Goal: Task Accomplishment & Management: Manage account settings

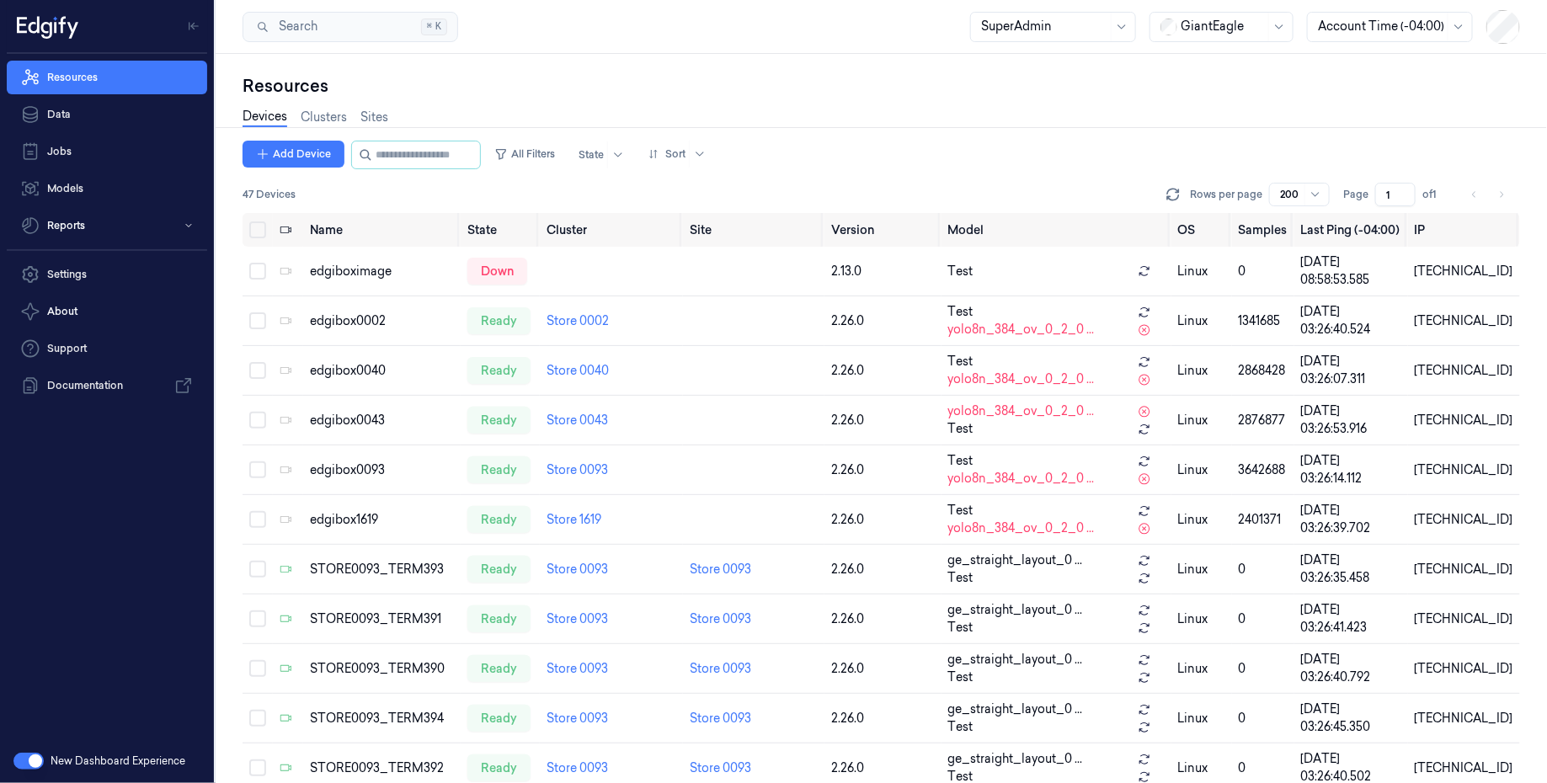
click at [33, 757] on button "button" at bounding box center [28, 761] width 30 height 17
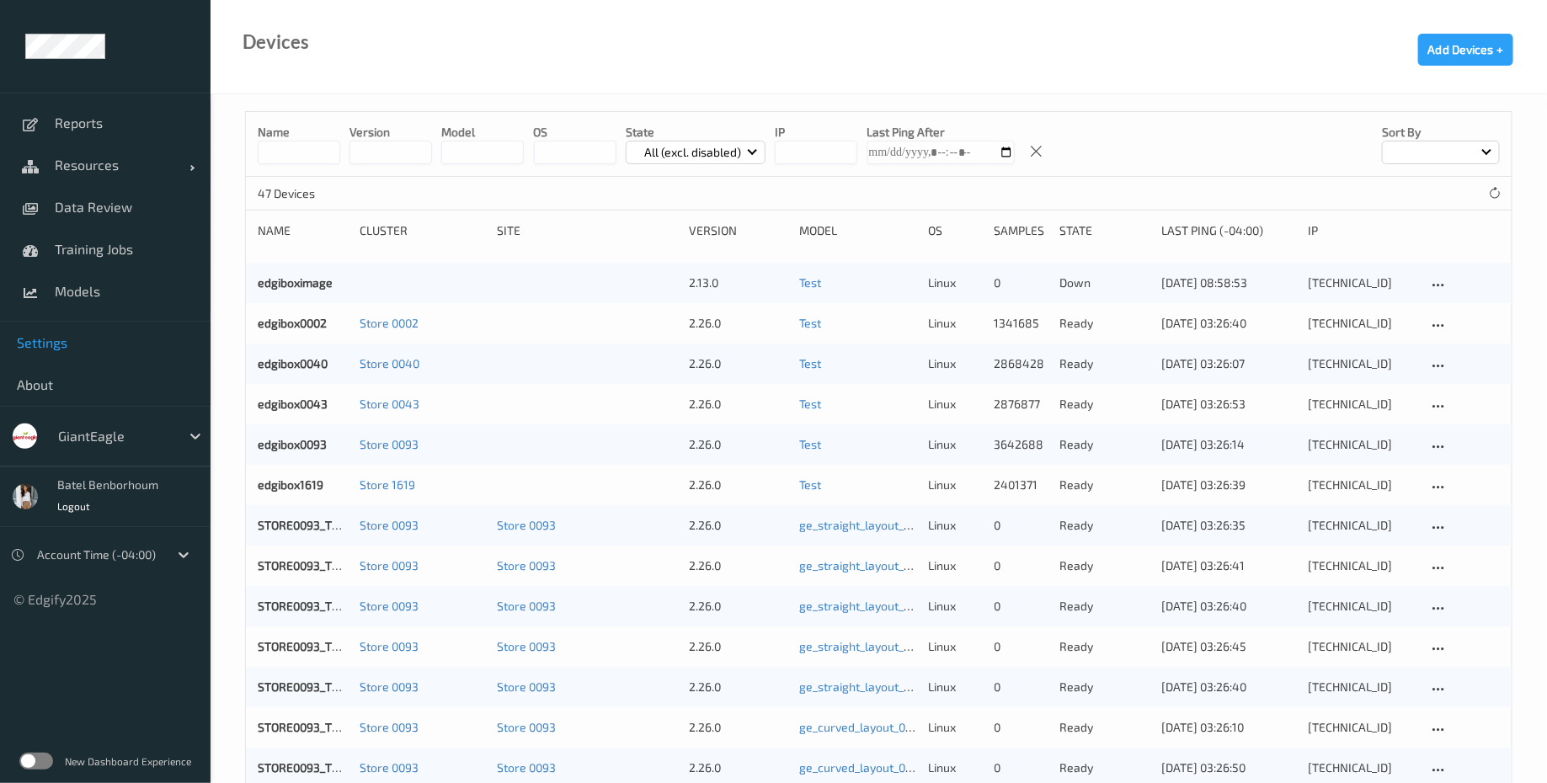
click at [56, 330] on link "Settings" at bounding box center [105, 343] width 211 height 42
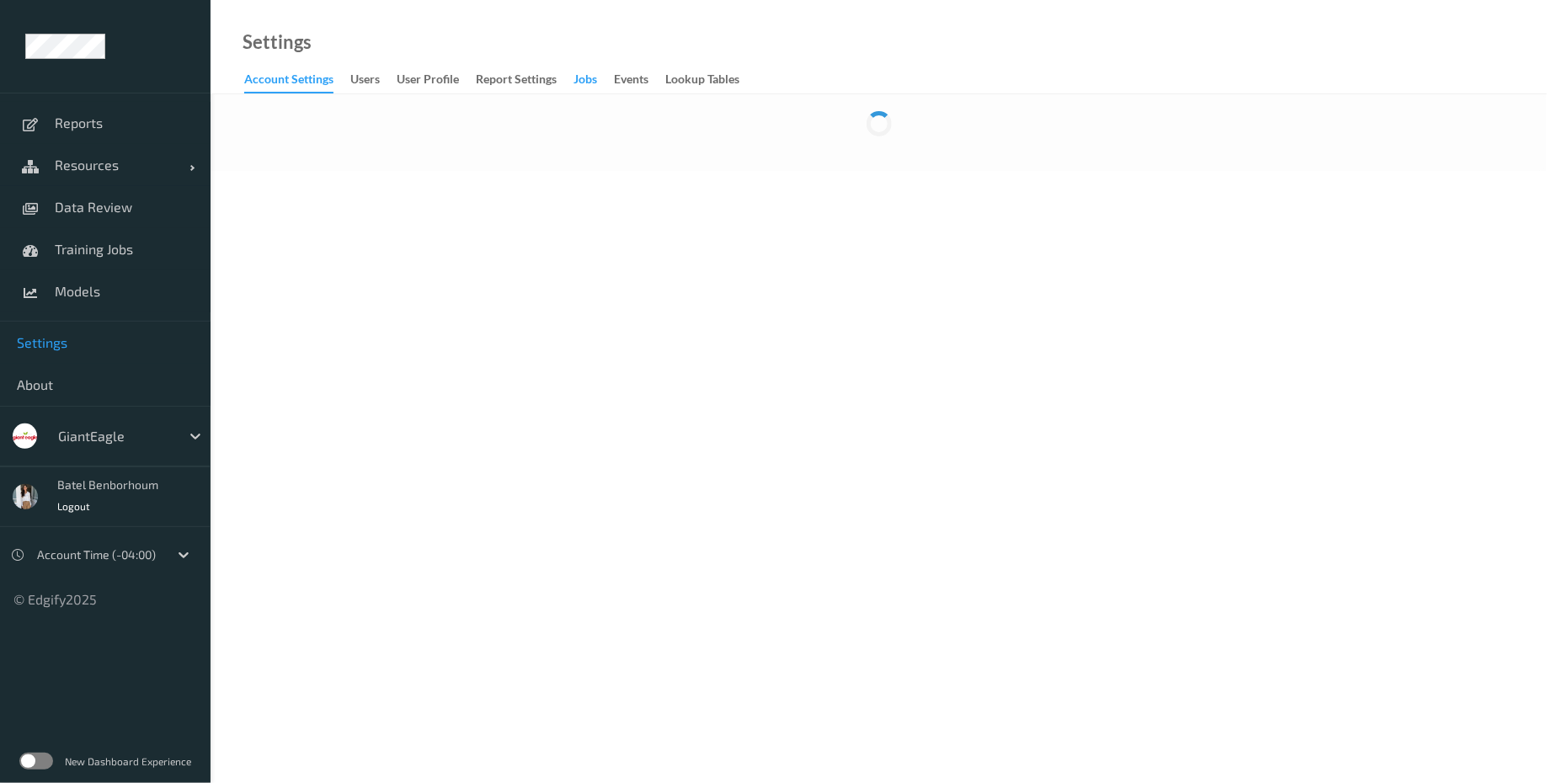
click at [595, 79] on div "Jobs" at bounding box center [585, 81] width 24 height 21
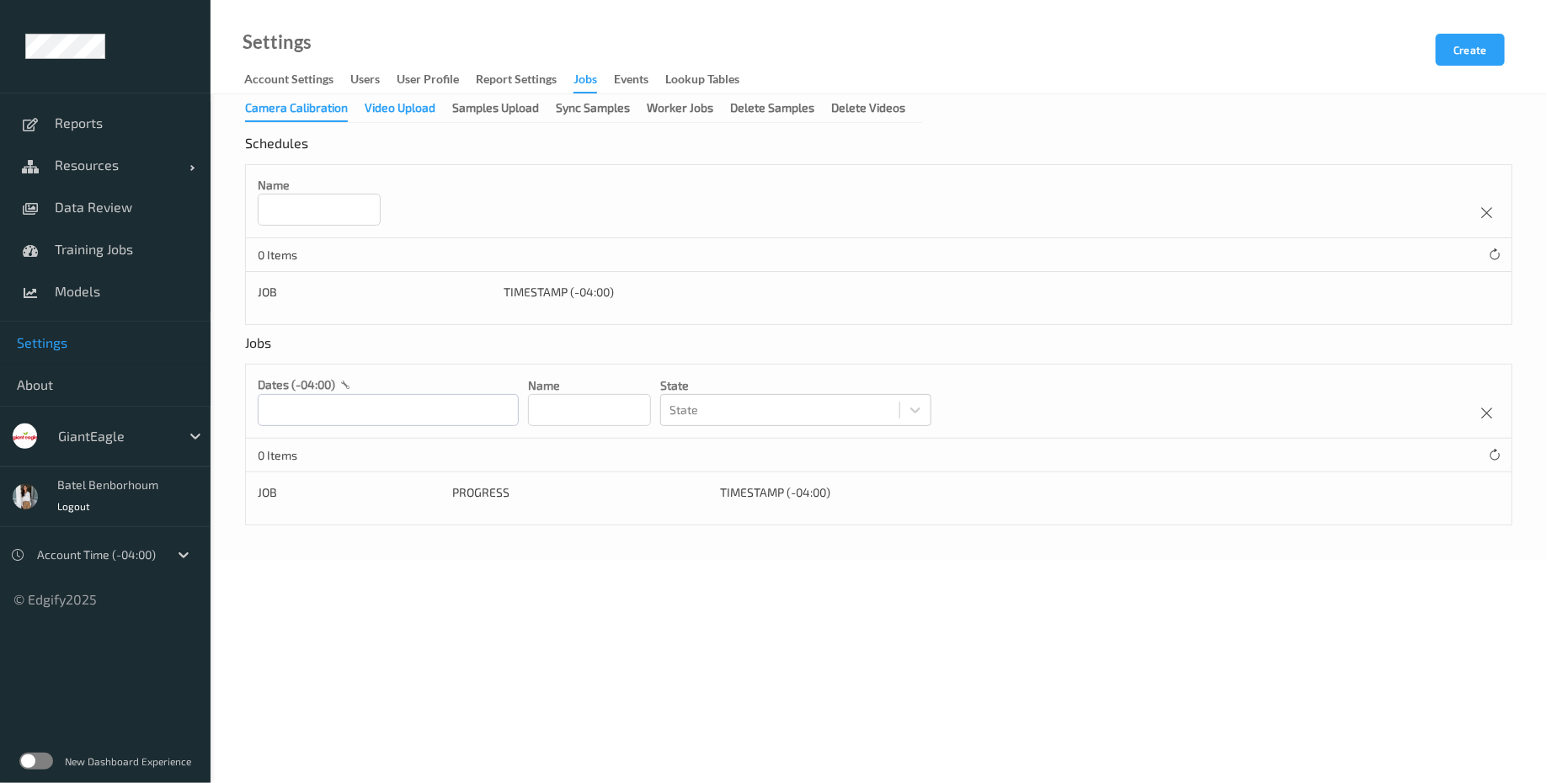
click at [399, 113] on div "Video Upload" at bounding box center [400, 109] width 71 height 21
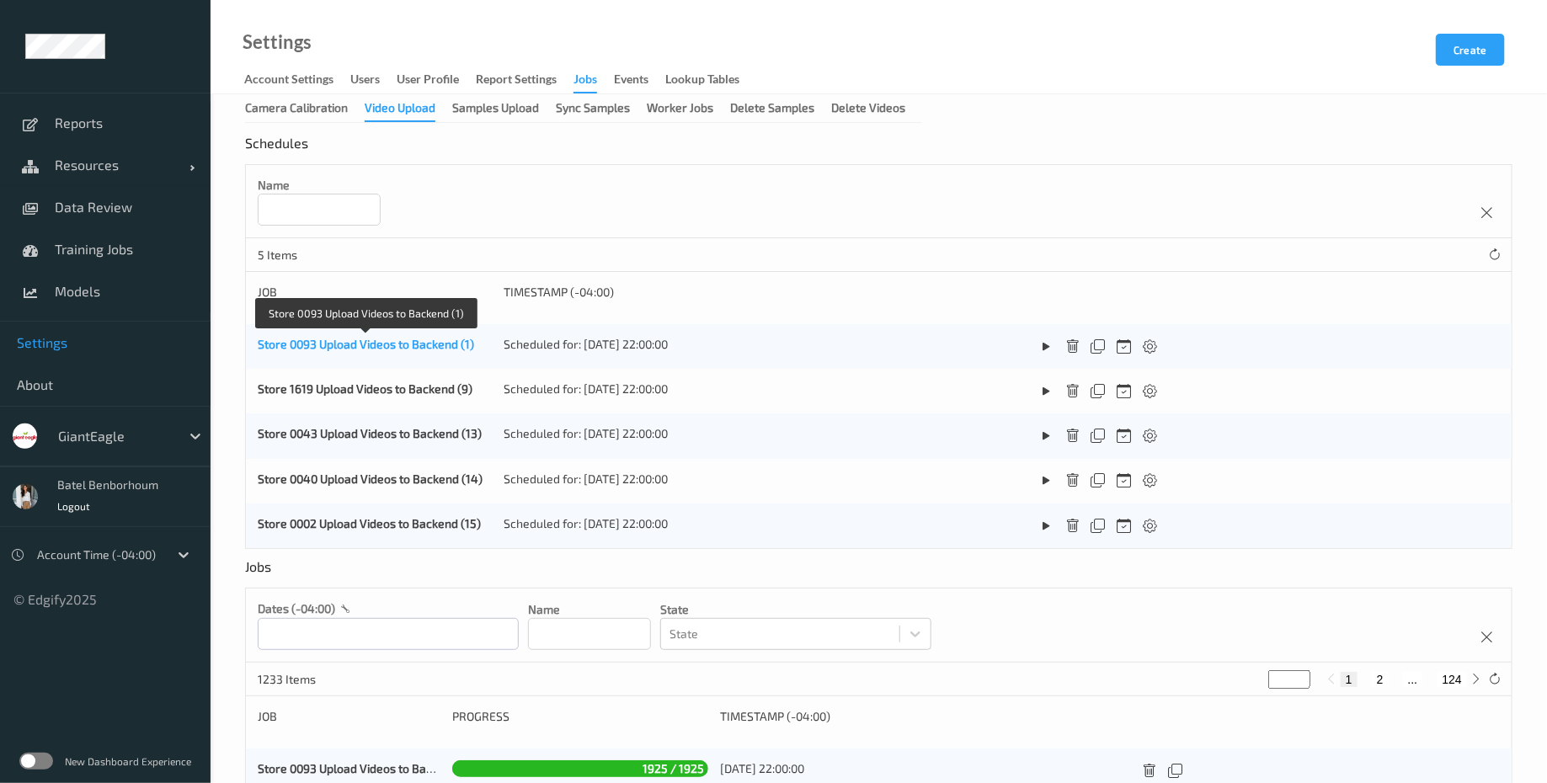
click at [333, 342] on link "Store 0093 Upload Videos to Backend (1)" at bounding box center [366, 344] width 216 height 14
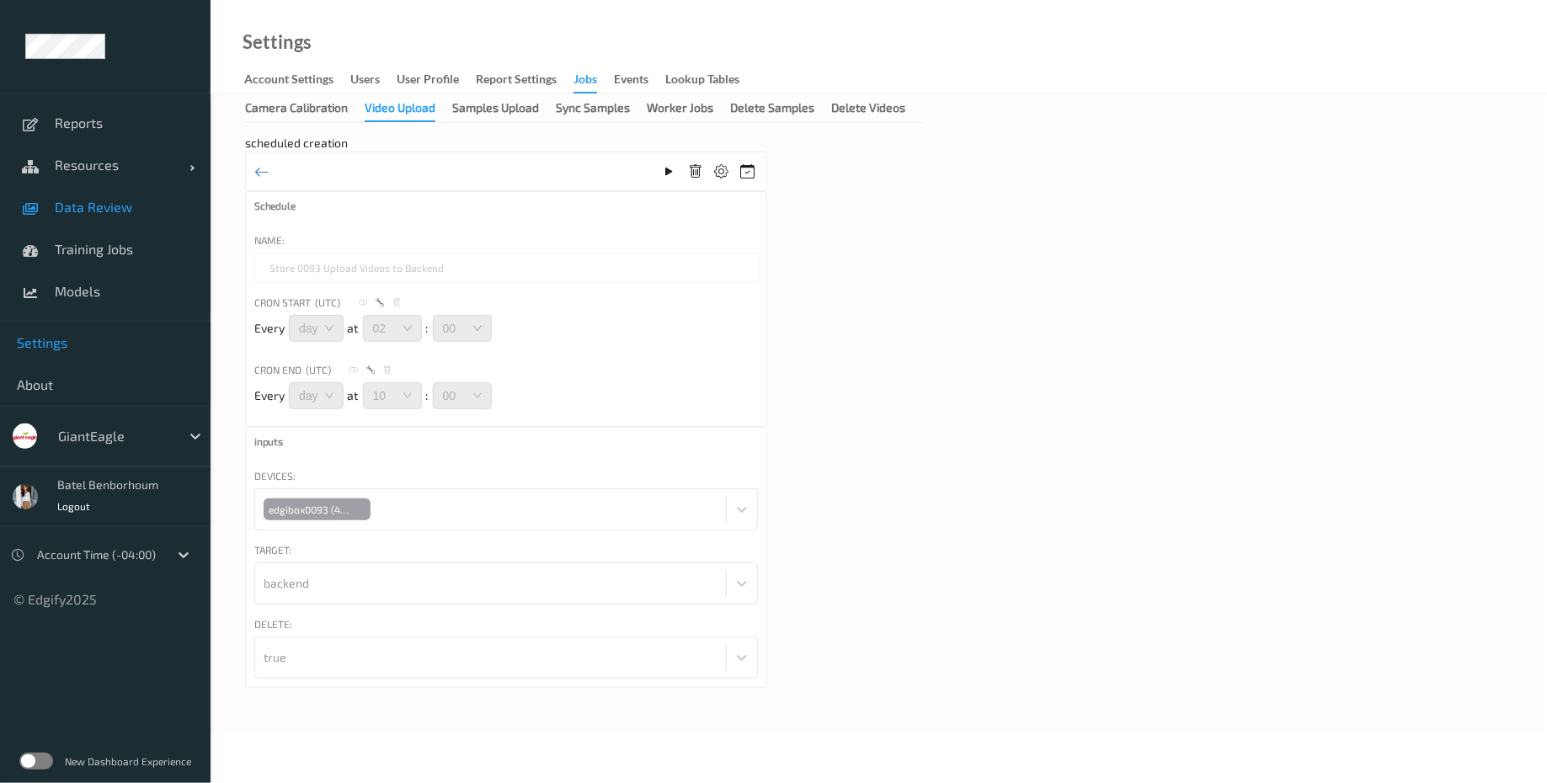
click at [93, 201] on span "Data Review" at bounding box center [124, 207] width 139 height 17
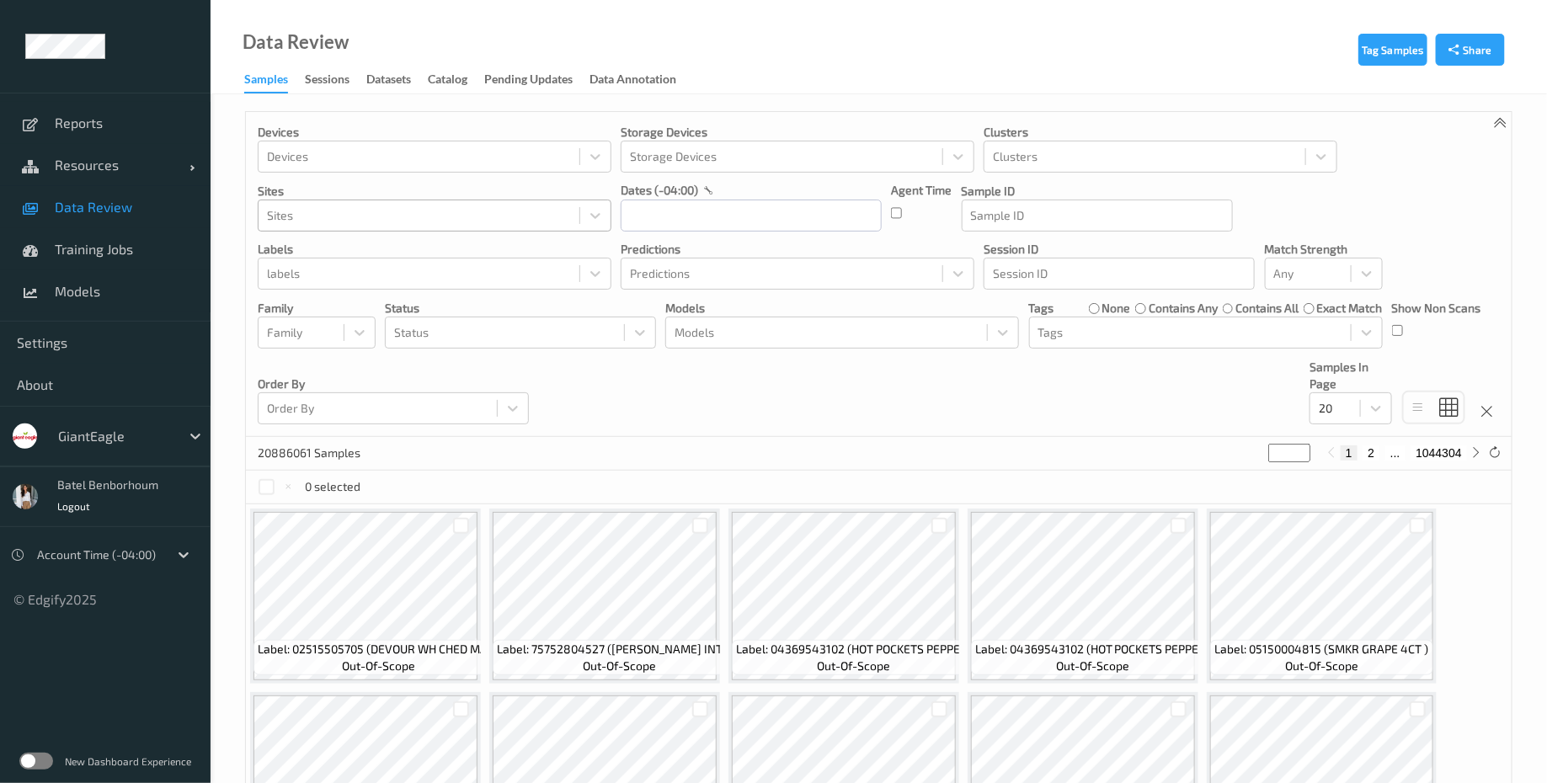
click at [499, 205] on div at bounding box center [419, 215] width 304 height 20
click at [50, 346] on span "Settings" at bounding box center [105, 342] width 177 height 17
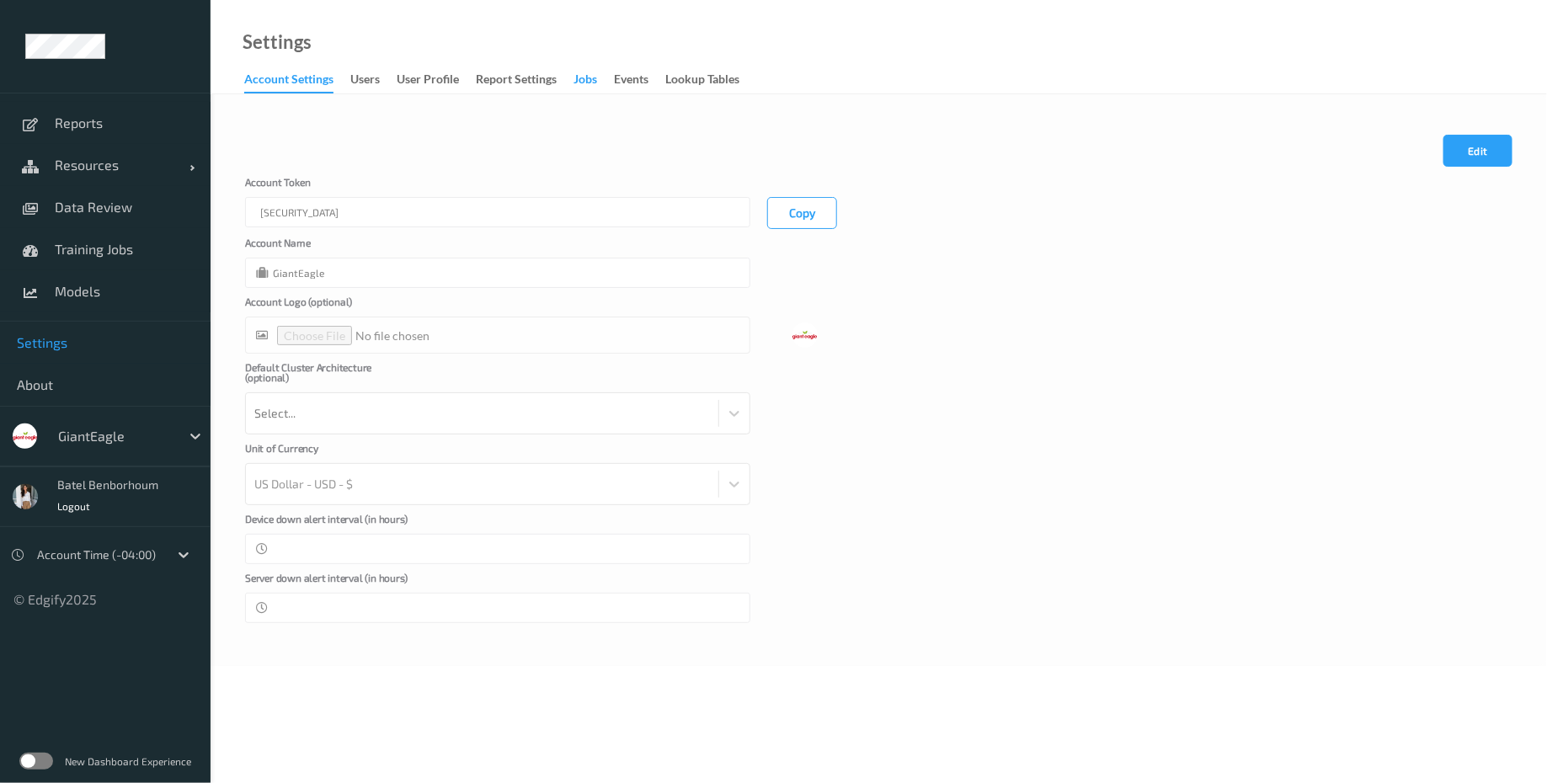
click at [594, 73] on div "Jobs" at bounding box center [585, 81] width 24 height 21
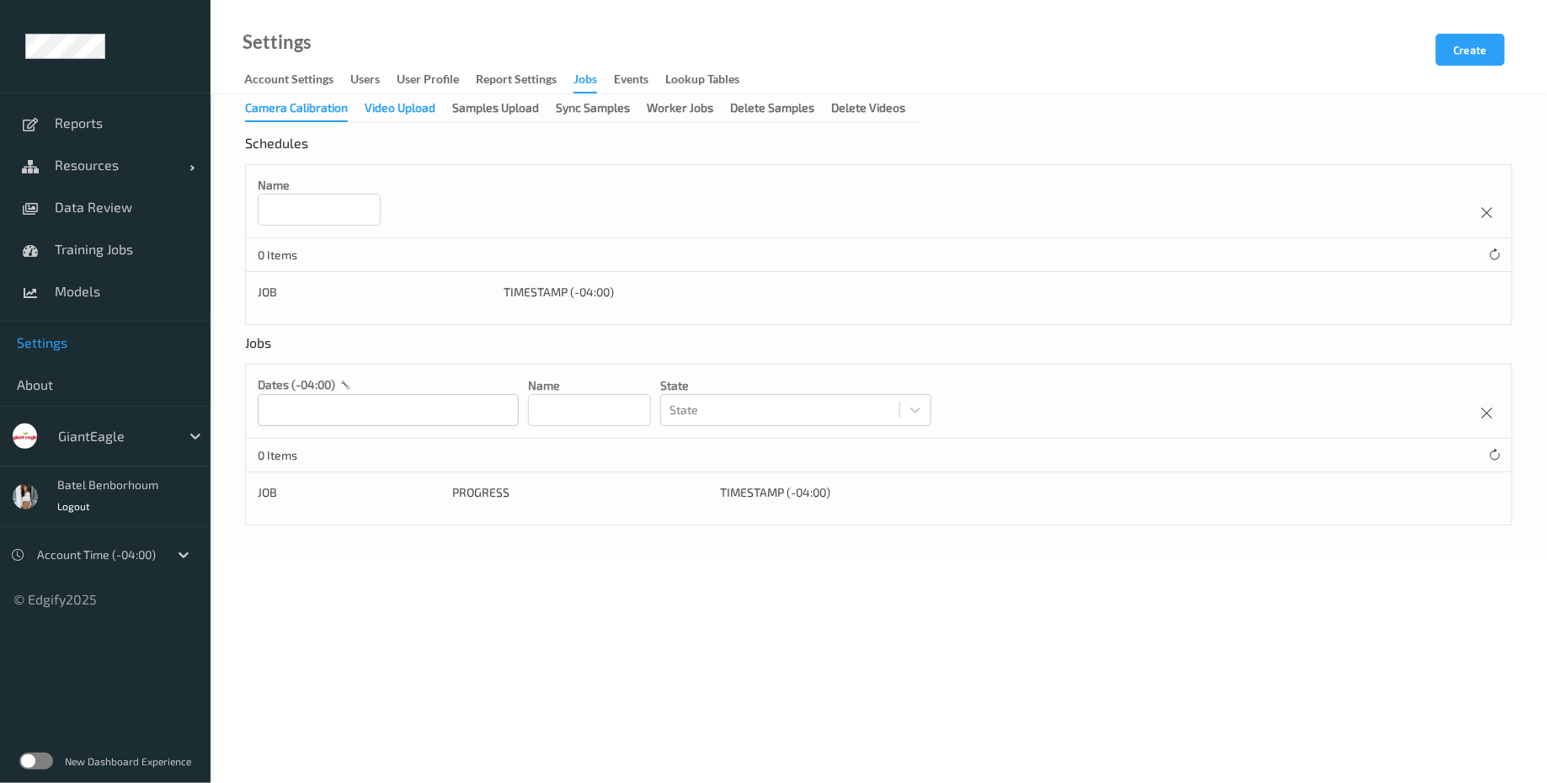
click at [408, 102] on div "Video Upload" at bounding box center [400, 109] width 71 height 21
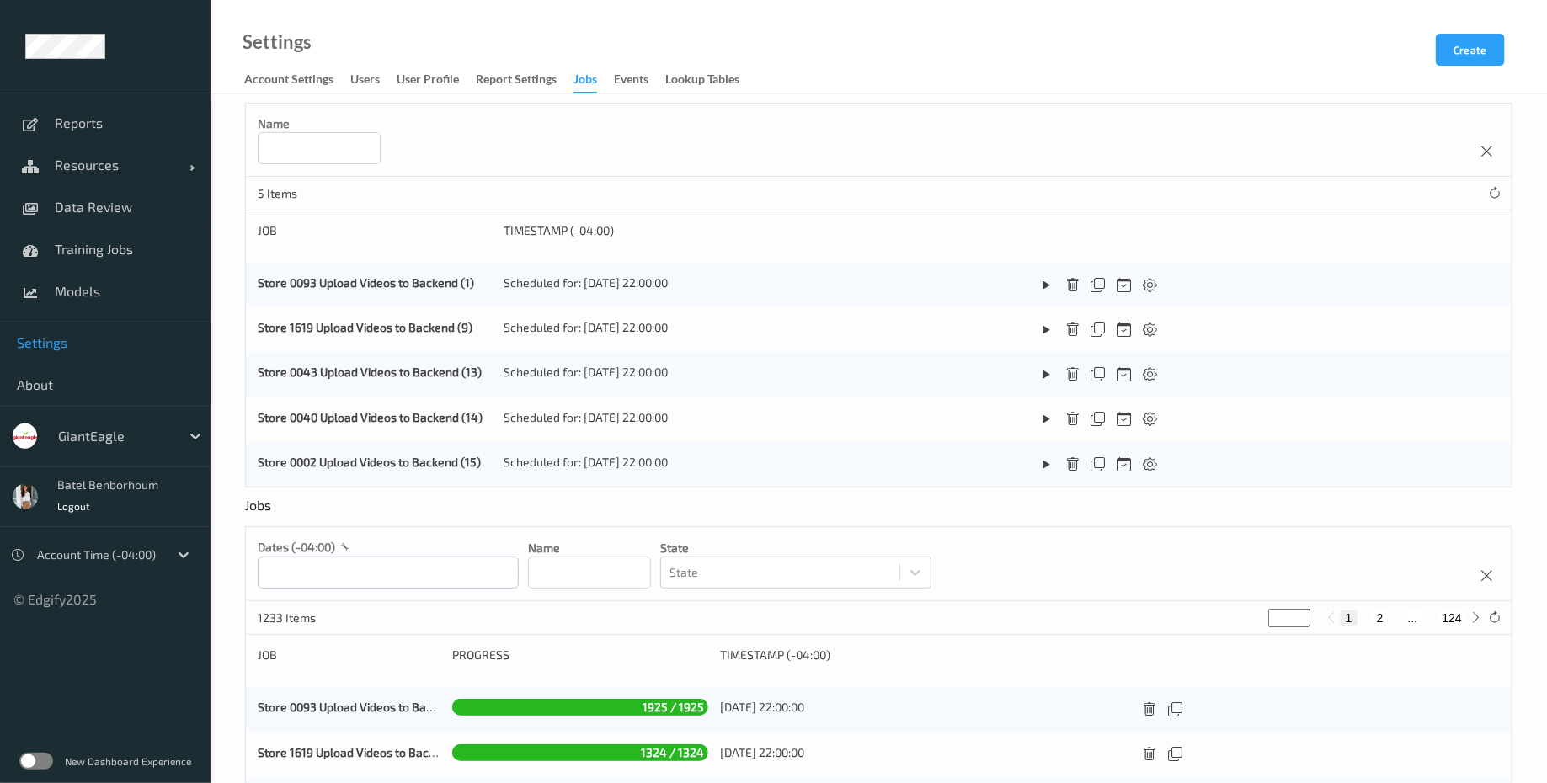
scroll to position [21, 0]
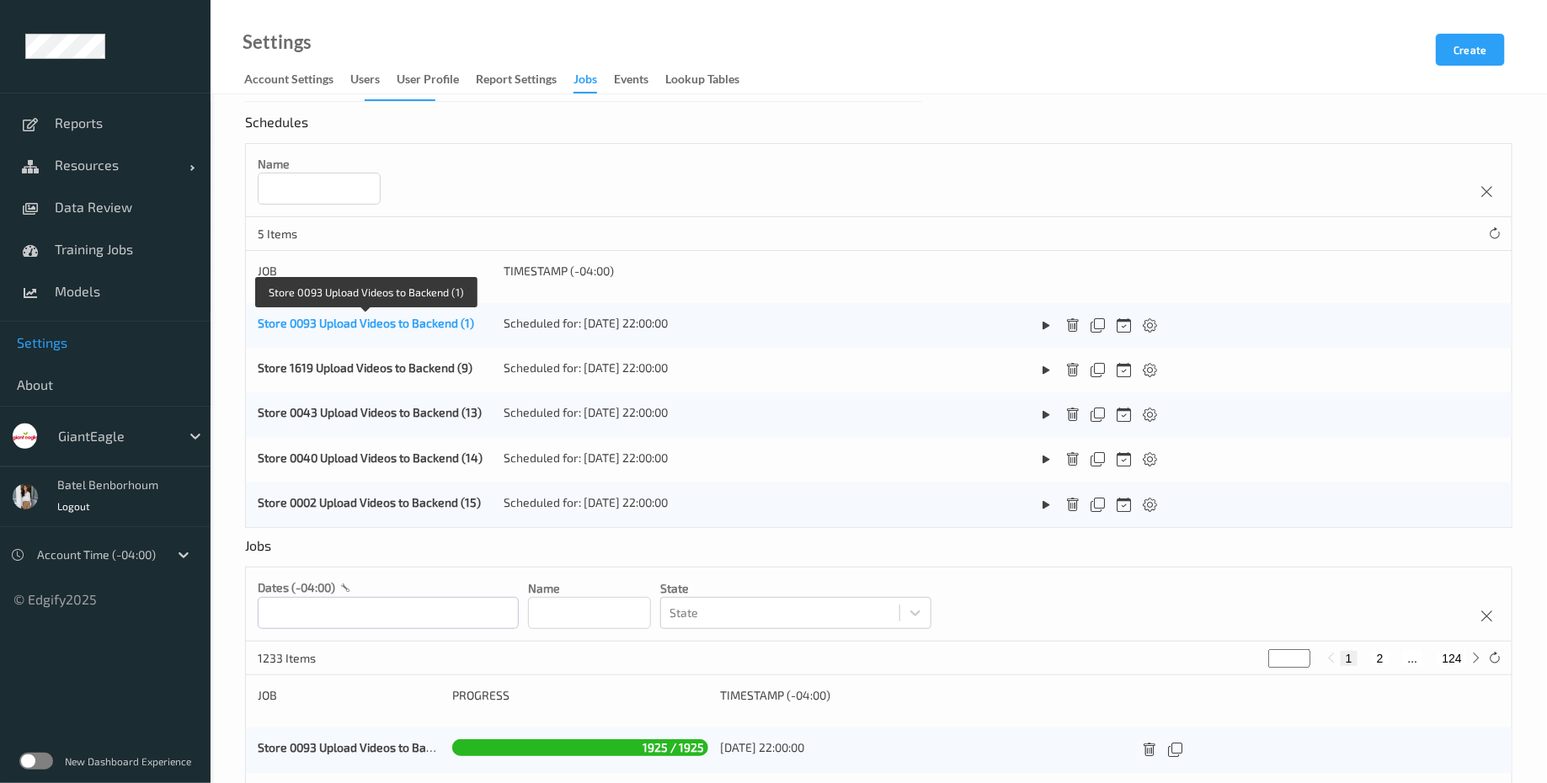
click at [316, 328] on link "Store 0093 Upload Videos to Backend (1)" at bounding box center [366, 323] width 216 height 14
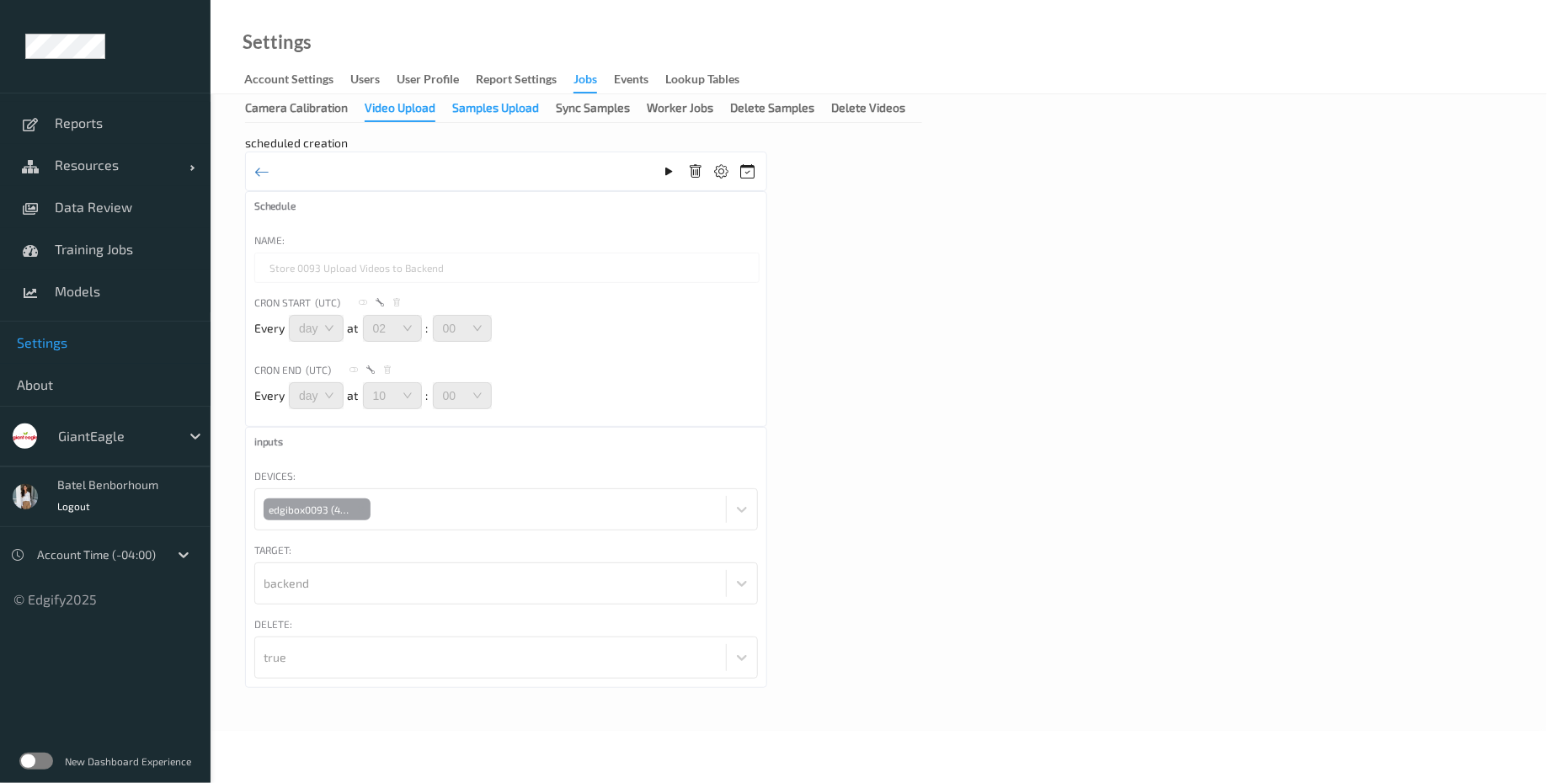
click at [498, 114] on div "Samples Upload" at bounding box center [495, 109] width 87 height 21
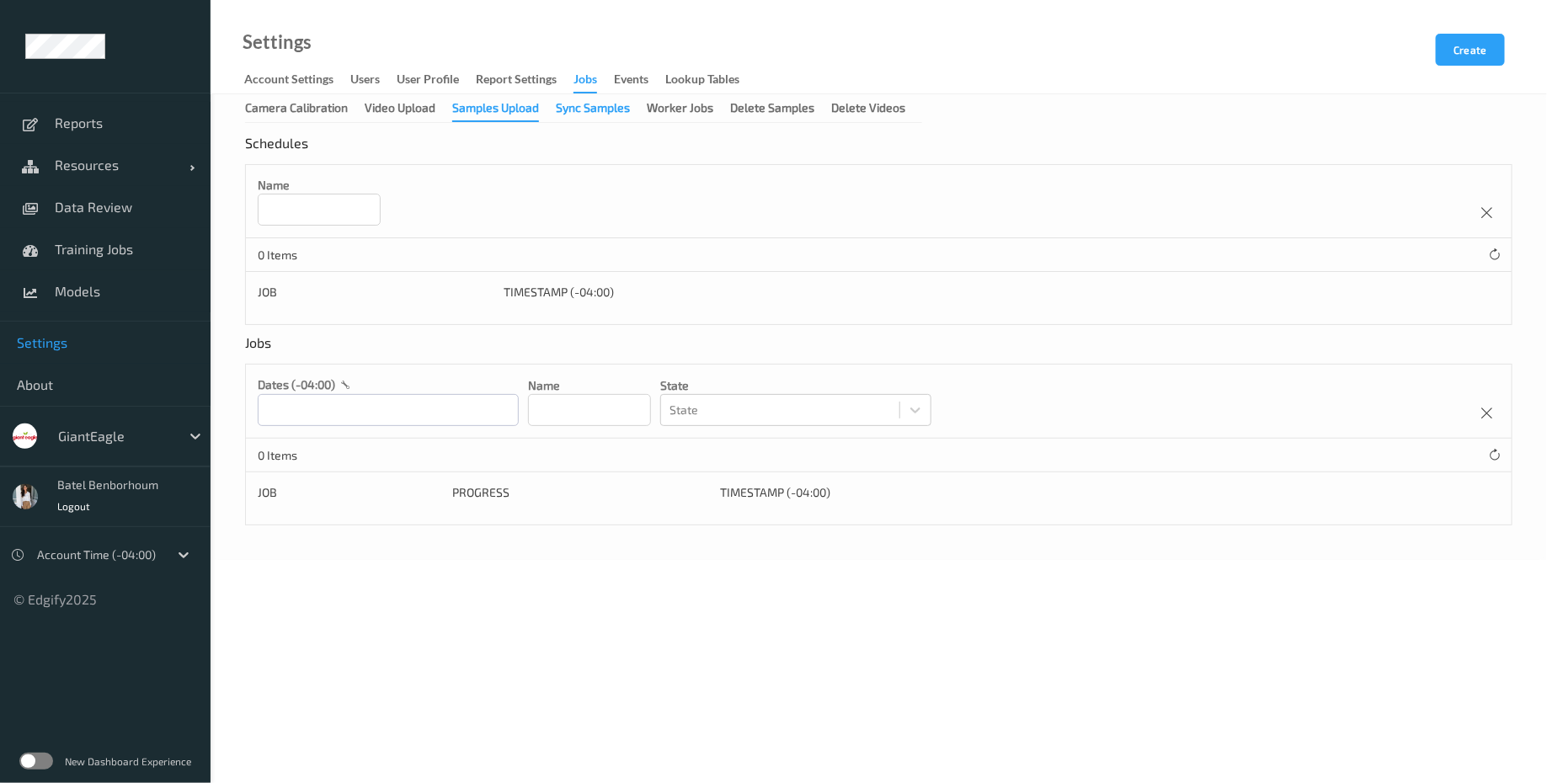
click at [601, 111] on div "Sync Samples" at bounding box center [593, 109] width 74 height 21
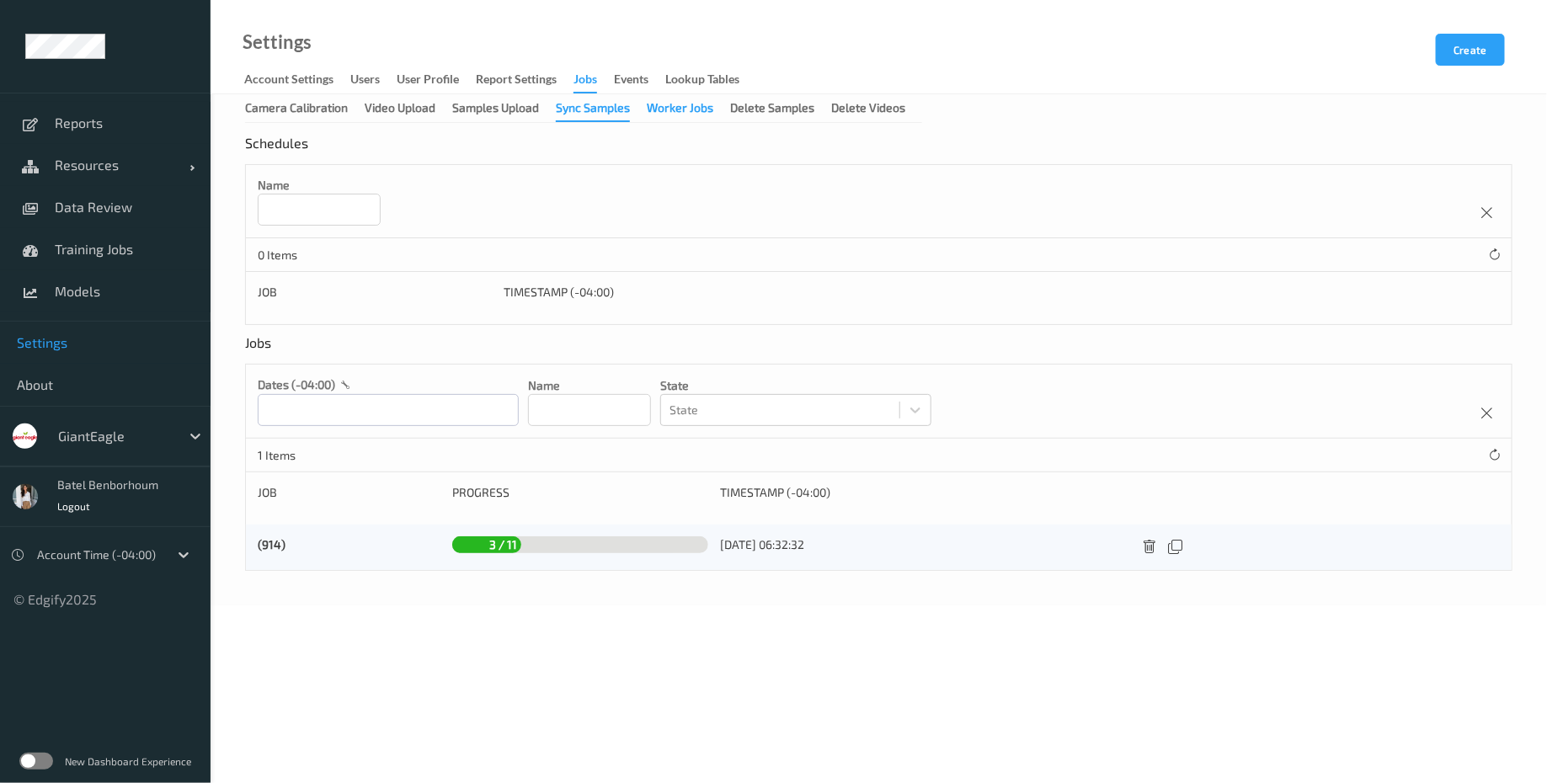
click at [682, 113] on div "Worker Jobs" at bounding box center [680, 109] width 67 height 21
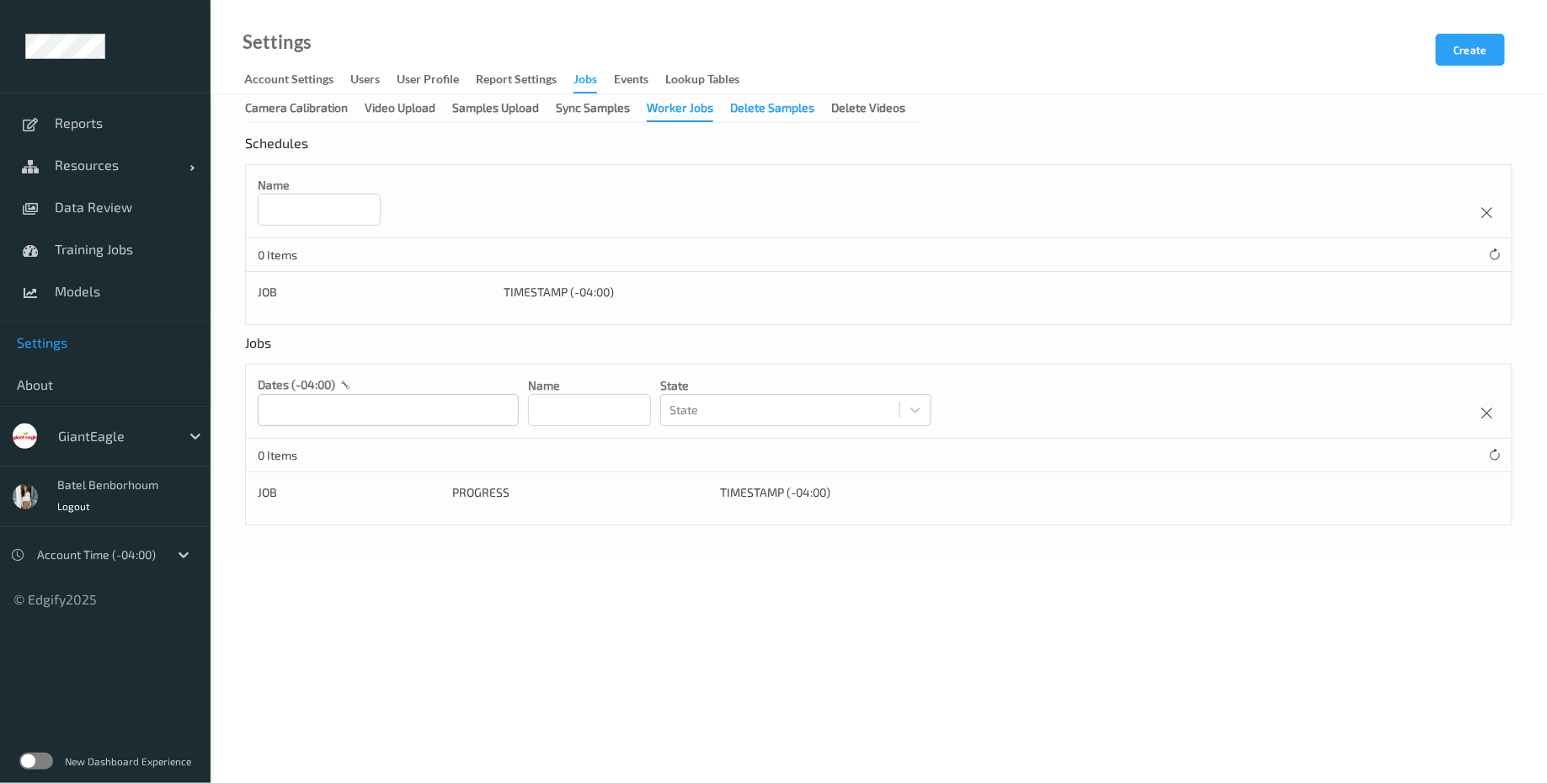
click at [750, 117] on div "Delete Samples" at bounding box center [772, 109] width 84 height 21
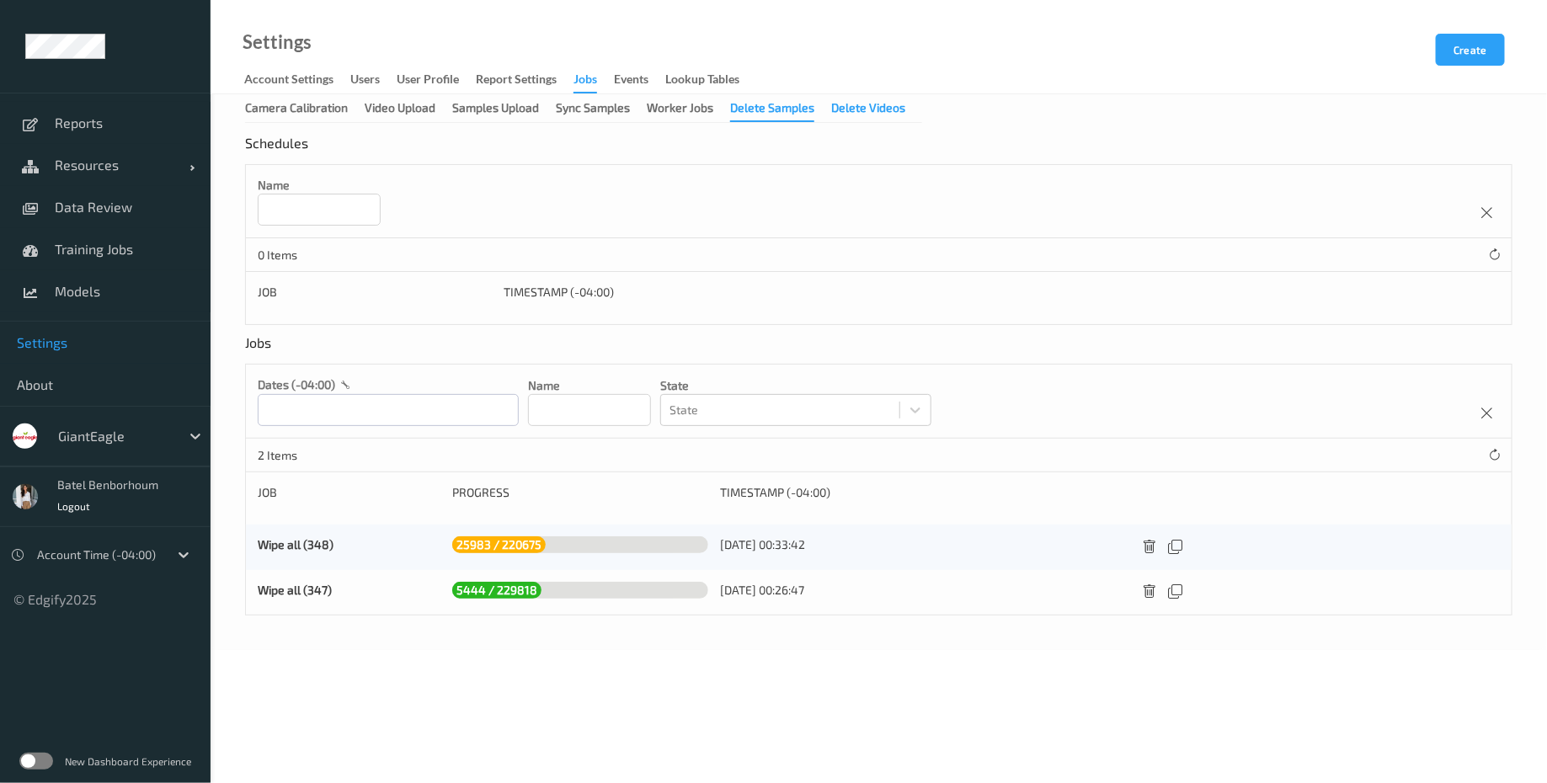
click at [893, 115] on div "Delete Videos" at bounding box center [868, 109] width 74 height 21
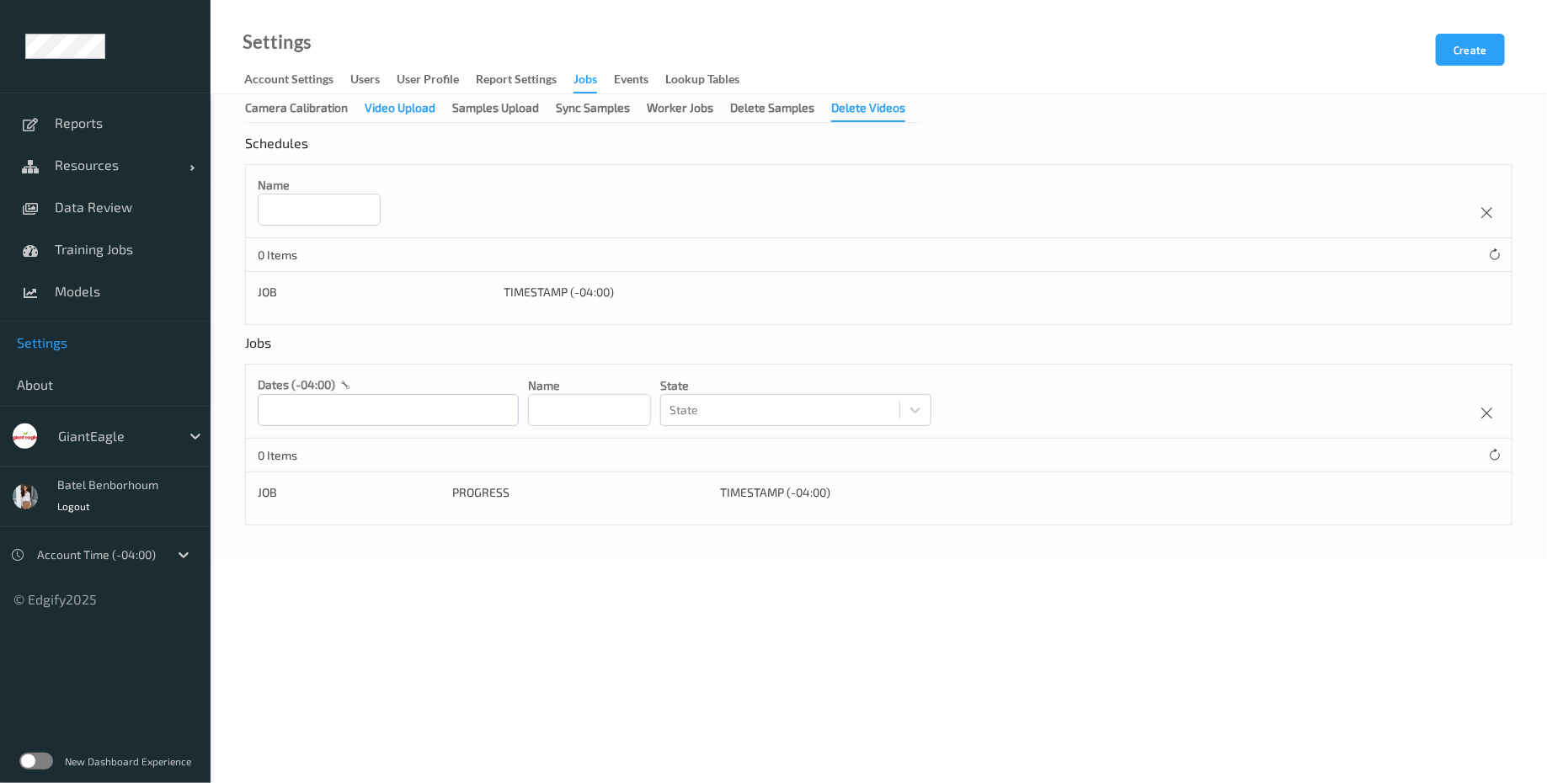
click at [395, 115] on div "Video Upload" at bounding box center [400, 109] width 71 height 21
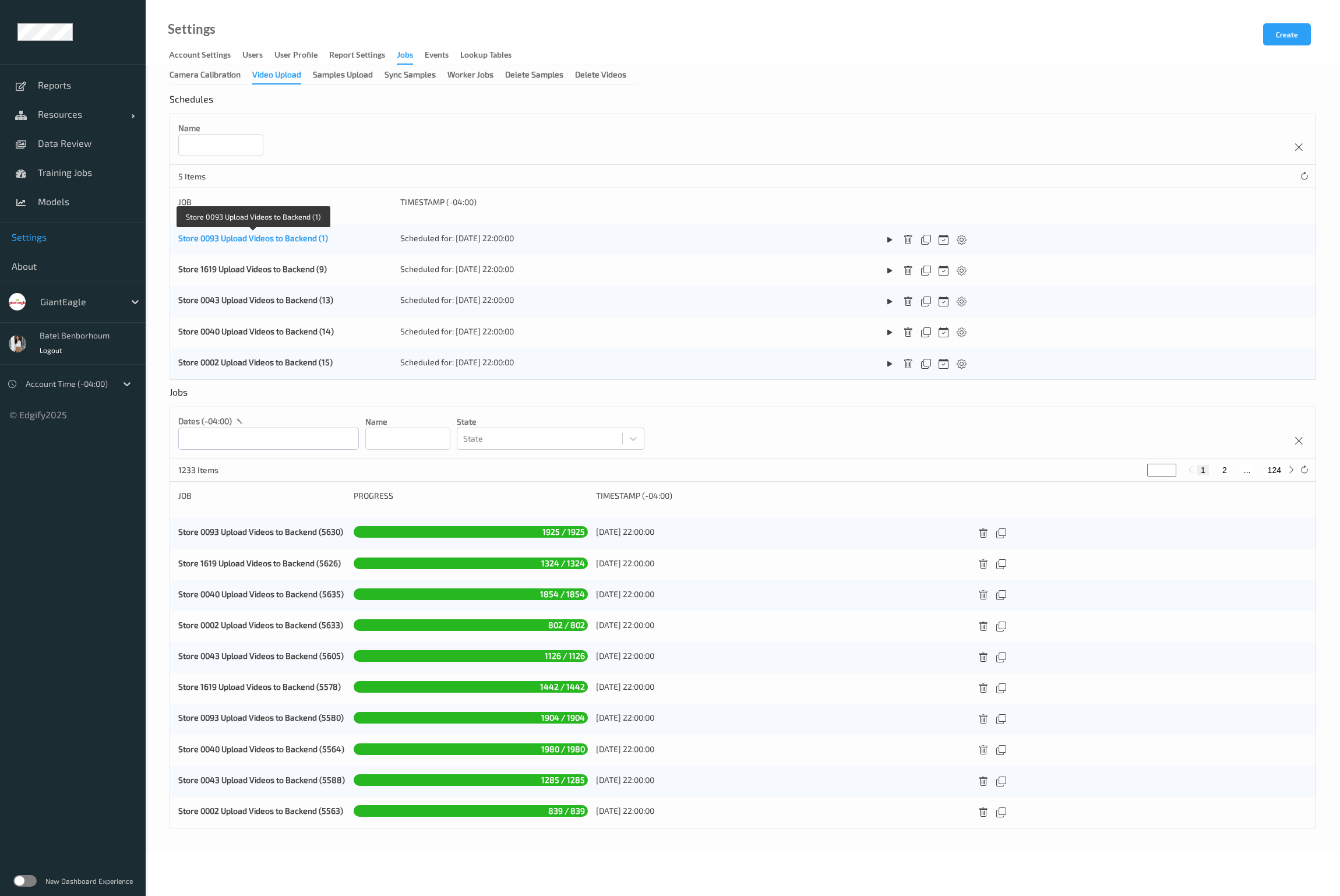
click at [250, 240] on link "Store 0093 Upload Videos to Backend (1)" at bounding box center [253, 238] width 149 height 10
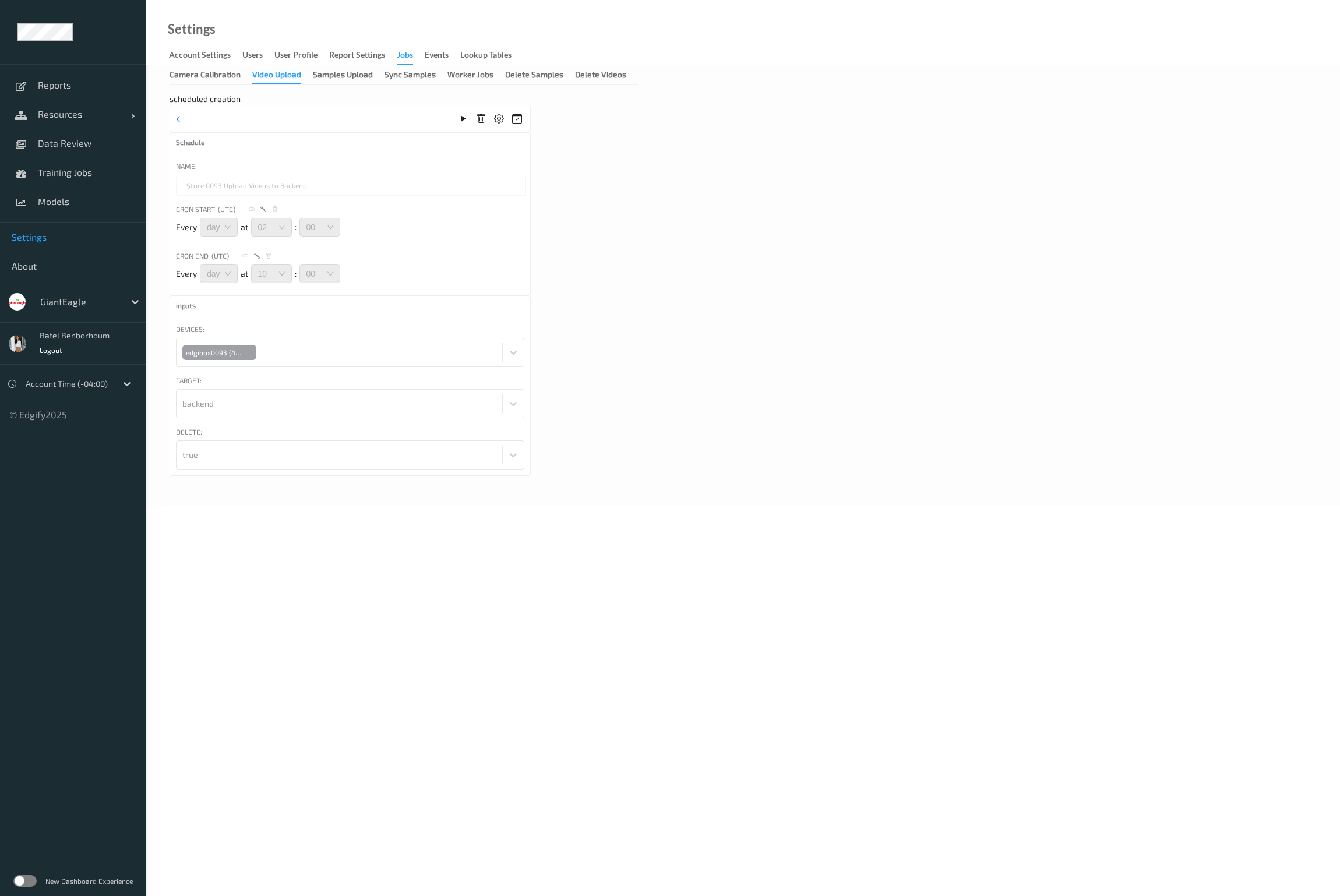
click at [268, 75] on div "Video Upload" at bounding box center [277, 76] width 49 height 16
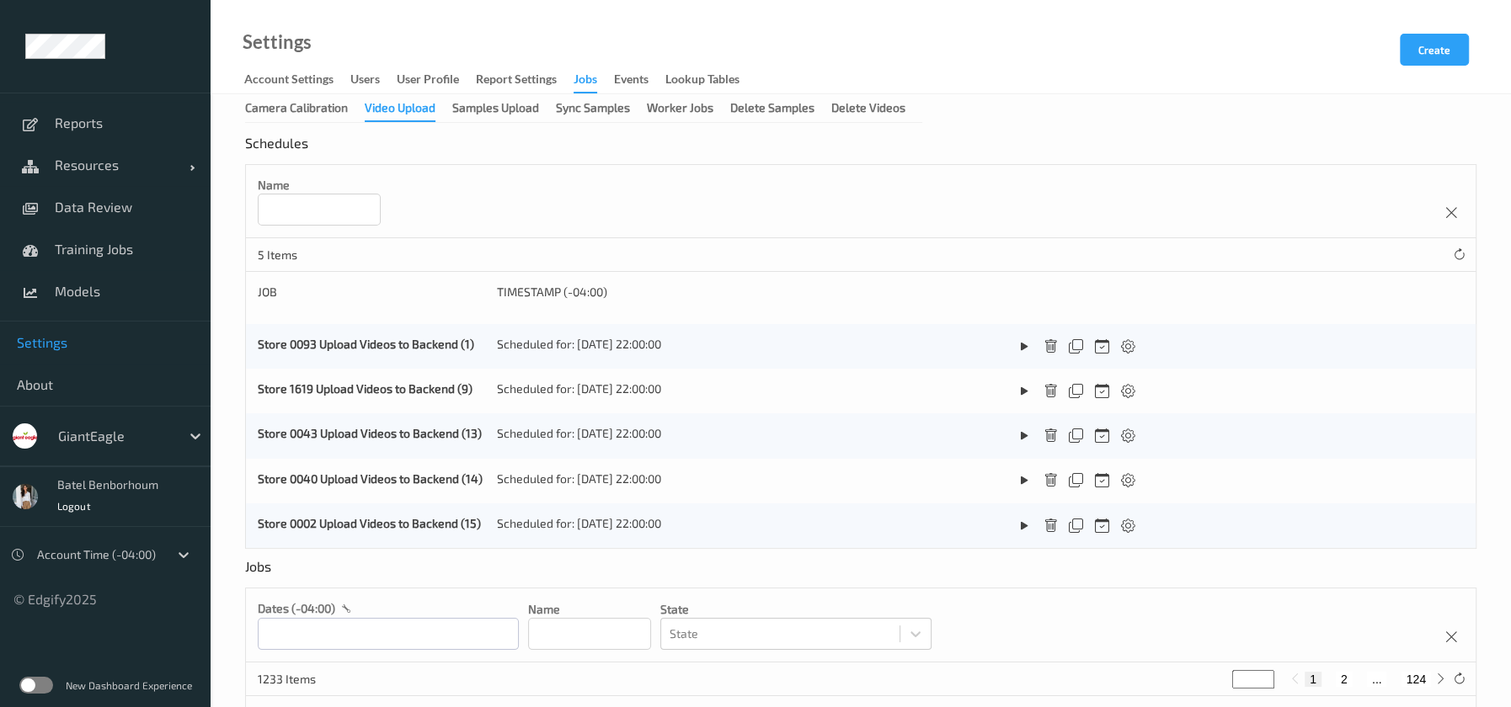
click at [68, 426] on div at bounding box center [115, 436] width 114 height 20
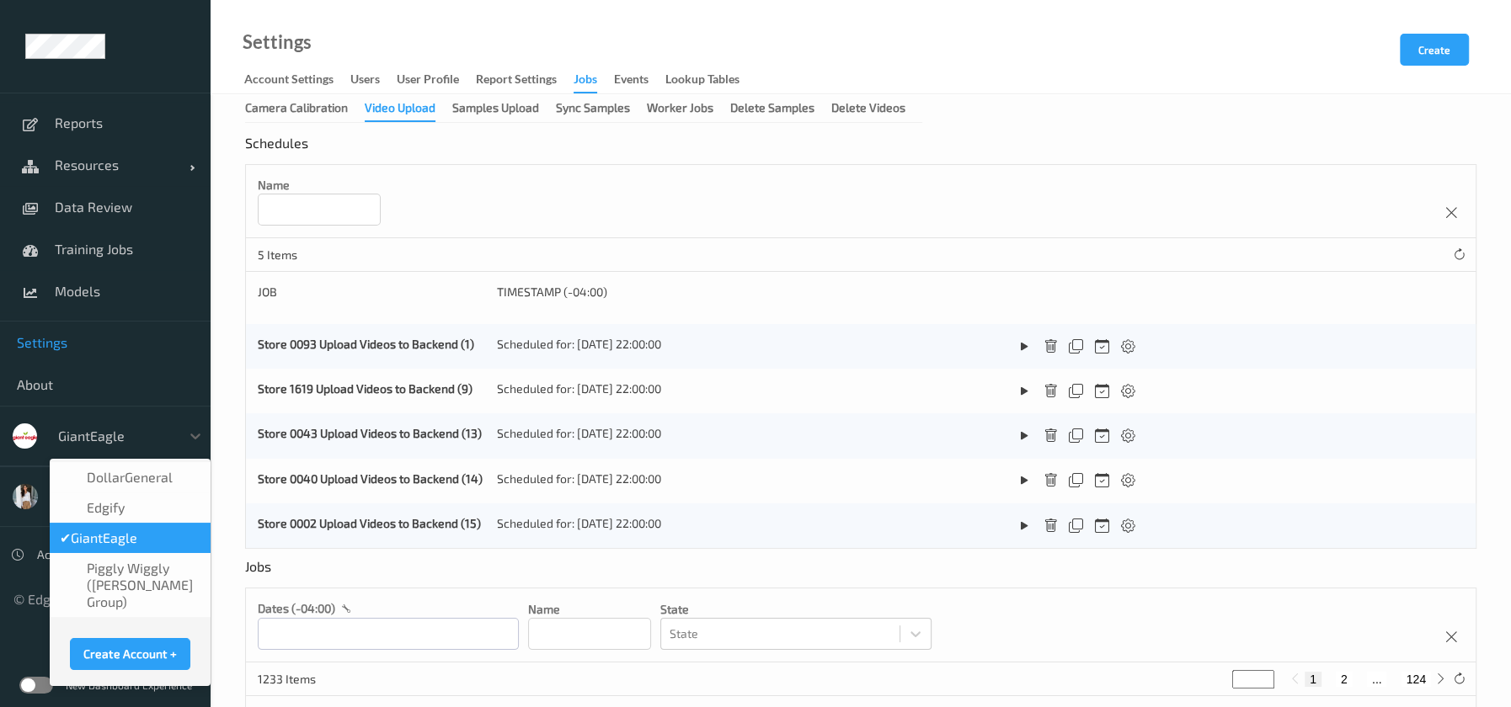
click at [135, 439] on div at bounding box center [115, 436] width 114 height 20
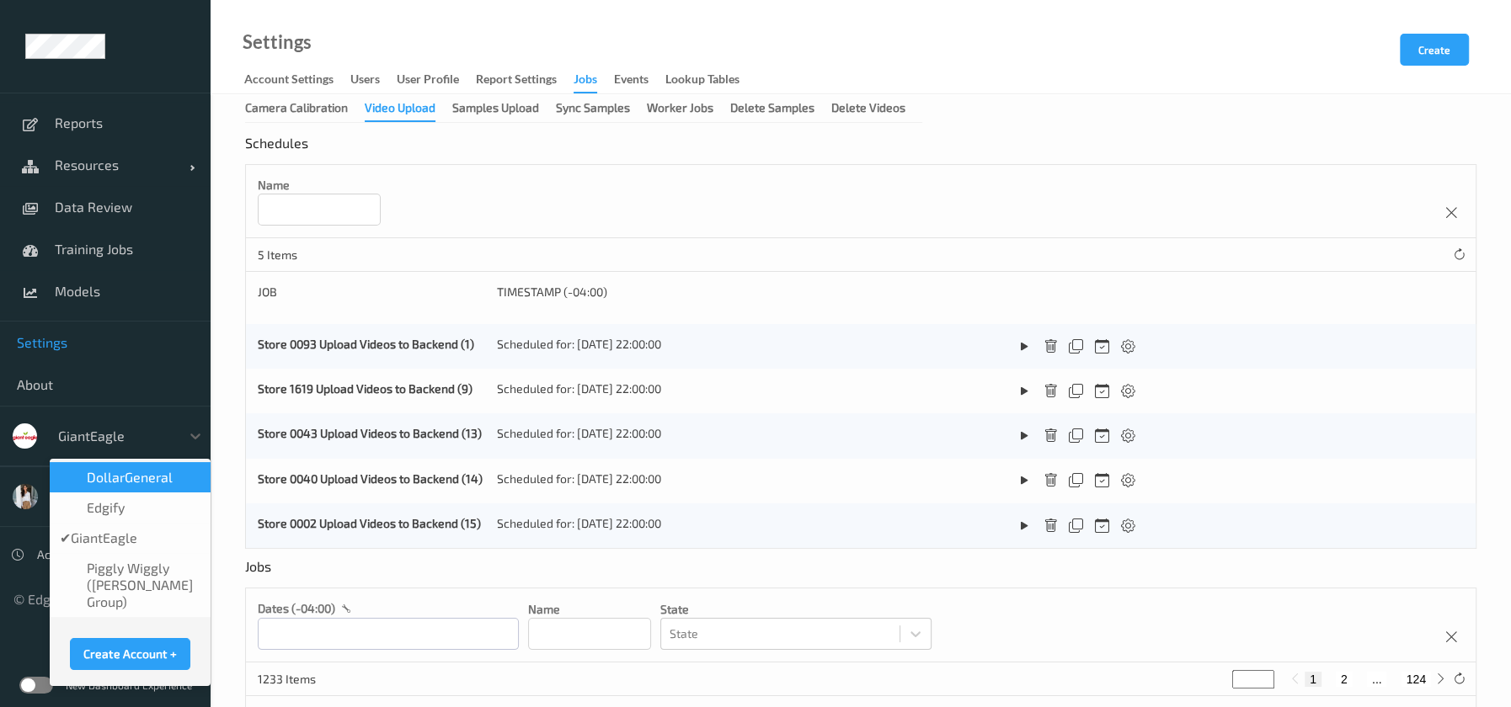
click at [137, 482] on span "DollarGeneral" at bounding box center [130, 477] width 86 height 17
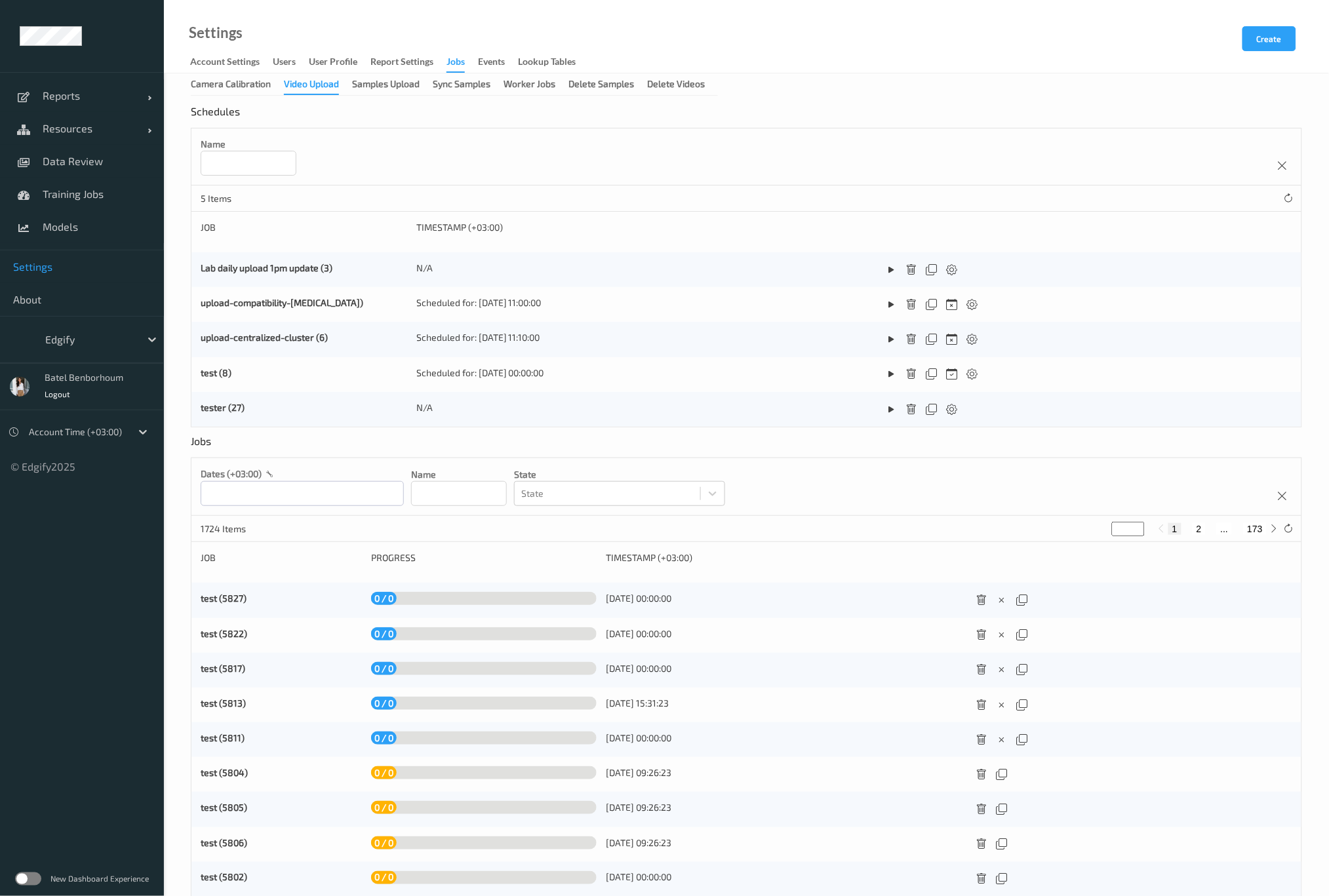
click at [25, 873] on label at bounding box center [28, 879] width 26 height 13
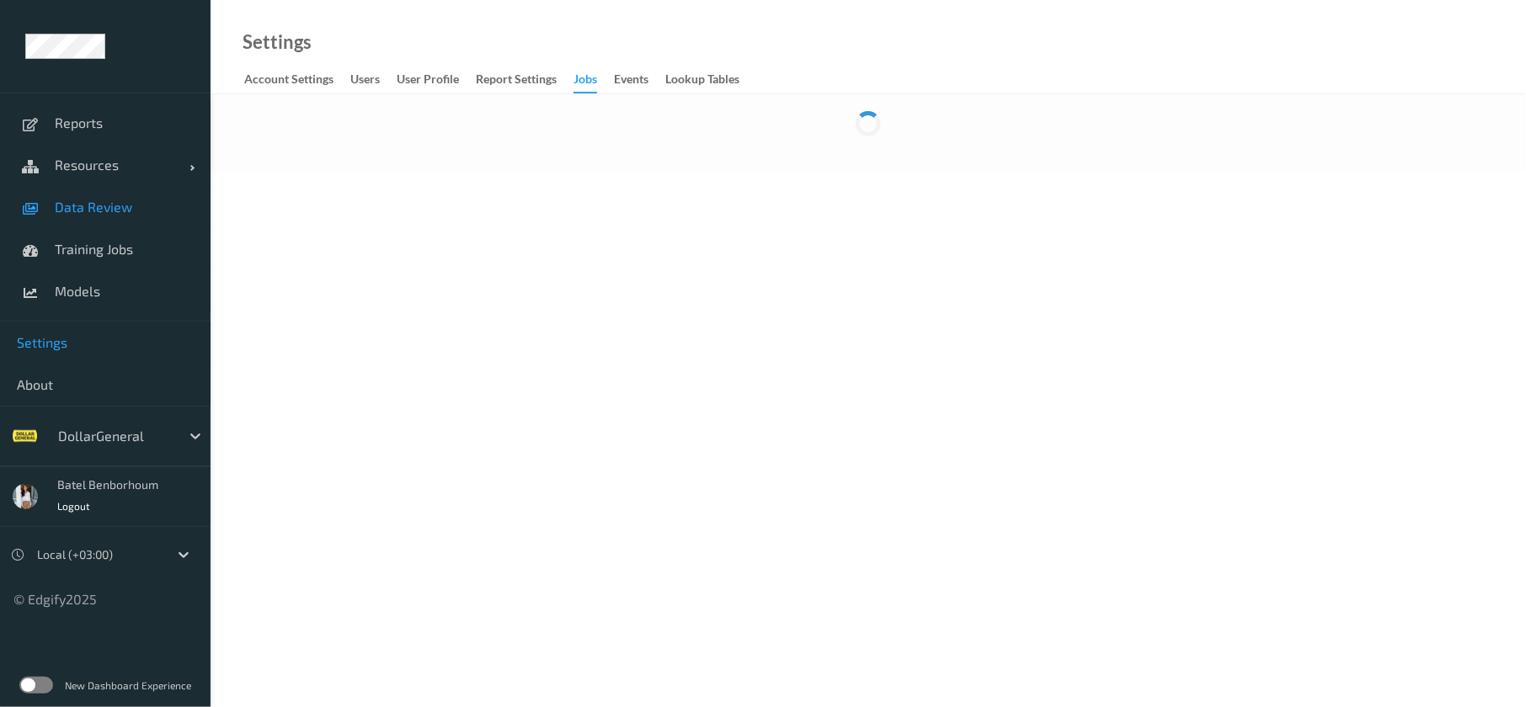
click at [95, 216] on link "Data Review" at bounding box center [105, 207] width 211 height 42
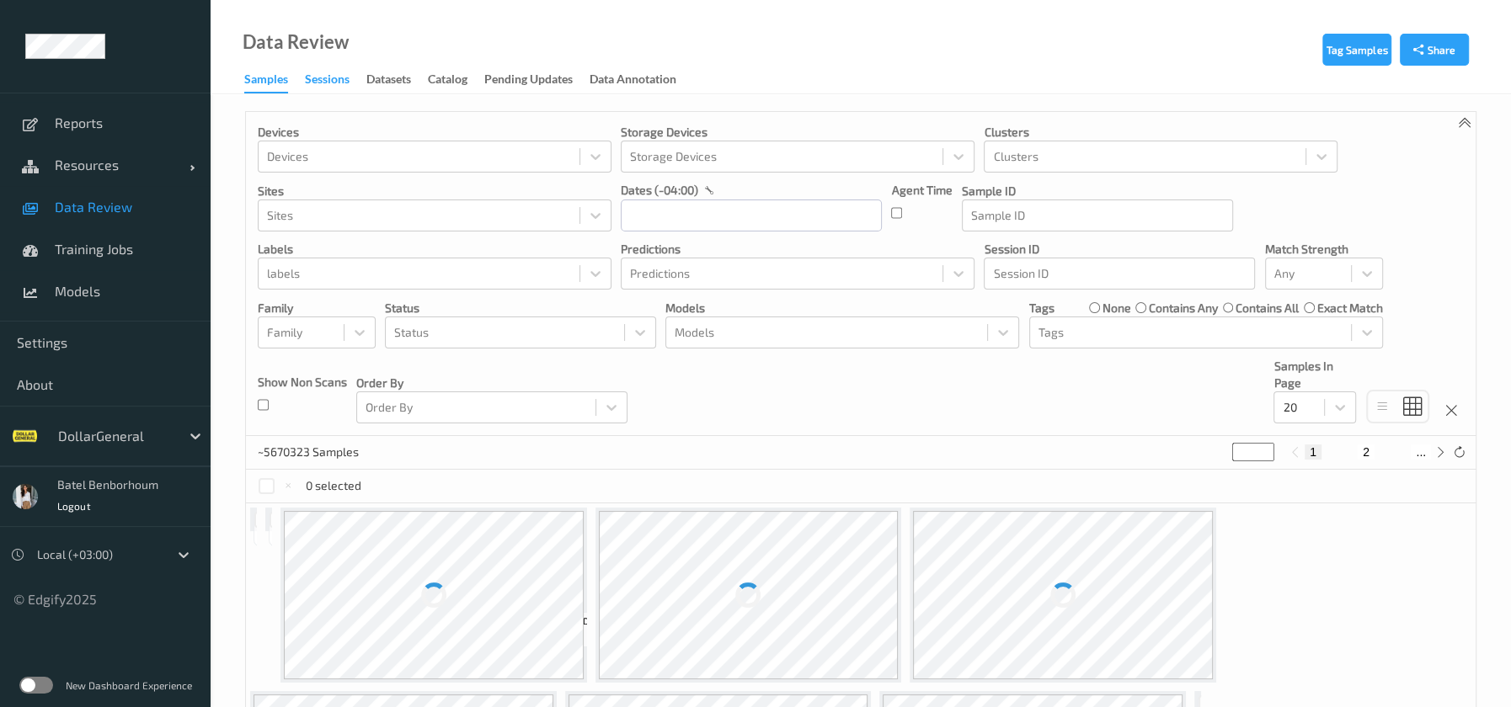
click at [339, 76] on div "Sessions" at bounding box center [327, 81] width 45 height 21
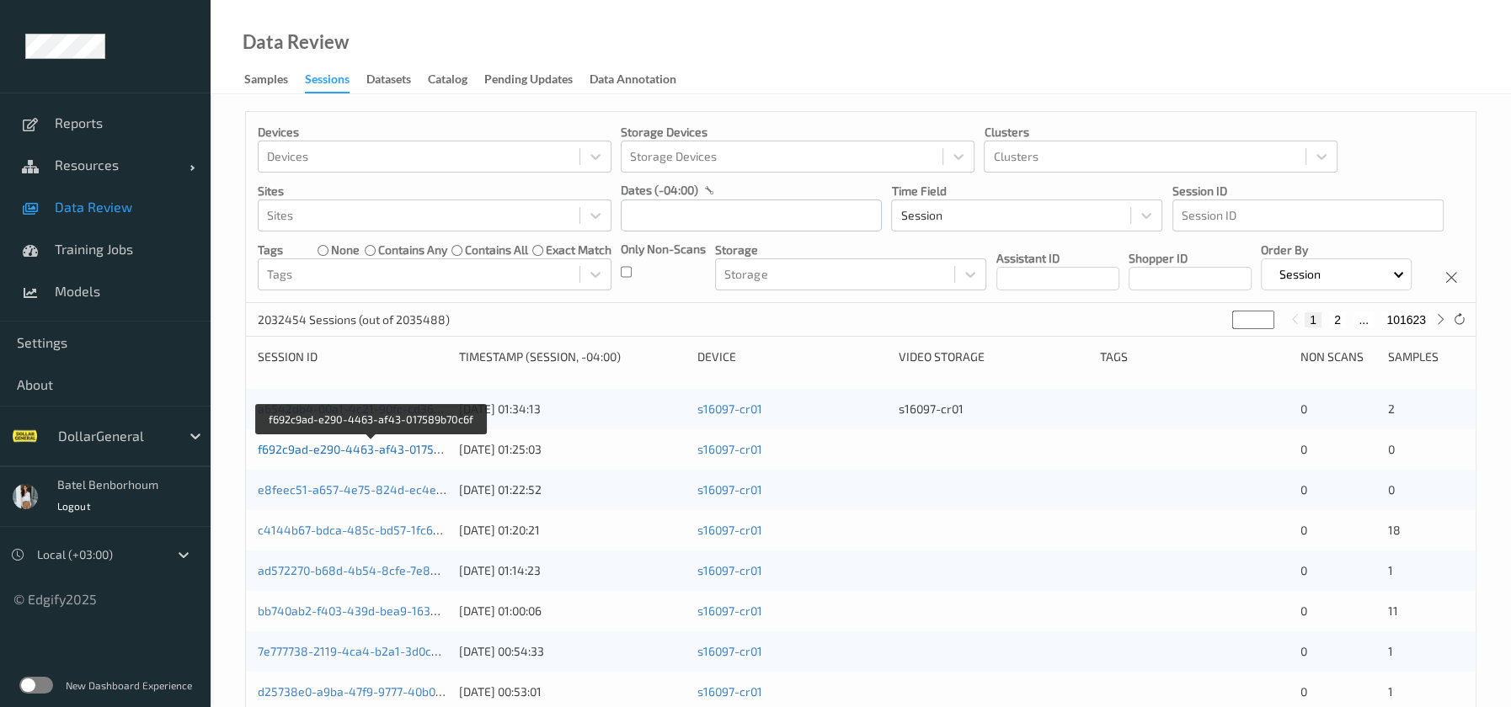
click at [344, 453] on link "f692c9ad-e290-4463-af43-017589b70c6f" at bounding box center [371, 449] width 227 height 14
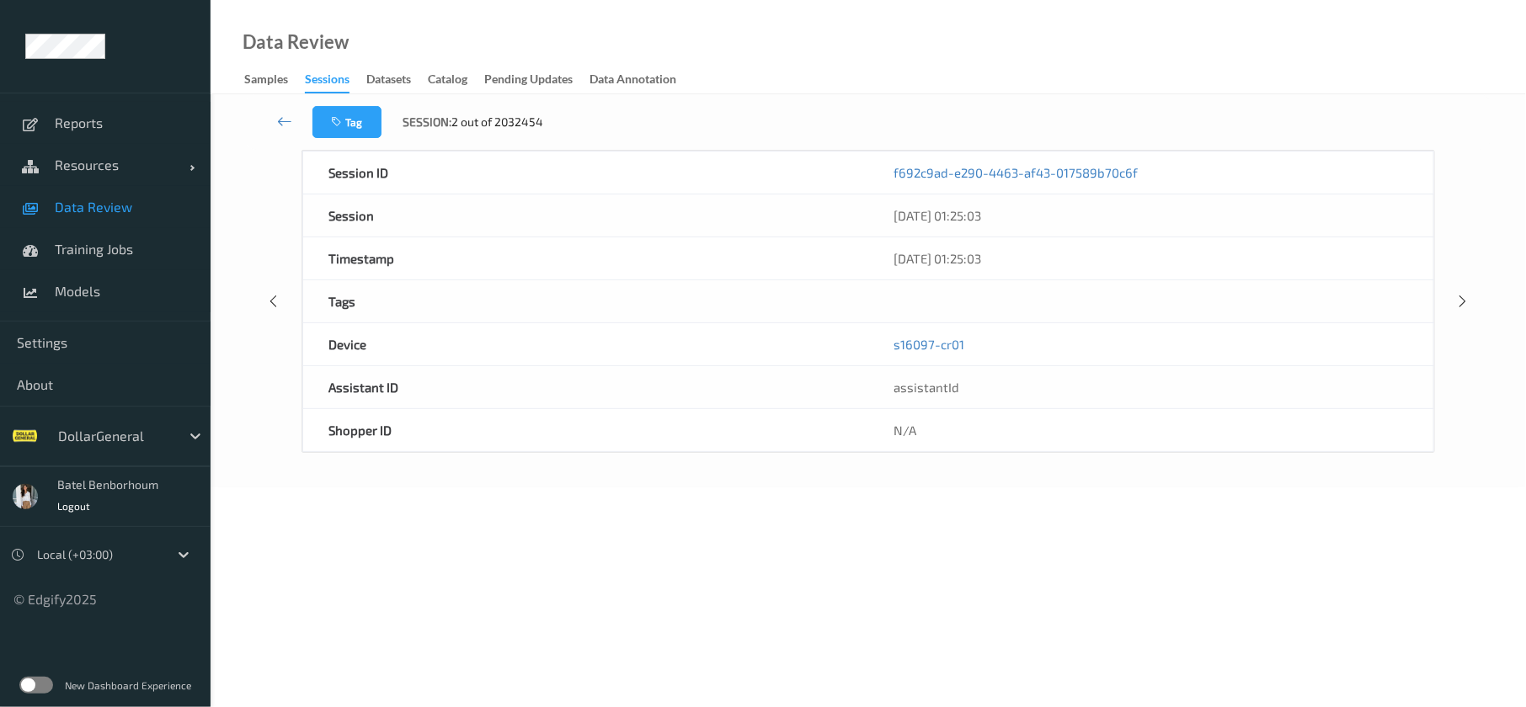
click at [111, 209] on span "Data Review" at bounding box center [124, 207] width 139 height 17
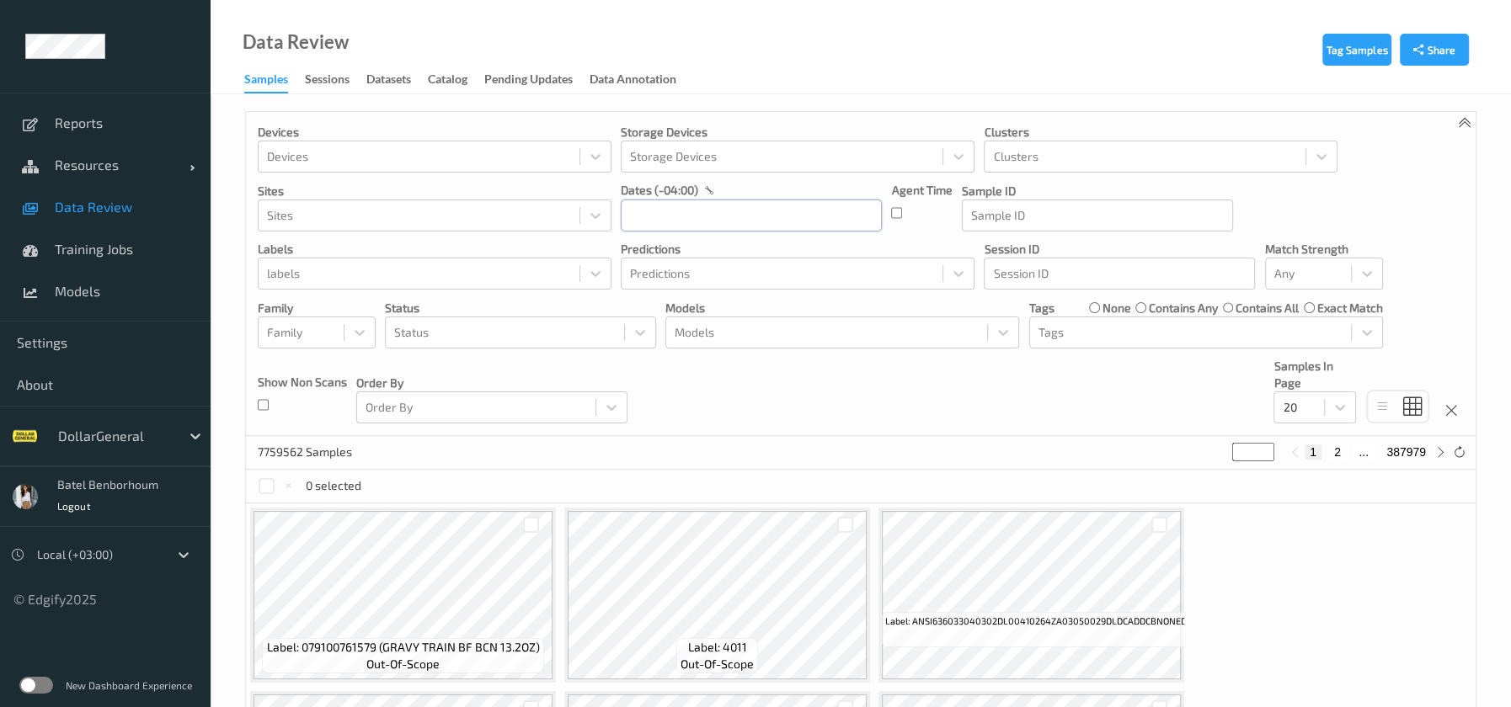
click at [685, 208] on input "text" at bounding box center [751, 216] width 261 height 32
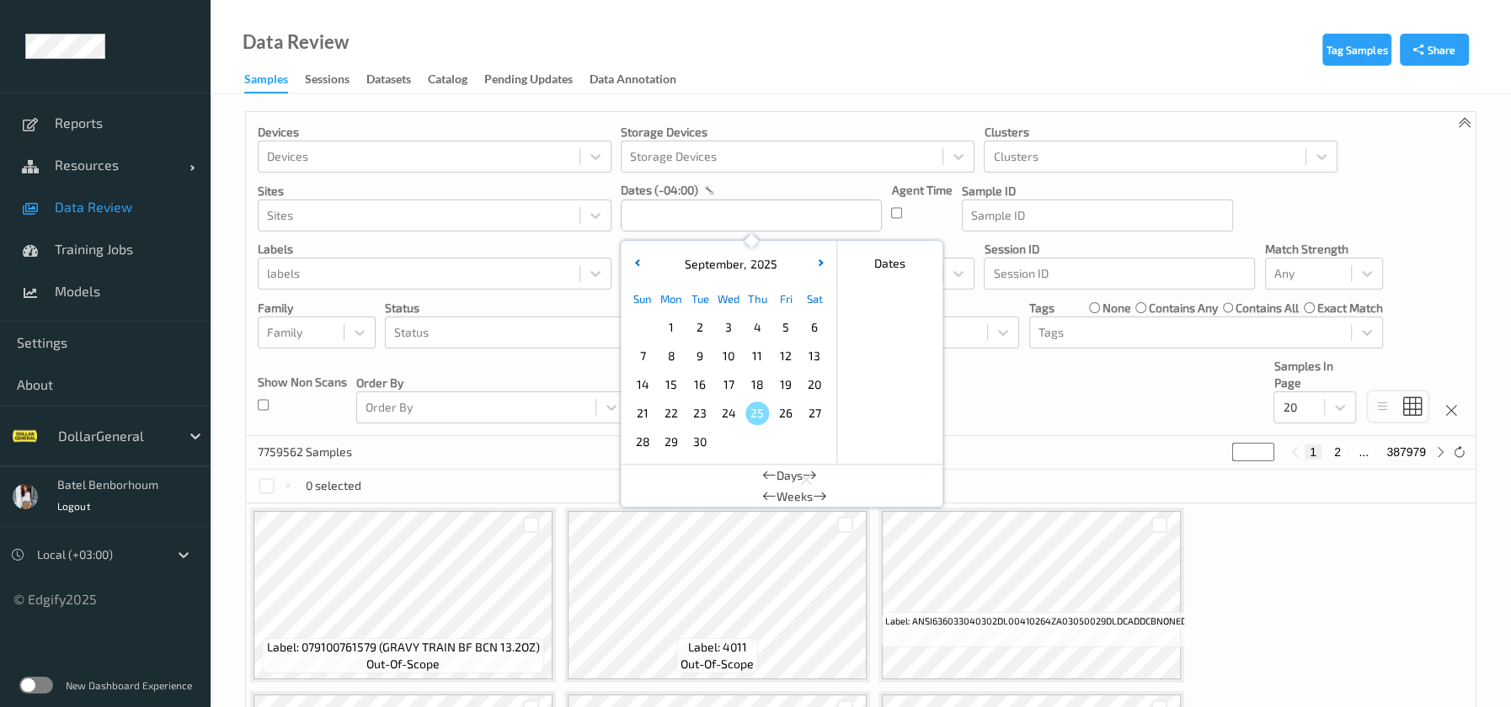
click at [747, 360] on span "11" at bounding box center [757, 356] width 24 height 24
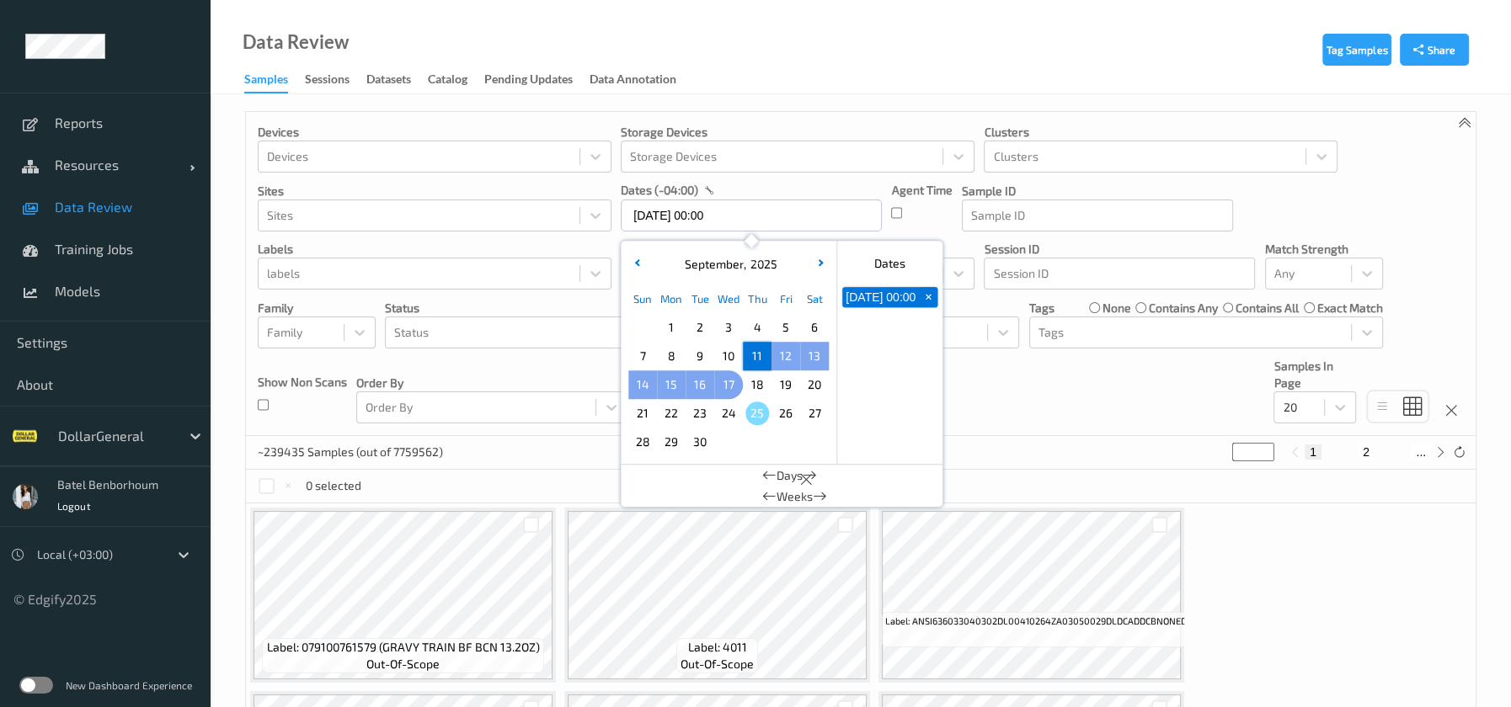
click at [729, 376] on span "17" at bounding box center [729, 385] width 24 height 24
type input "11/09/2025 00:00 -> 17/09/2025 23:59"
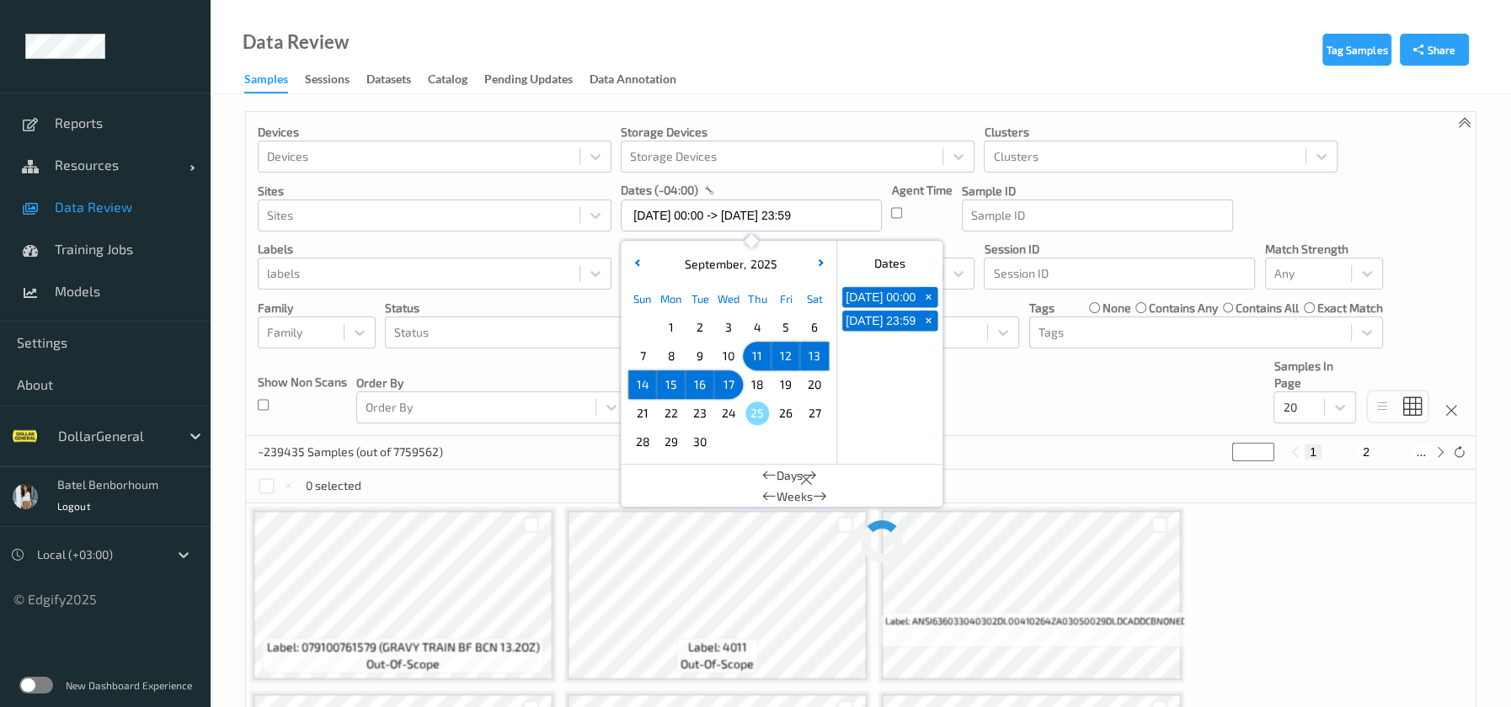
click at [772, 59] on div "Data Review Samples Sessions Datasets Catalog Pending Updates Data Annotation" at bounding box center [861, 47] width 1300 height 94
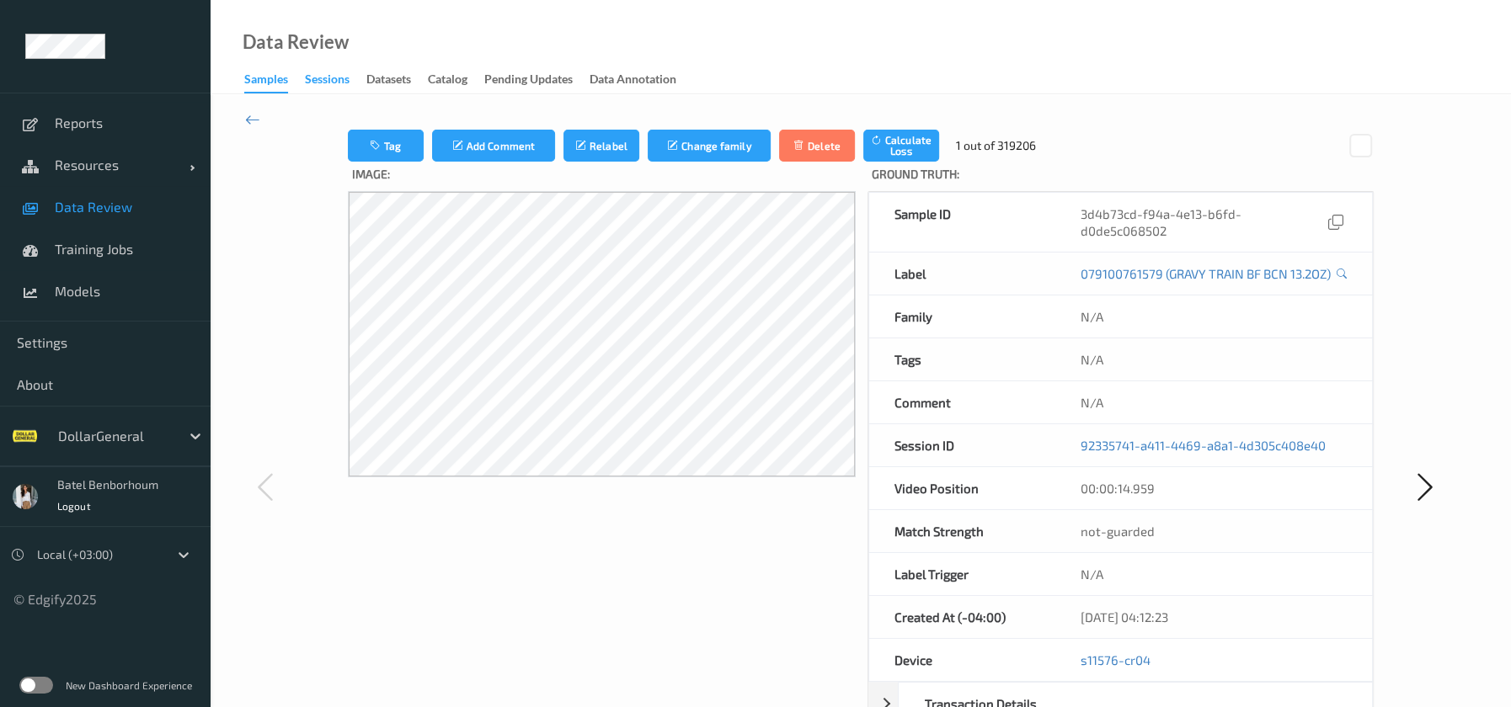
click at [322, 83] on div "Sessions" at bounding box center [327, 81] width 45 height 21
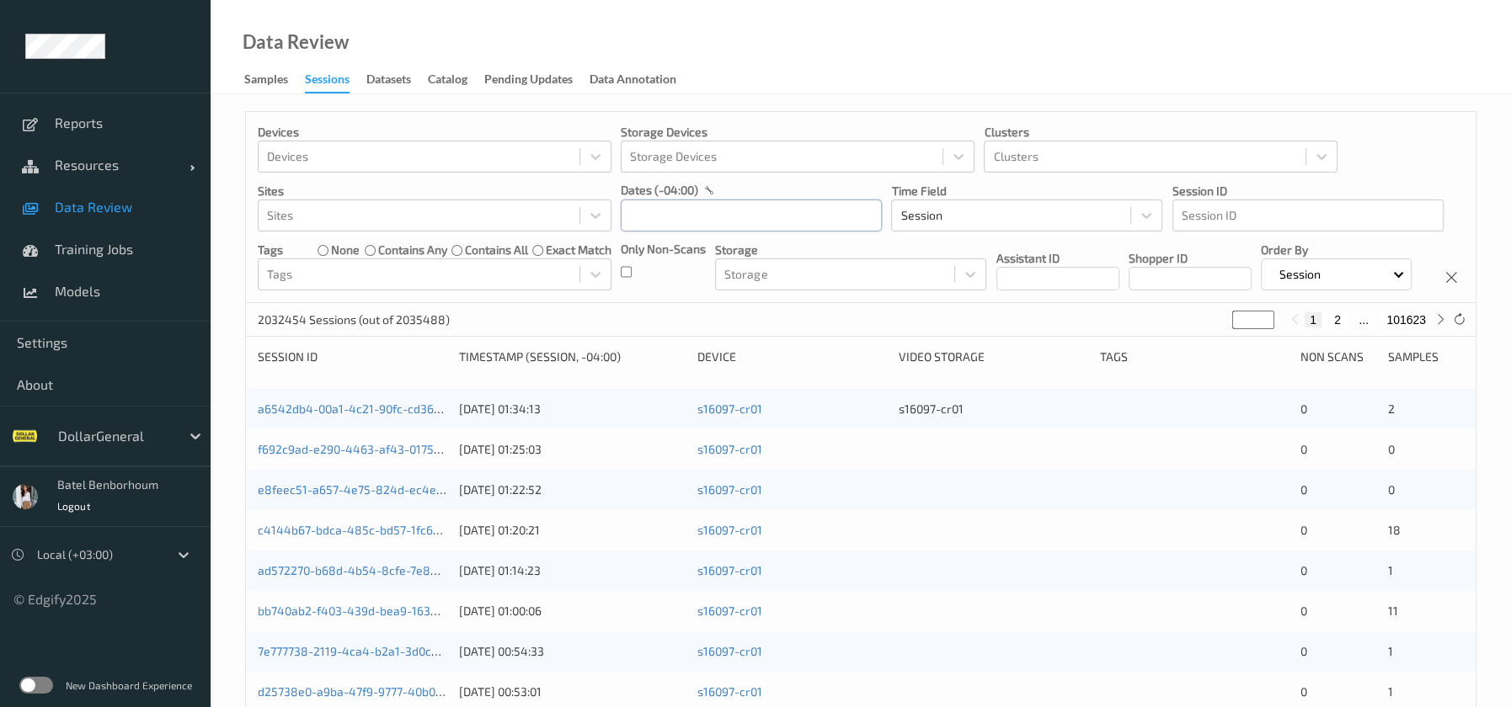
click at [676, 217] on input "text" at bounding box center [751, 216] width 261 height 32
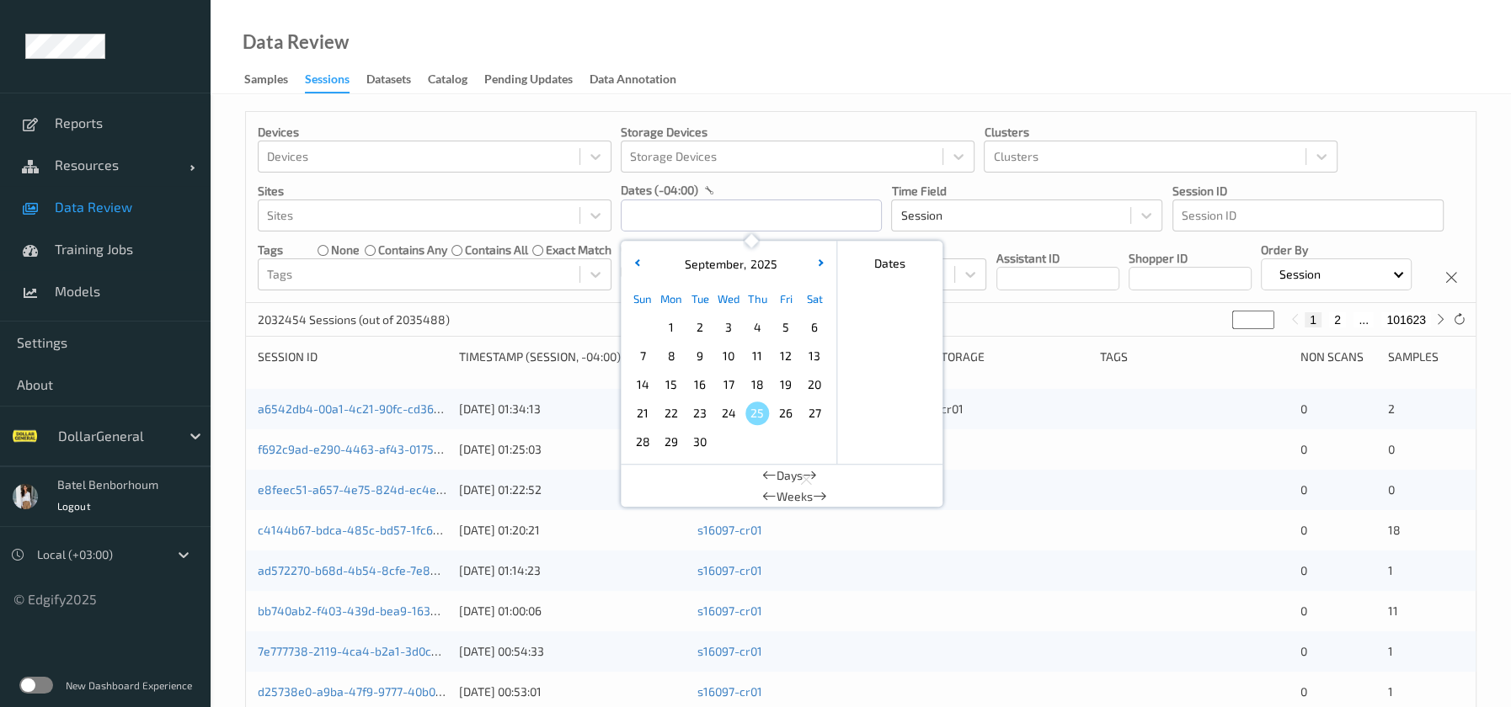
click at [732, 356] on span "10" at bounding box center [729, 356] width 24 height 24
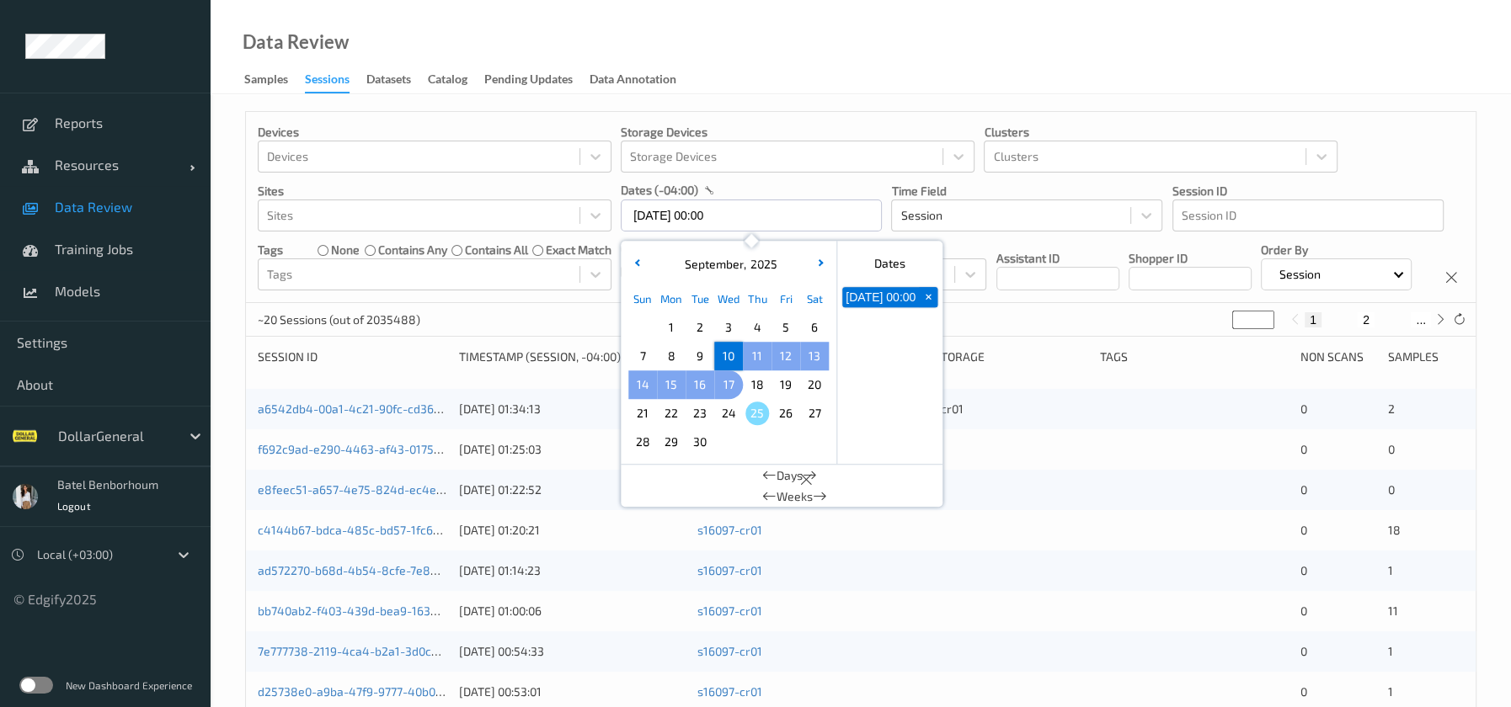
click at [731, 372] on div "17" at bounding box center [728, 385] width 29 height 29
type input "10/09/2025 00:00 -> 17/09/2025 23:59"
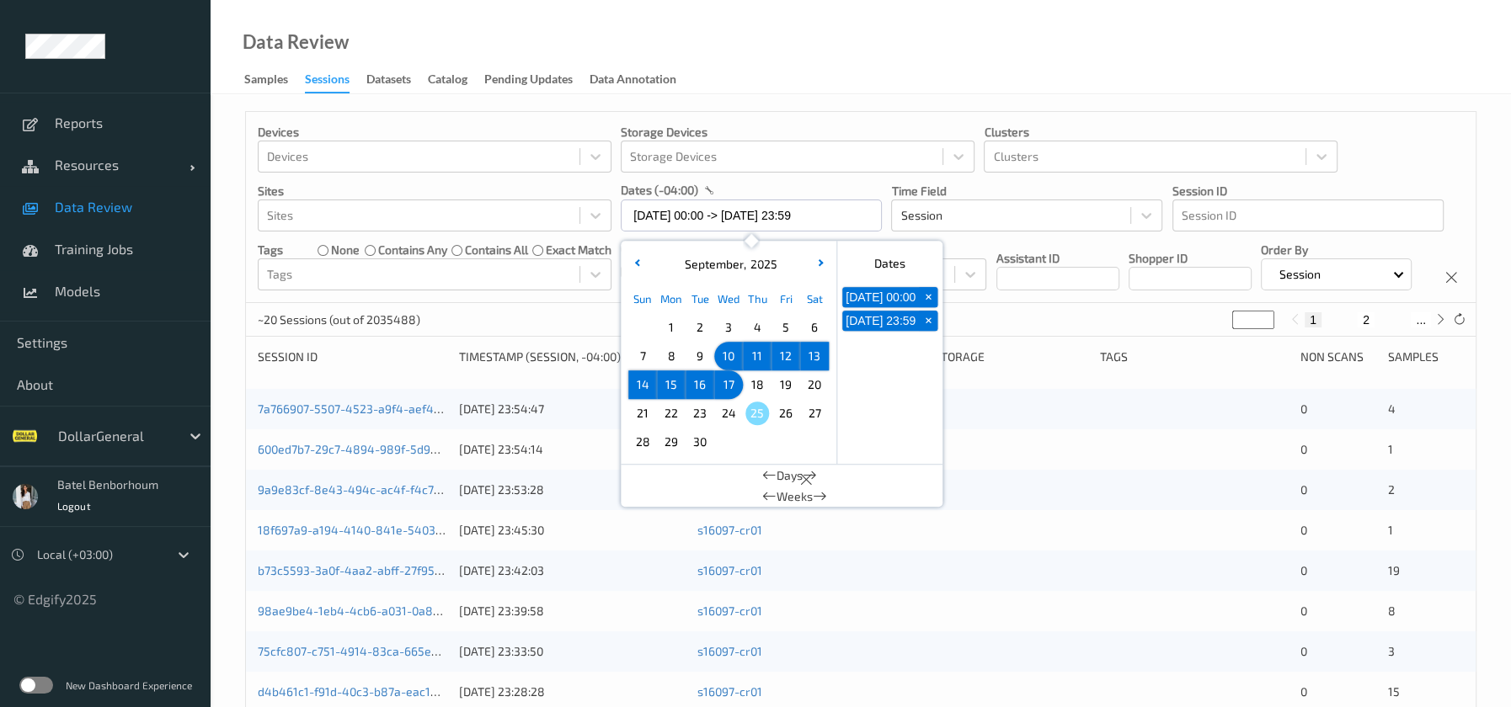
click at [760, 44] on div "Data Review Samples Sessions Datasets Catalog Pending Updates Data Annotation" at bounding box center [861, 47] width 1300 height 94
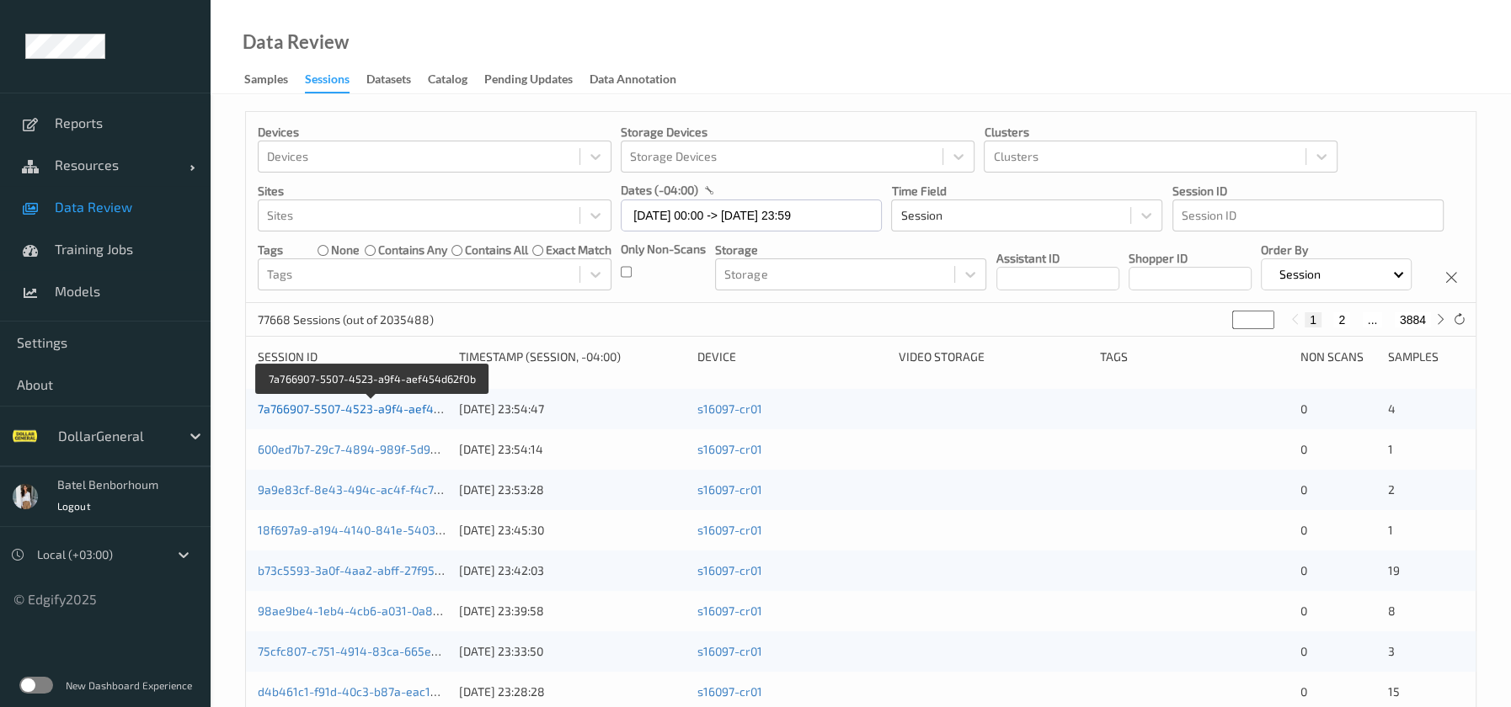
click at [358, 408] on link "7a766907-5507-4523-a9f4-aef454d62f0b" at bounding box center [372, 409] width 228 height 14
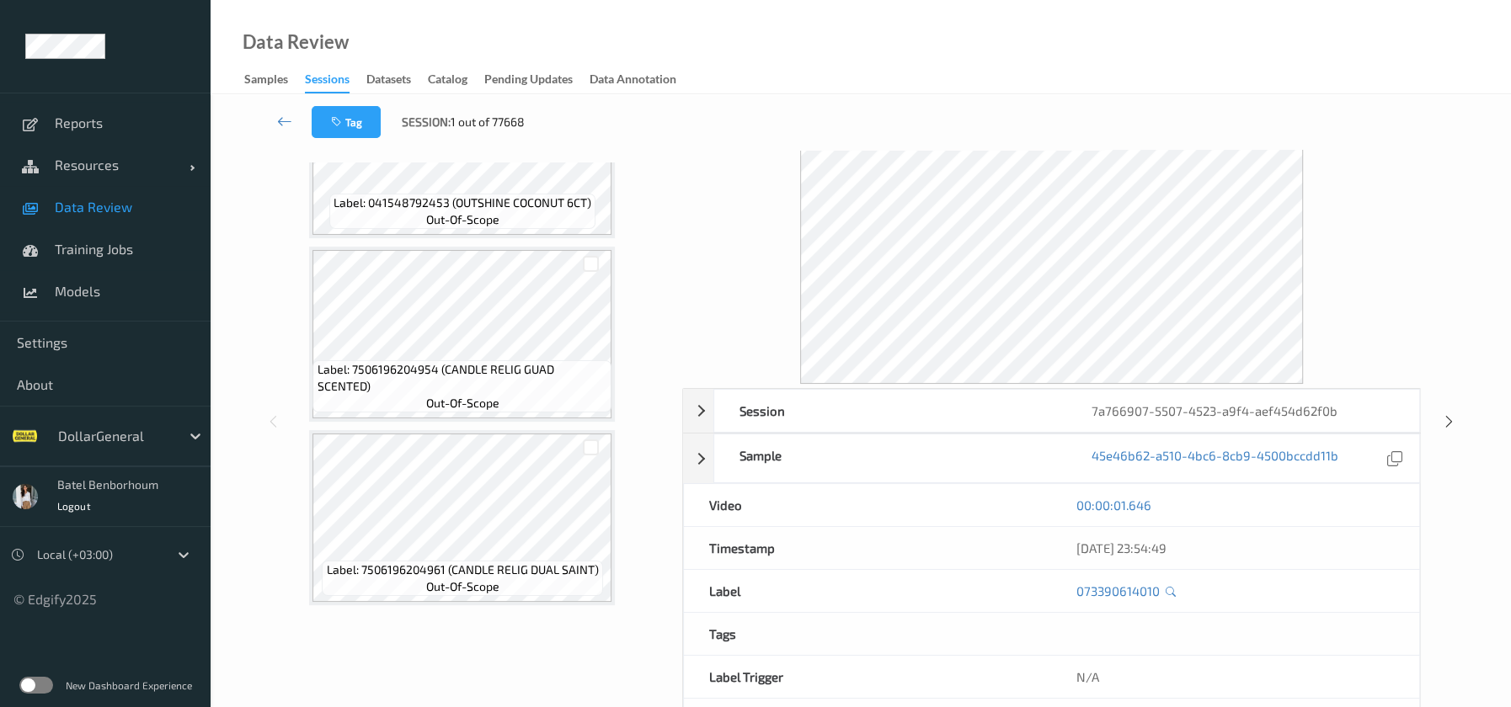
scroll to position [115, 0]
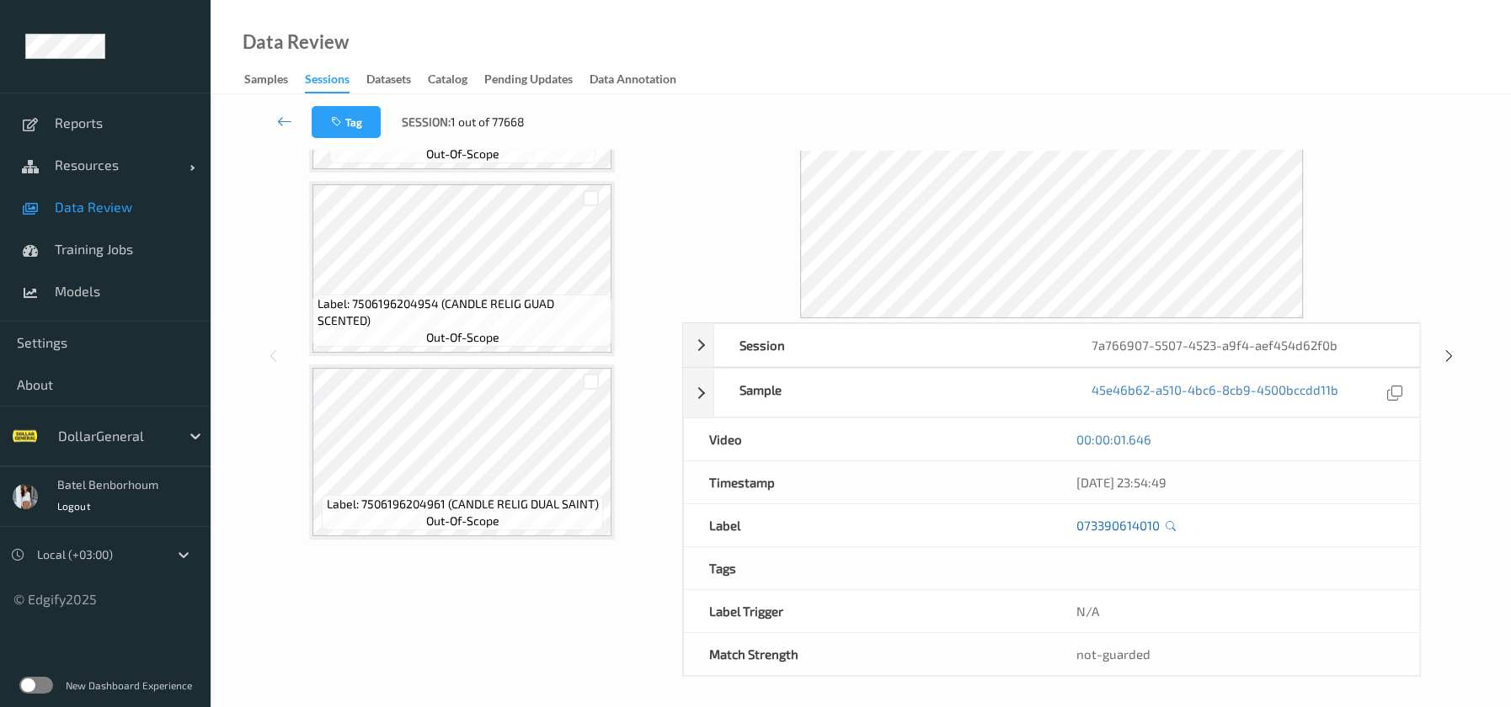
click at [1109, 525] on link "073390614010" at bounding box center [1117, 525] width 83 height 17
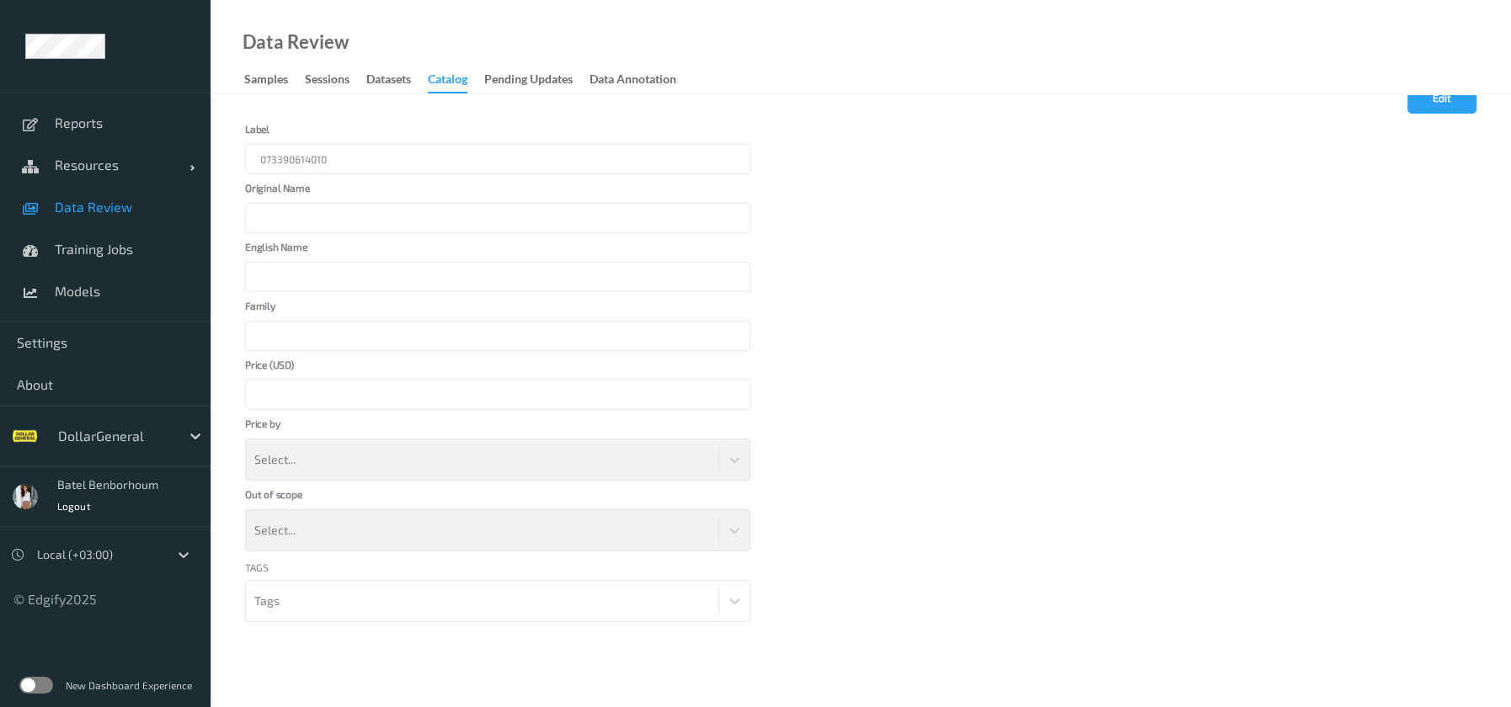
scroll to position [45, 0]
click at [337, 83] on div "Sessions" at bounding box center [327, 81] width 45 height 21
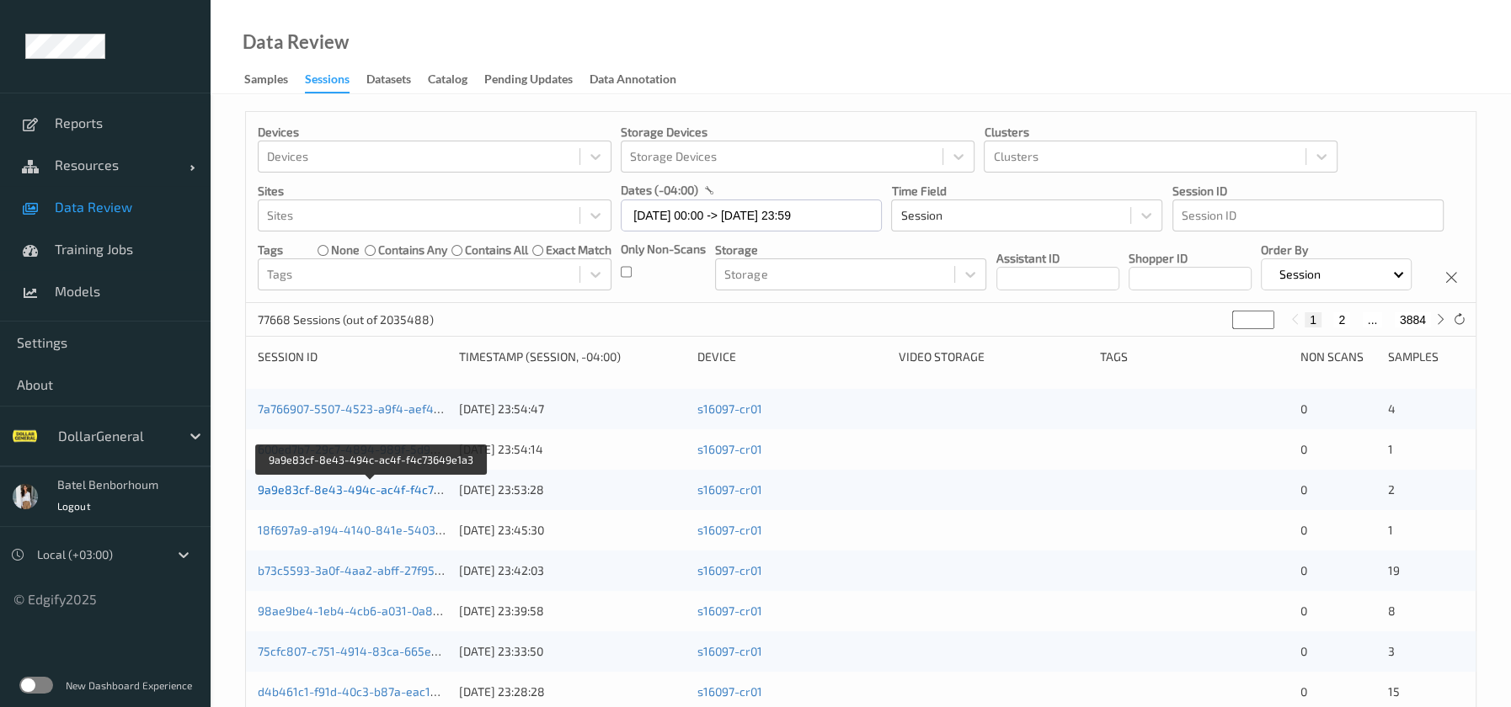
click at [418, 493] on link "9a9e83cf-8e43-494c-ac4f-f4c73649e1a3" at bounding box center [372, 490] width 229 height 14
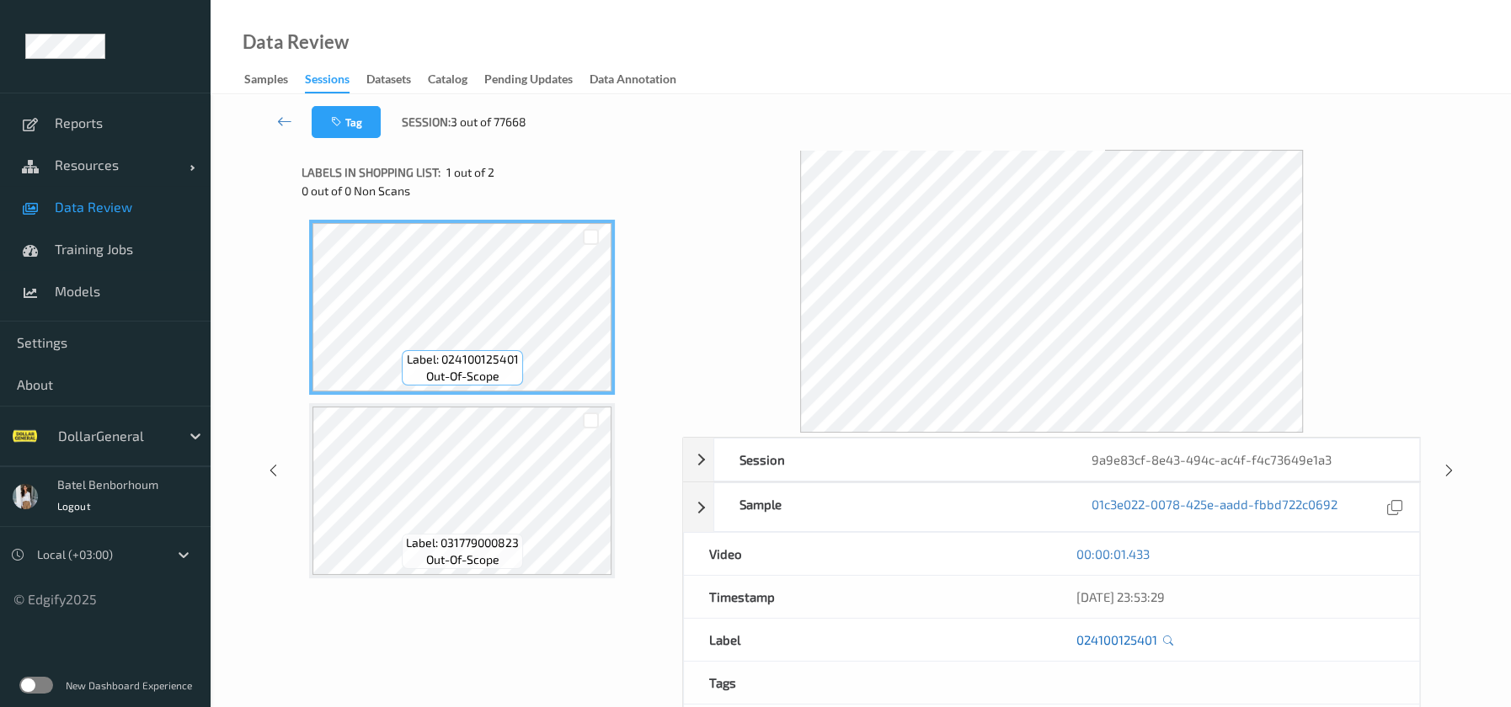
click at [1138, 637] on link "024100125401" at bounding box center [1116, 640] width 81 height 17
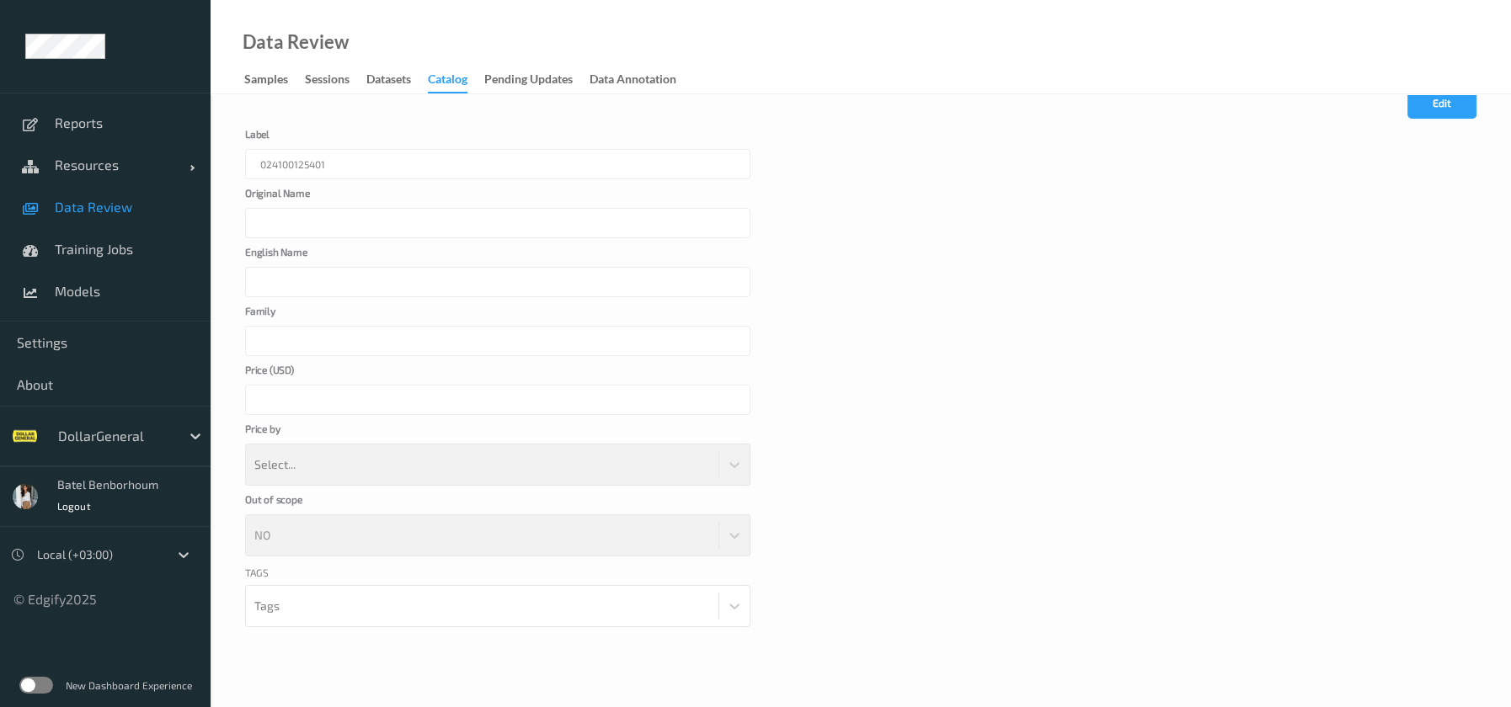
scroll to position [45, 0]
click at [453, 78] on div "Catalog" at bounding box center [448, 82] width 40 height 23
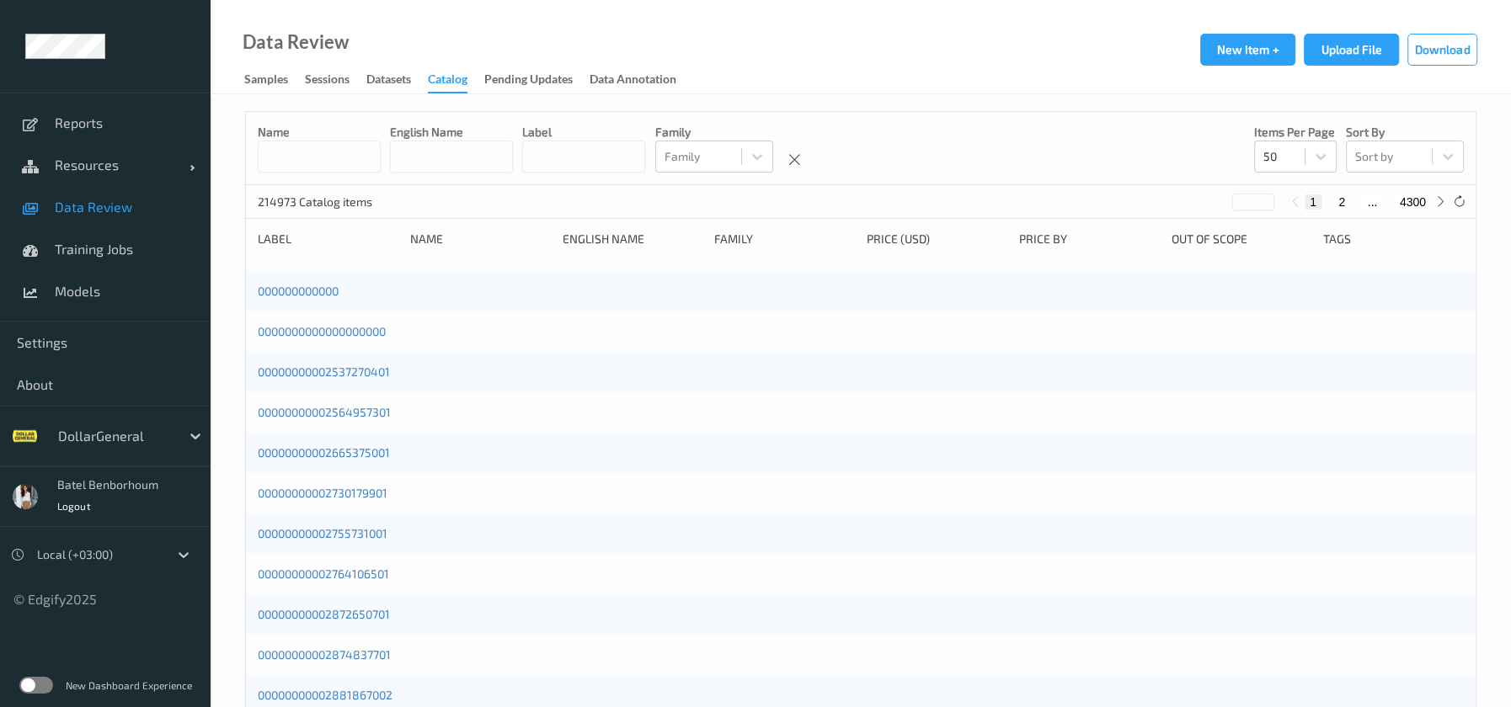
click at [84, 445] on div "DollarGeneral" at bounding box center [115, 436] width 131 height 27
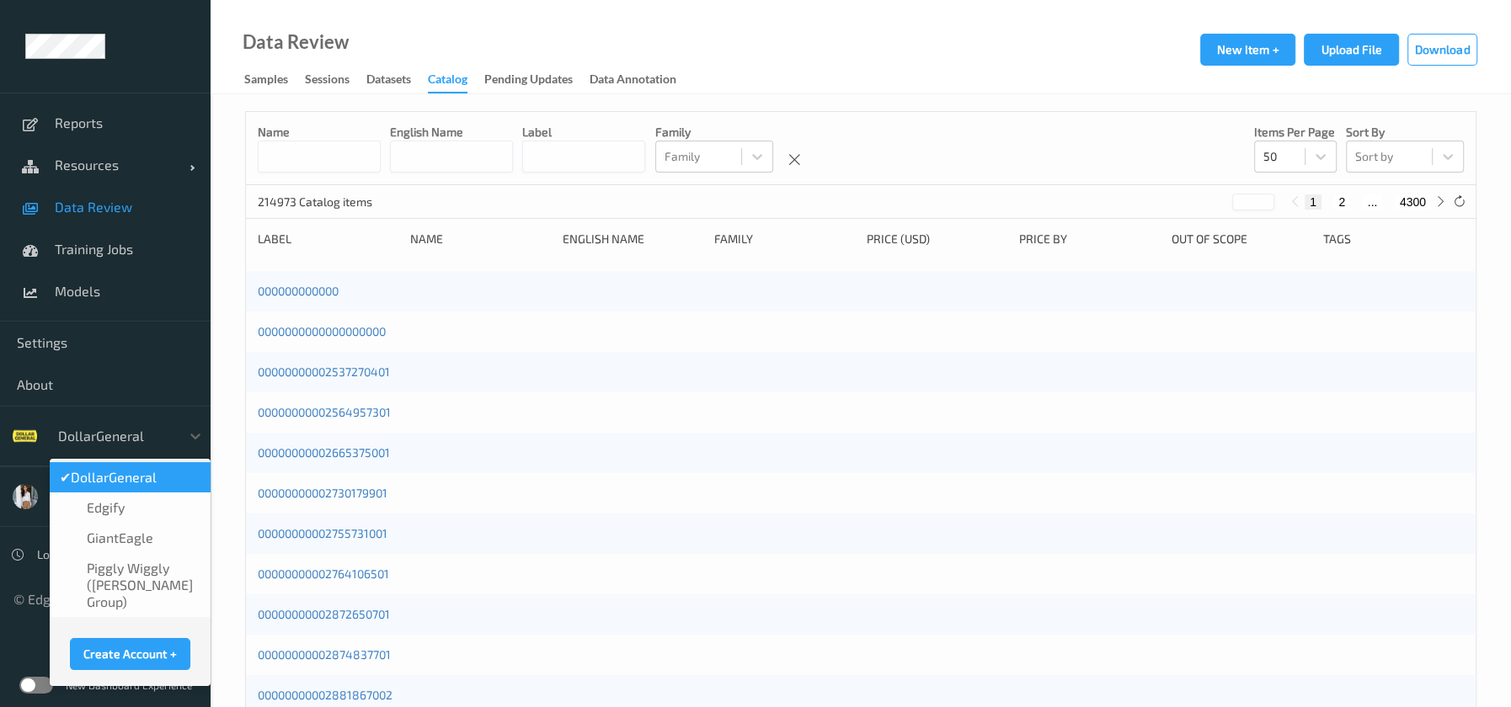
click at [91, 440] on div at bounding box center [115, 436] width 114 height 20
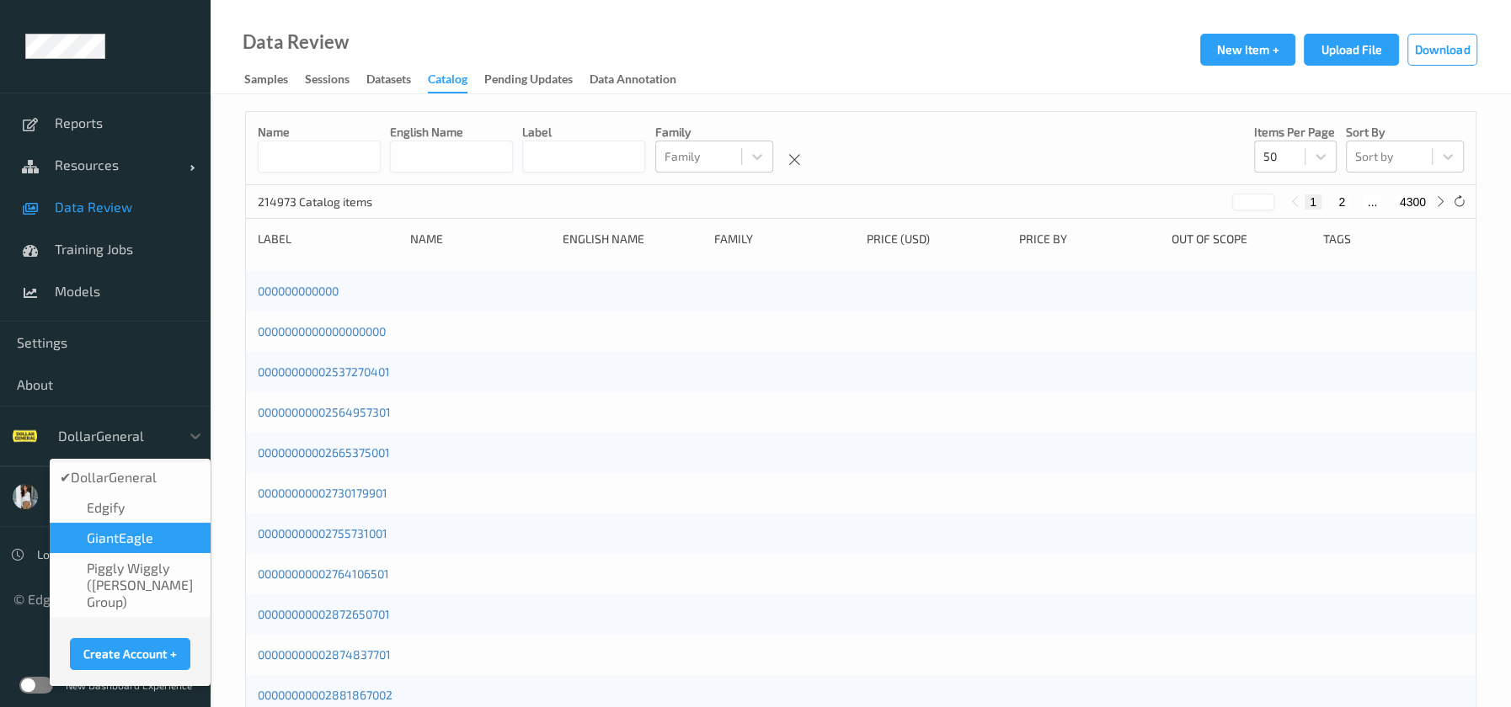
click at [147, 525] on div "GiantEagle" at bounding box center [130, 538] width 161 height 30
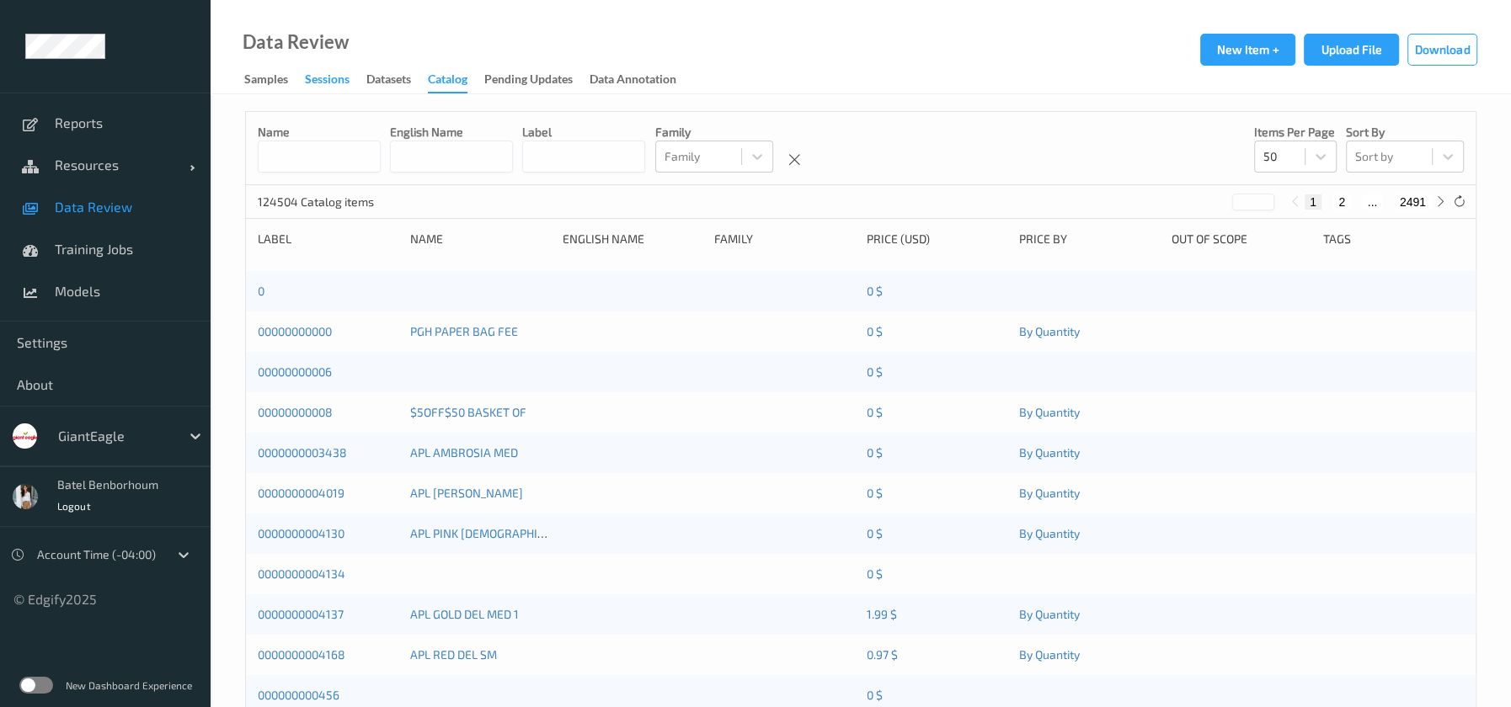
click at [327, 83] on div "Sessions" at bounding box center [327, 81] width 45 height 21
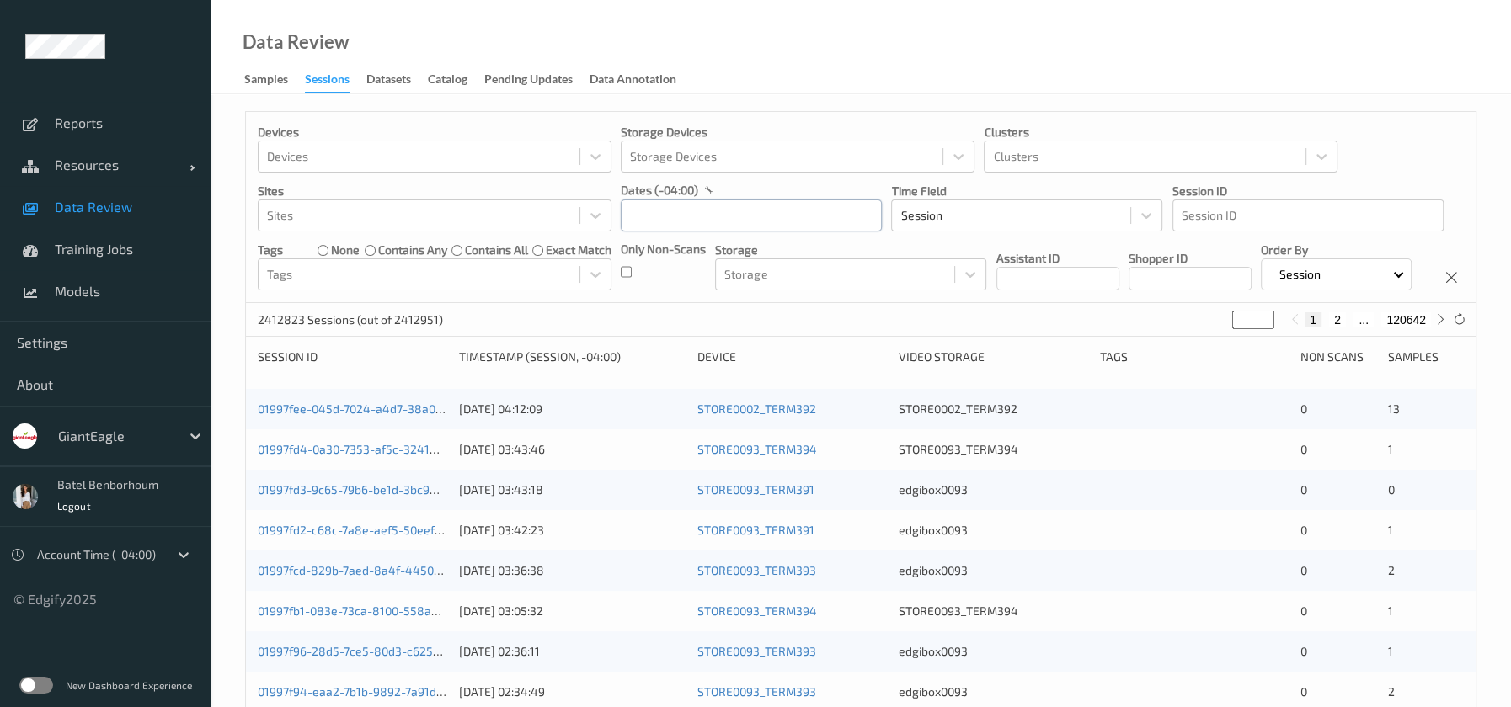
click at [681, 216] on input "text" at bounding box center [751, 216] width 261 height 32
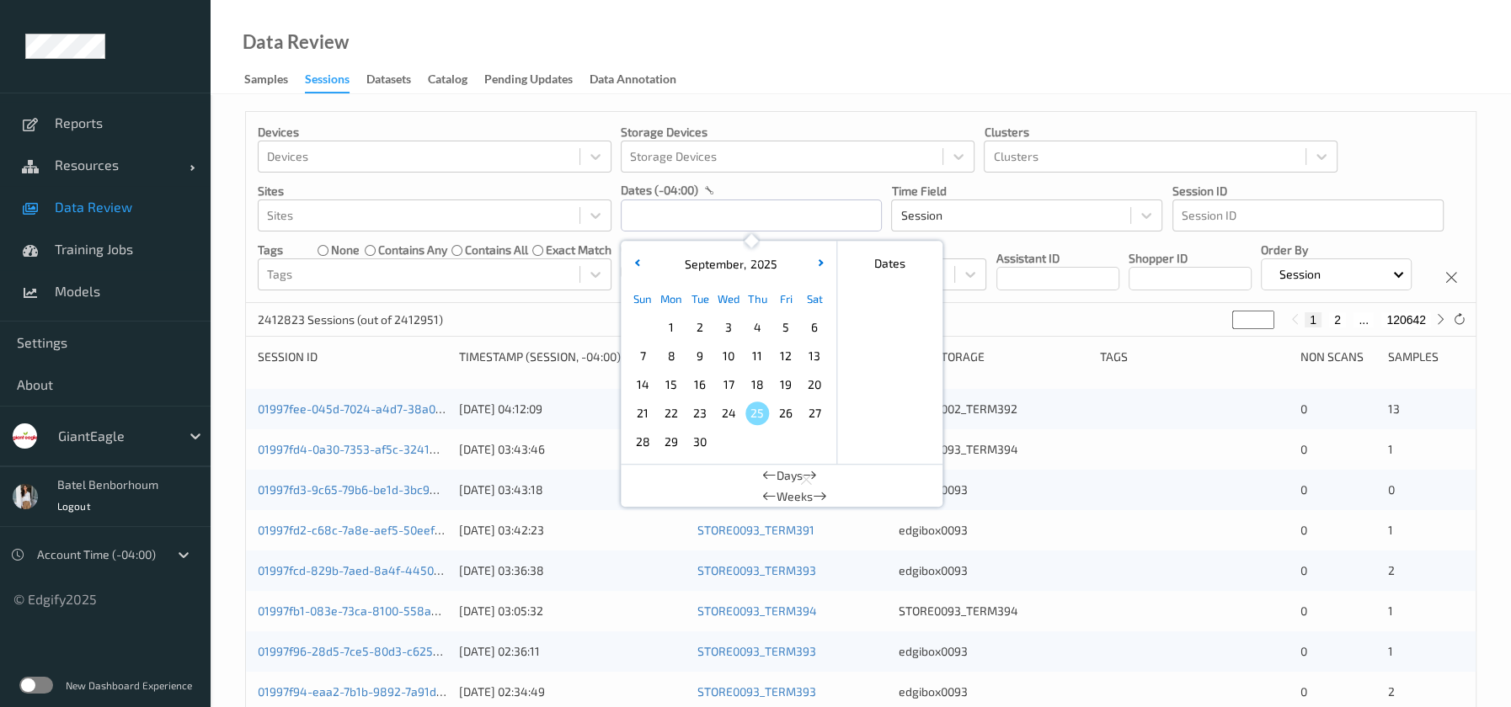
click at [733, 354] on span "10" at bounding box center [729, 356] width 24 height 24
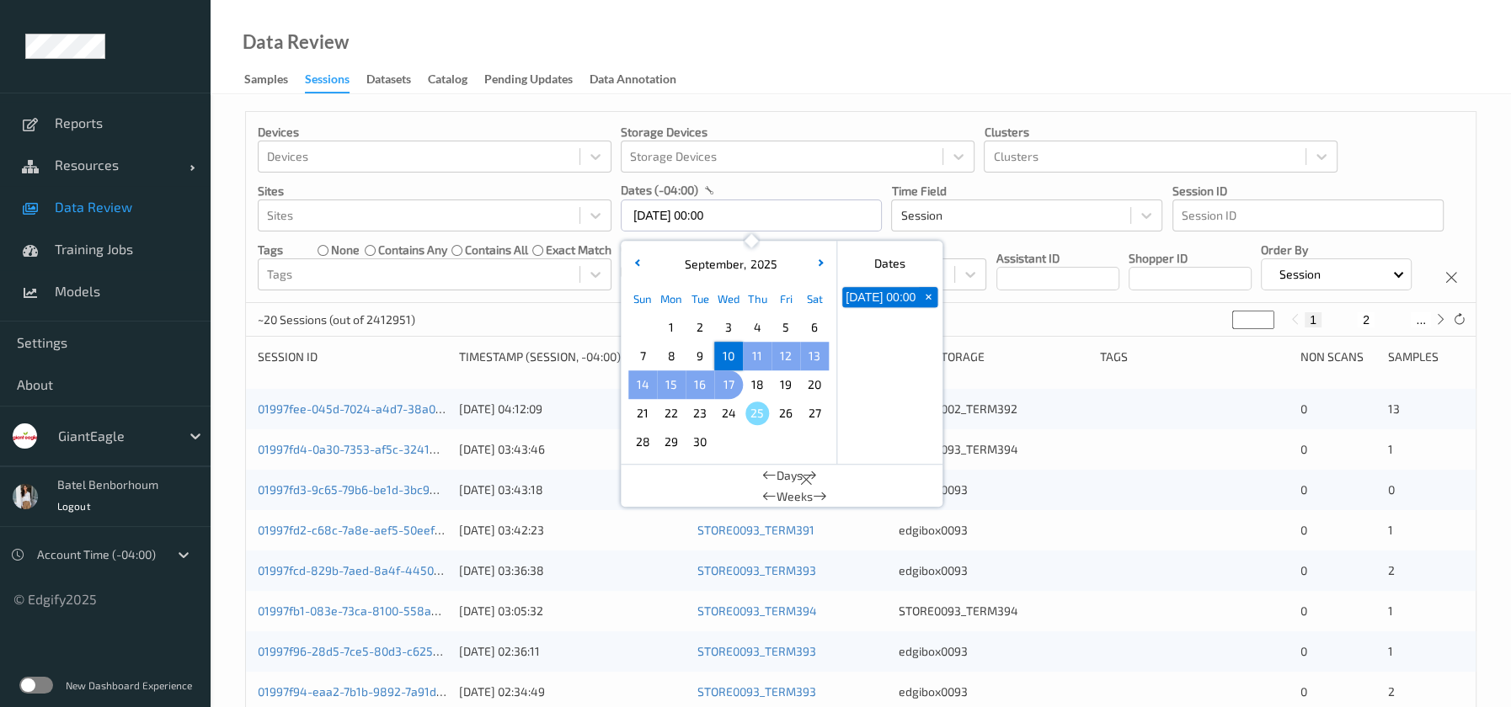
click at [735, 381] on span "17" at bounding box center [729, 385] width 24 height 24
type input "[DATE] 00:00 -> [DATE] 23:59"
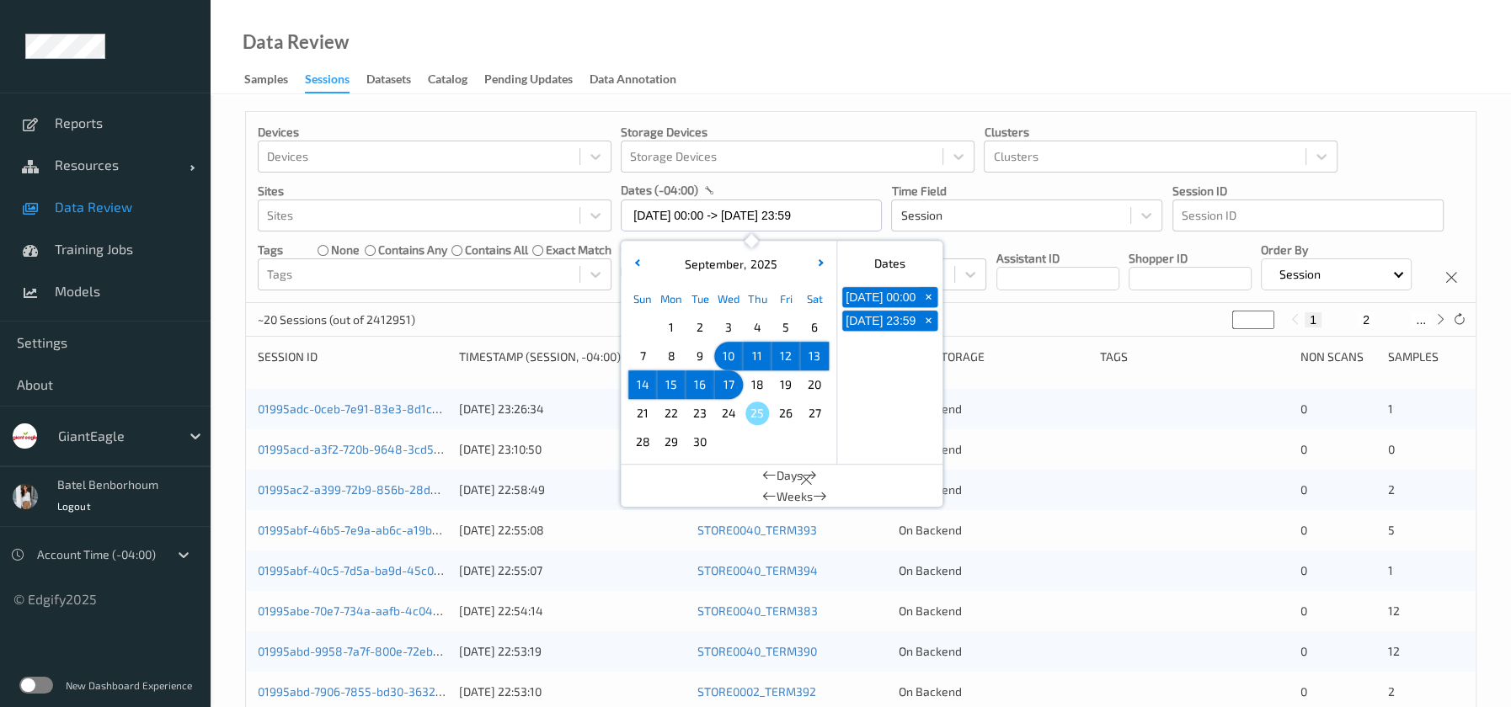
click at [835, 29] on div "Data Review Samples Sessions Datasets Catalog Pending Updates Data Annotation" at bounding box center [861, 47] width 1300 height 94
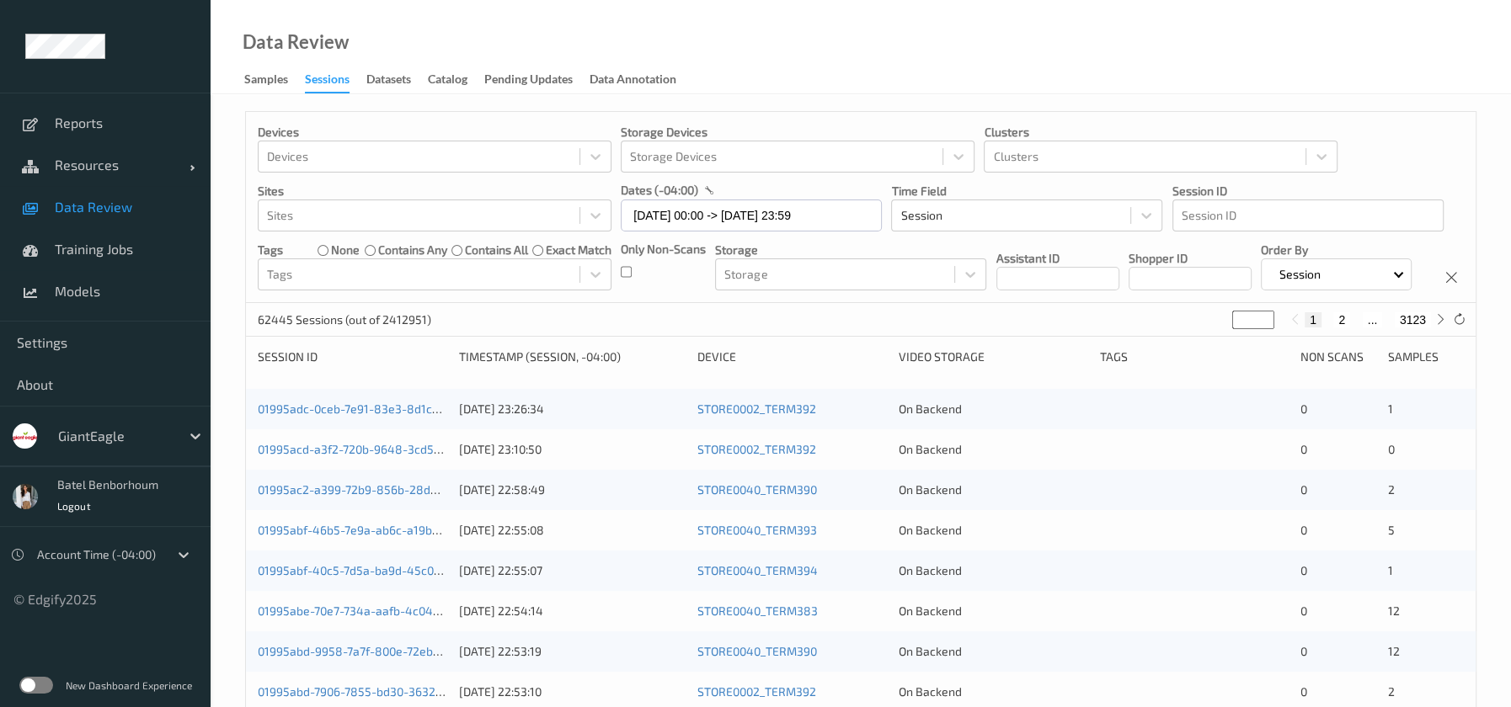
click at [407, 418] on div "01995adc-0ceb-7e91-83e3-8d1cb3b79bb3 [DATE] 23:26:34 STORE0002_TERM392 On Backe…" at bounding box center [860, 409] width 1229 height 40
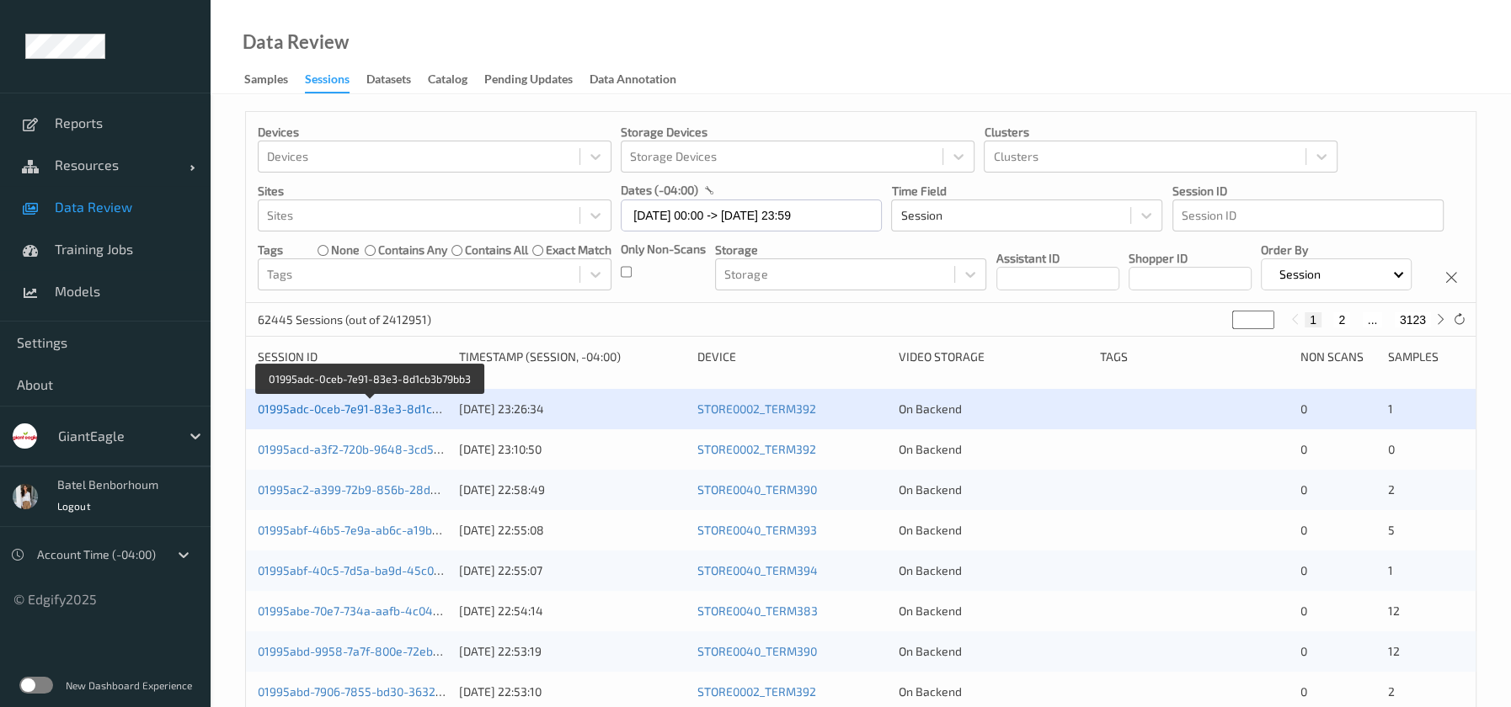
click at [410, 408] on link "01995adc-0ceb-7e91-83e3-8d1cb3b79bb3" at bounding box center [371, 409] width 227 height 14
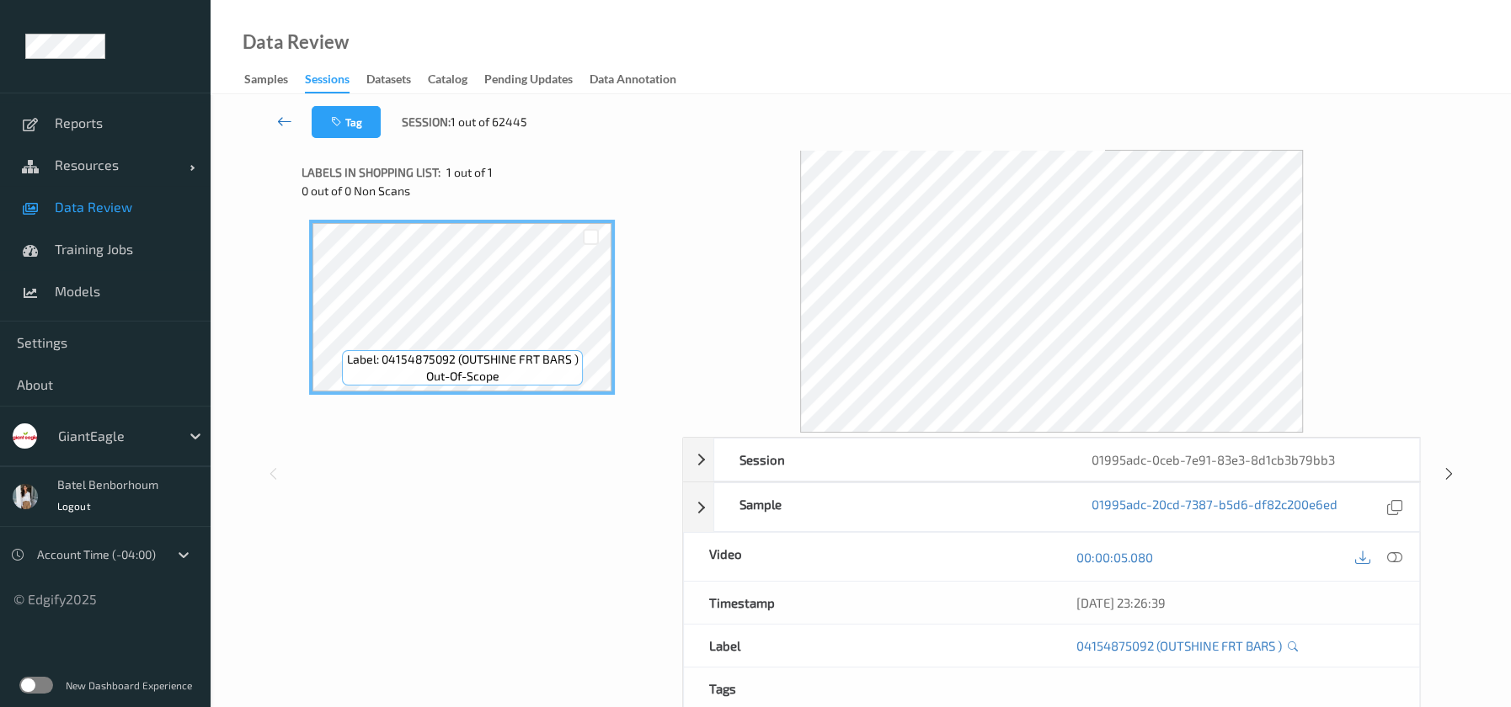
click at [285, 115] on icon at bounding box center [284, 121] width 15 height 17
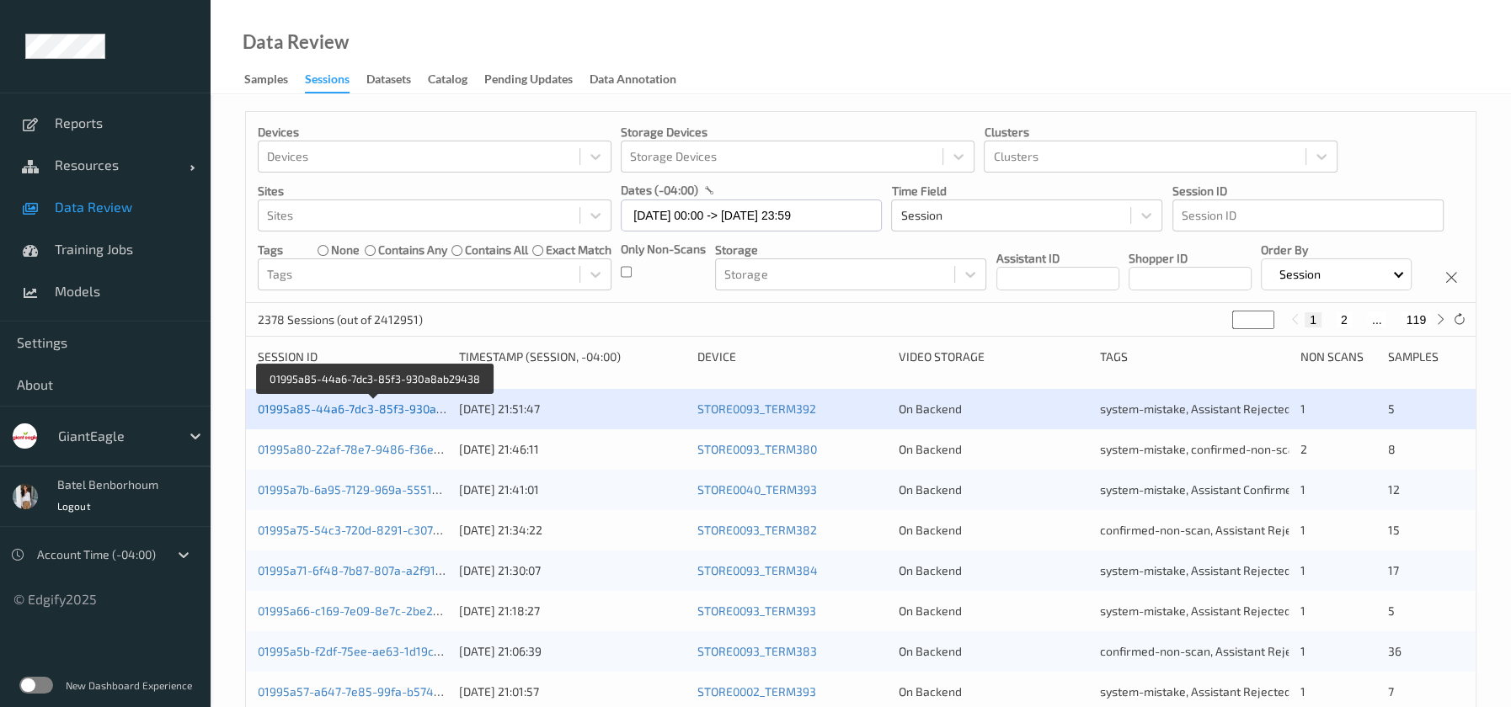
click at [405, 409] on link "01995a85-44a6-7dc3-85f3-930a8ab29438" at bounding box center [375, 409] width 235 height 14
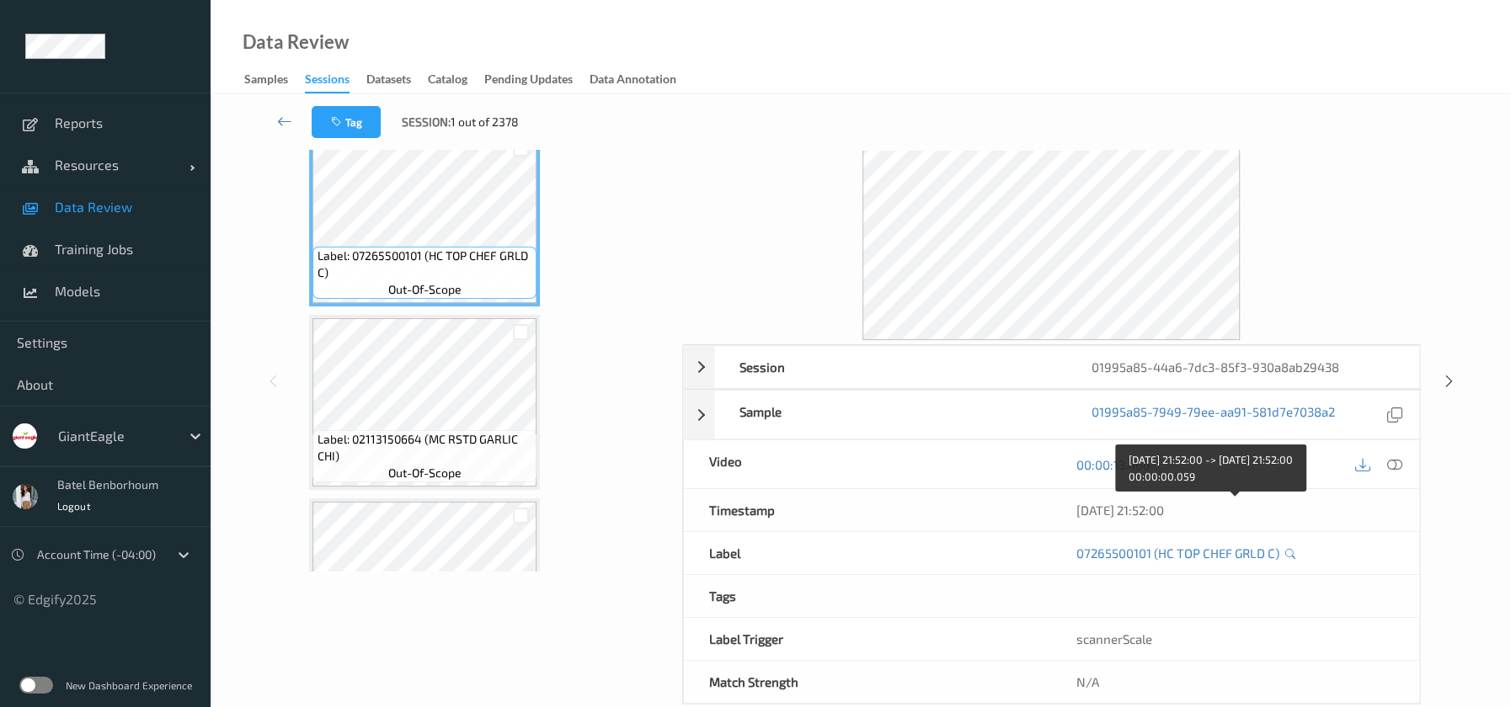
scroll to position [95, 0]
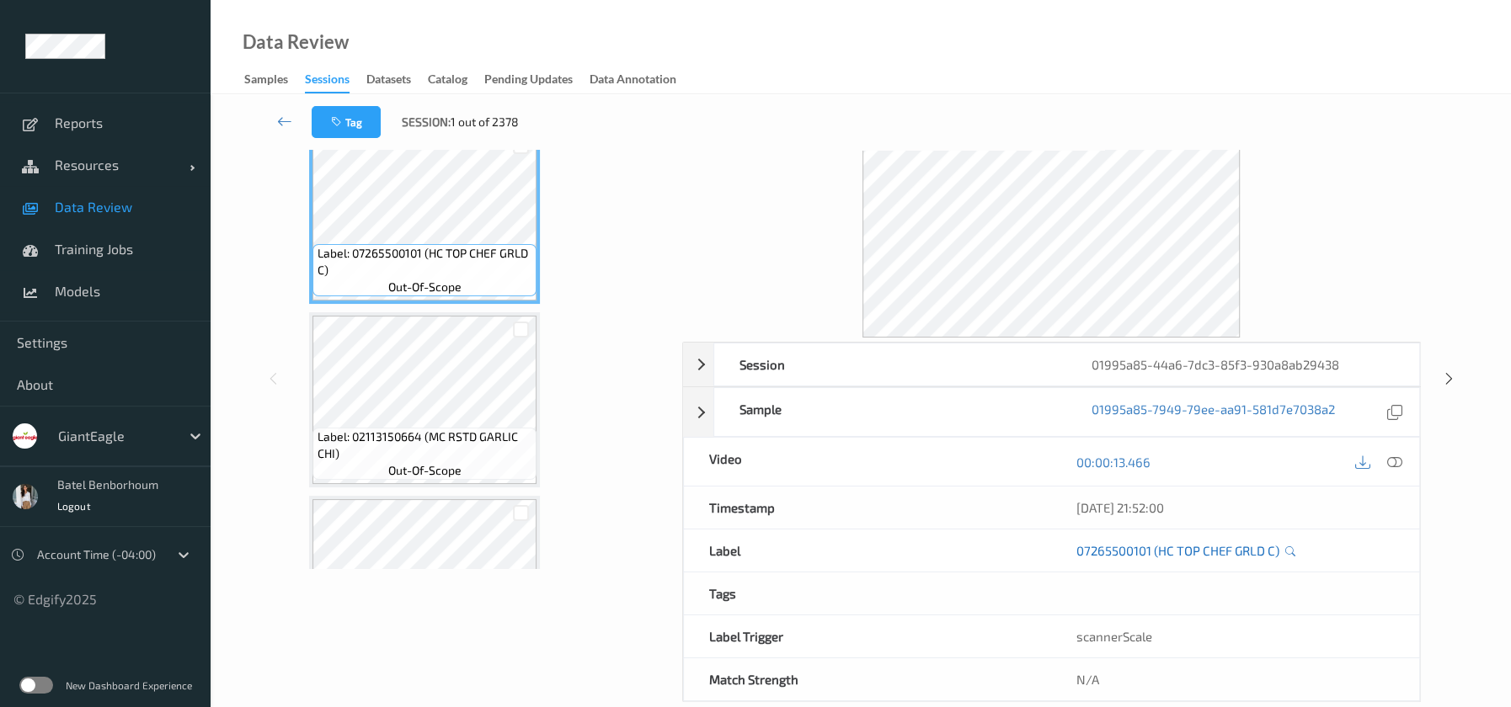
click at [1204, 546] on link "07265500101 (HC TOP CHEF GRLD C)" at bounding box center [1177, 550] width 203 height 17
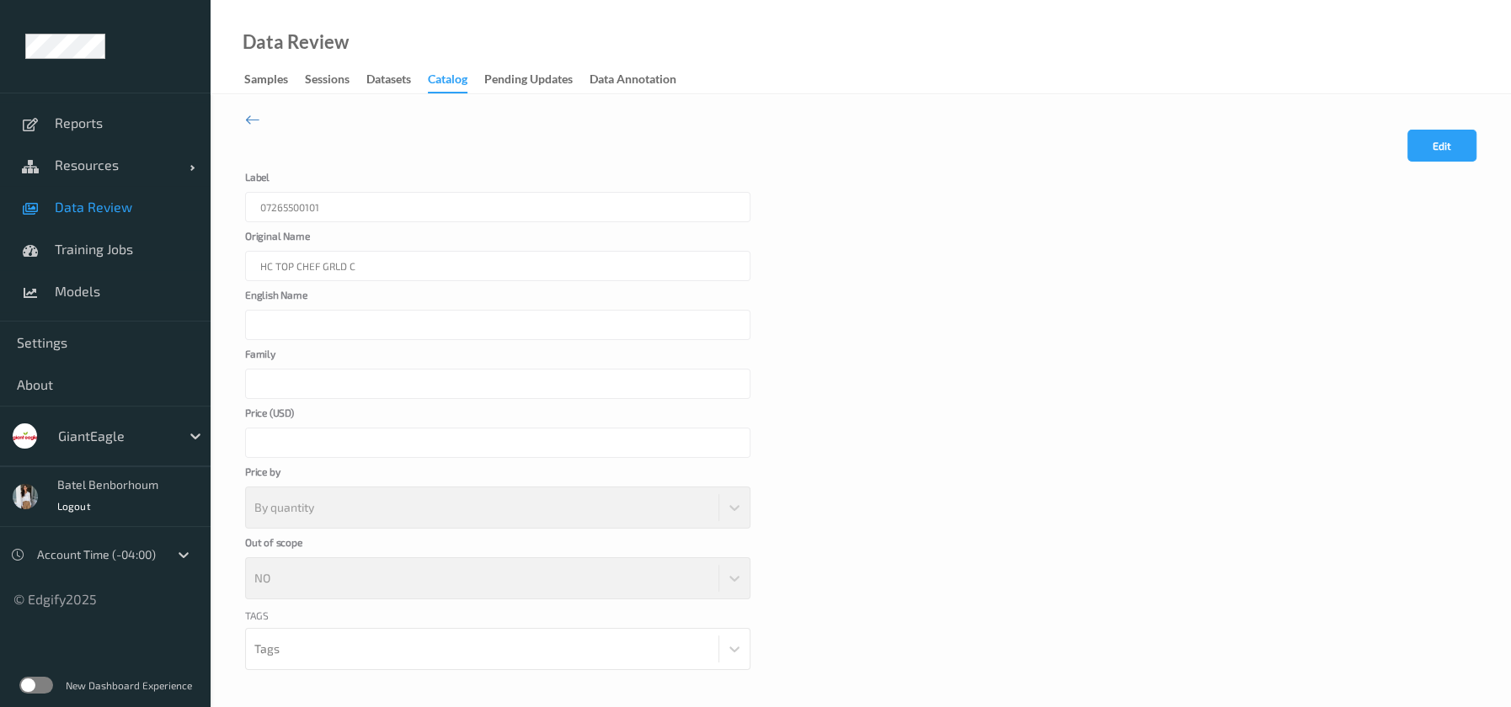
click at [450, 83] on div "Catalog" at bounding box center [448, 82] width 40 height 23
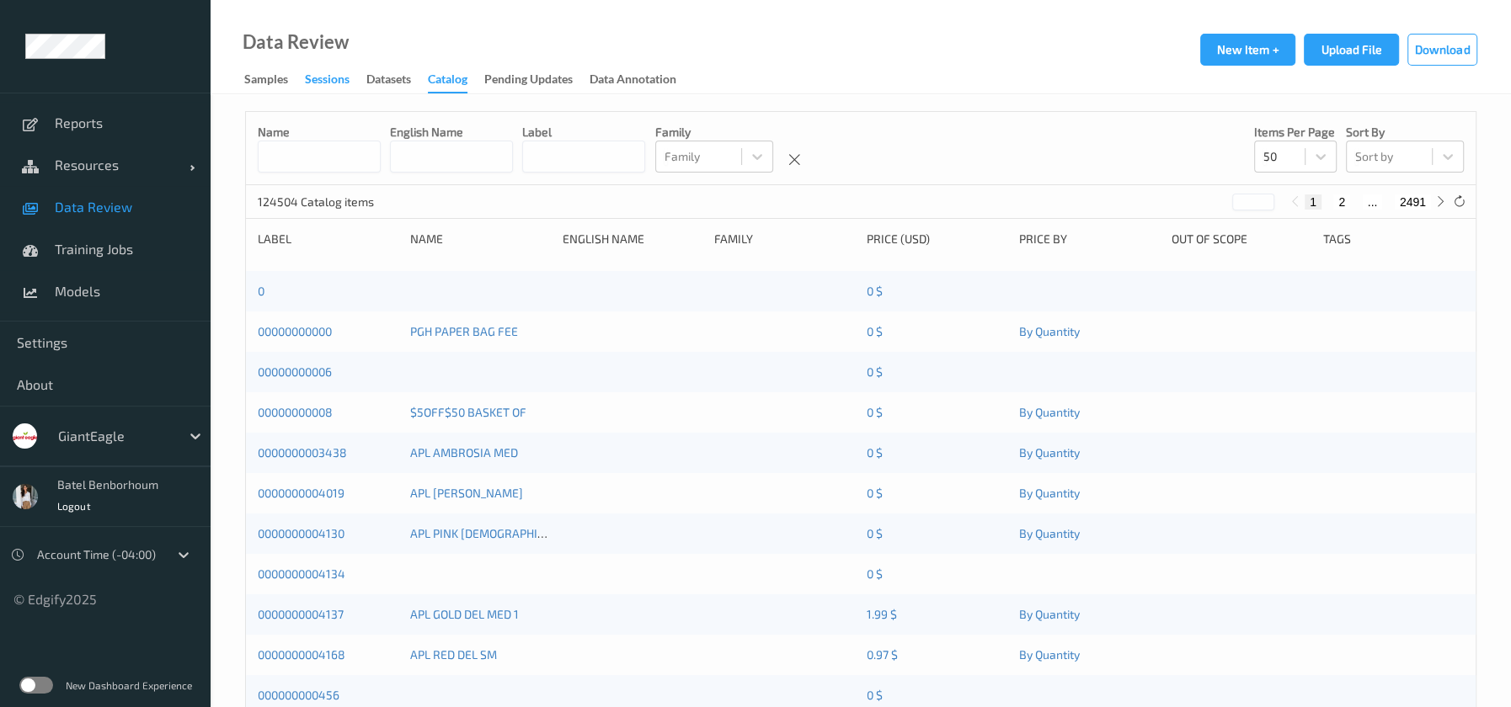
click at [339, 85] on div "Sessions" at bounding box center [327, 81] width 45 height 21
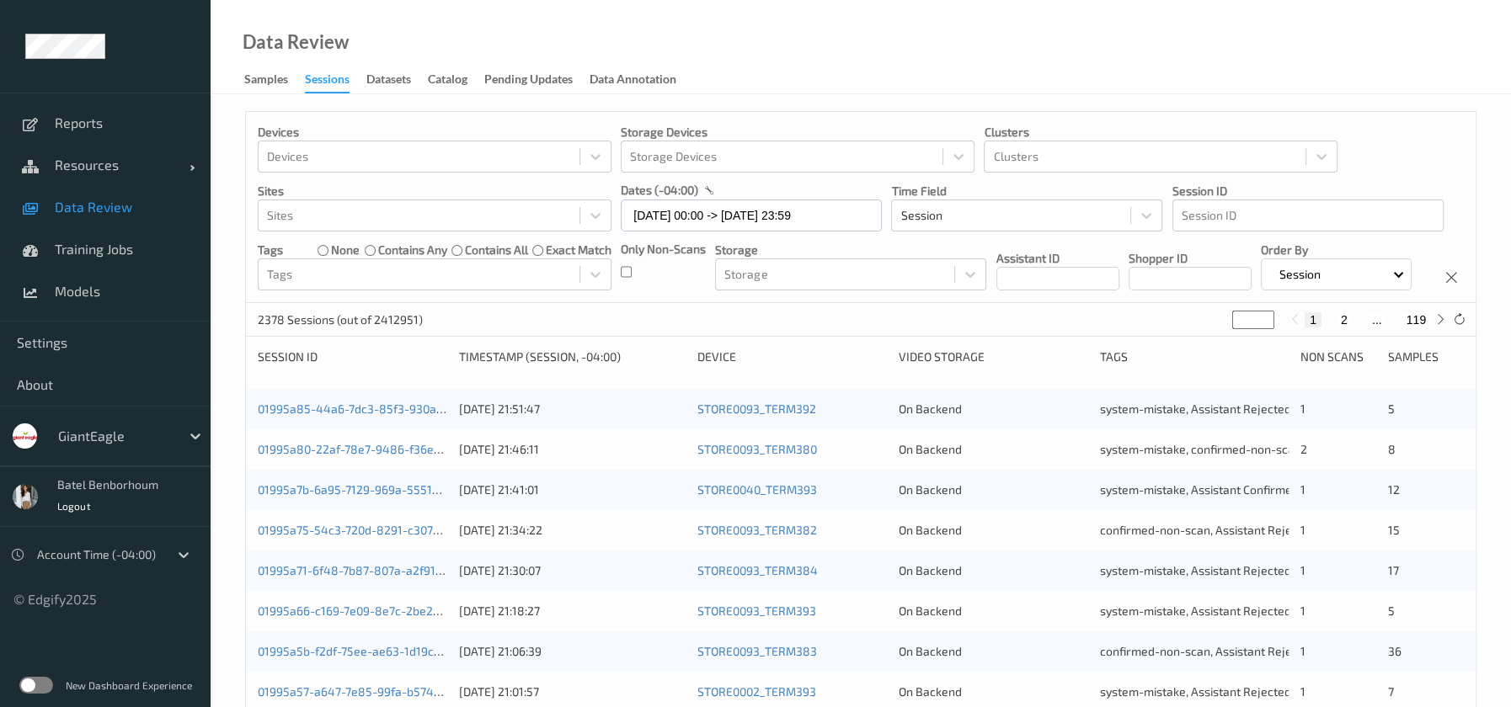
click at [40, 684] on label at bounding box center [36, 685] width 34 height 17
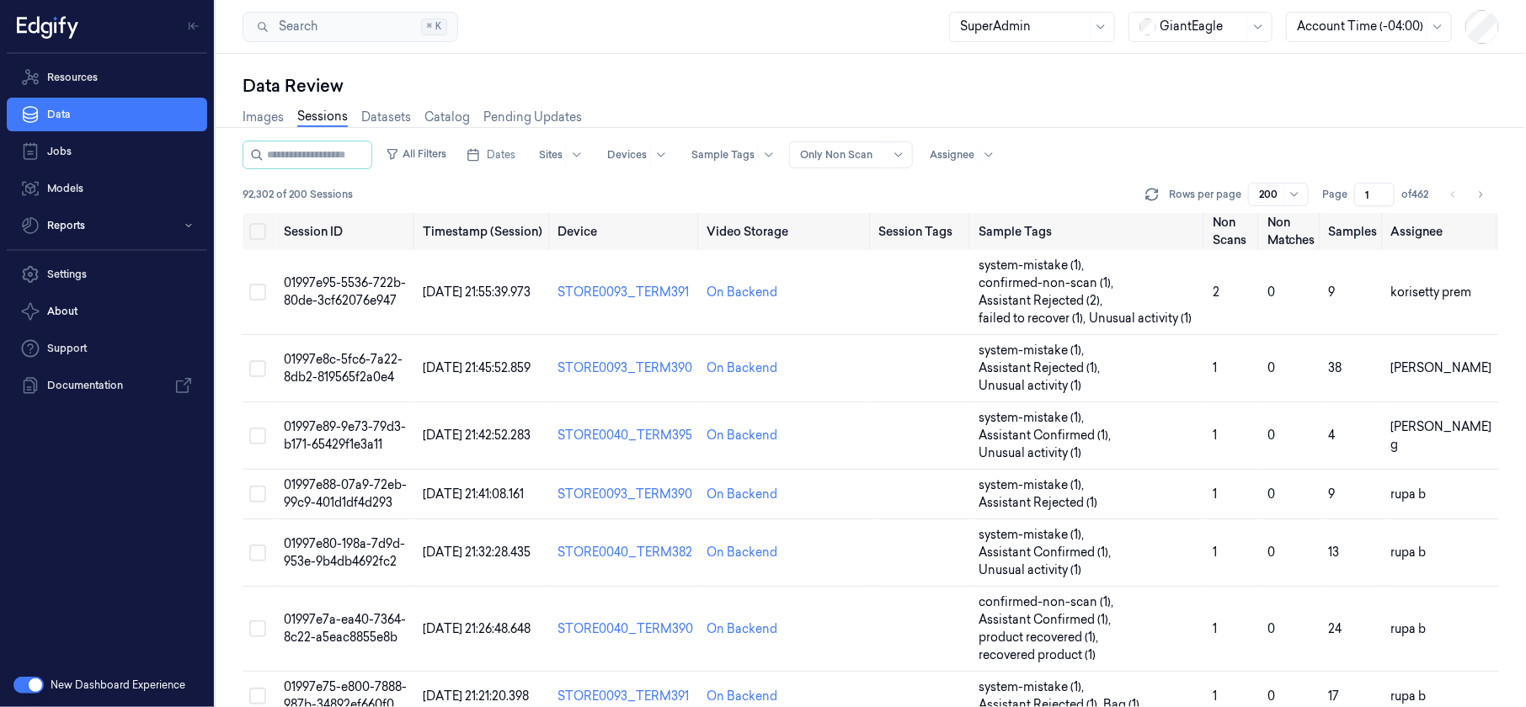
click at [100, 294] on nav "Settings About Support Documentation" at bounding box center [106, 330] width 207 height 145
drag, startPoint x: 102, startPoint y: 285, endPoint x: 203, endPoint y: 248, distance: 107.3
click at [102, 285] on link "Settings" at bounding box center [107, 275] width 200 height 34
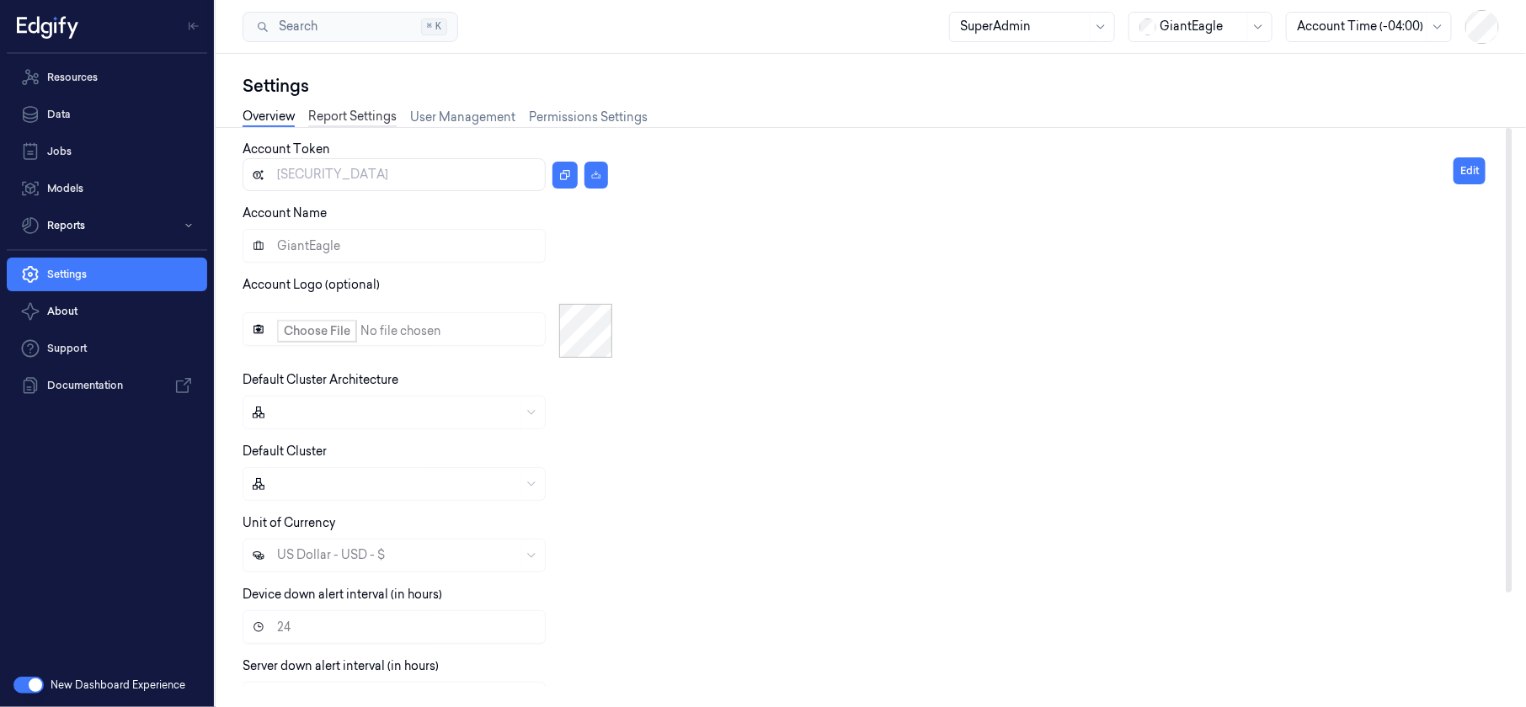
click at [381, 118] on link "Report Settings" at bounding box center [352, 117] width 88 height 19
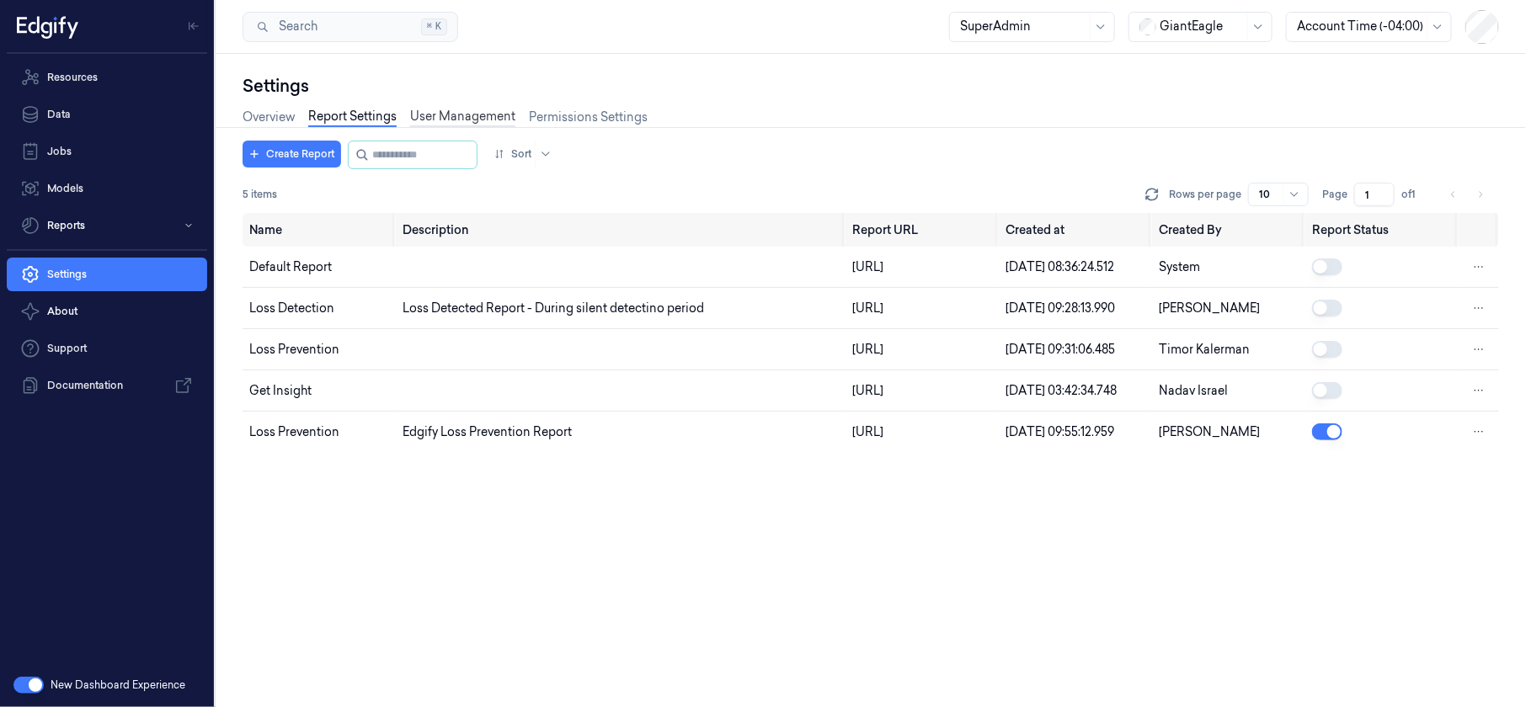
click at [467, 118] on link "User Management" at bounding box center [462, 117] width 105 height 19
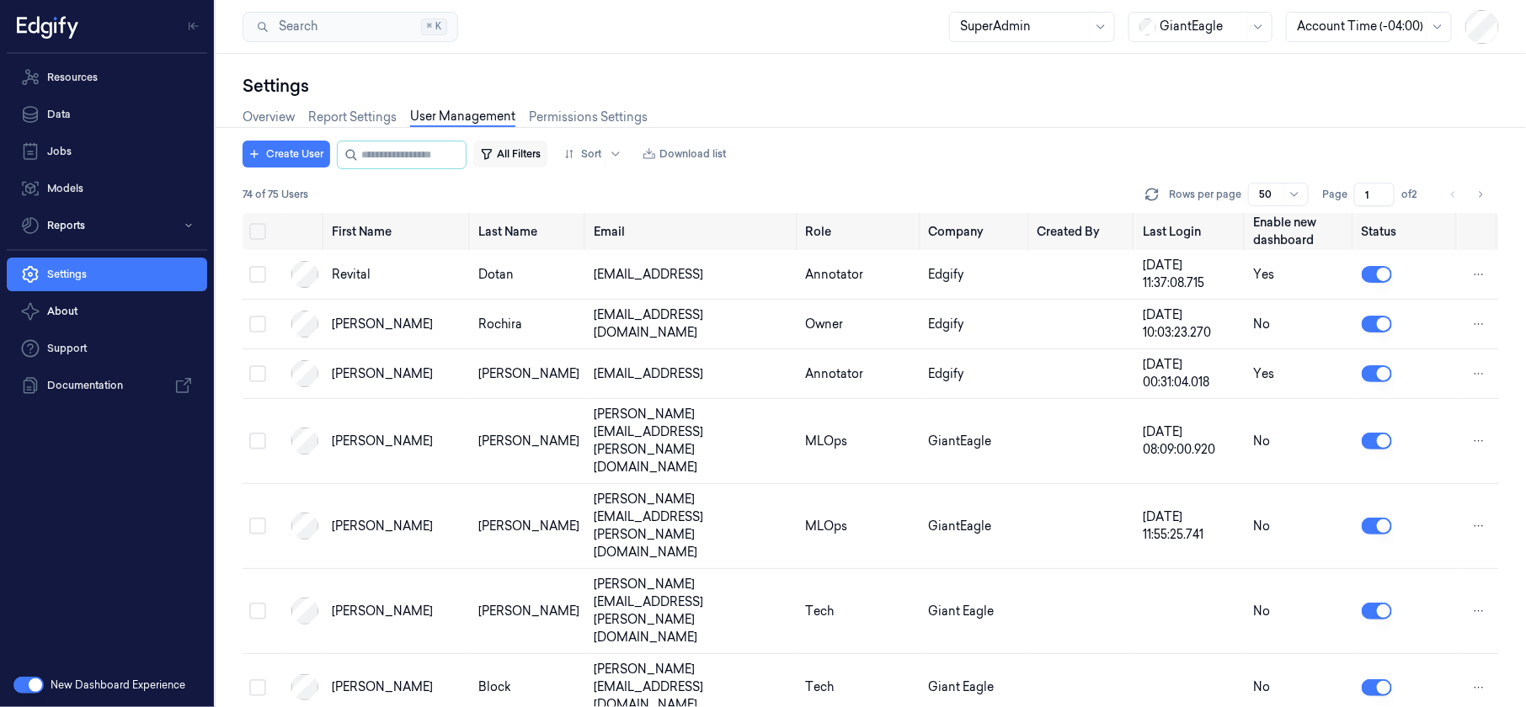
click at [539, 156] on button "All Filters" at bounding box center [510, 154] width 74 height 27
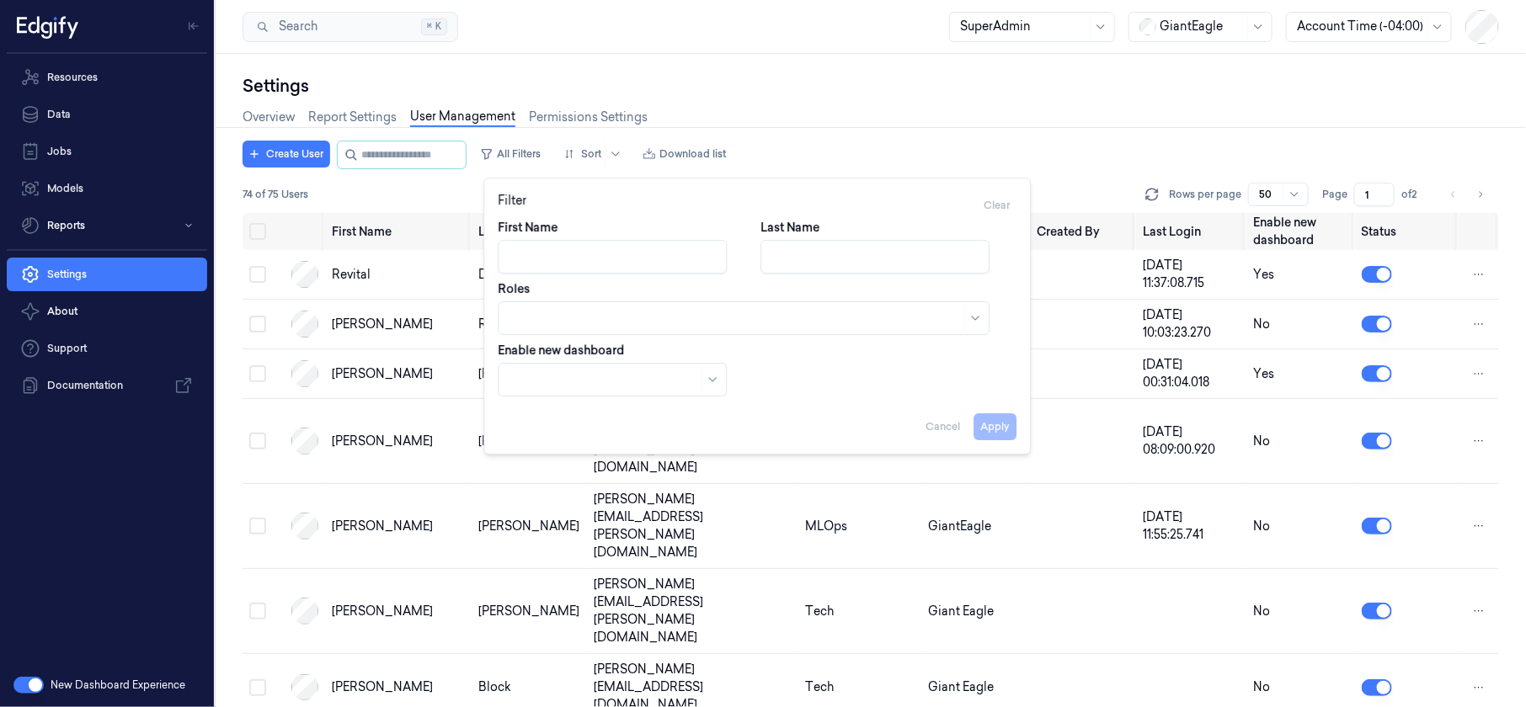
click at [566, 317] on div at bounding box center [735, 319] width 452 height 18
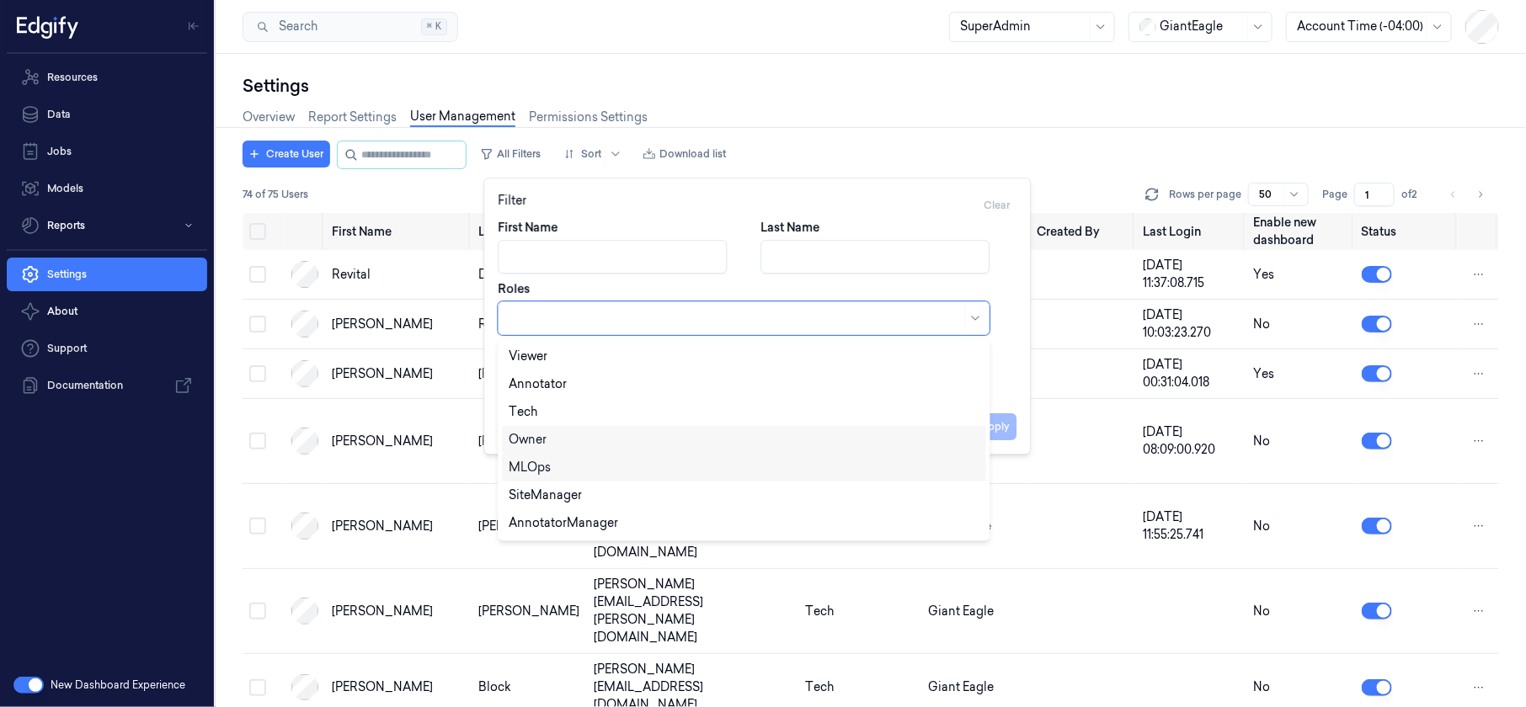
click at [593, 448] on div "Owner" at bounding box center [744, 440] width 484 height 28
click at [1005, 435] on button "Apply" at bounding box center [994, 426] width 43 height 27
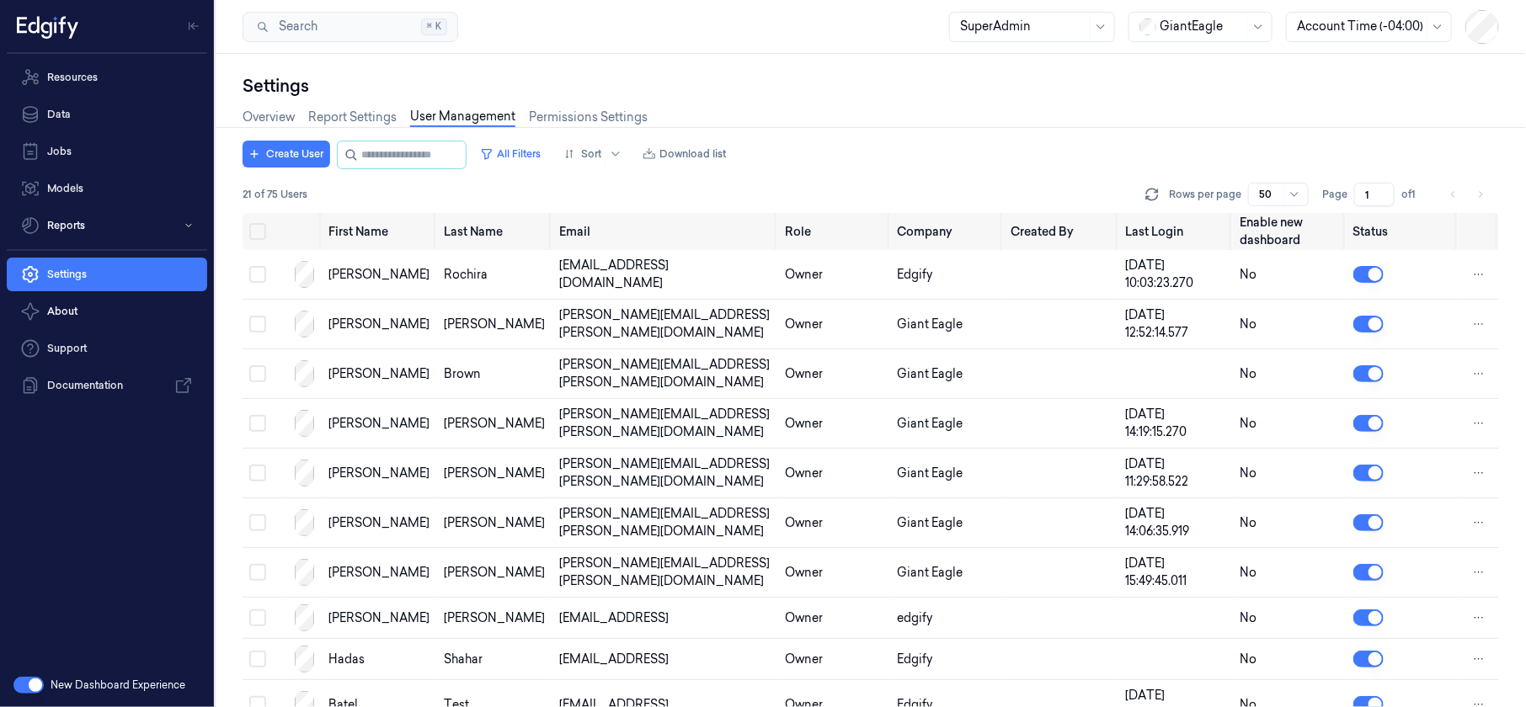
click at [36, 679] on button "button" at bounding box center [28, 685] width 30 height 17
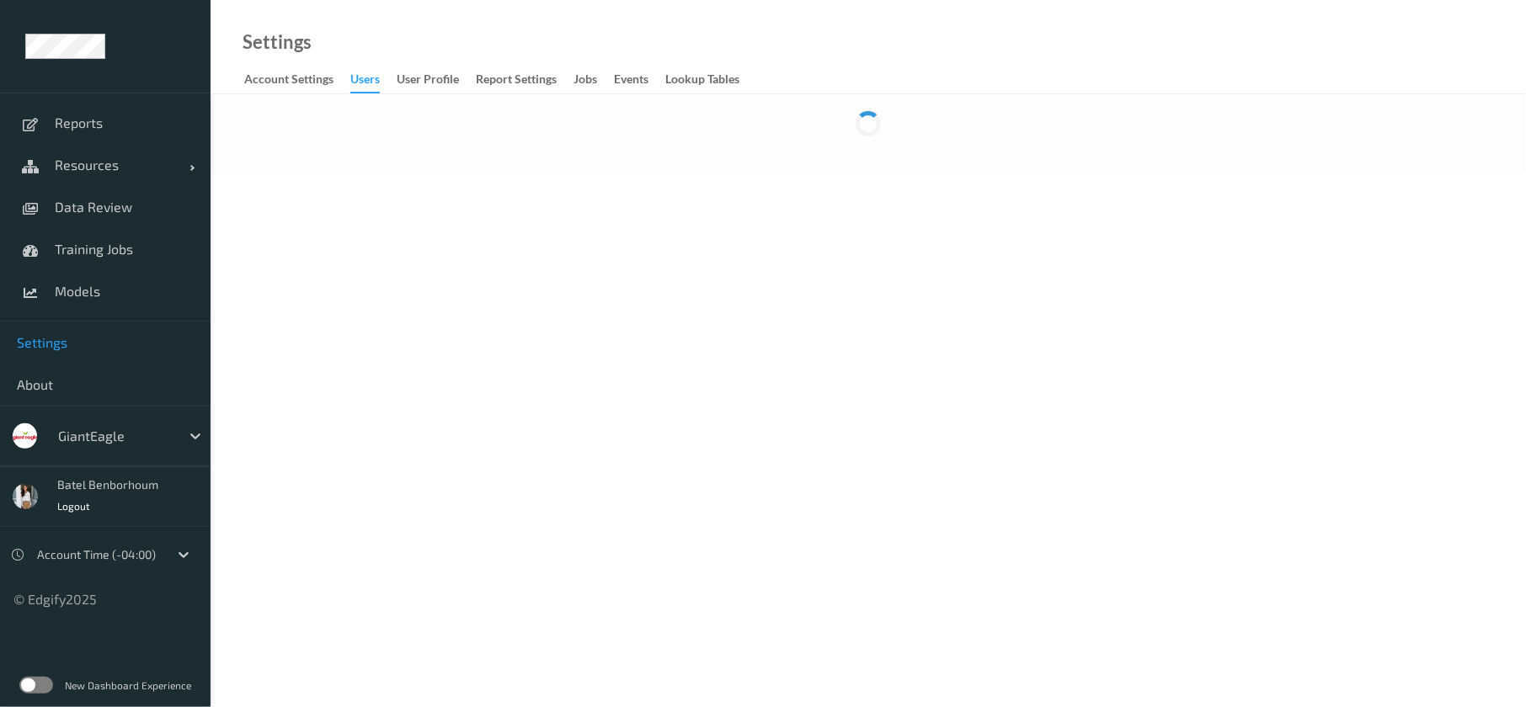
click at [54, 341] on span "Settings" at bounding box center [105, 342] width 177 height 17
click at [583, 73] on div "Jobs" at bounding box center [585, 81] width 24 height 21
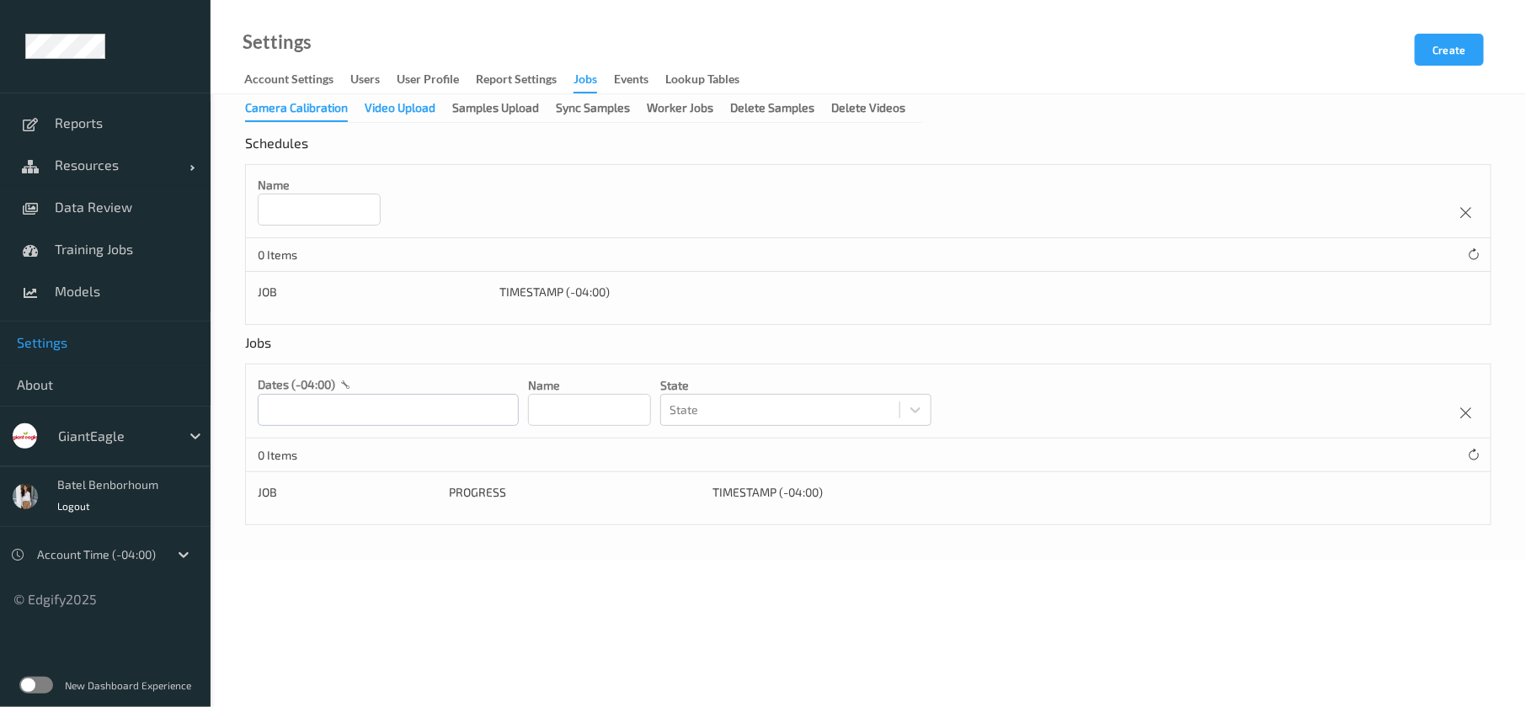
click at [387, 113] on div "Video Upload" at bounding box center [400, 109] width 71 height 21
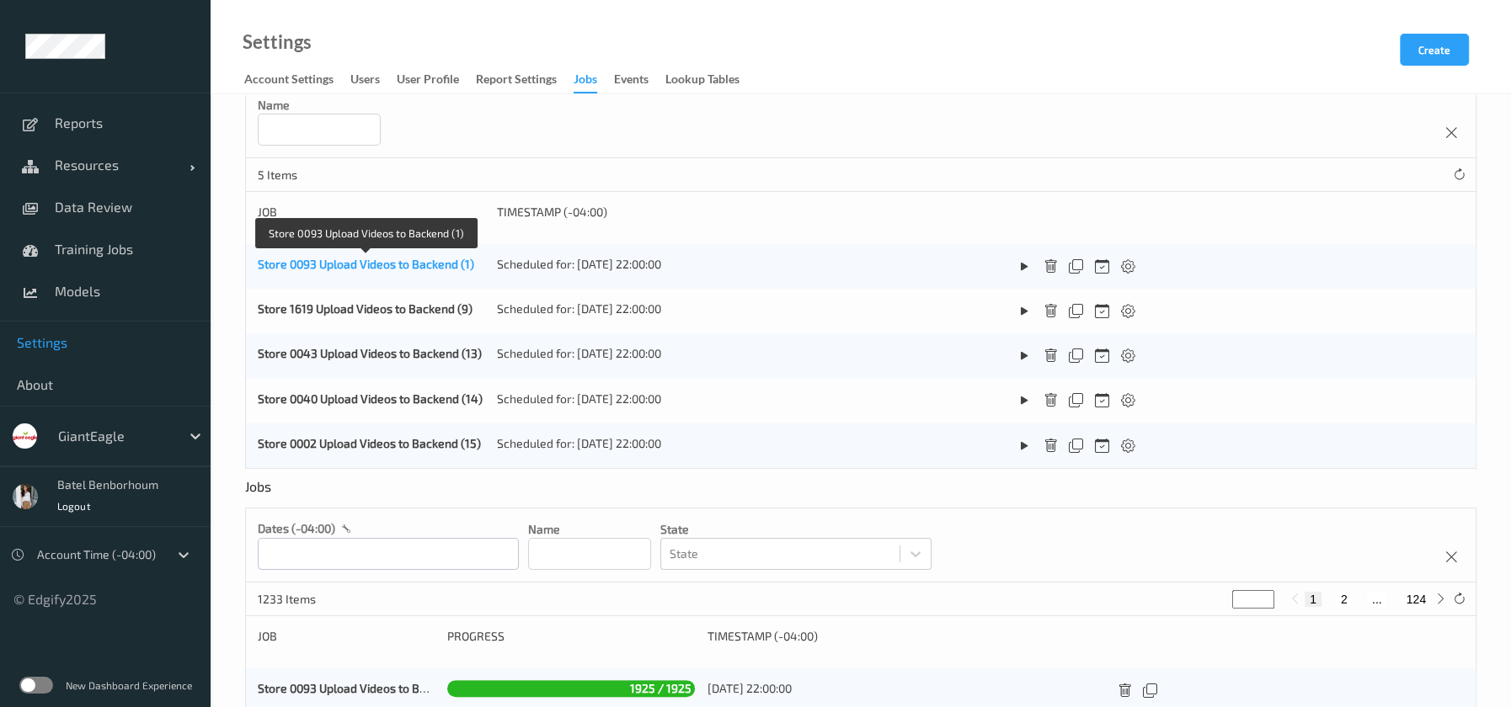
scroll to position [332, 0]
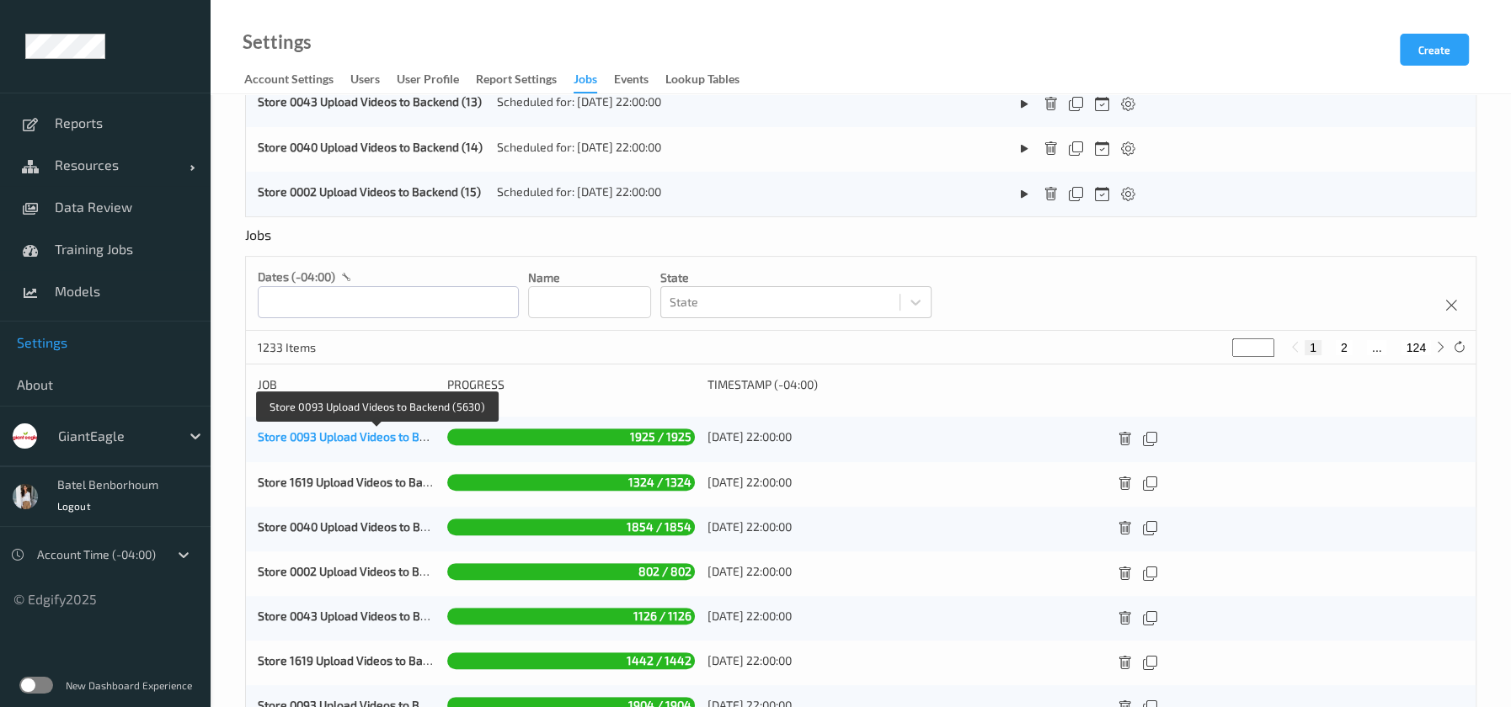
click at [383, 440] on link "Store 0093 Upload Videos to Backend (5630)" at bounding box center [377, 436] width 238 height 14
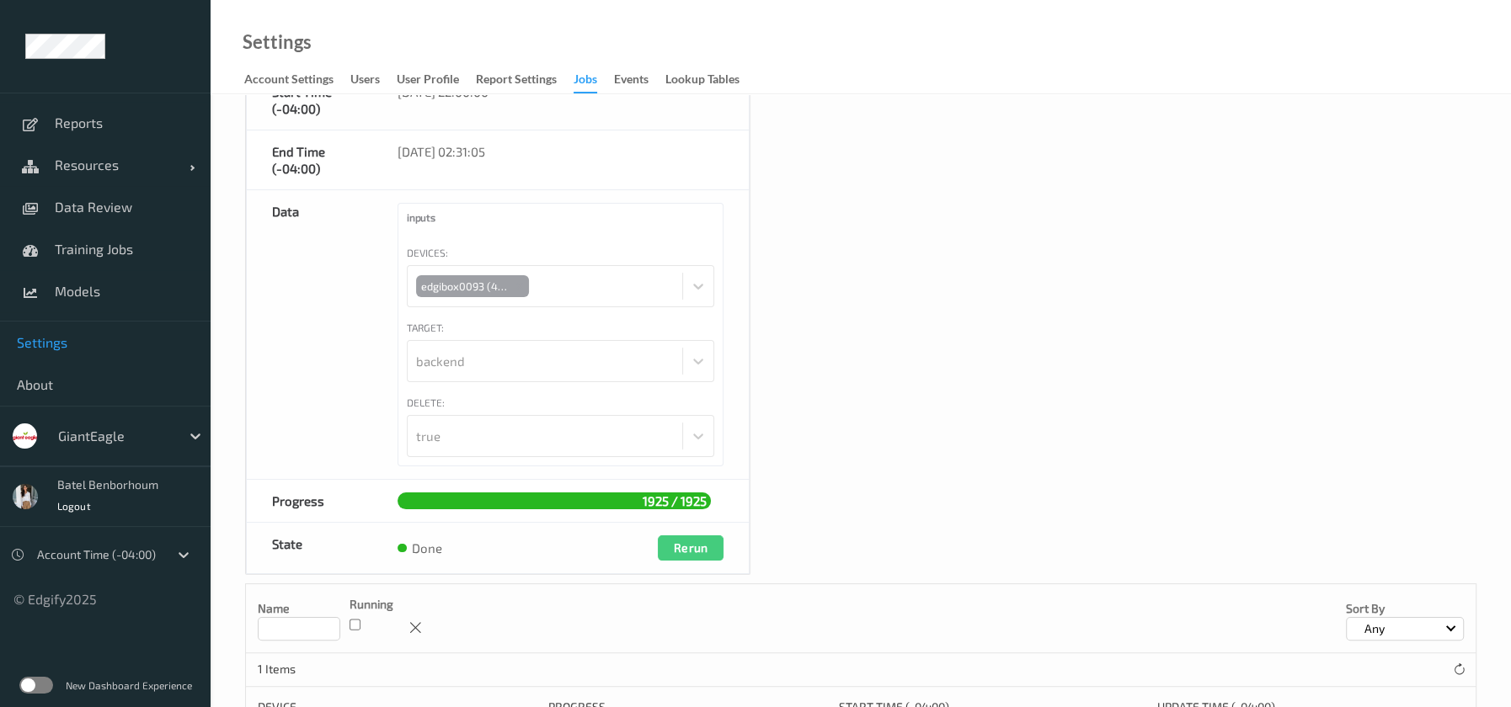
scroll to position [227, 0]
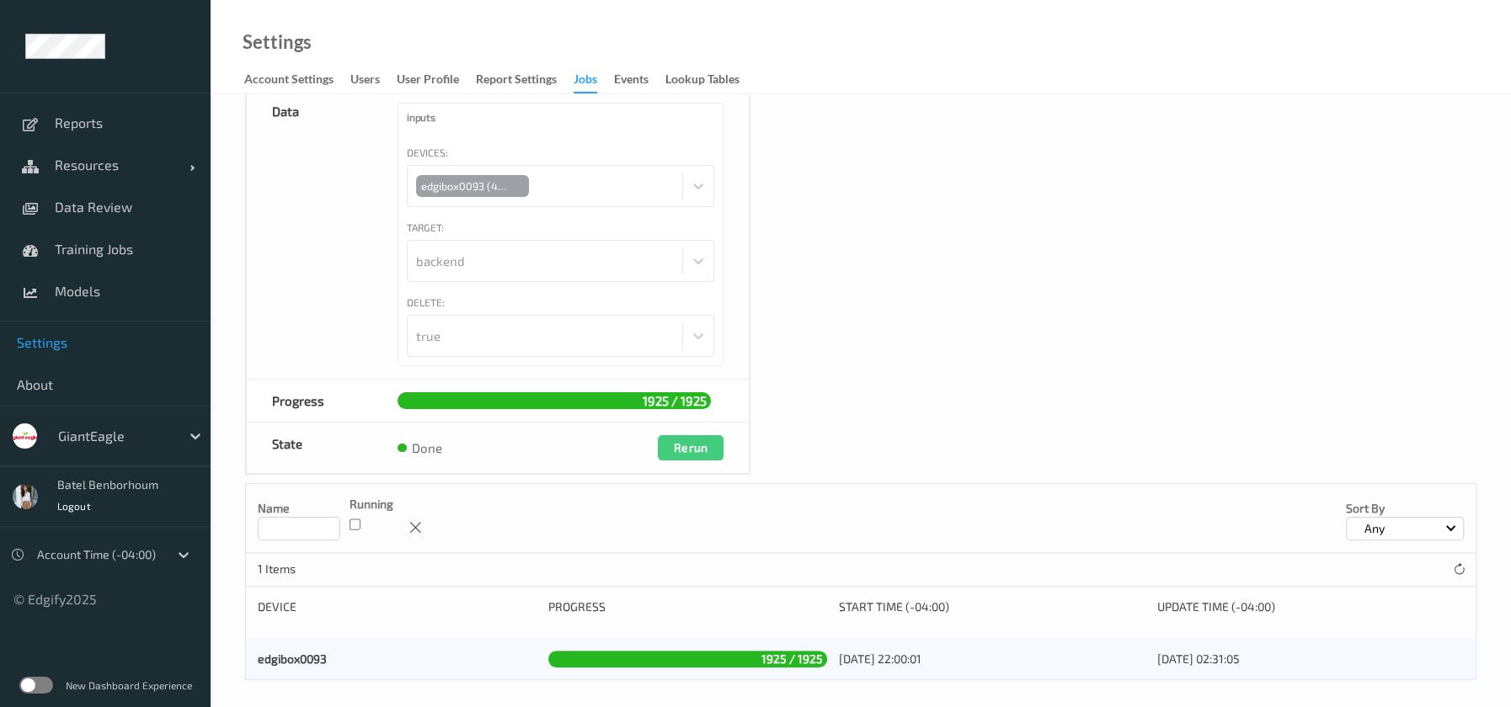
click at [577, 77] on div "Jobs" at bounding box center [585, 82] width 24 height 23
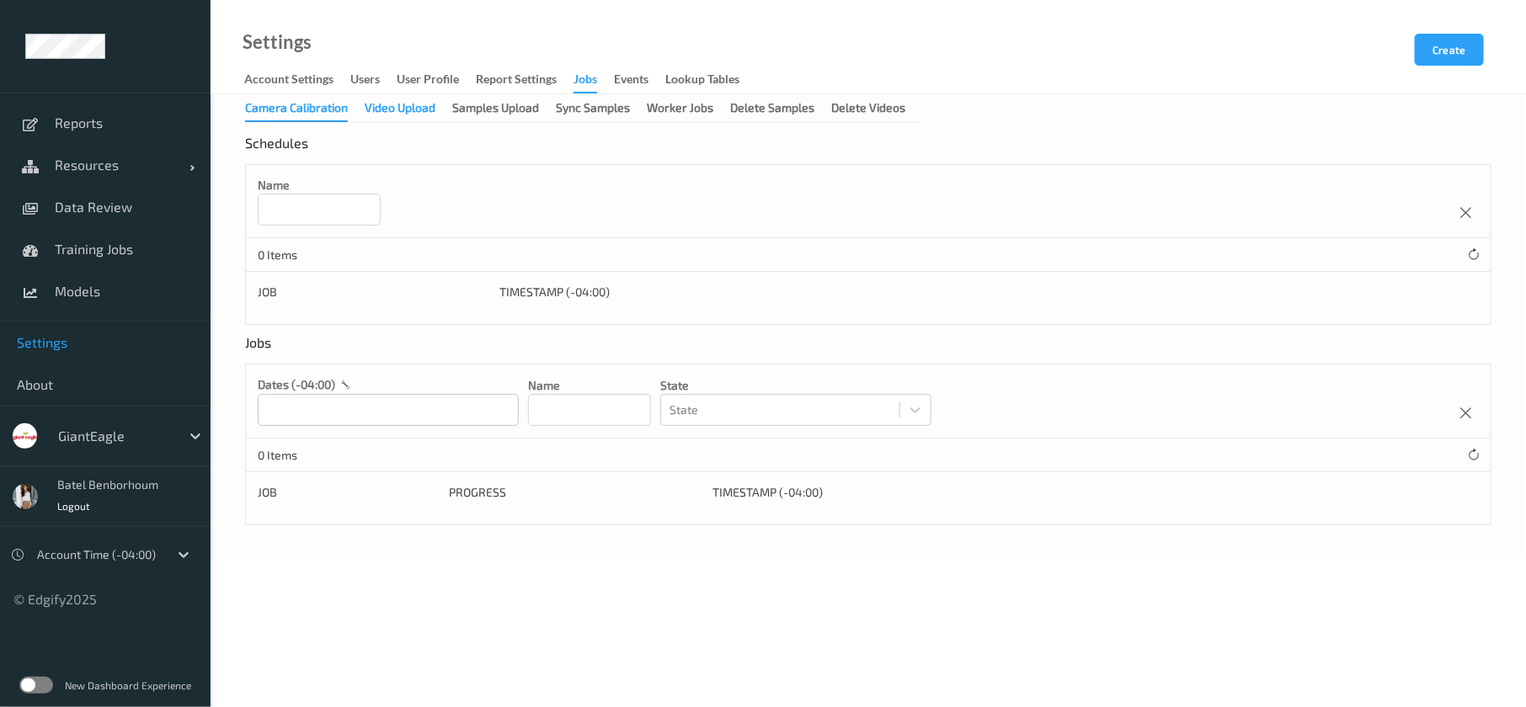
click at [397, 117] on div "Video Upload" at bounding box center [400, 109] width 71 height 21
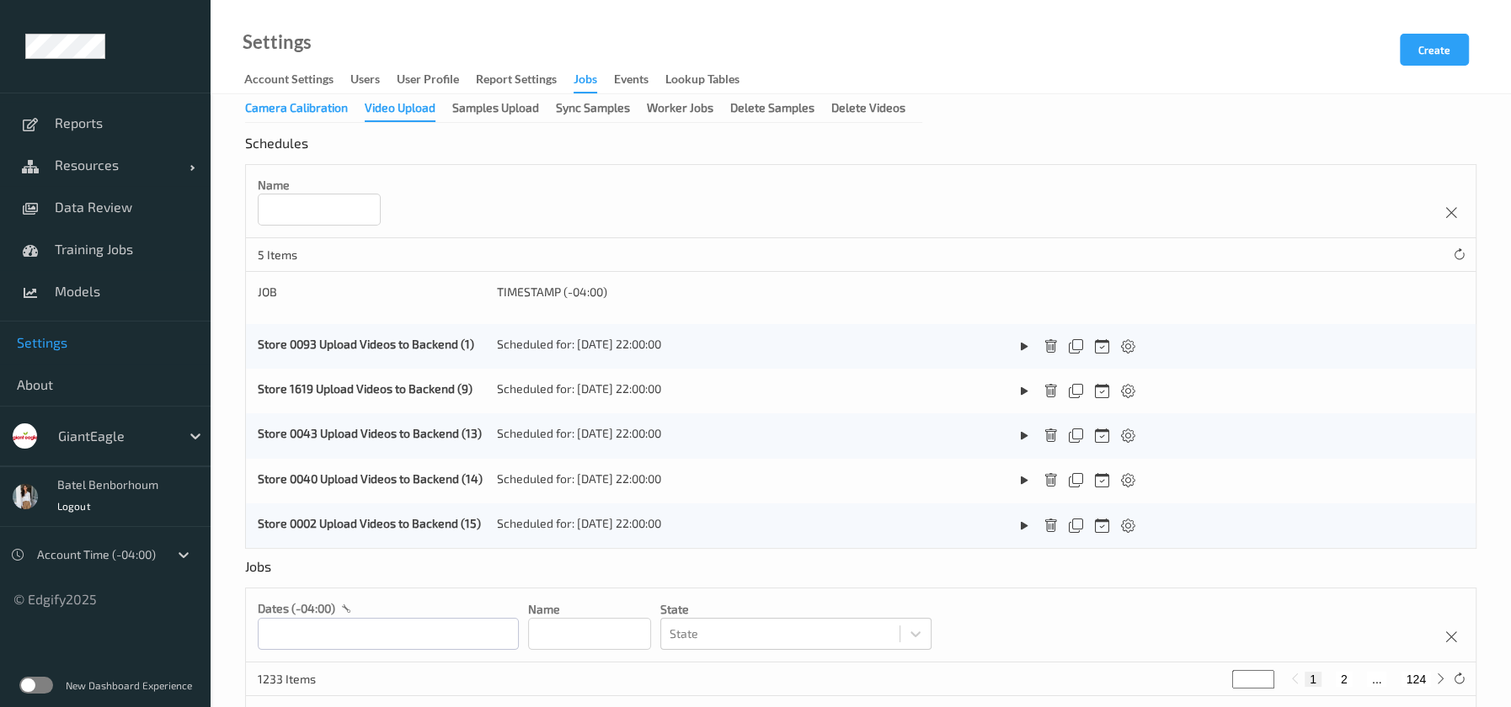
click at [296, 109] on div "Camera Calibration" at bounding box center [296, 109] width 103 height 21
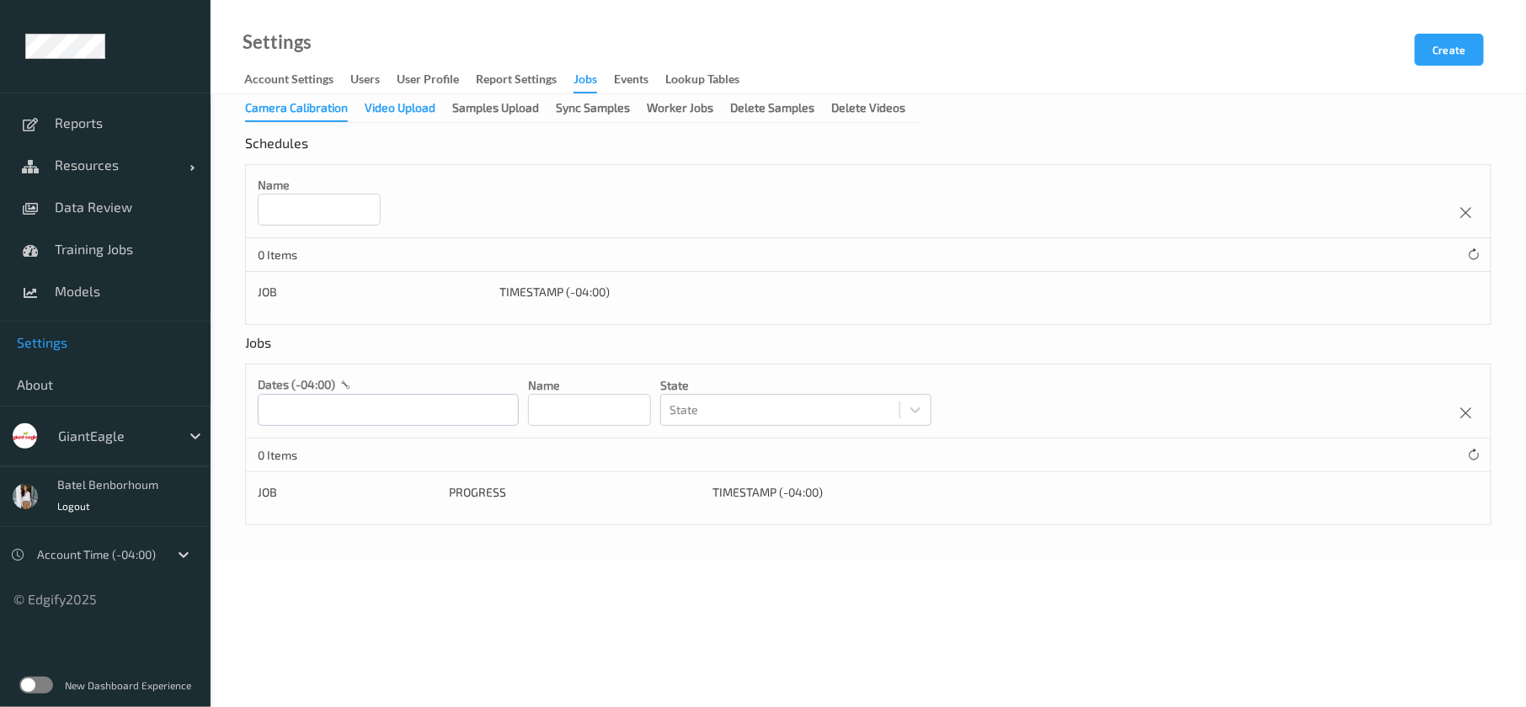
click at [388, 113] on div "Video Upload" at bounding box center [400, 109] width 71 height 21
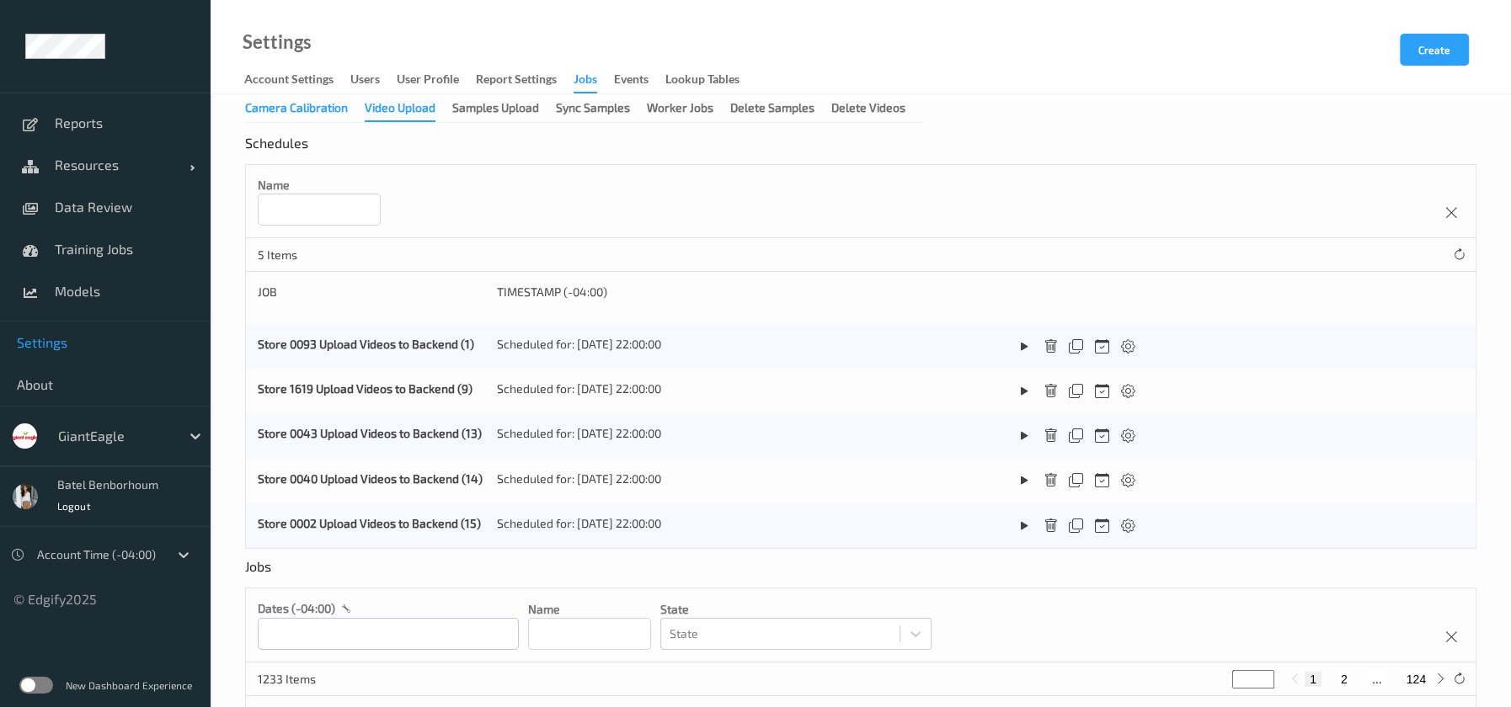
click at [262, 118] on div "Camera Calibration" at bounding box center [296, 109] width 103 height 21
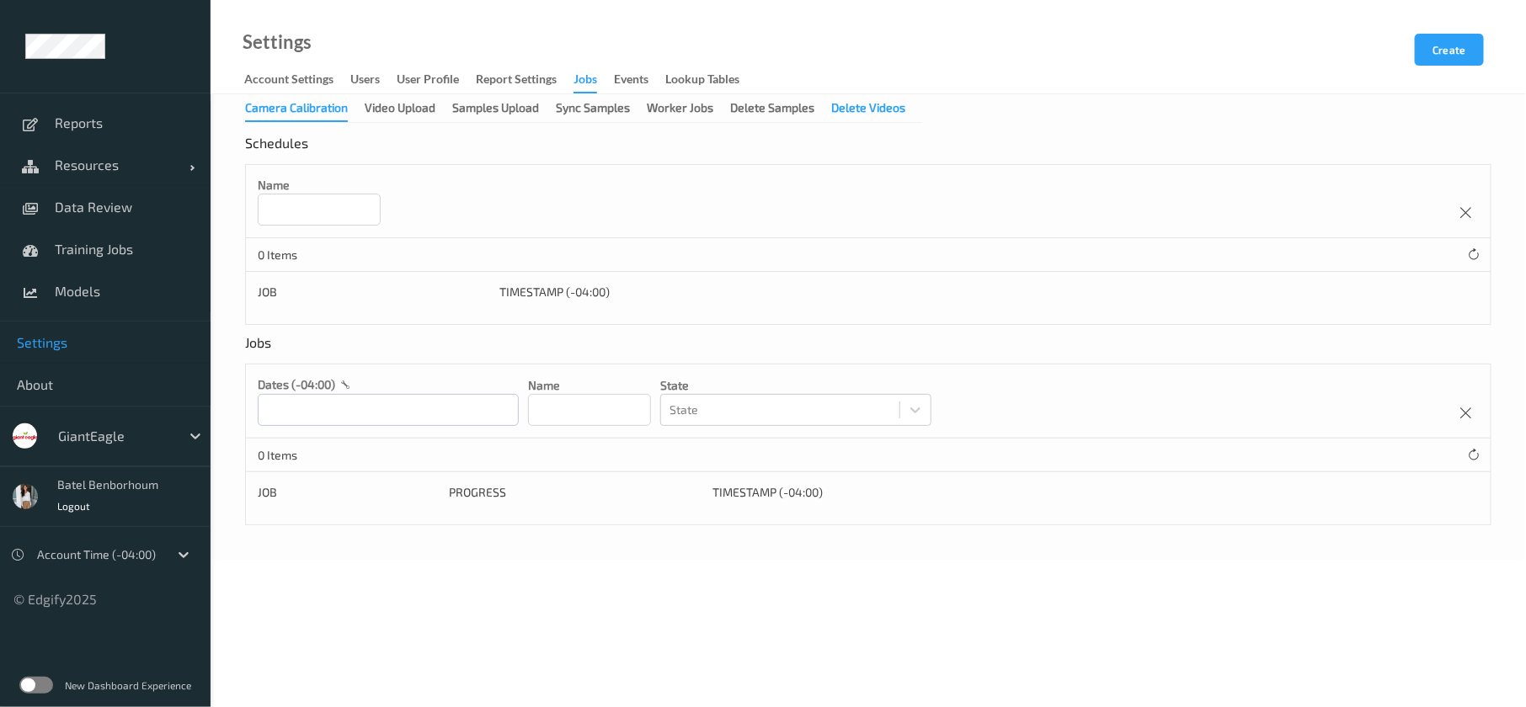
click at [869, 116] on div "Delete Videos" at bounding box center [868, 109] width 74 height 21
click at [32, 693] on div "New Dashboard Experience" at bounding box center [105, 686] width 211 height 44
click at [30, 688] on label at bounding box center [36, 685] width 34 height 17
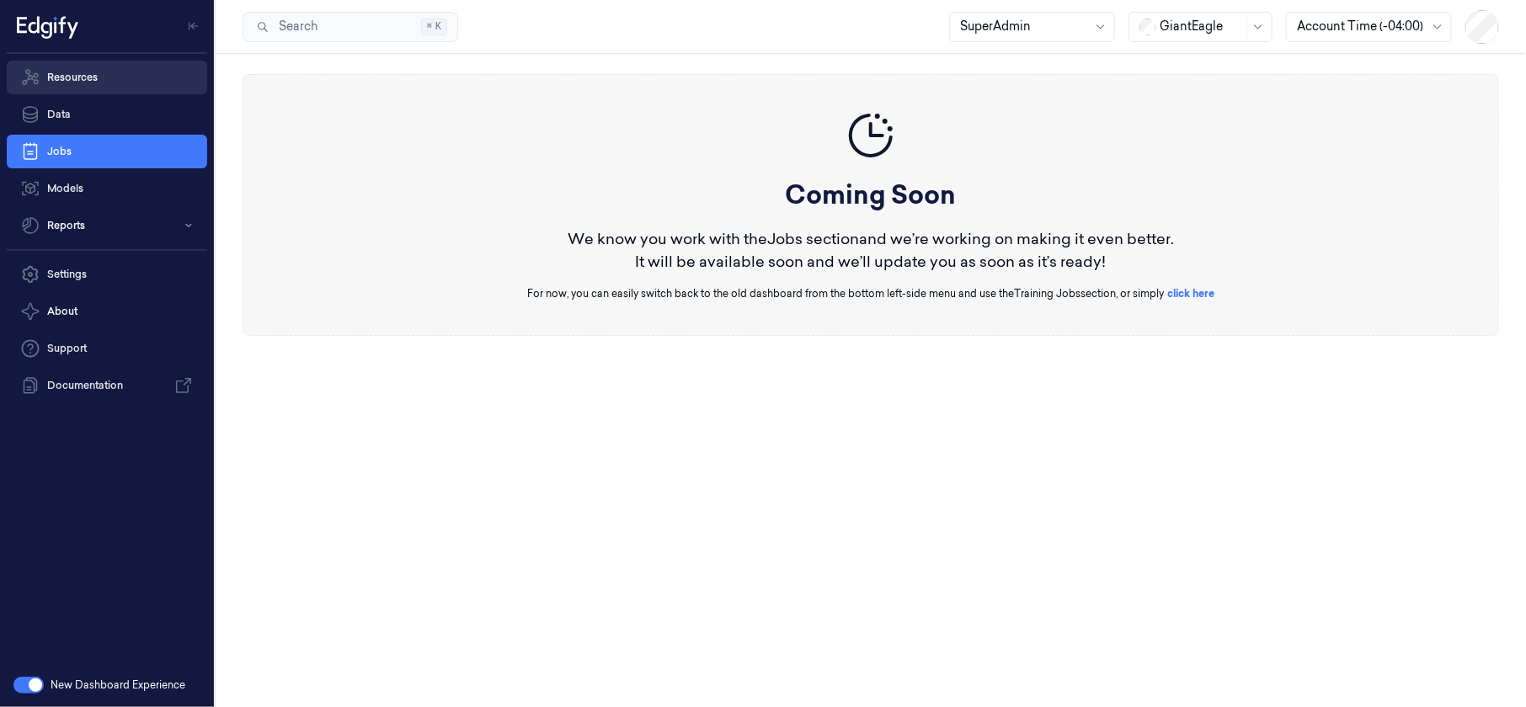
click at [81, 84] on link "Resources" at bounding box center [107, 78] width 200 height 34
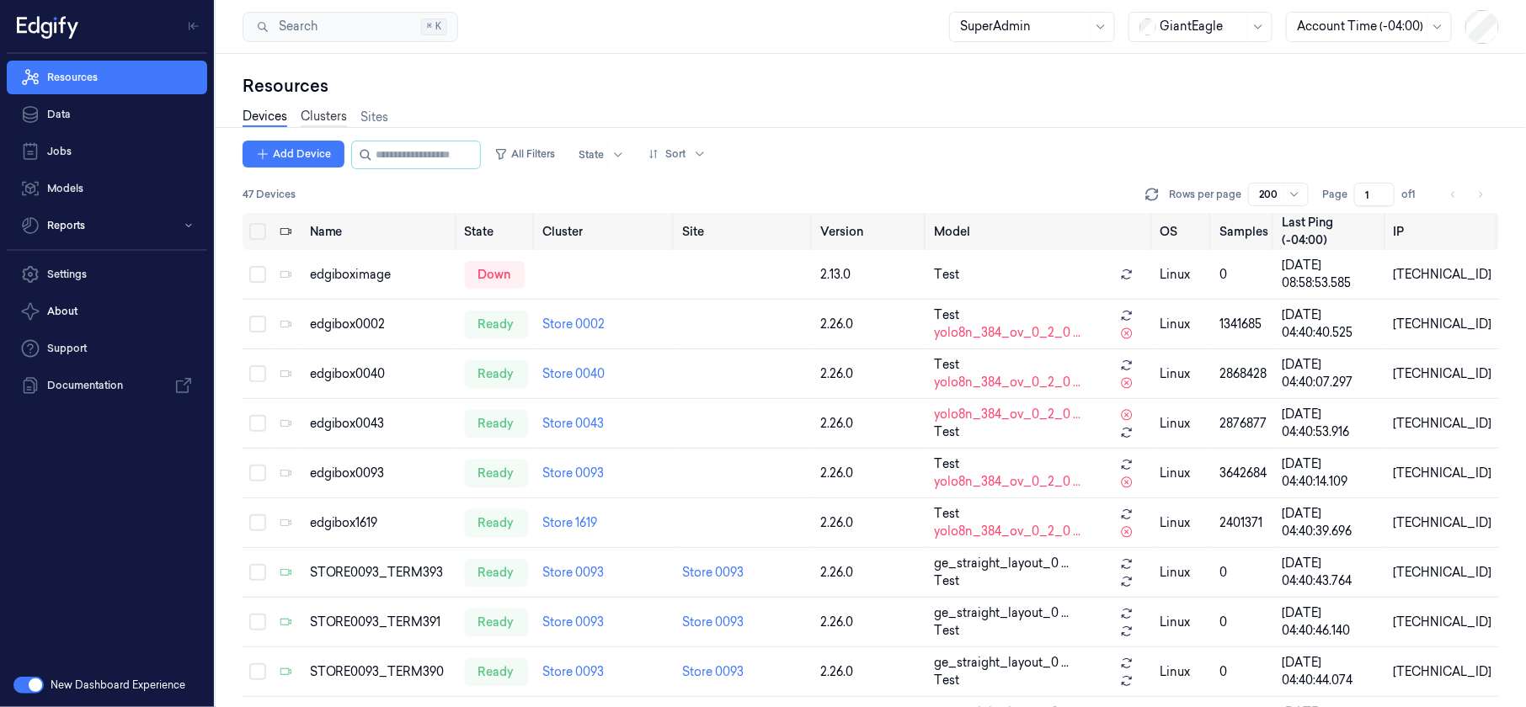
click at [316, 123] on link "Clusters" at bounding box center [324, 117] width 46 height 19
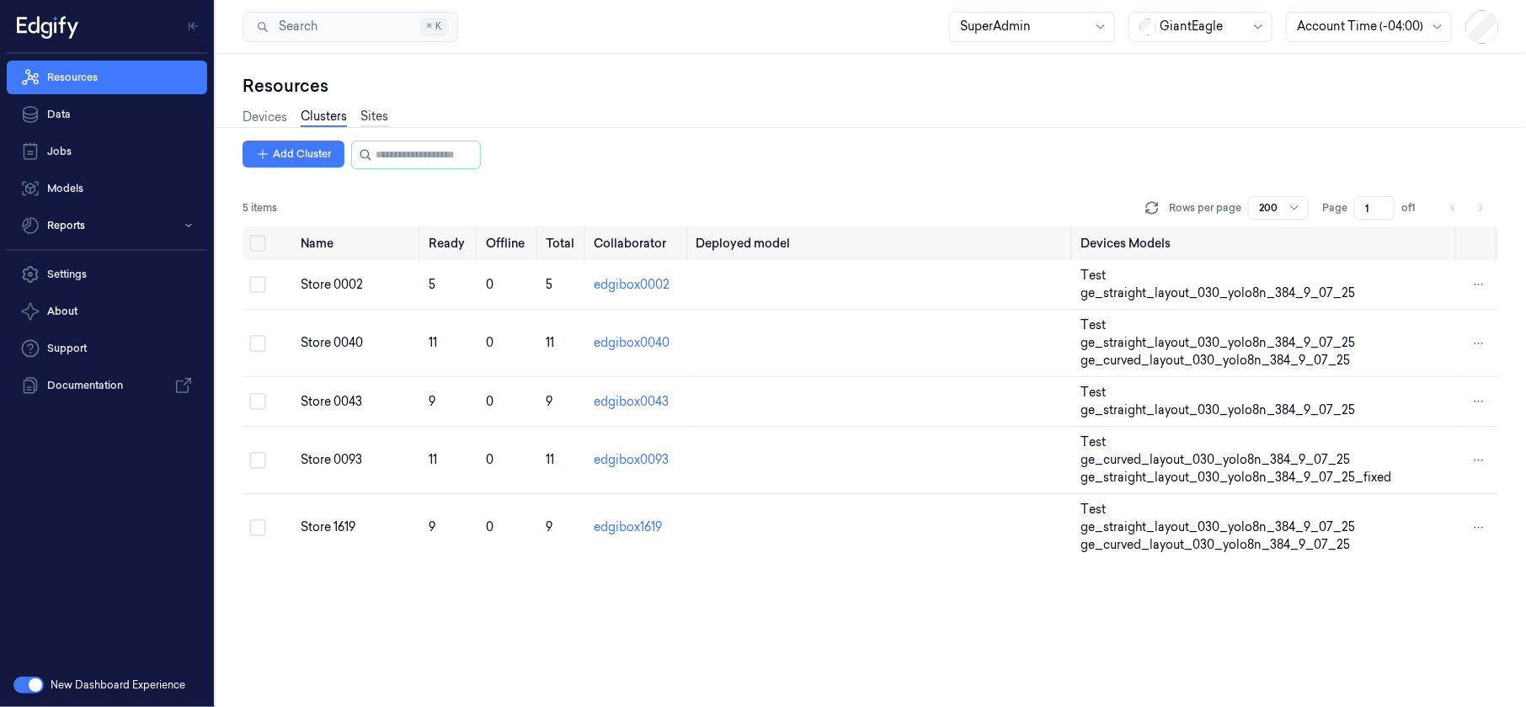
click at [385, 119] on link "Sites" at bounding box center [374, 117] width 28 height 19
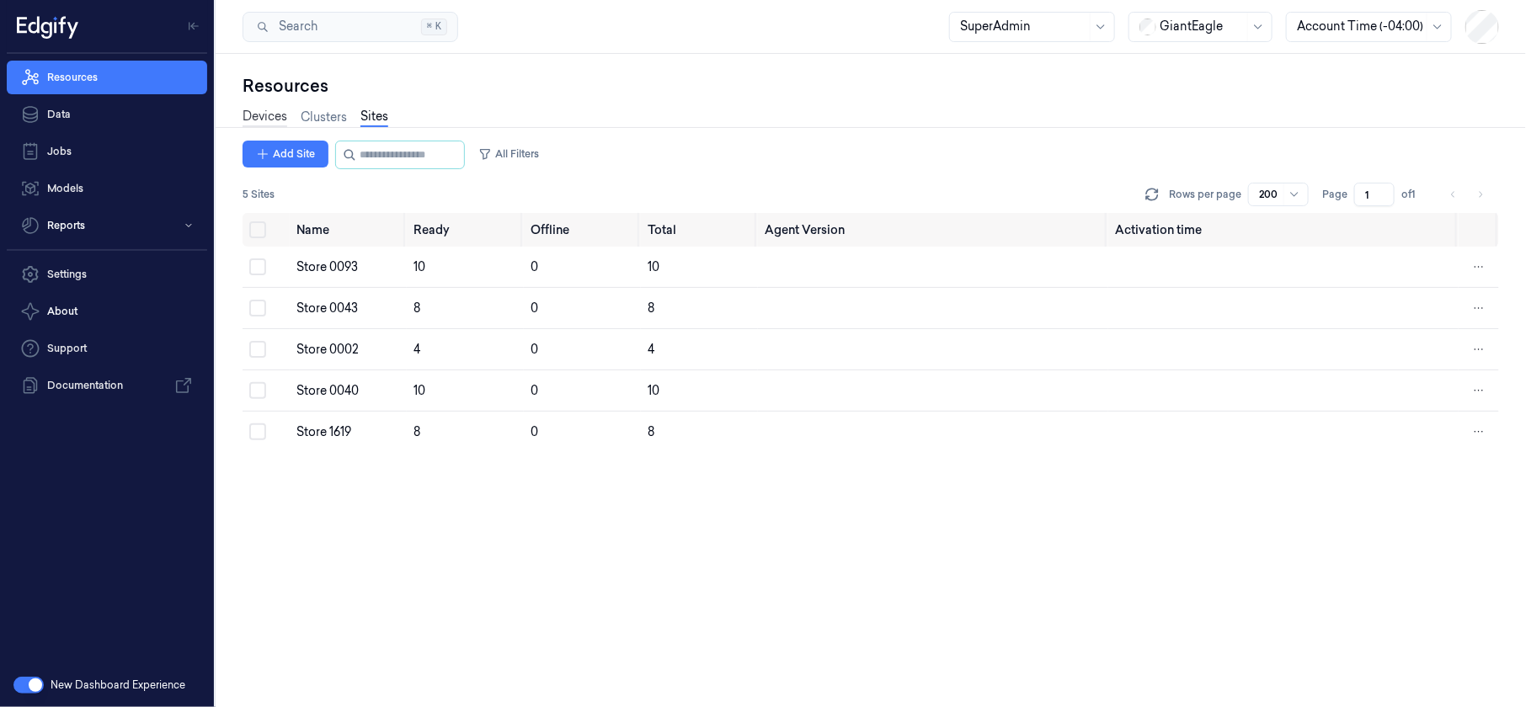
click at [259, 124] on link "Devices" at bounding box center [265, 117] width 45 height 19
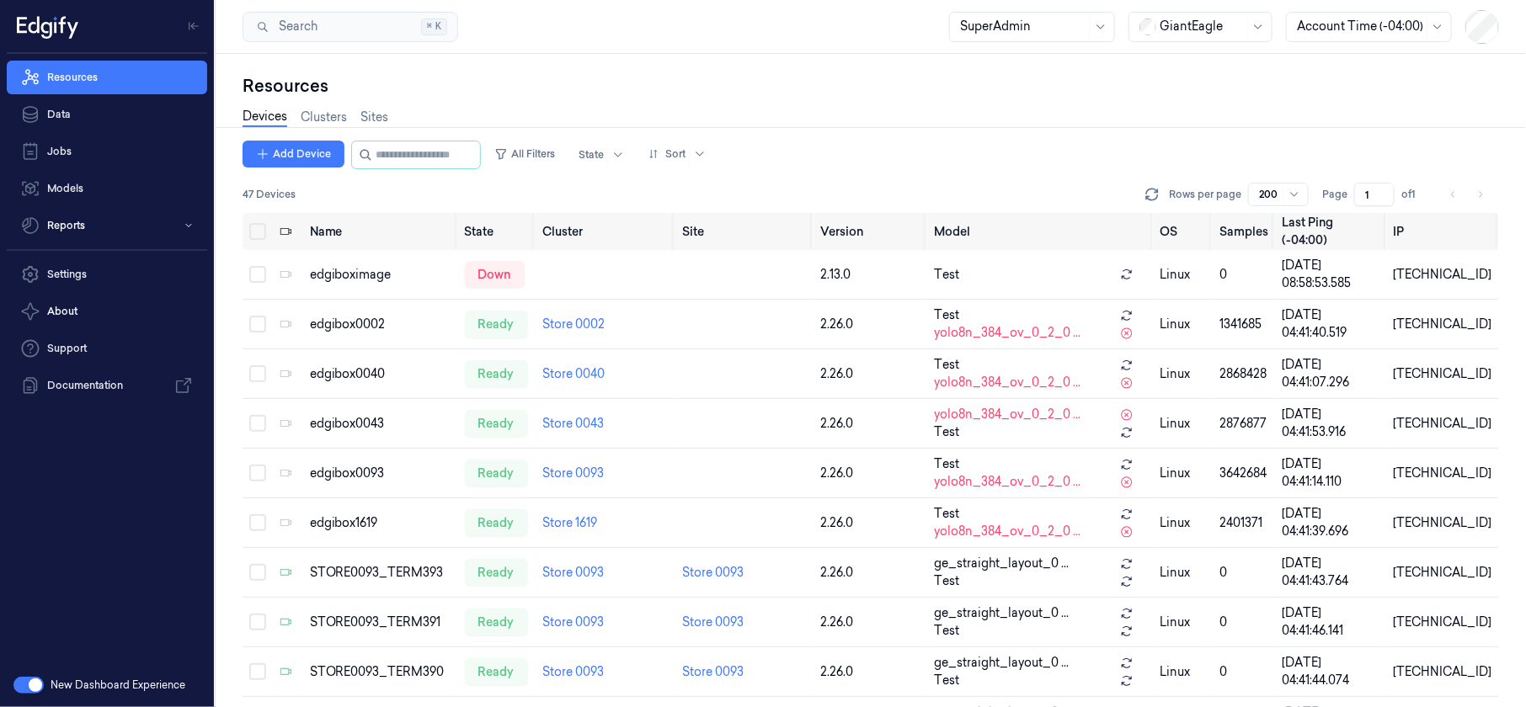
click at [32, 684] on button "button" at bounding box center [28, 685] width 30 height 17
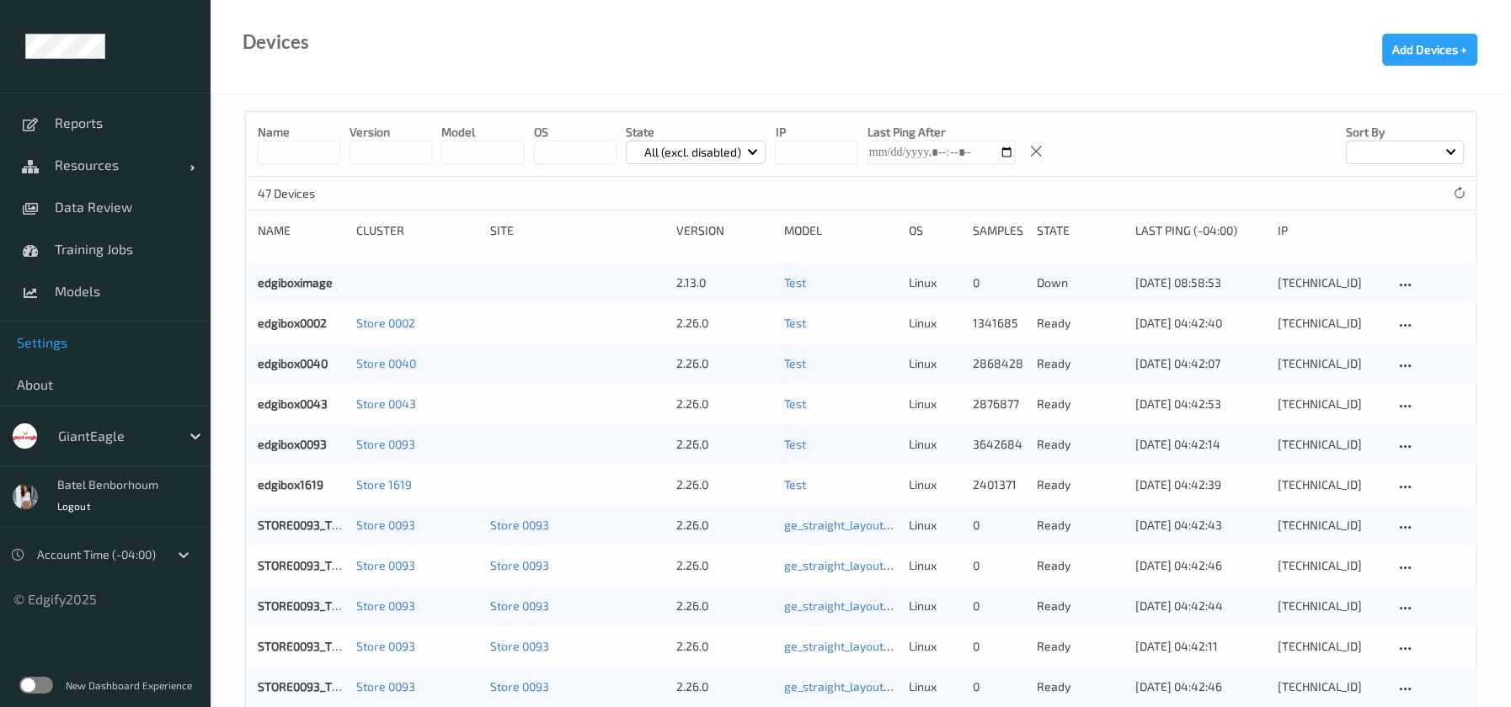
click at [57, 348] on span "Settings" at bounding box center [105, 342] width 177 height 17
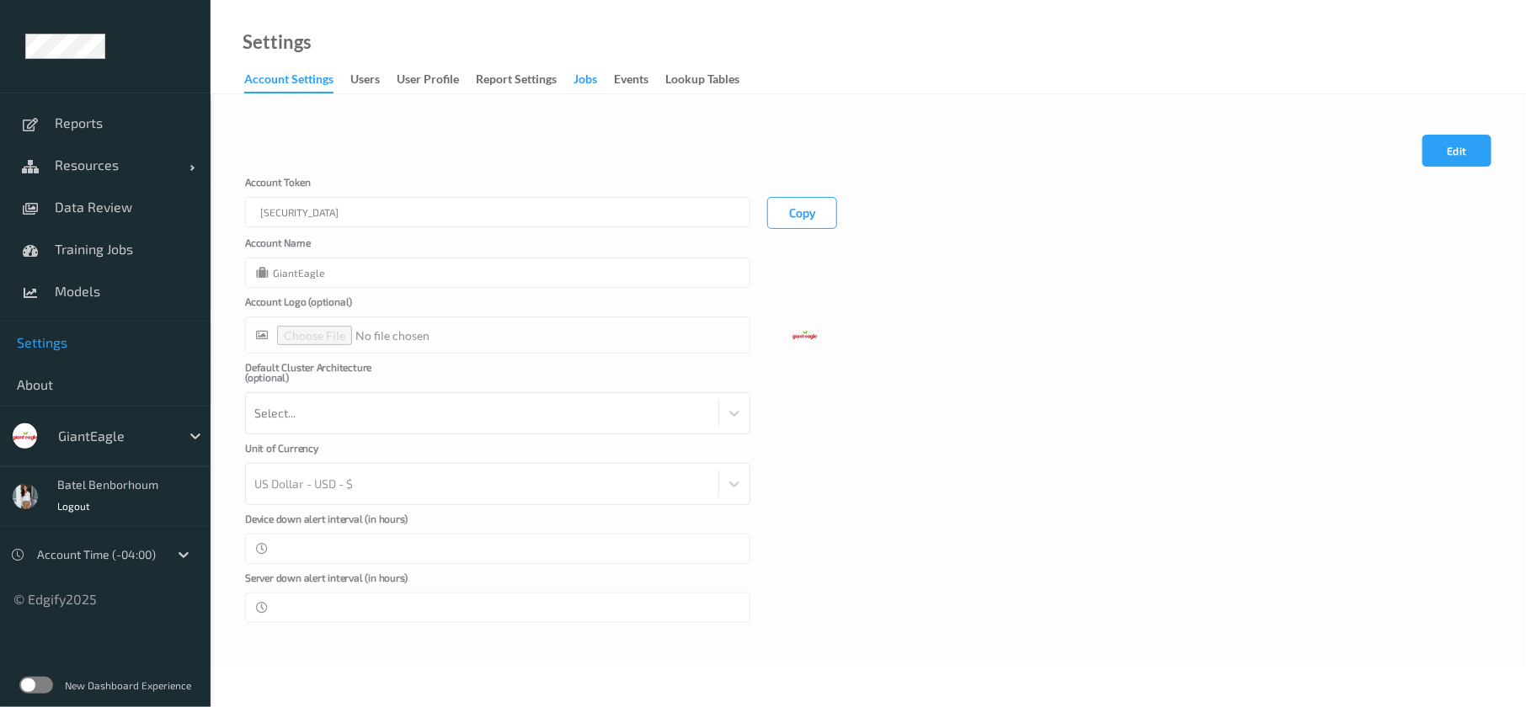
click at [594, 84] on div "Jobs" at bounding box center [585, 81] width 24 height 21
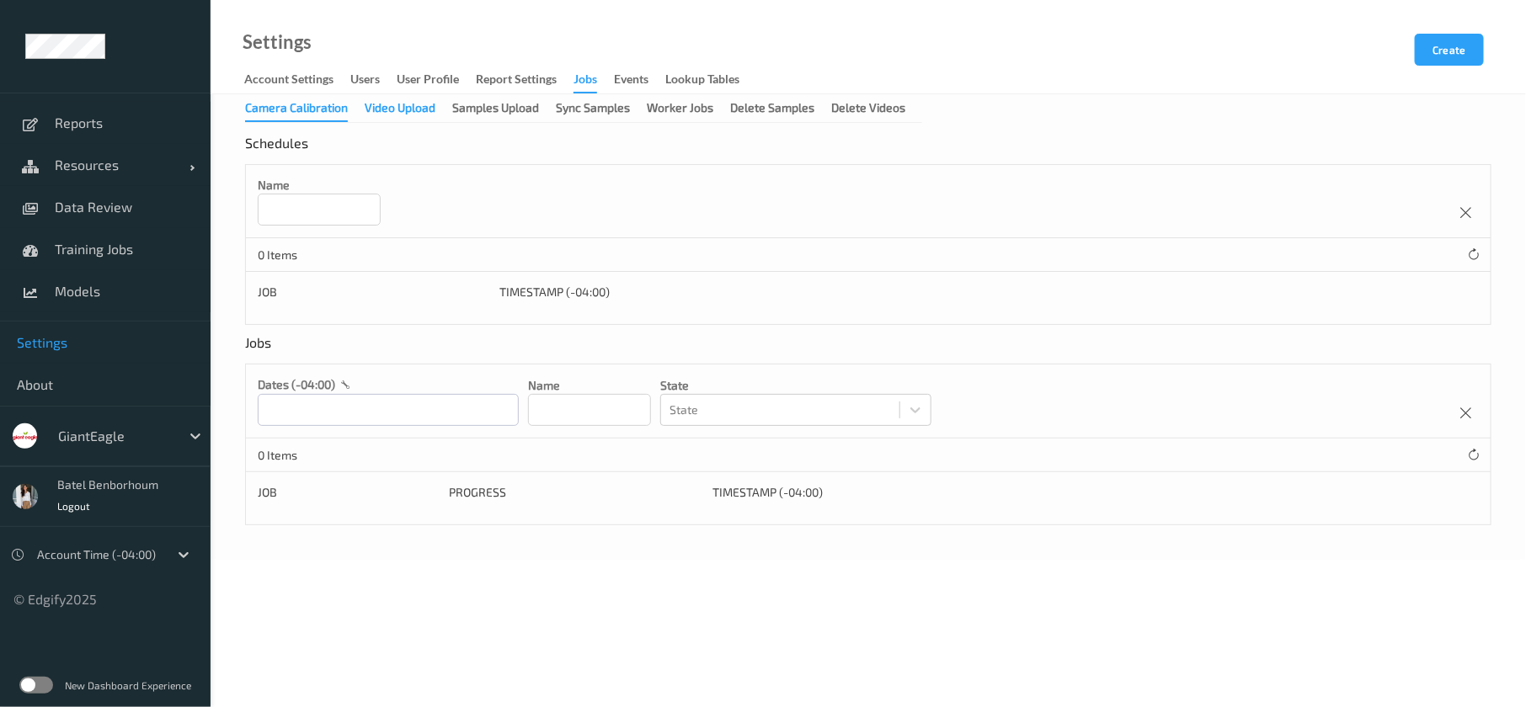
click at [418, 113] on div "Video Upload" at bounding box center [400, 109] width 71 height 21
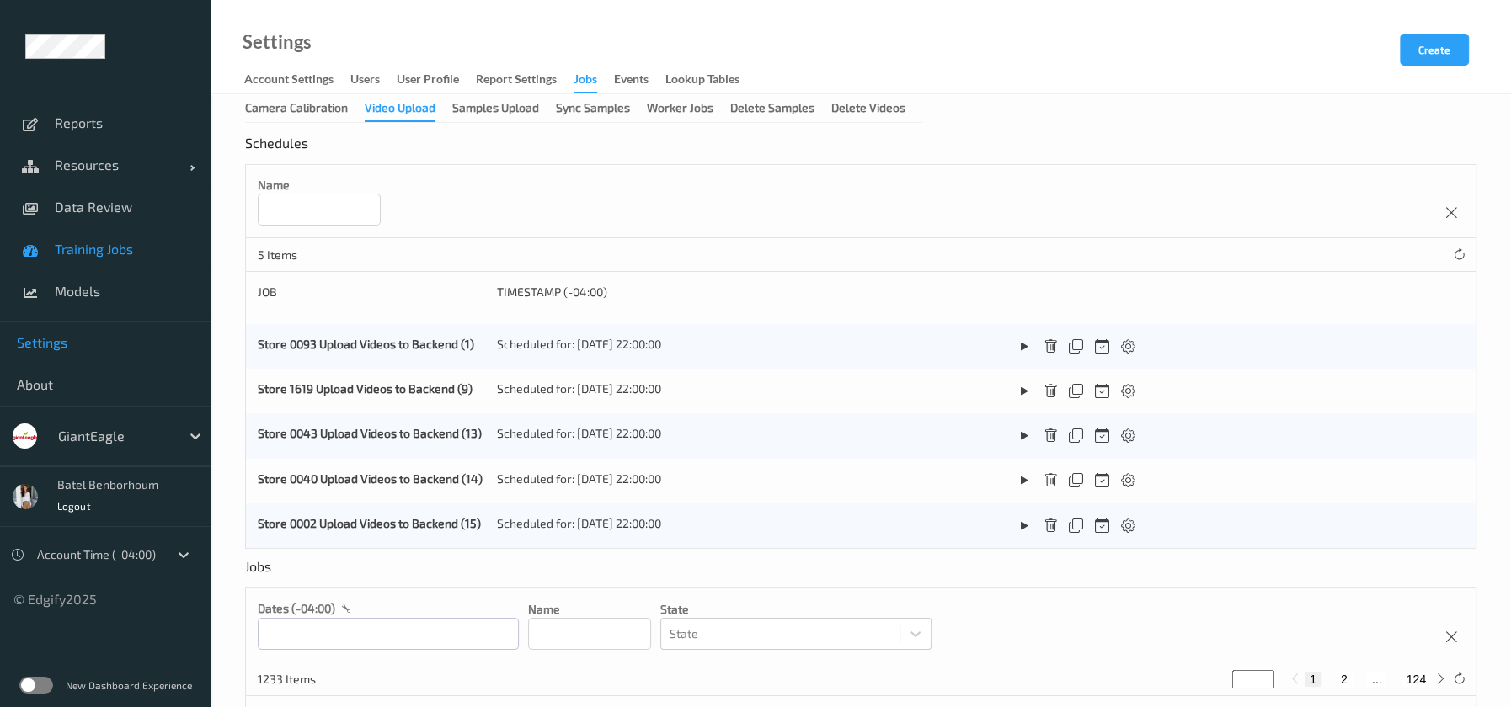
click at [83, 246] on span "Training Jobs" at bounding box center [124, 249] width 139 height 17
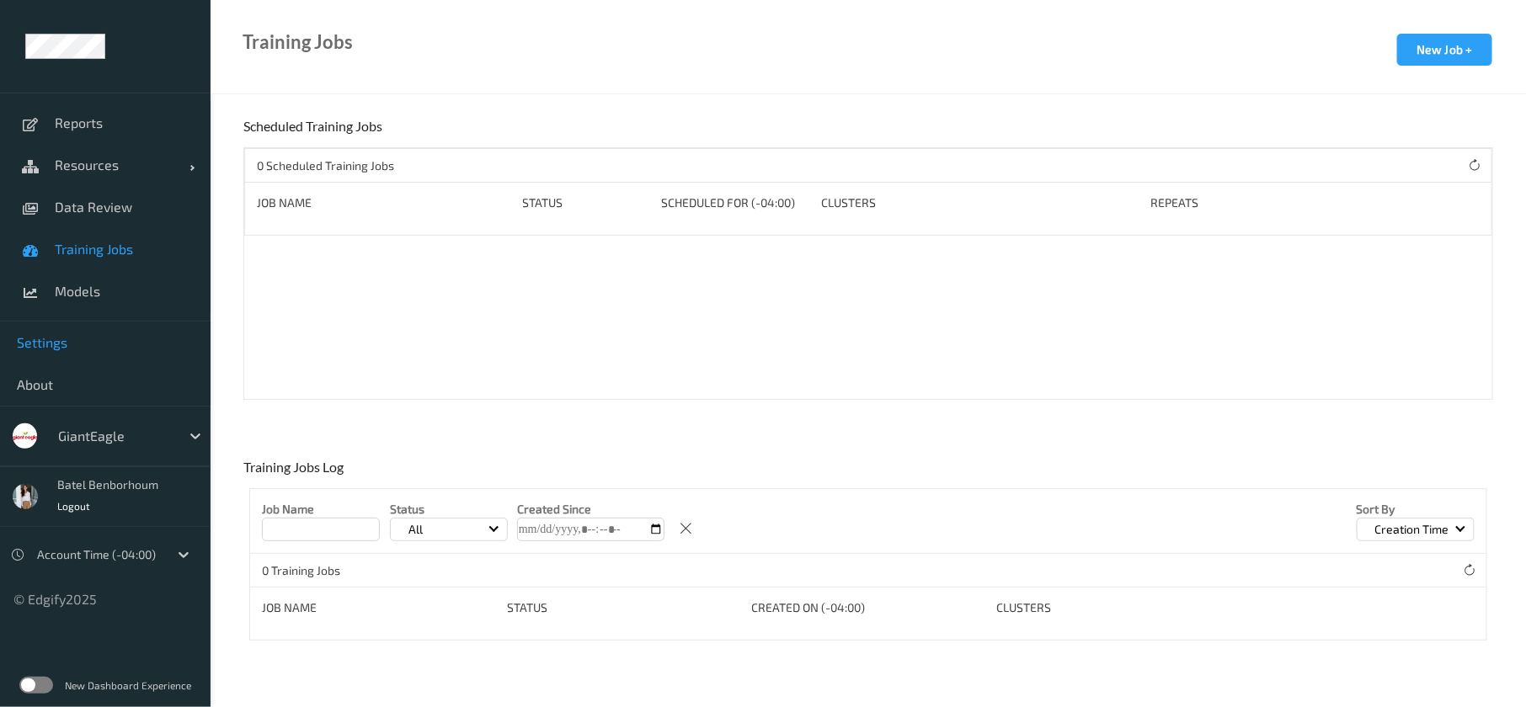
click at [38, 350] on span "Settings" at bounding box center [105, 342] width 177 height 17
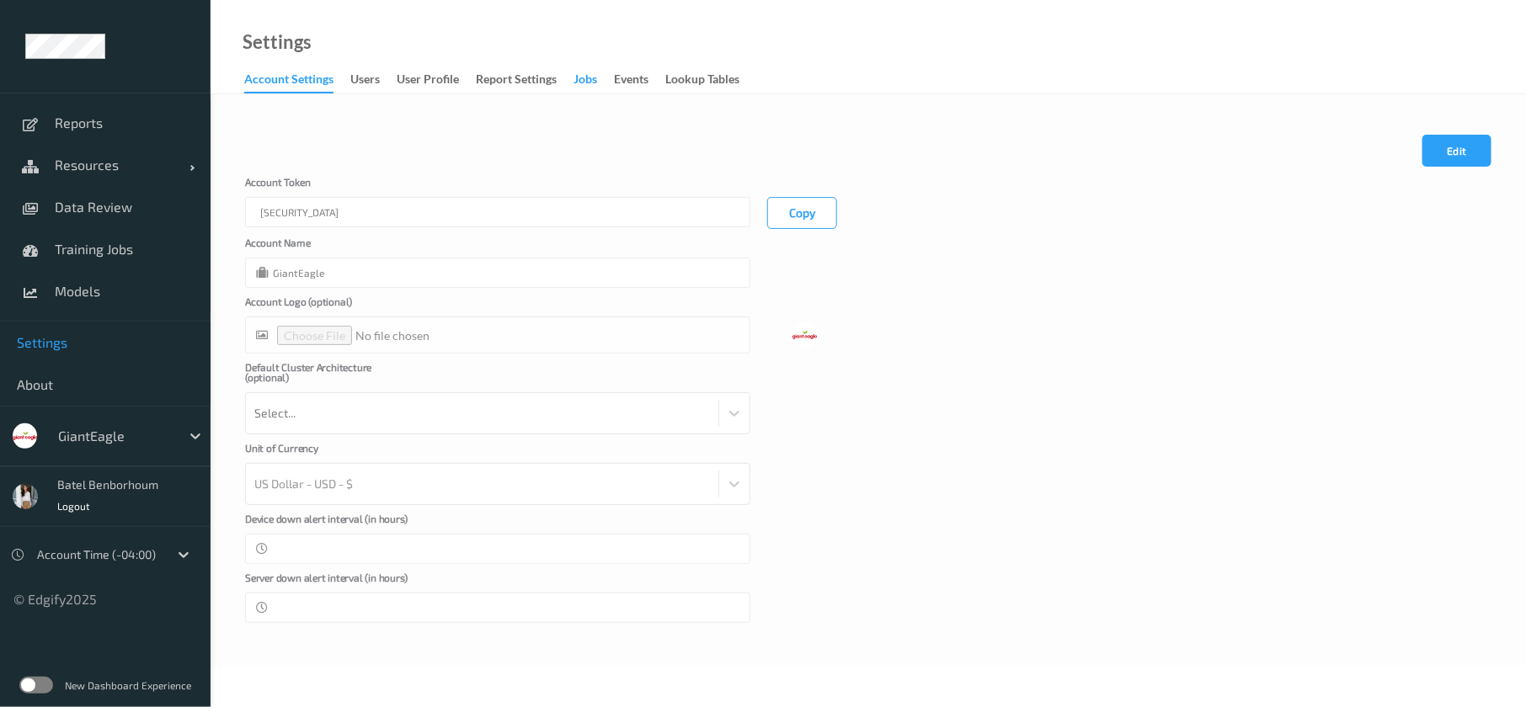
click at [596, 80] on div "Jobs" at bounding box center [585, 81] width 24 height 21
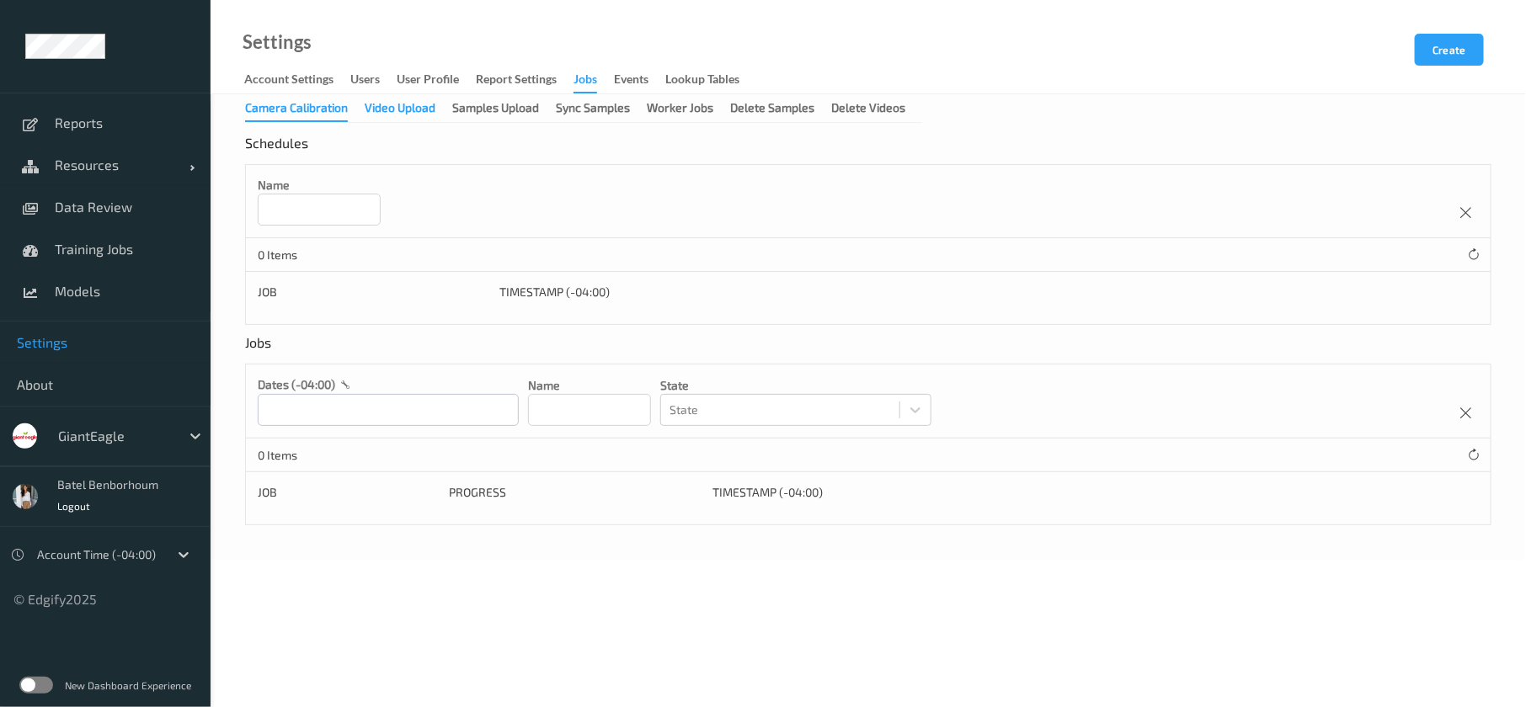
click at [417, 112] on div "Video Upload" at bounding box center [400, 109] width 71 height 21
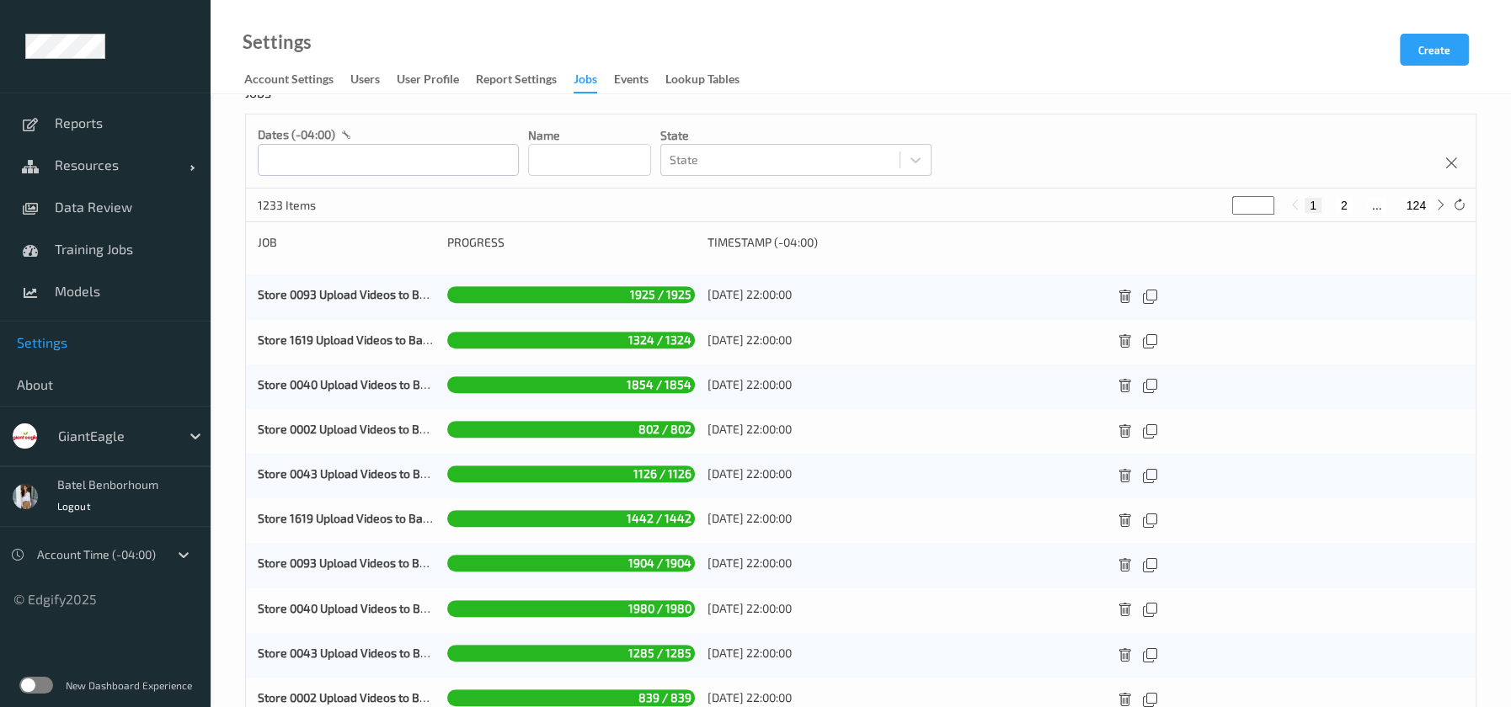
scroll to position [522, 0]
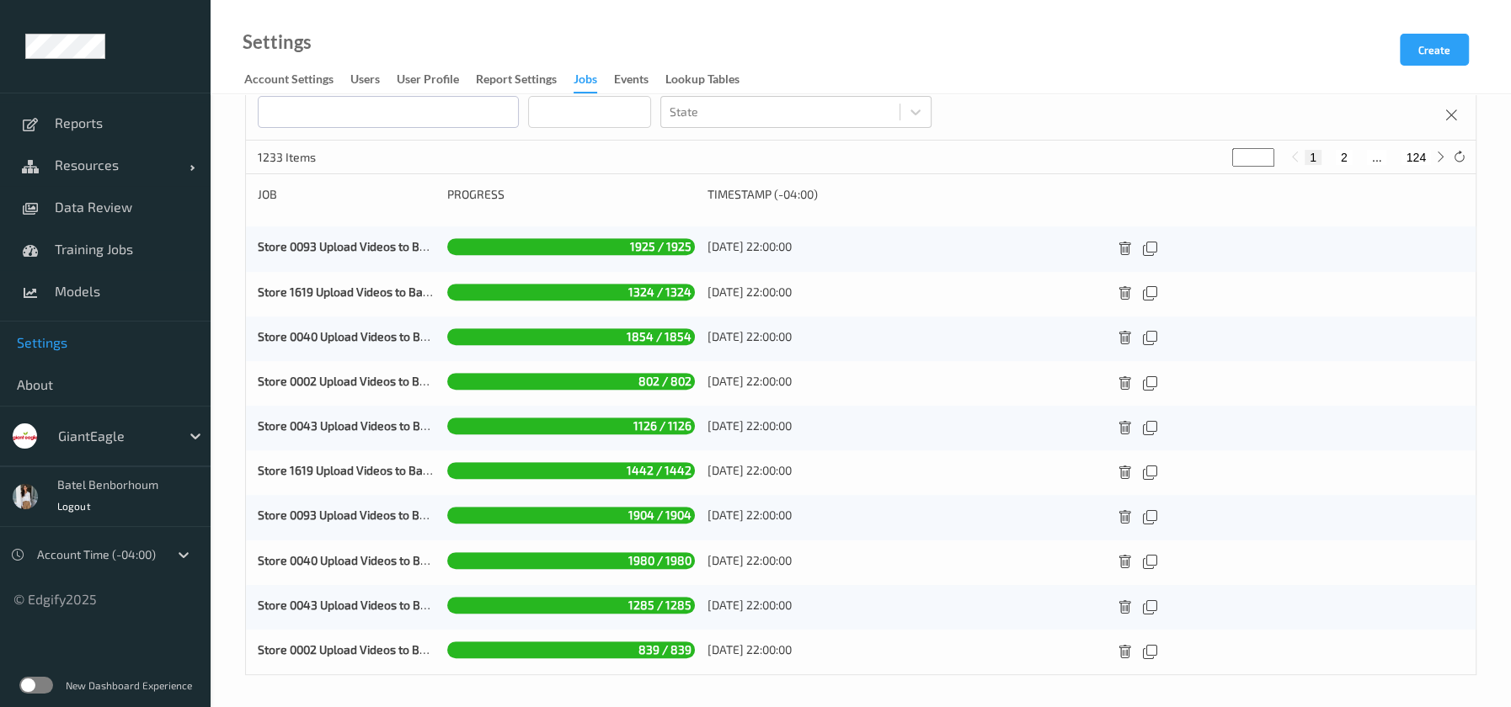
click at [35, 685] on label at bounding box center [36, 685] width 34 height 17
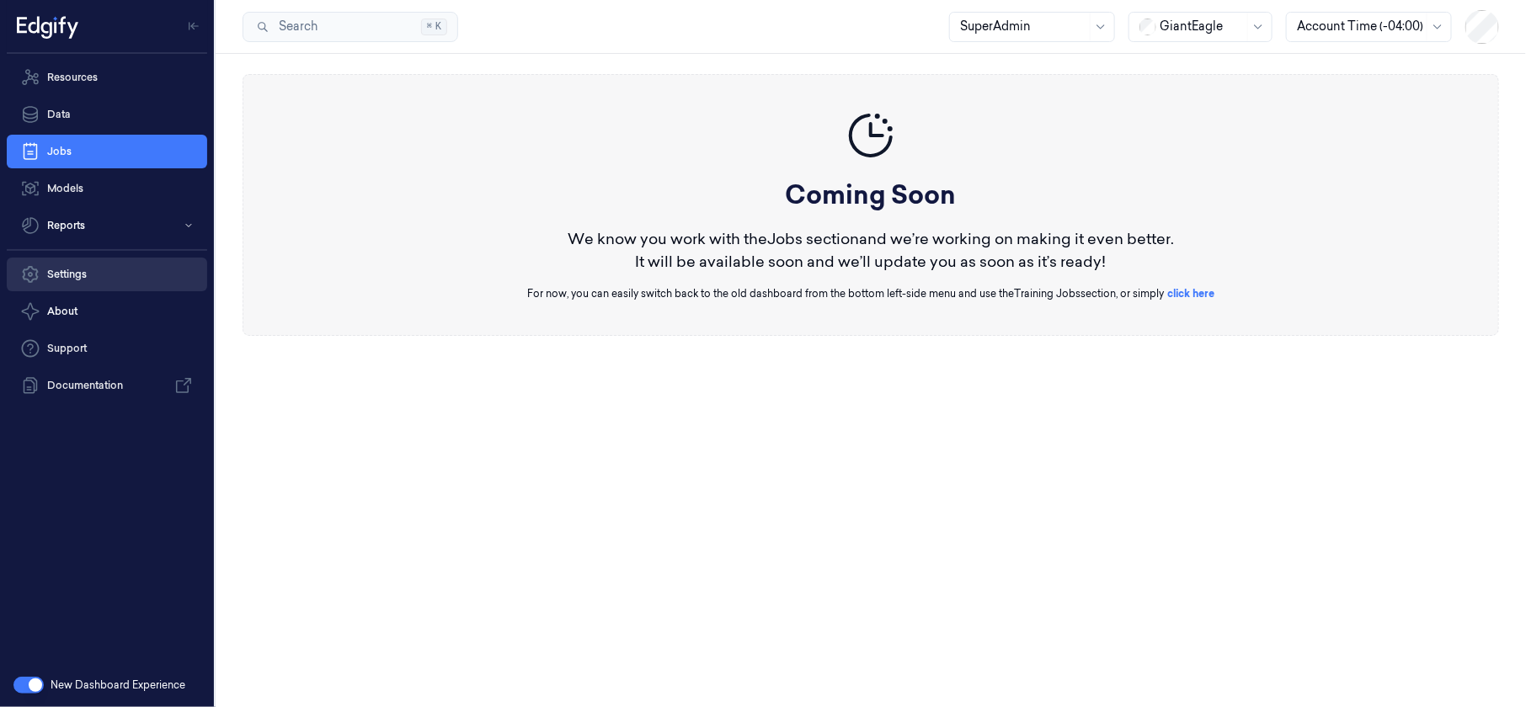
click at [119, 275] on link "Settings" at bounding box center [107, 275] width 200 height 34
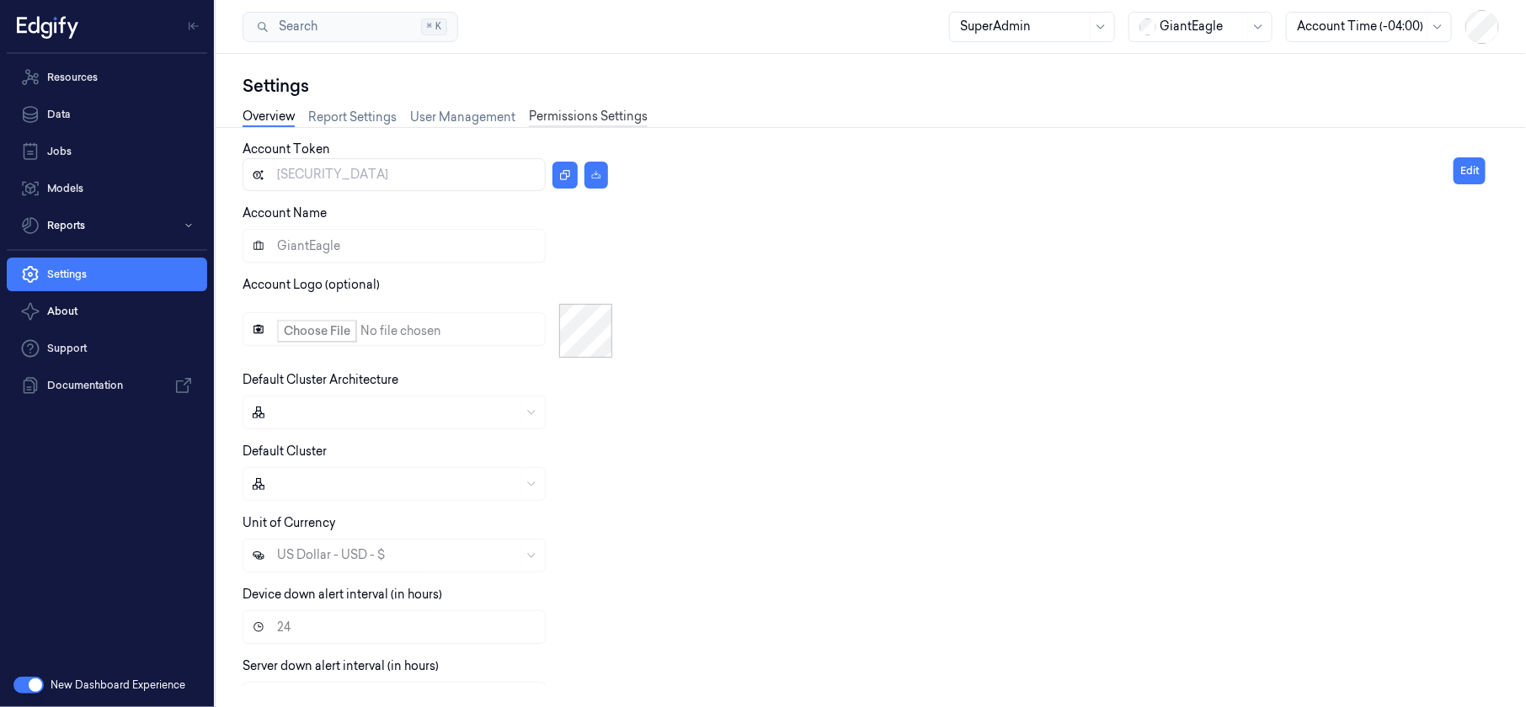
click at [555, 116] on link "Permissions Settings" at bounding box center [588, 117] width 119 height 19
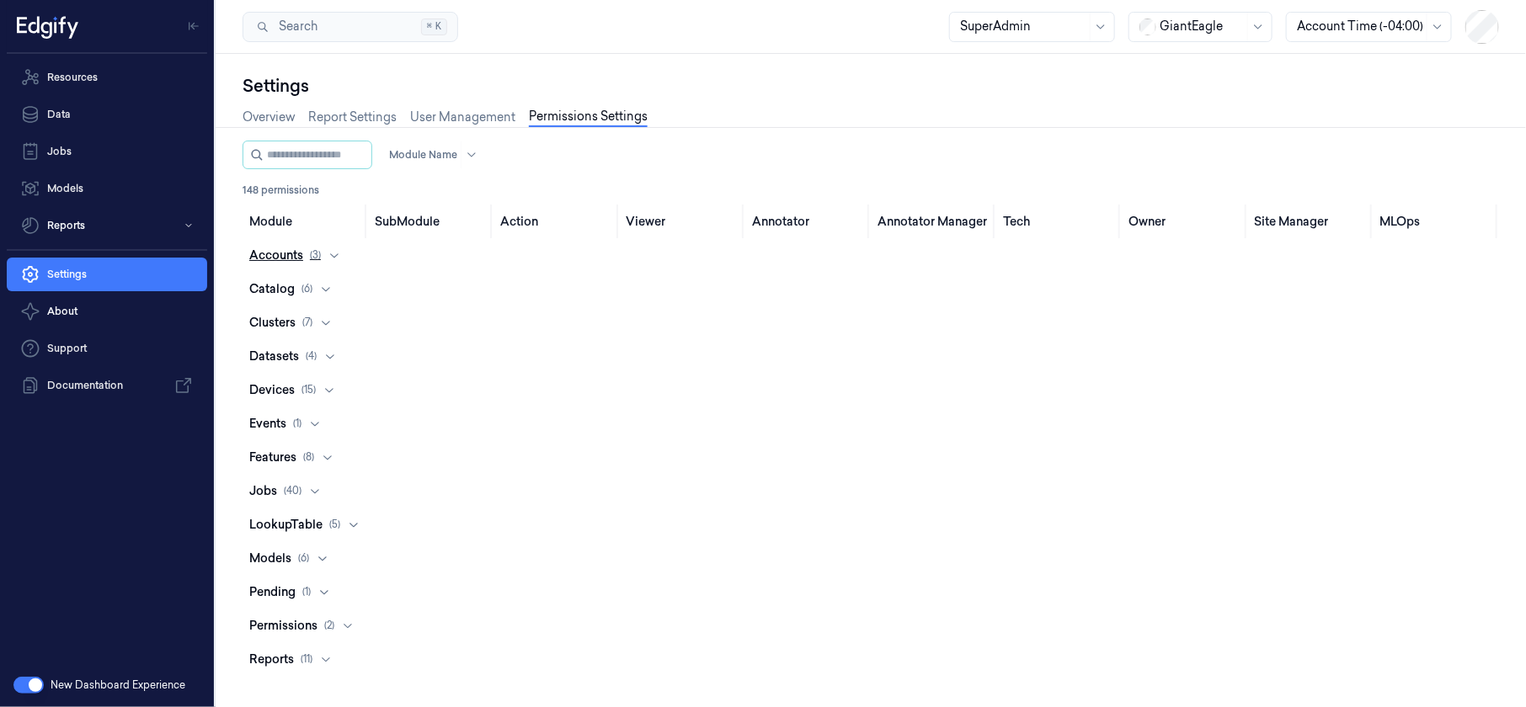
click at [333, 256] on icon at bounding box center [334, 255] width 8 height 4
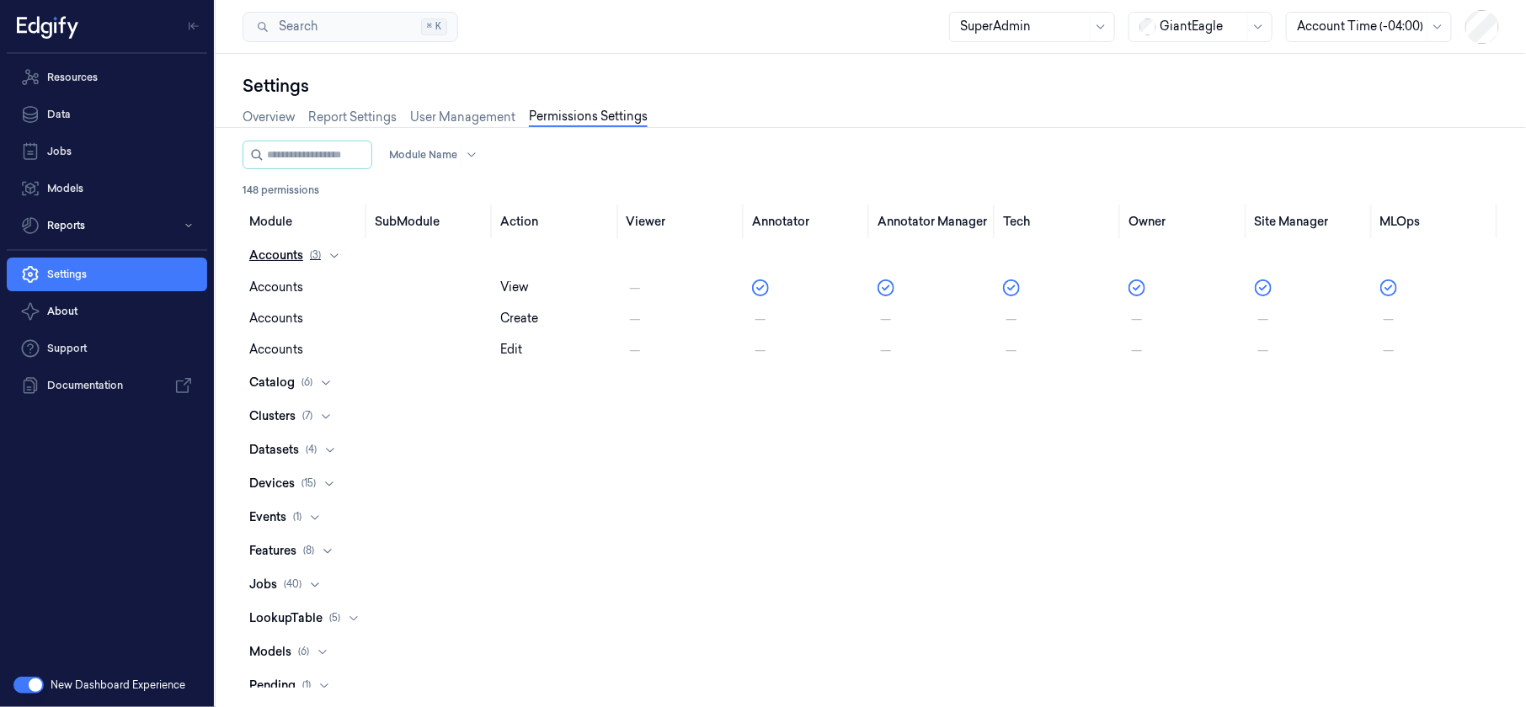
click at [333, 256] on icon at bounding box center [334, 255] width 8 height 4
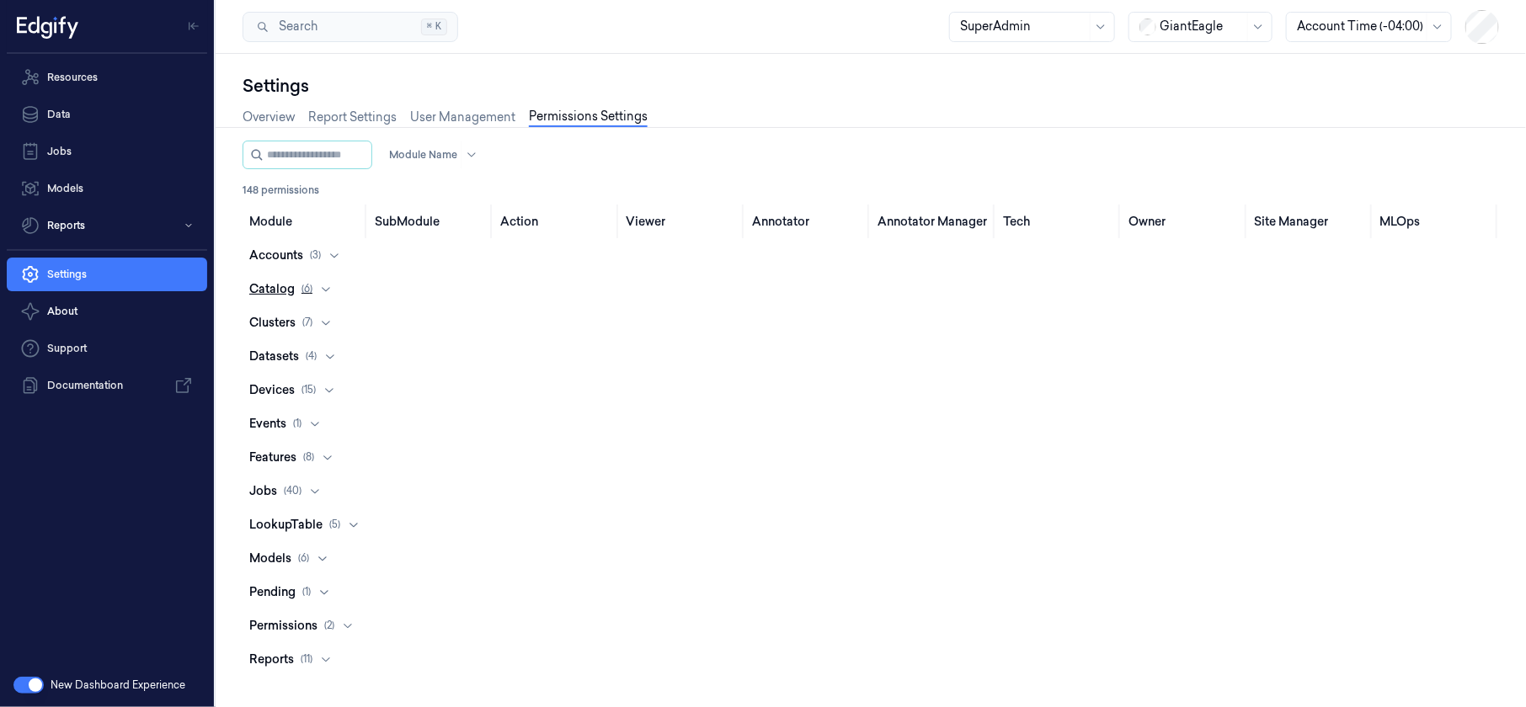
click at [328, 292] on icon at bounding box center [325, 288] width 13 height 13
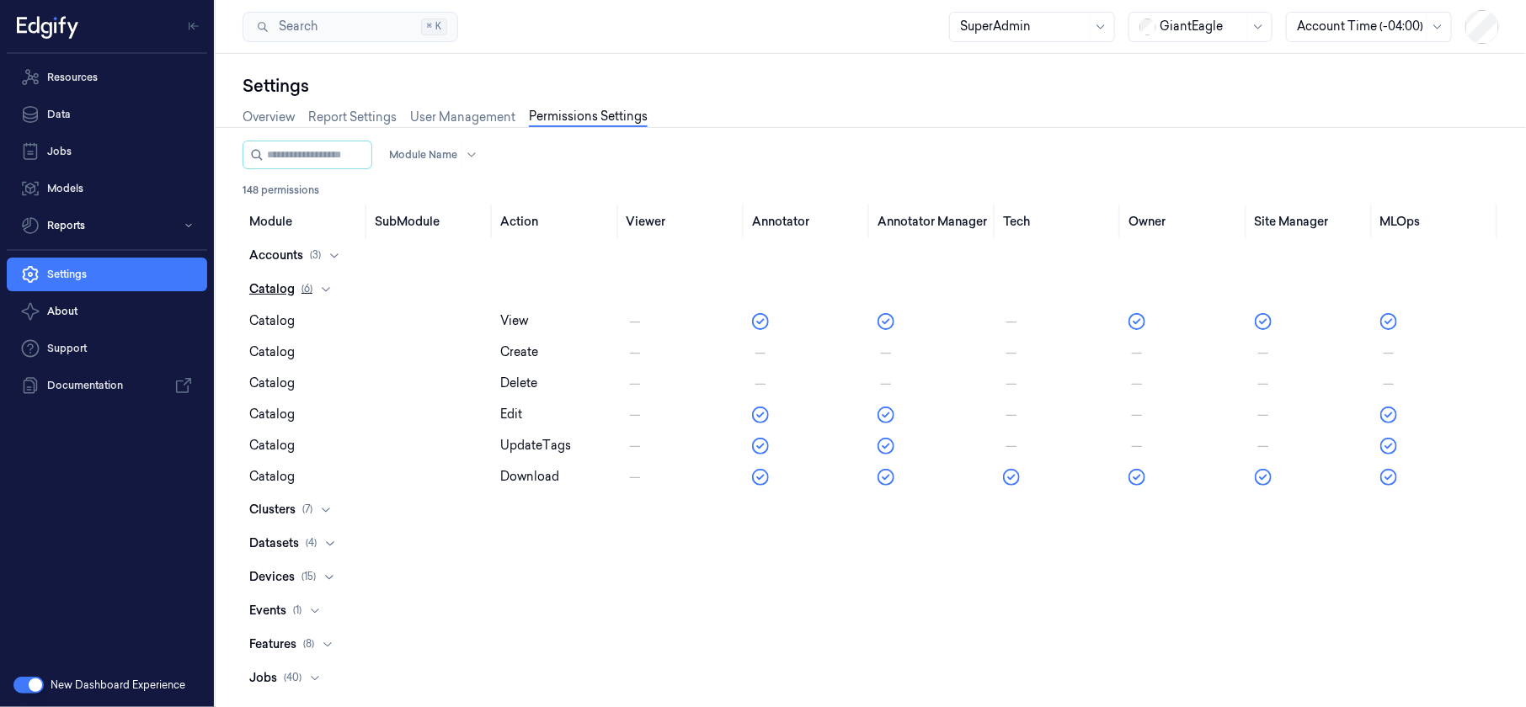
click at [328, 292] on icon at bounding box center [325, 288] width 13 height 13
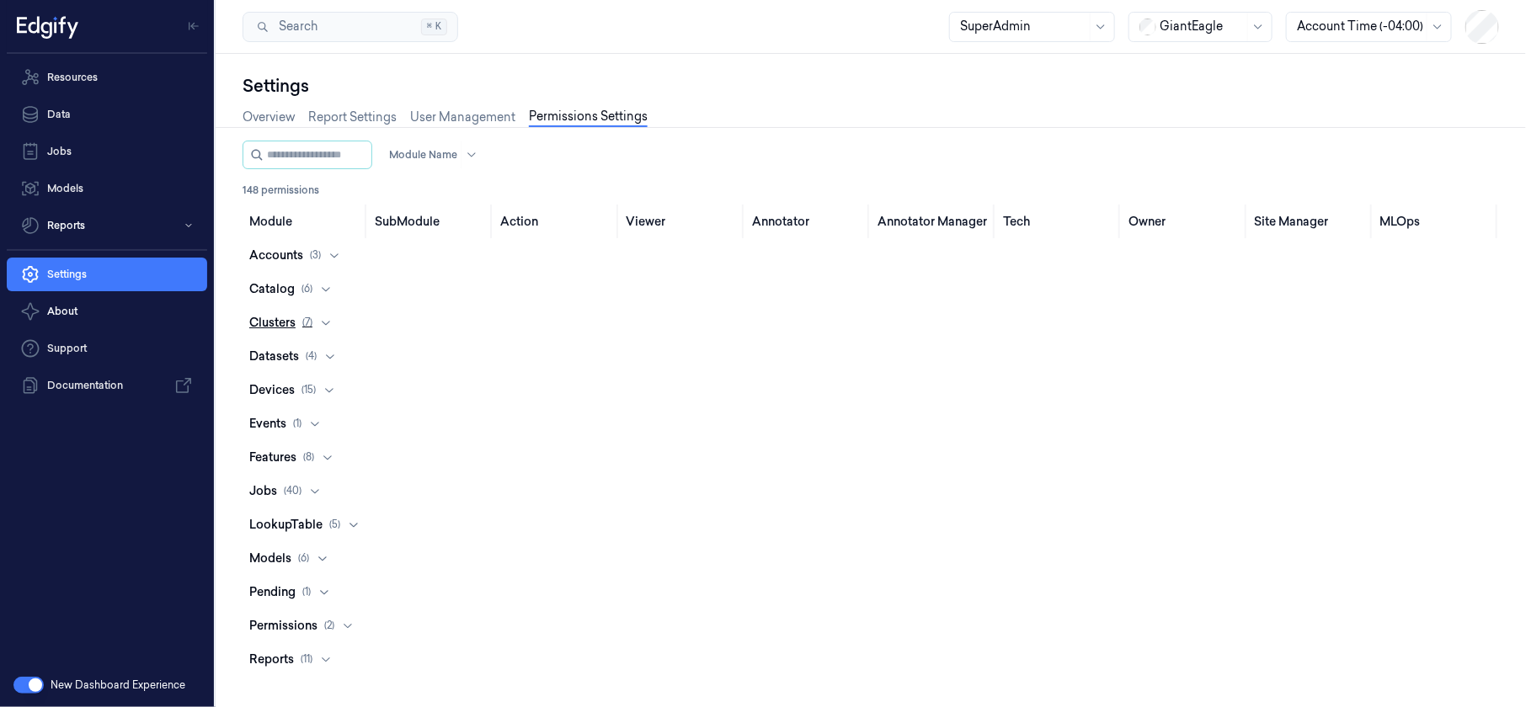
click at [329, 325] on icon at bounding box center [325, 322] width 13 height 13
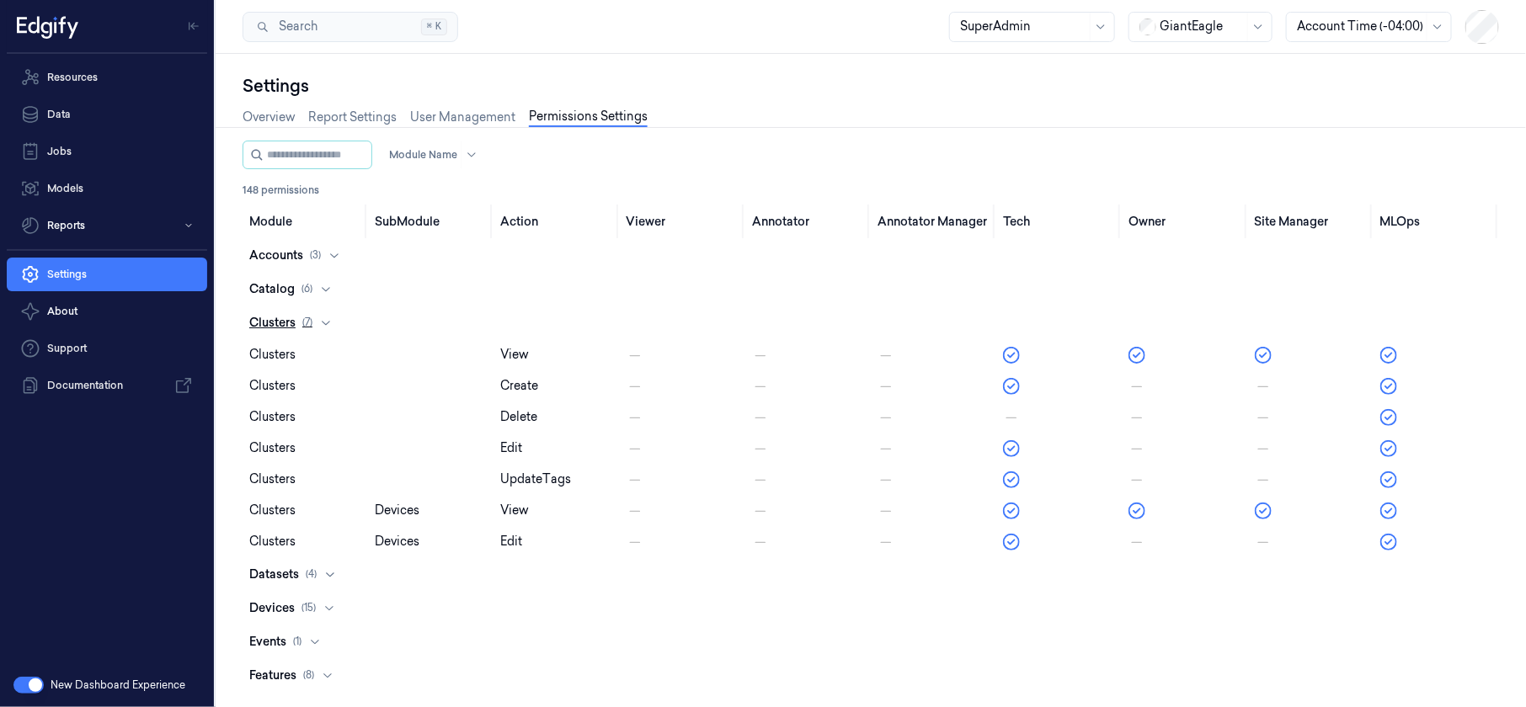
click at [329, 325] on icon at bounding box center [325, 322] width 13 height 13
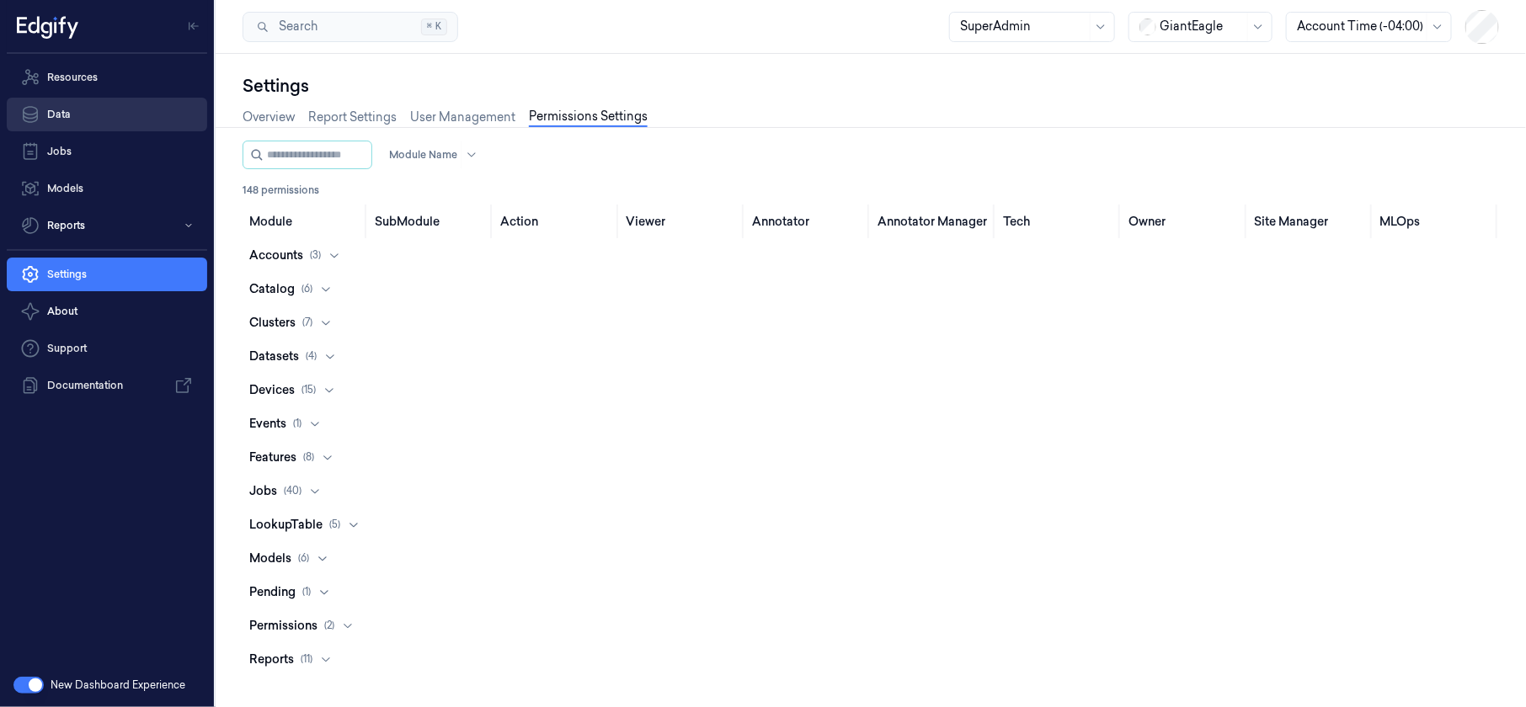
click at [164, 126] on link "Data" at bounding box center [107, 115] width 200 height 34
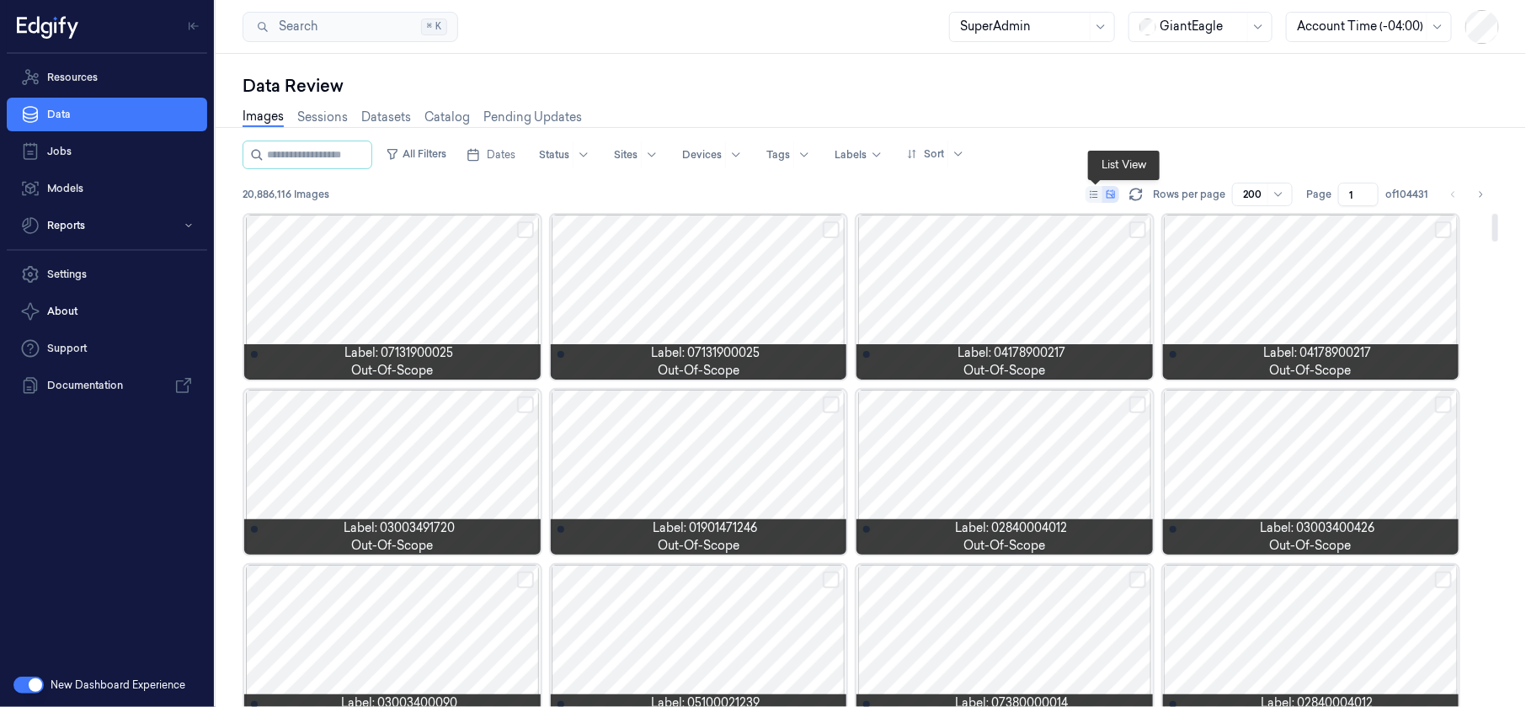
click at [1096, 197] on icon at bounding box center [1094, 194] width 10 height 10
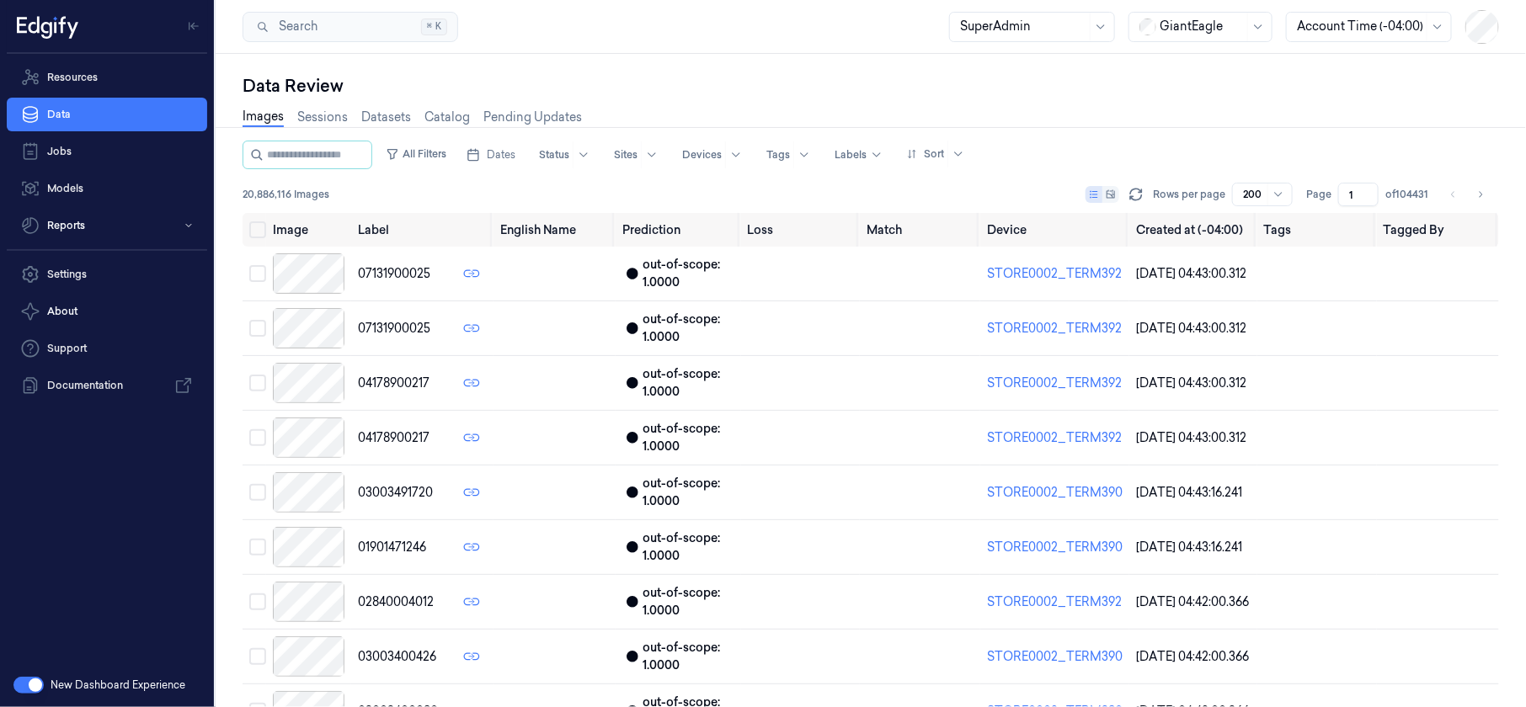
click at [29, 681] on button "button" at bounding box center [28, 685] width 30 height 17
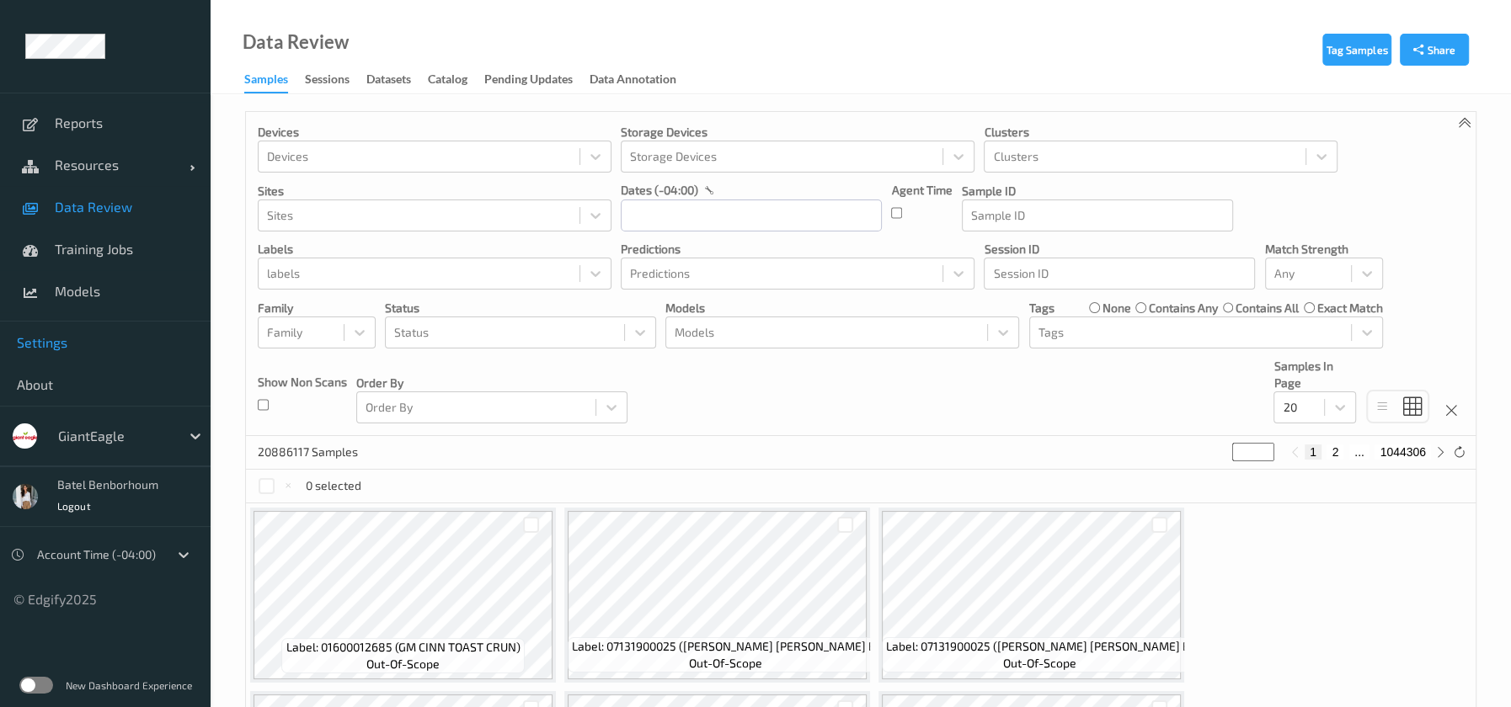
click at [80, 358] on link "Settings" at bounding box center [105, 343] width 211 height 42
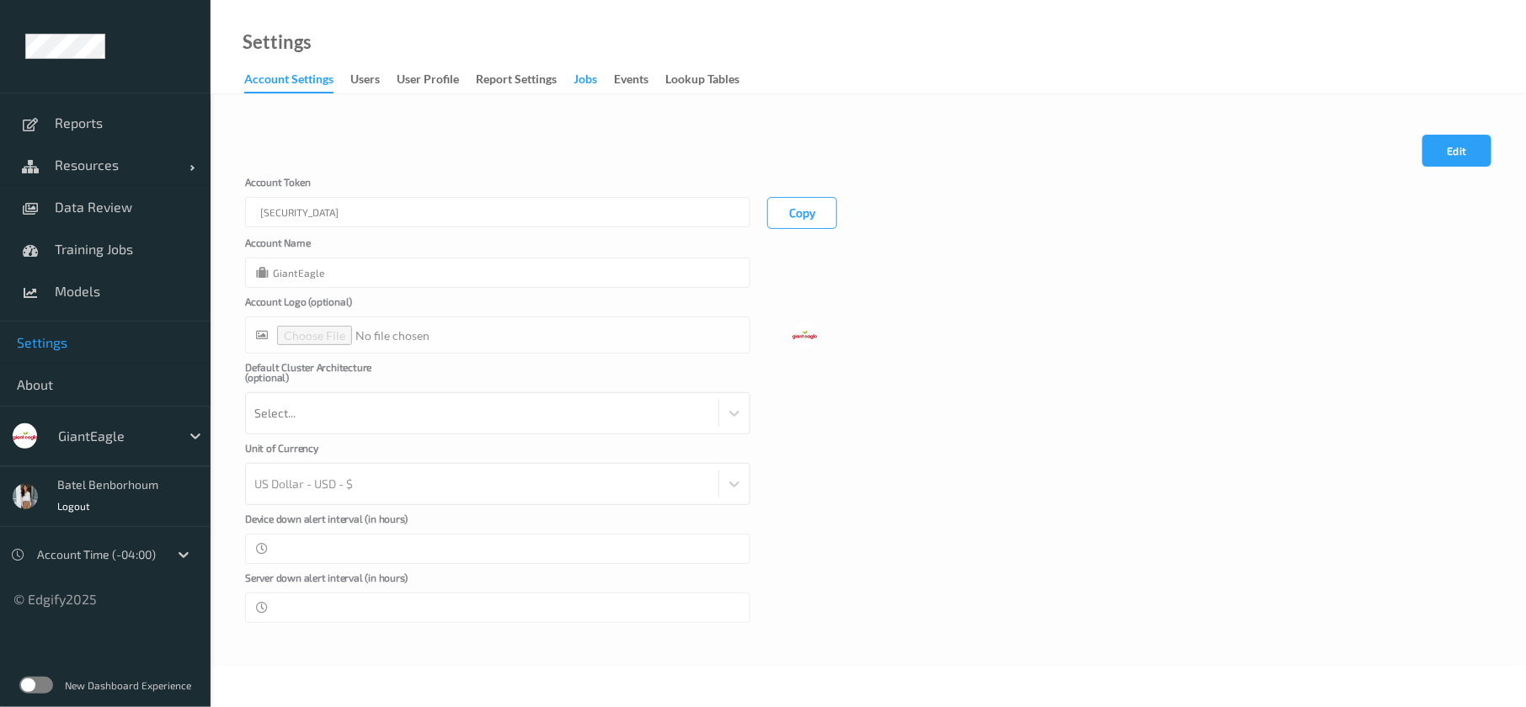
click at [595, 79] on div "Jobs" at bounding box center [585, 81] width 24 height 21
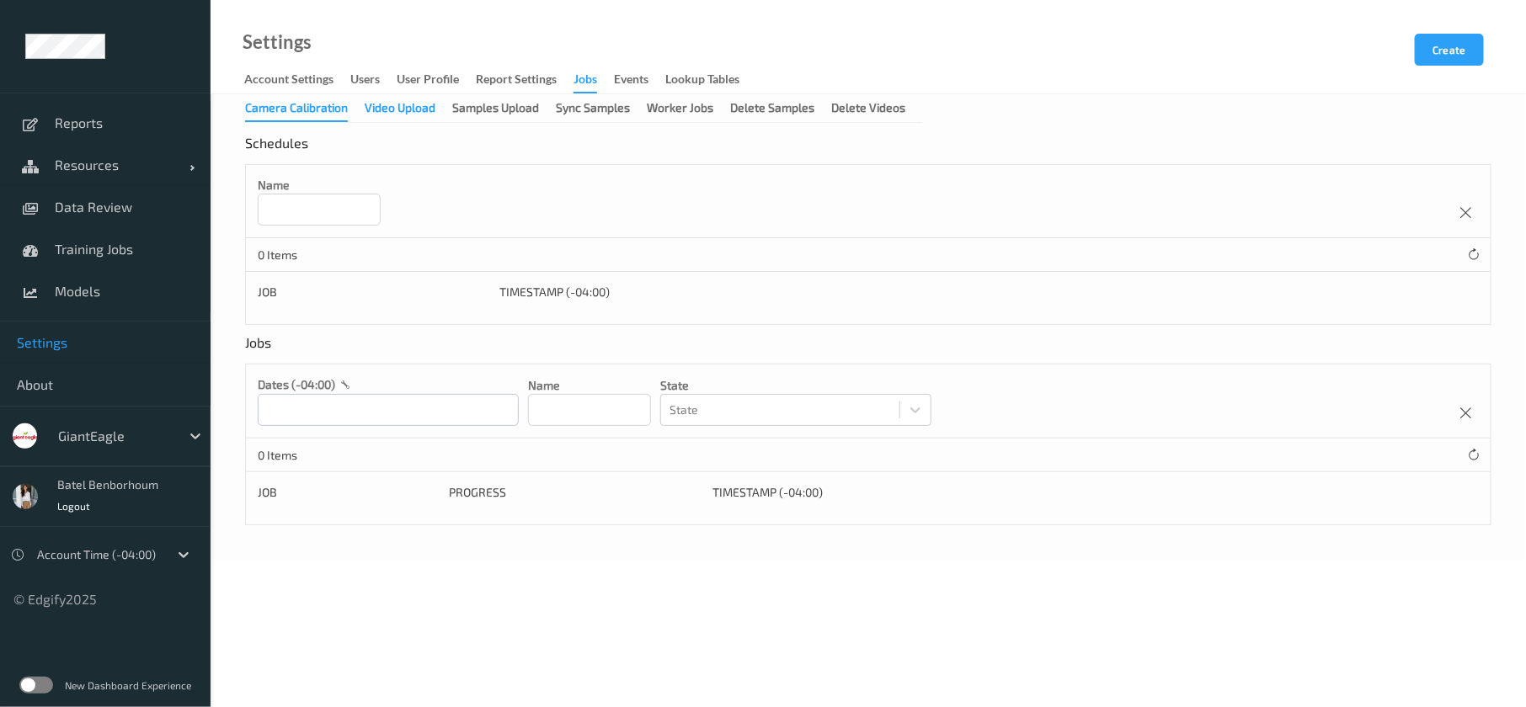
click at [422, 115] on div "Video Upload" at bounding box center [400, 109] width 71 height 21
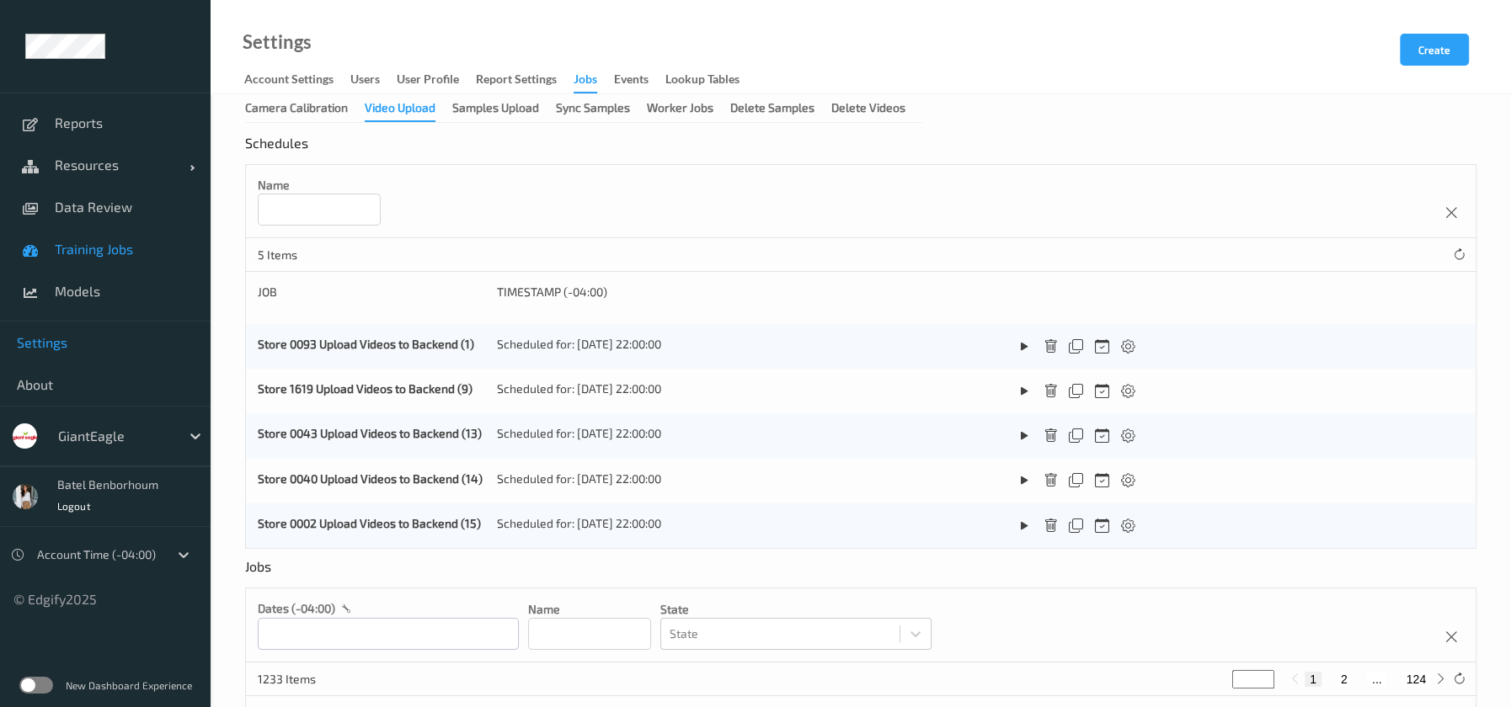
click at [46, 248] on link "Training Jobs" at bounding box center [105, 249] width 211 height 42
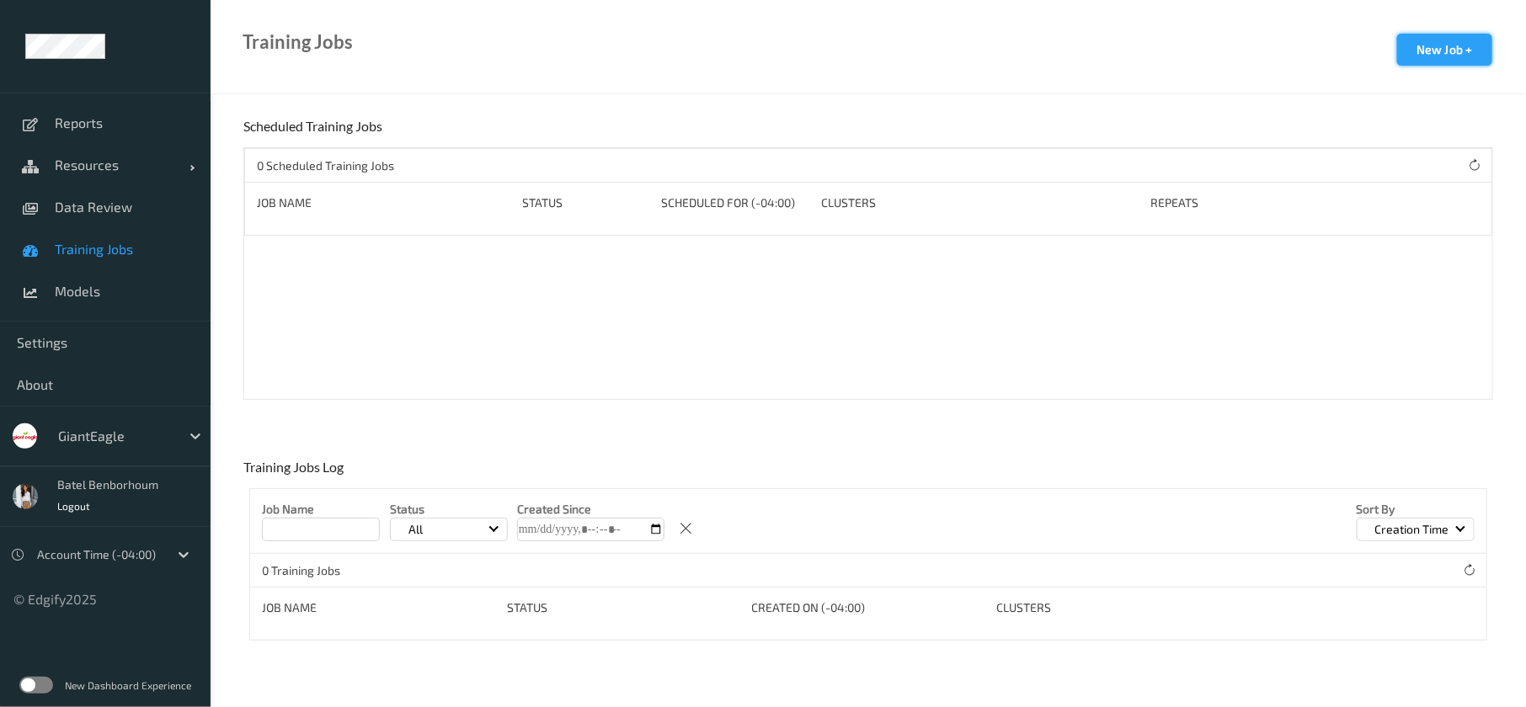
click at [1453, 48] on button "New Job +" at bounding box center [1444, 50] width 95 height 32
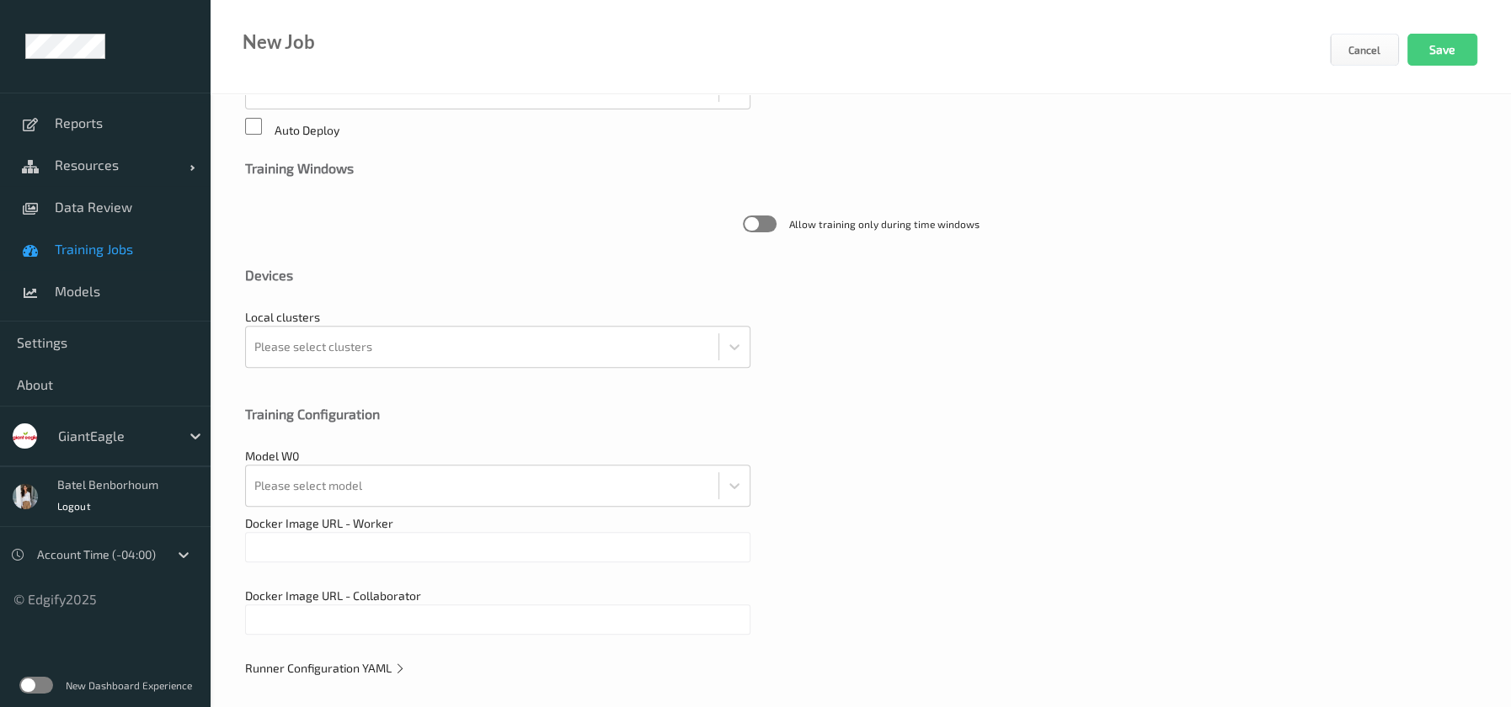
scroll to position [450, 0]
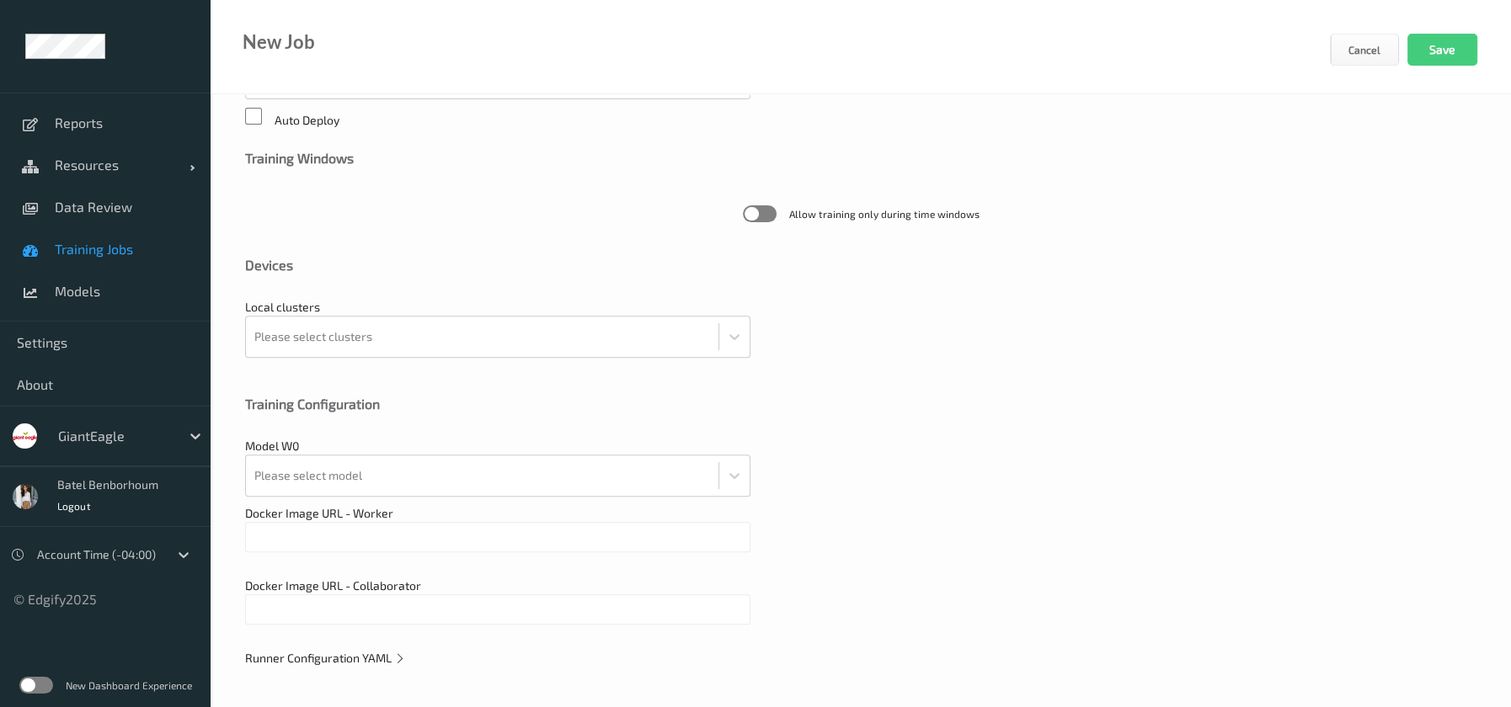
click at [104, 252] on span "Training Jobs" at bounding box center [124, 249] width 139 height 17
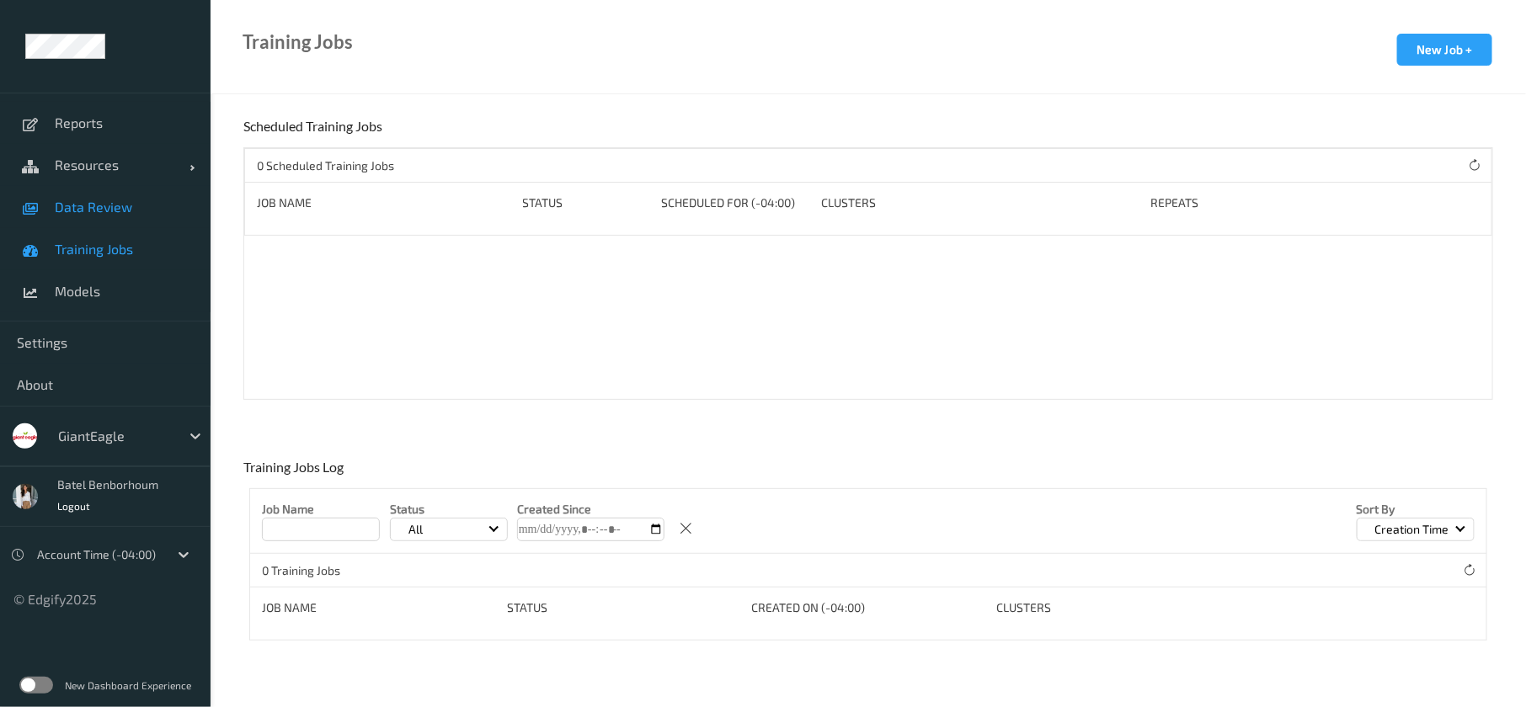
click at [99, 199] on span "Data Review" at bounding box center [124, 207] width 139 height 17
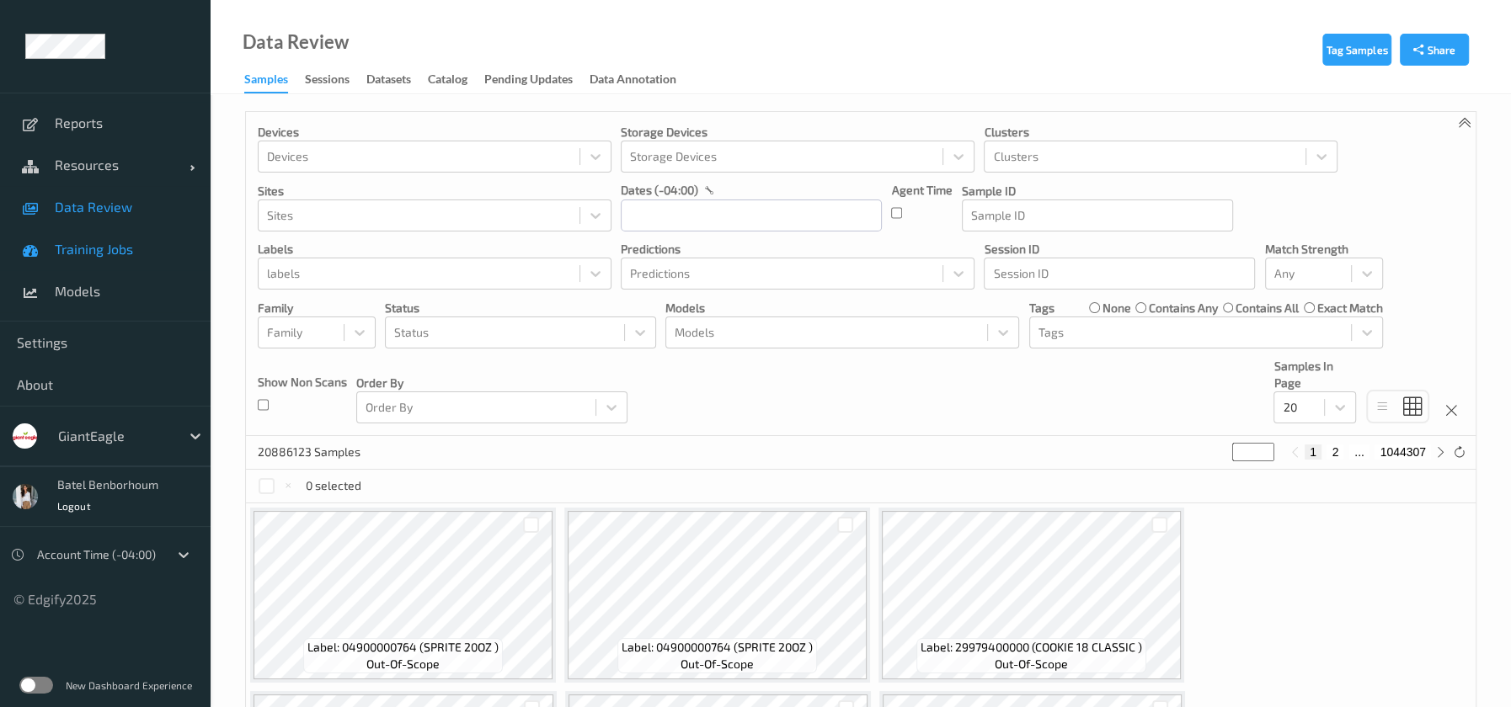
click at [88, 250] on span "Training Jobs" at bounding box center [124, 249] width 139 height 17
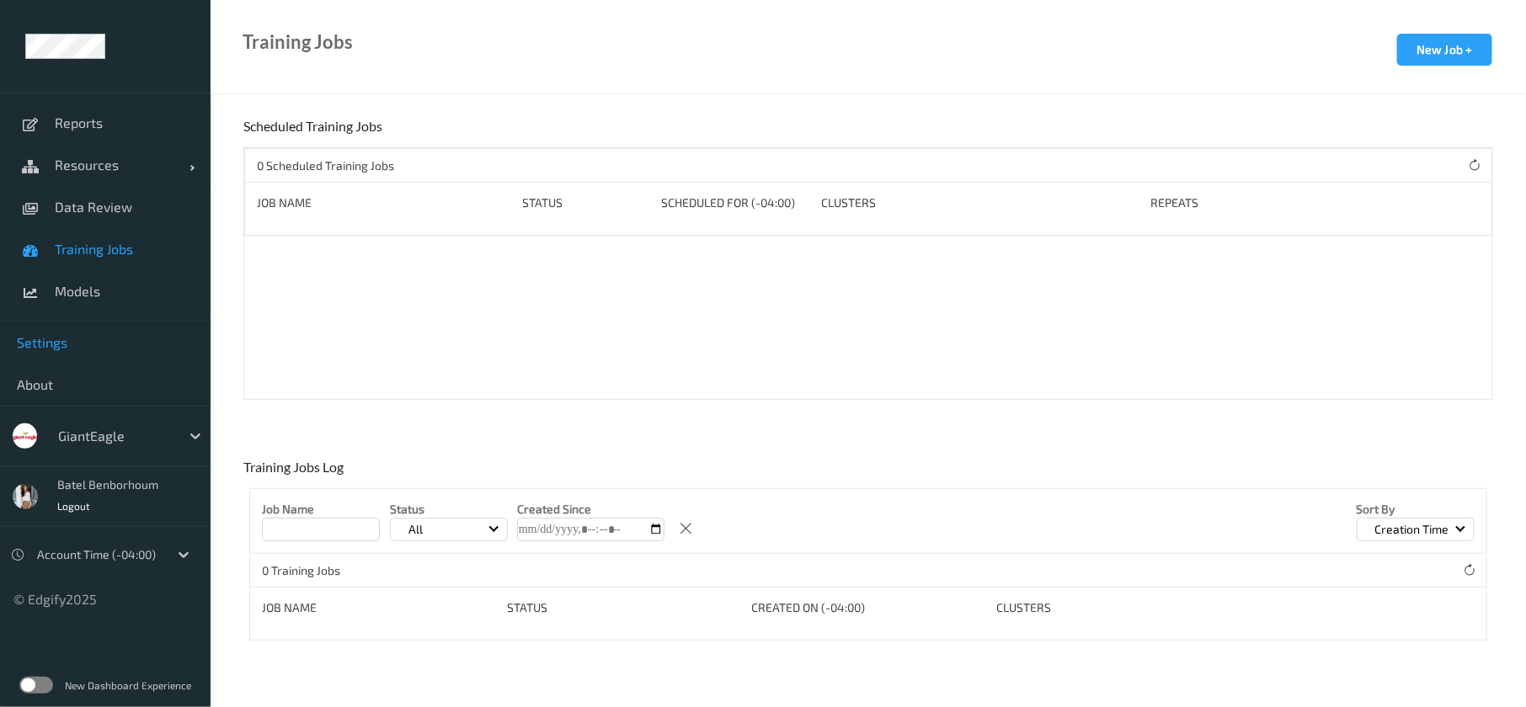
click at [51, 340] on span "Settings" at bounding box center [105, 342] width 177 height 17
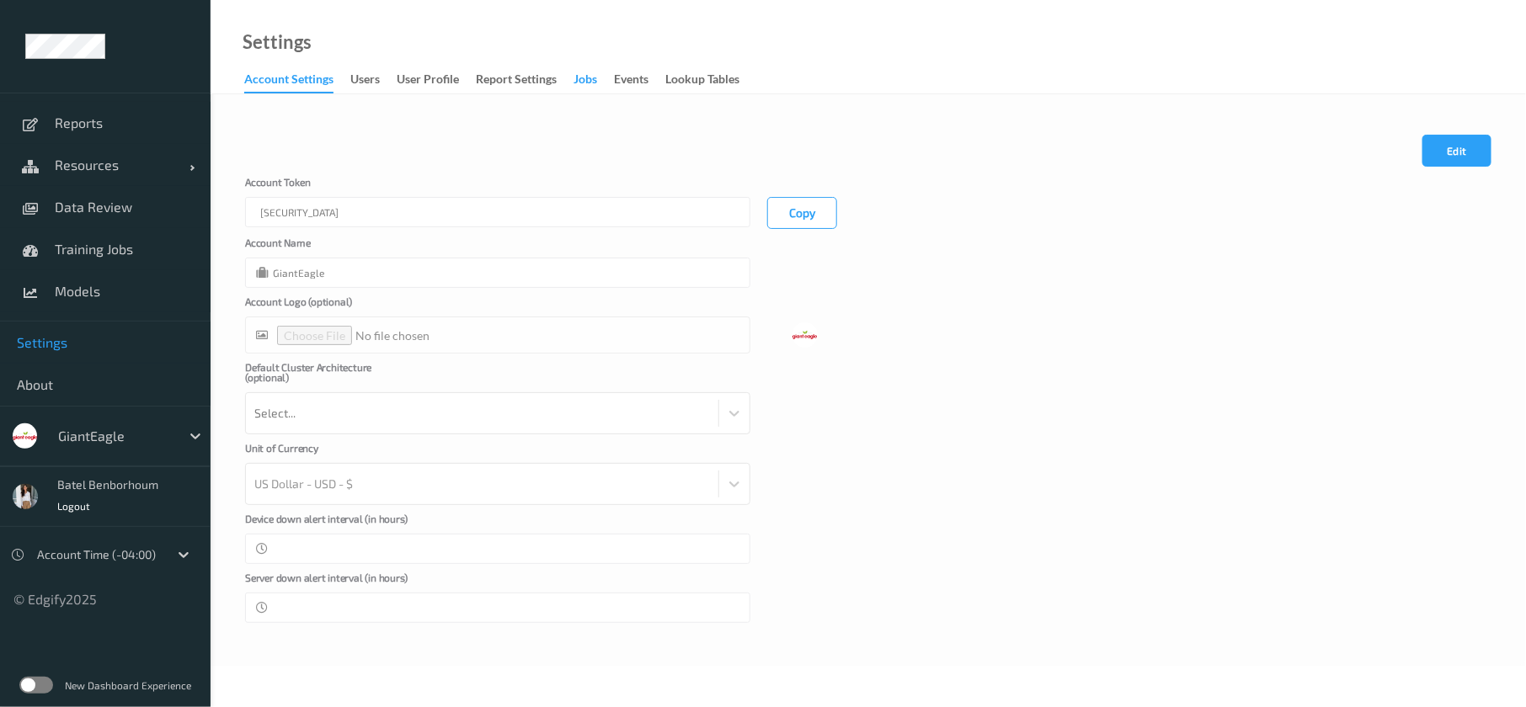
click at [593, 74] on div "Jobs" at bounding box center [585, 81] width 24 height 21
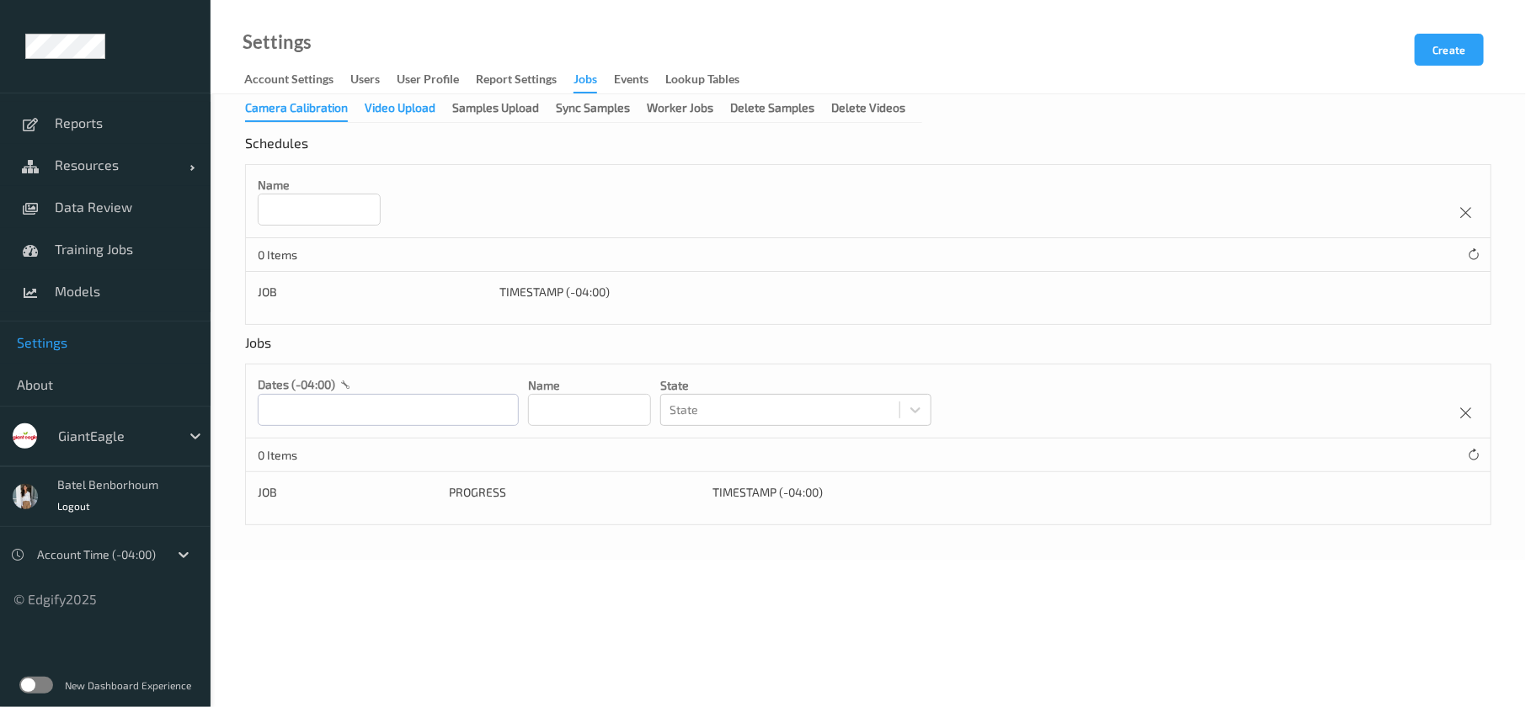
click at [405, 119] on div "Video Upload" at bounding box center [400, 109] width 71 height 21
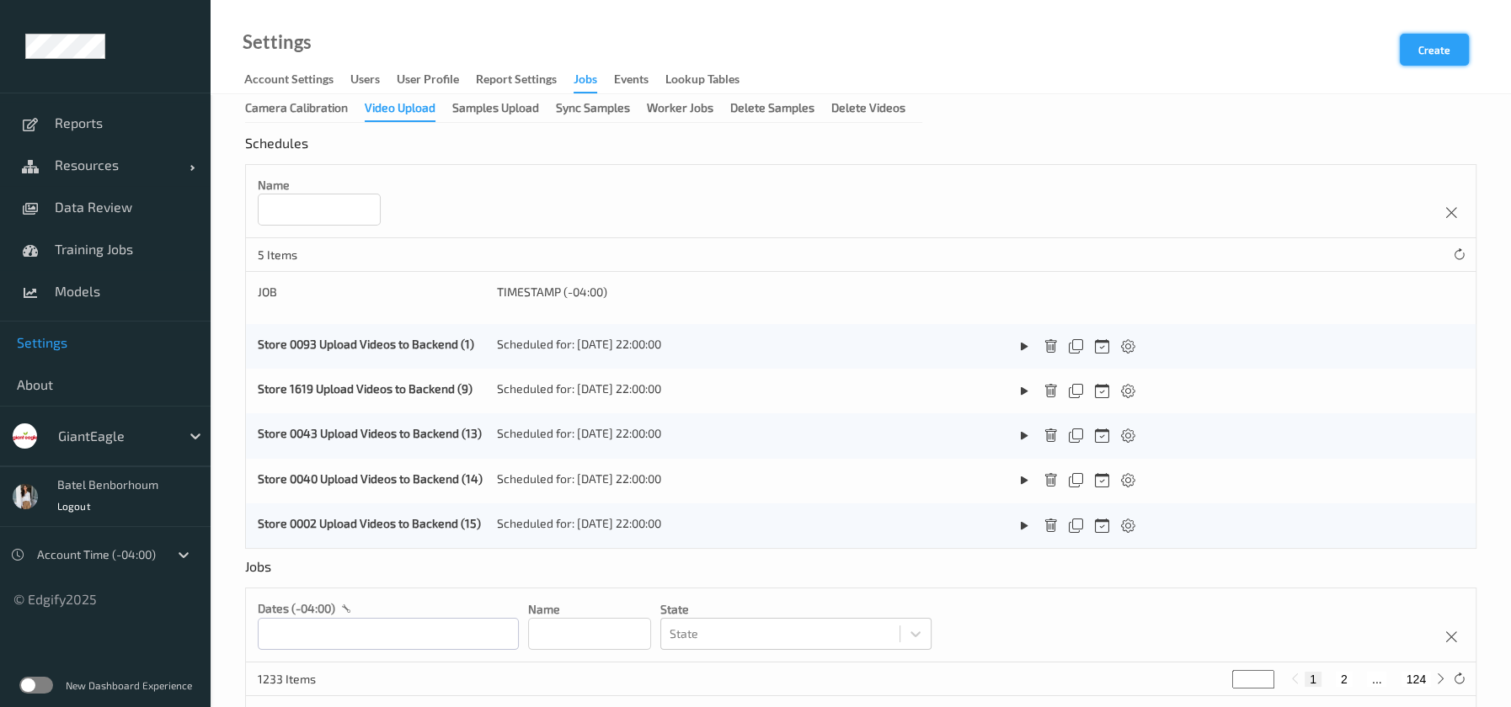
click at [1442, 47] on button "Create" at bounding box center [1434, 50] width 69 height 32
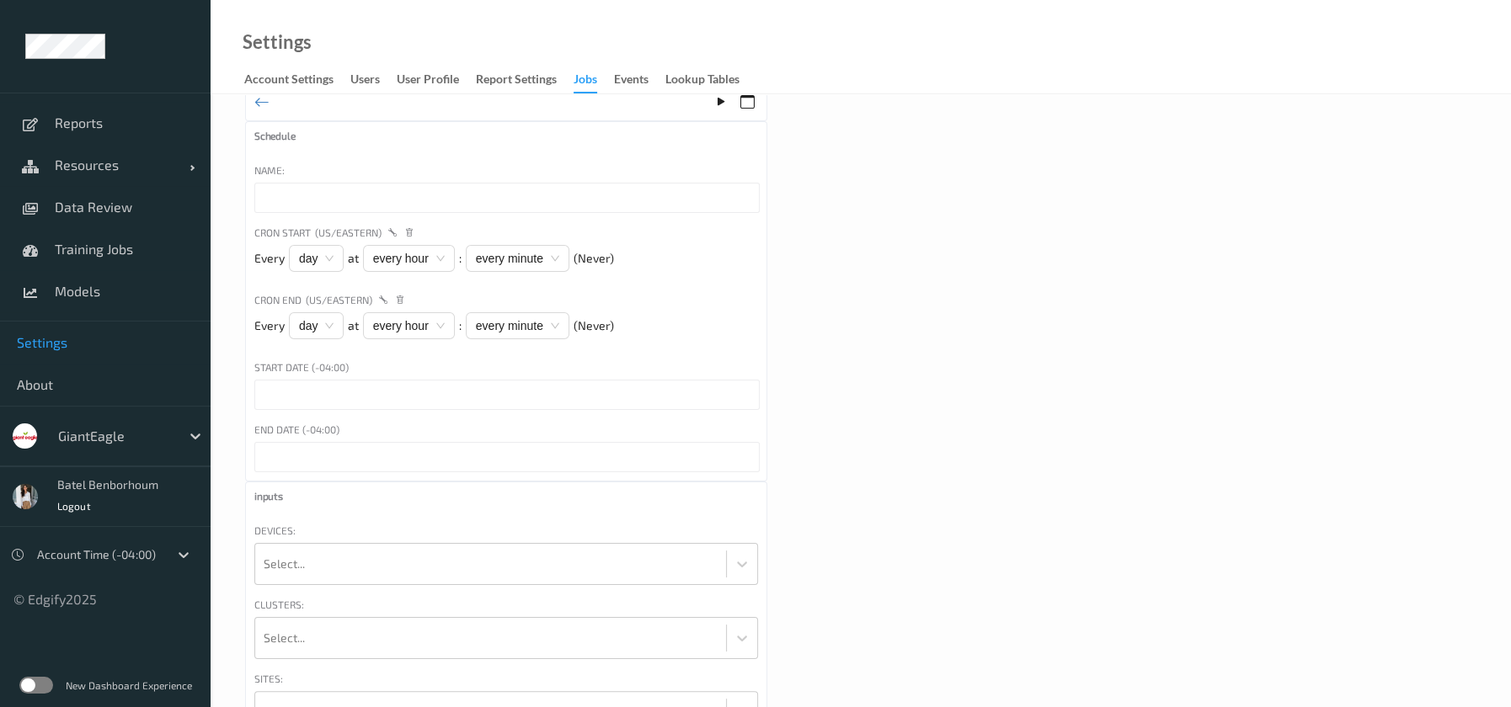
scroll to position [28, 0]
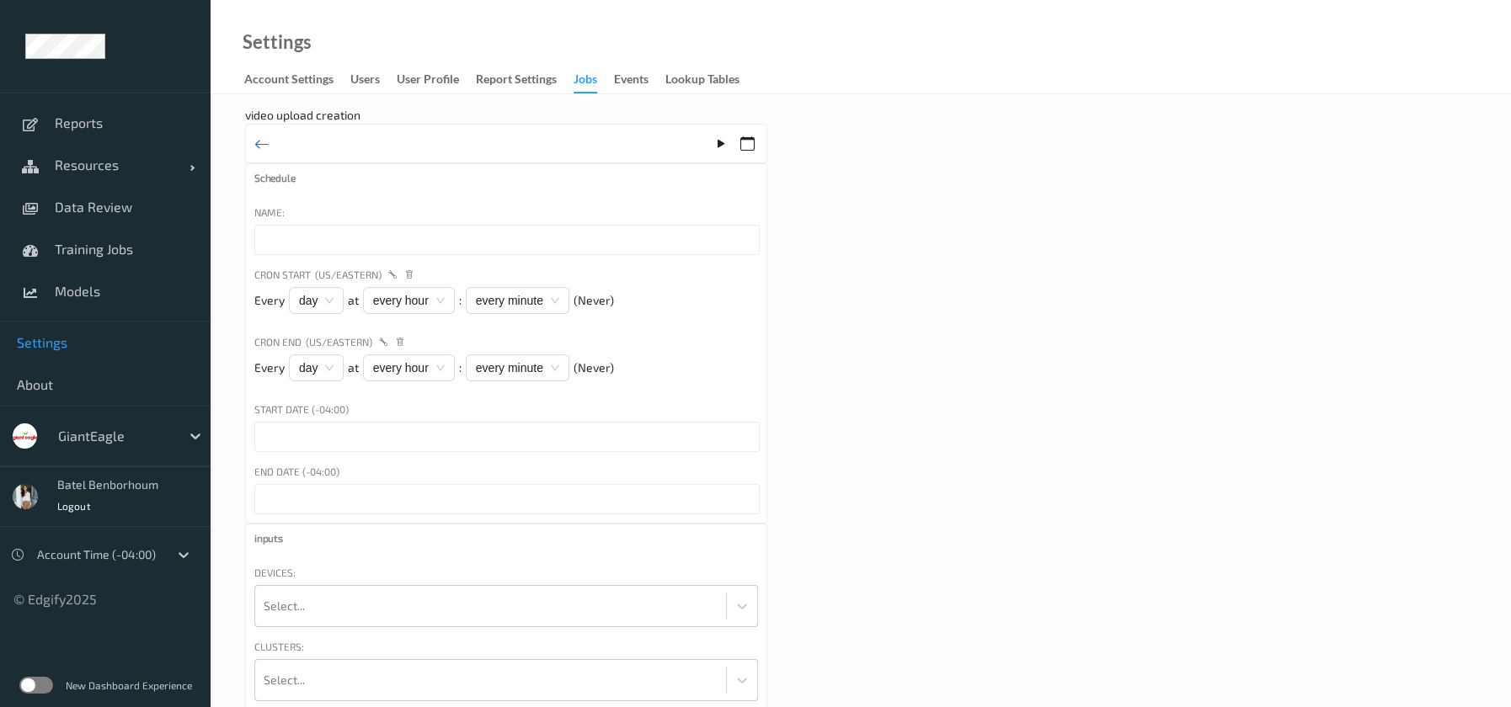
click at [260, 135] on icon at bounding box center [261, 144] width 15 height 19
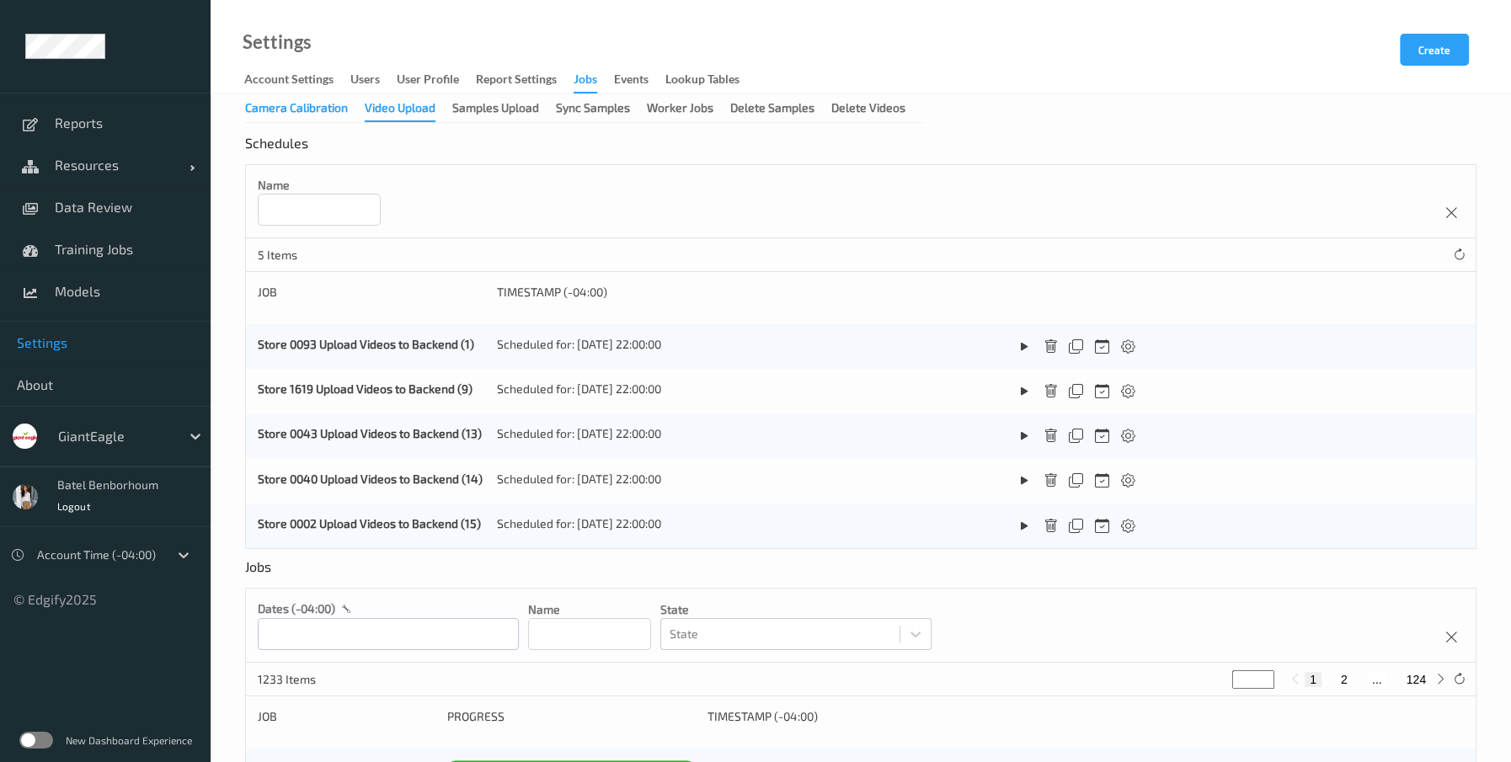
click at [328, 111] on div "Camera Calibration" at bounding box center [296, 109] width 103 height 21
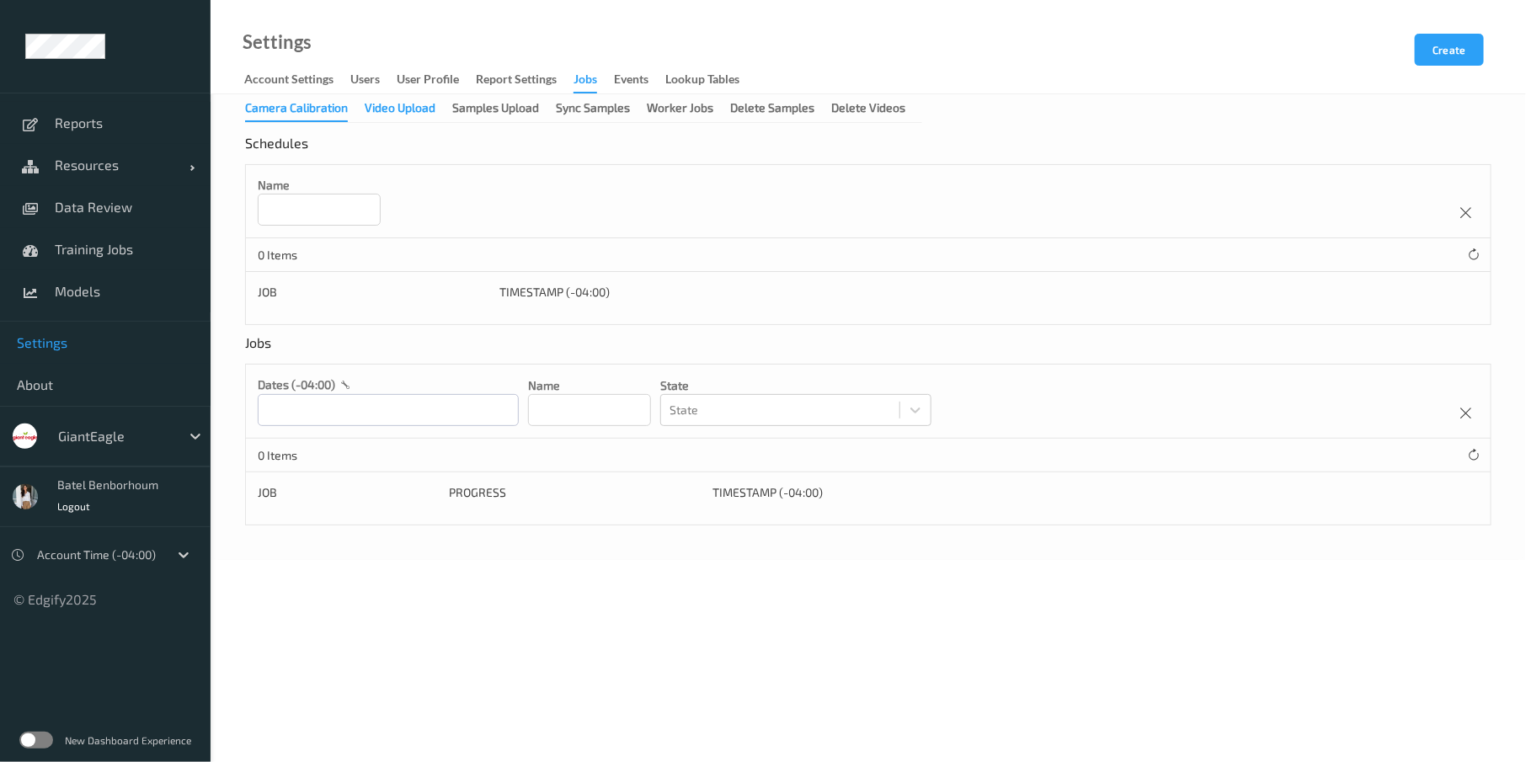
click at [393, 114] on div "Video Upload" at bounding box center [400, 109] width 71 height 21
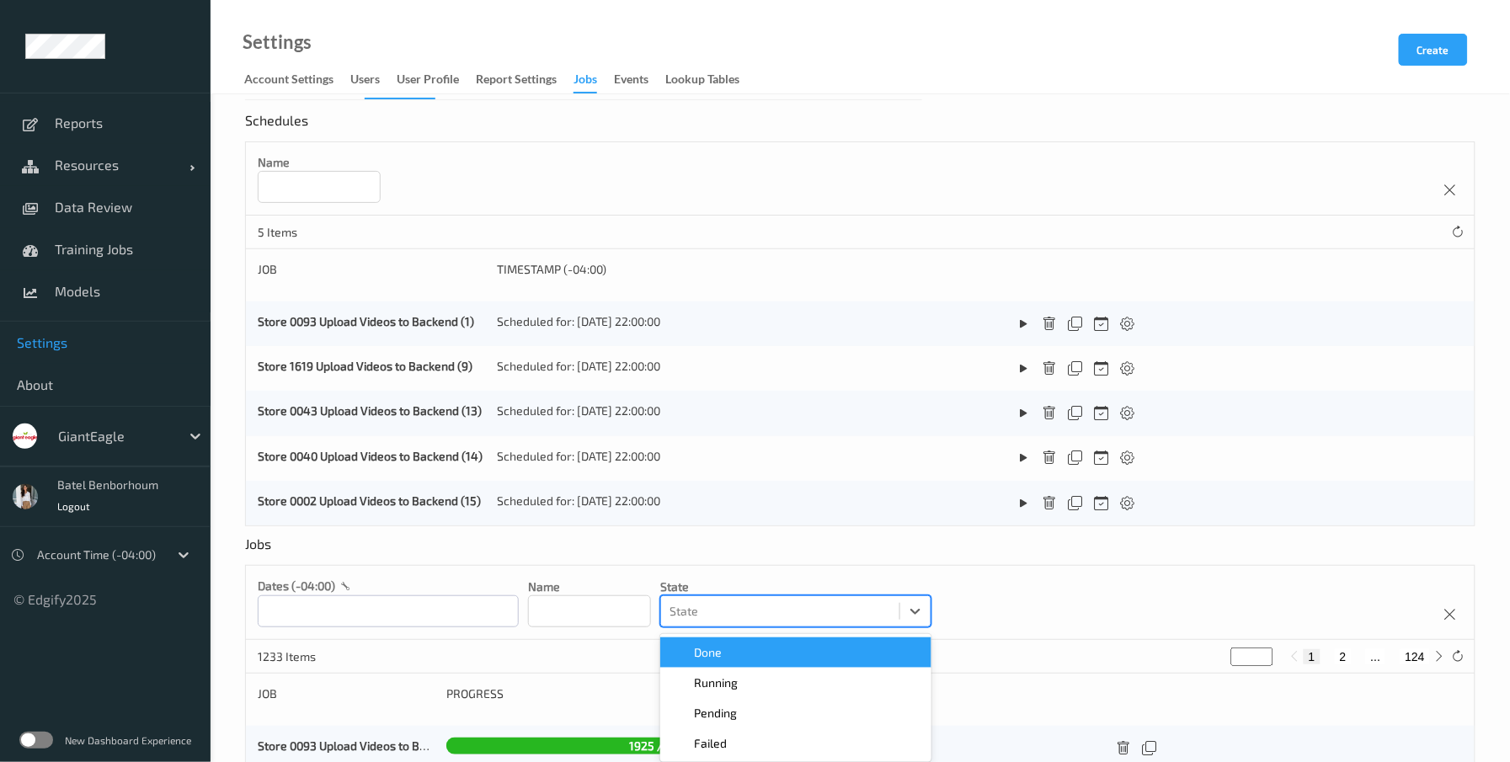
click at [759, 627] on div "option Done focused, 1 of 4. 4 results available. Use Up and Down to choose opt…" at bounding box center [795, 611] width 271 height 32
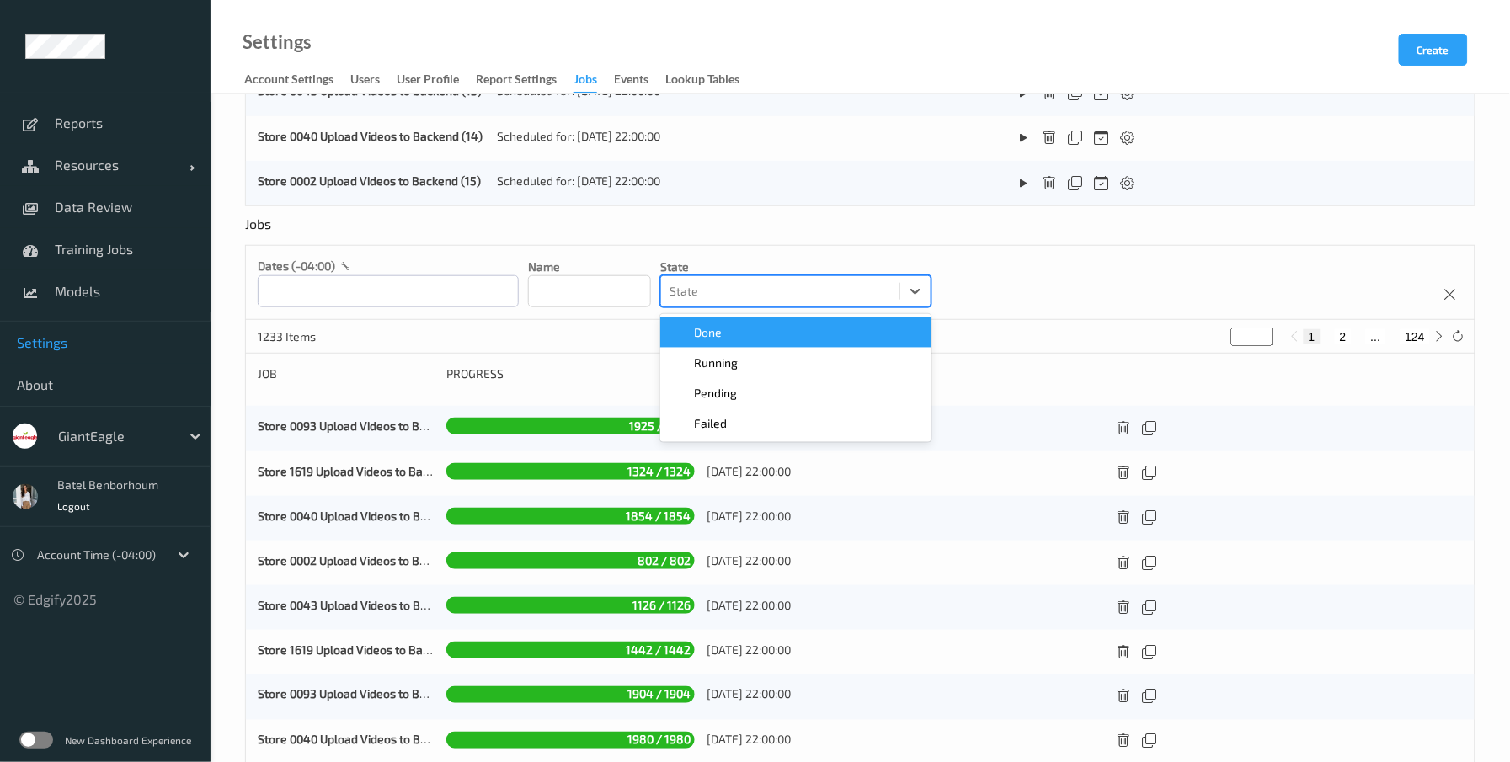
scroll to position [387, 0]
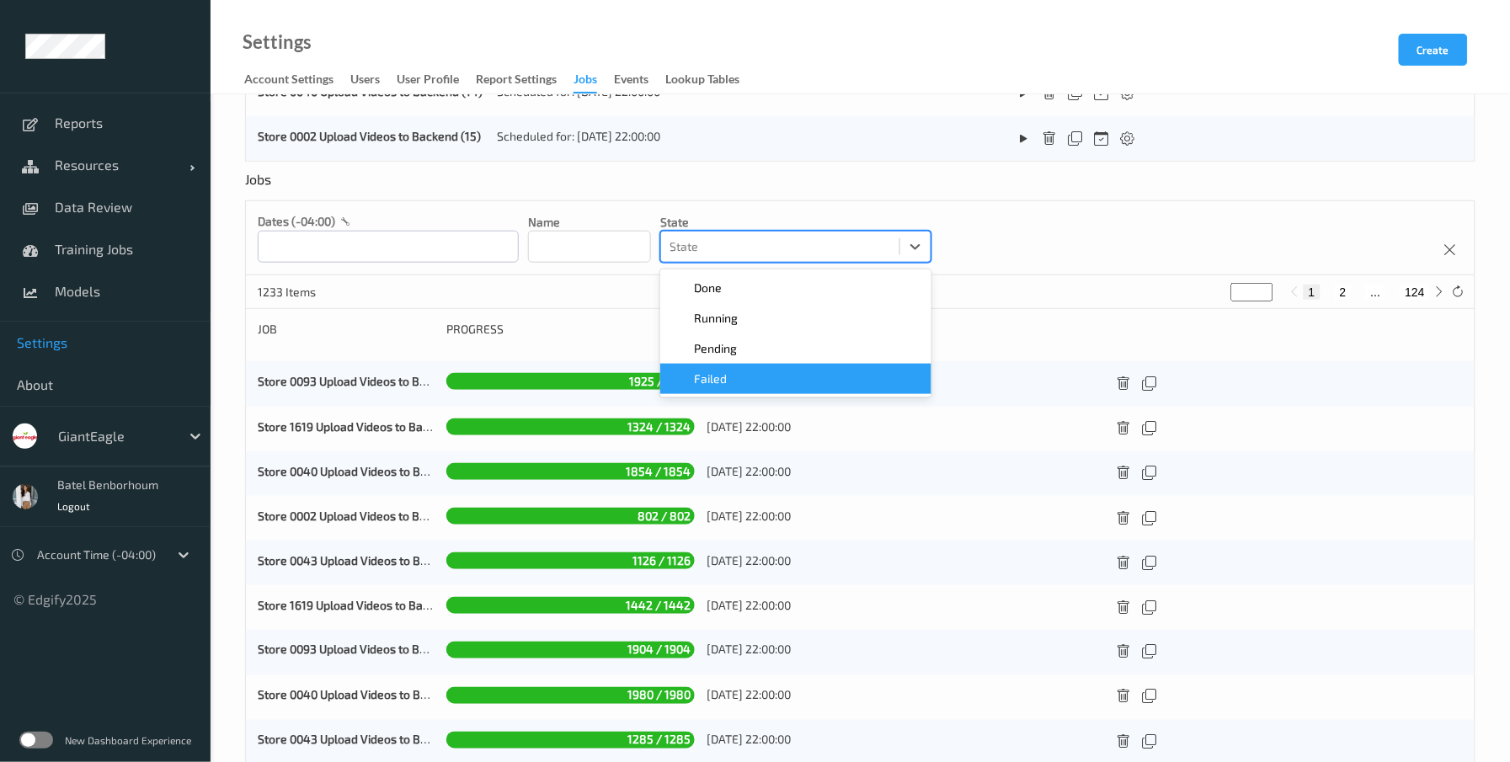
click at [751, 379] on div "Failed" at bounding box center [795, 379] width 251 height 17
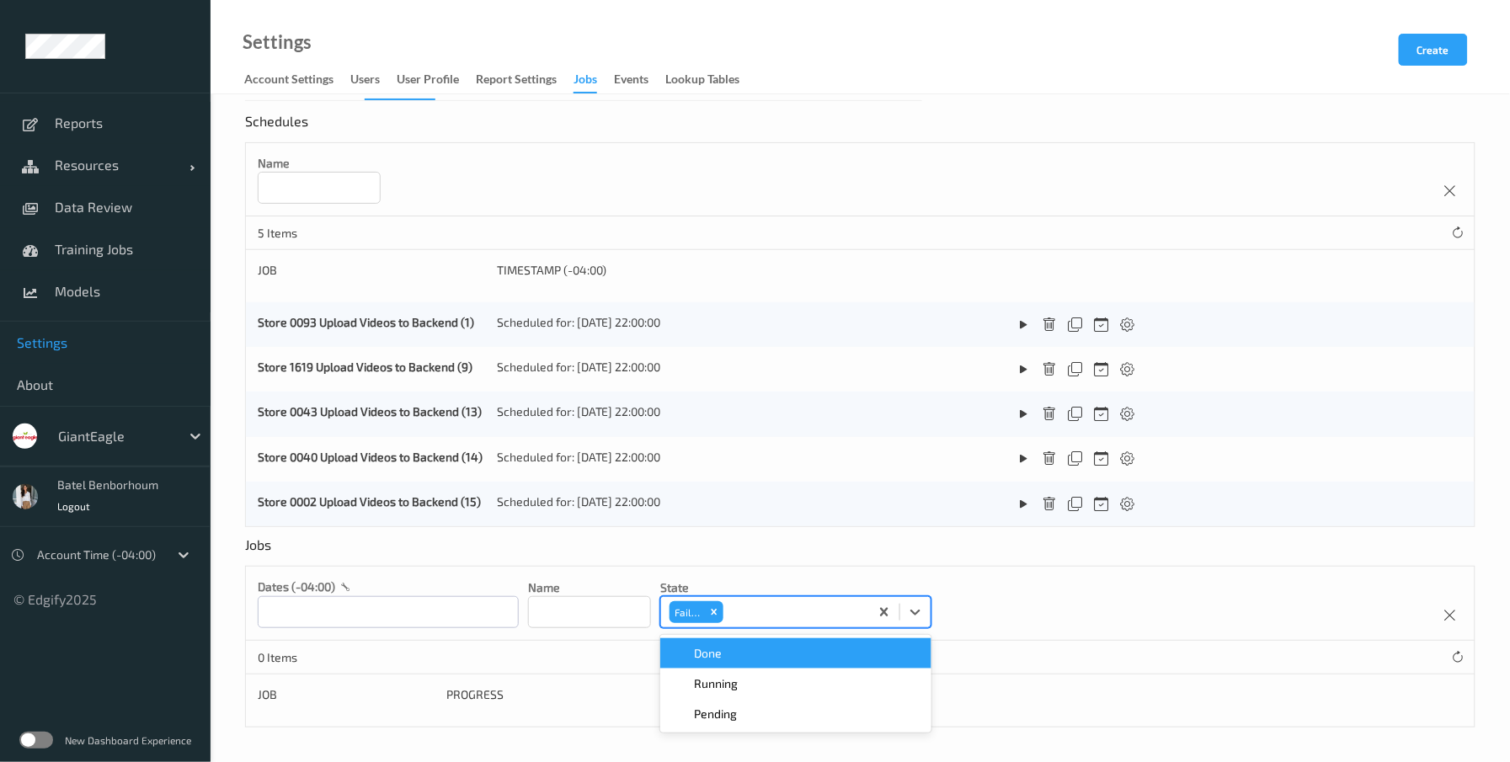
scroll to position [23, 0]
click at [921, 201] on div "Name" at bounding box center [860, 179] width 1229 height 73
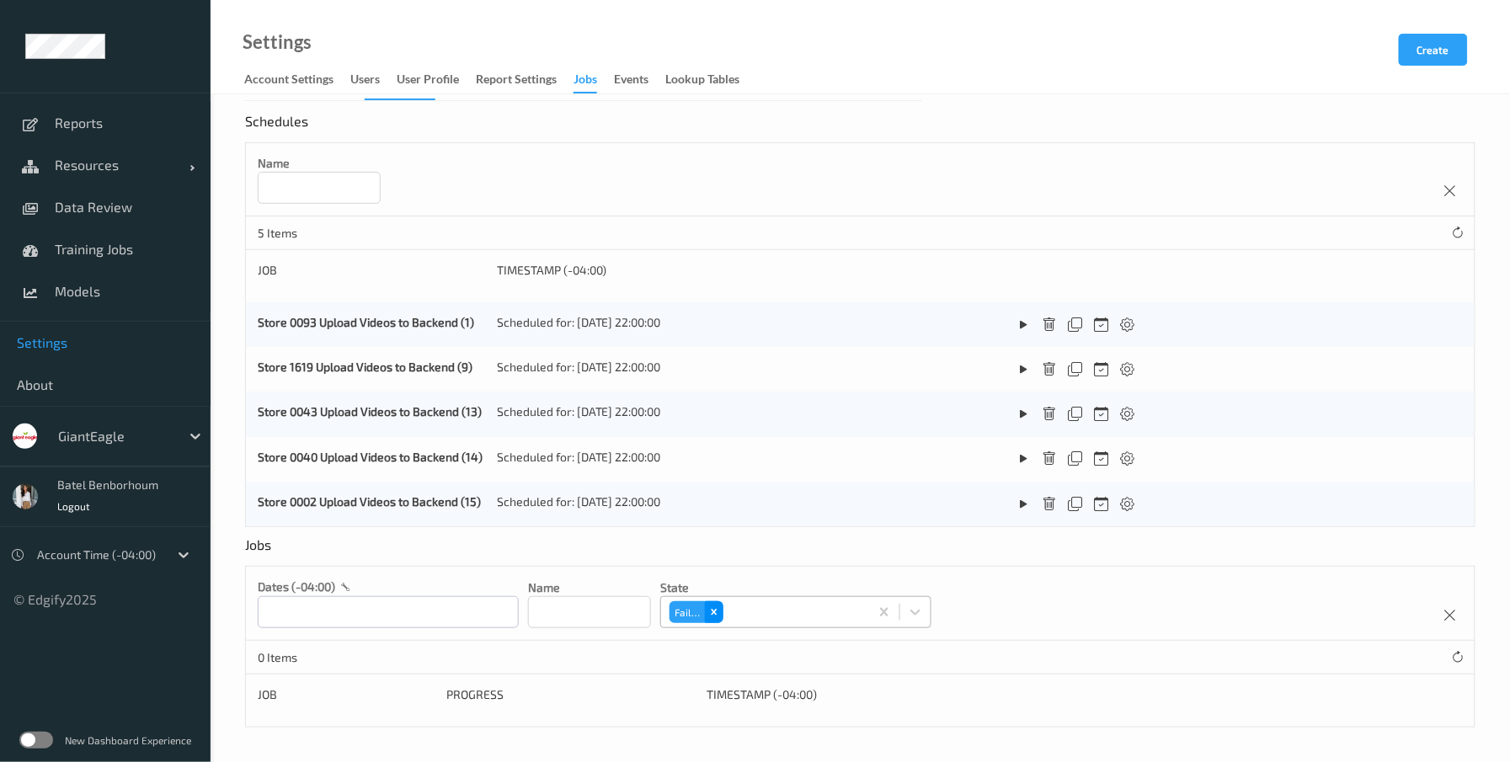
click at [720, 616] on icon "Remove Failed" at bounding box center [714, 612] width 12 height 12
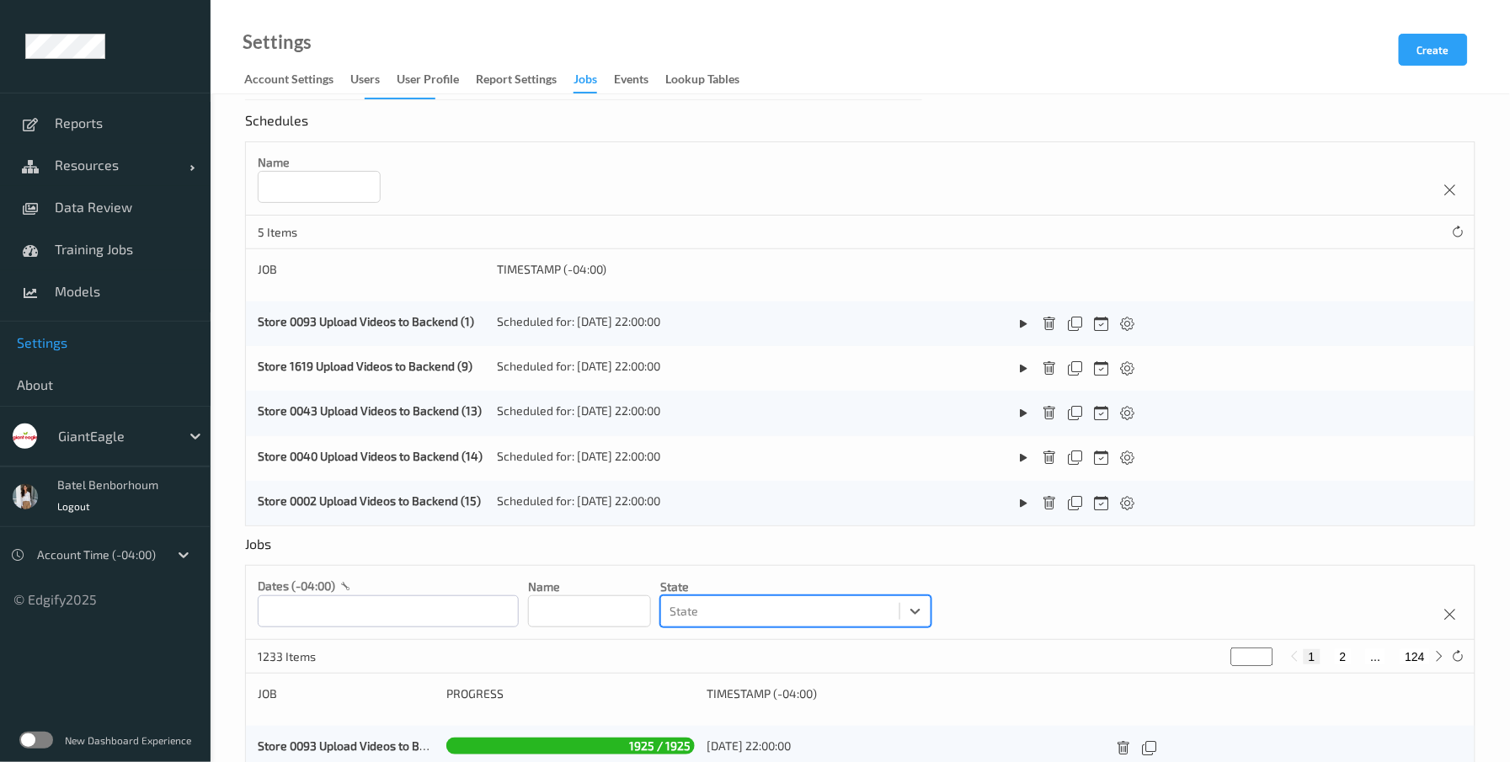
scroll to position [30, 0]
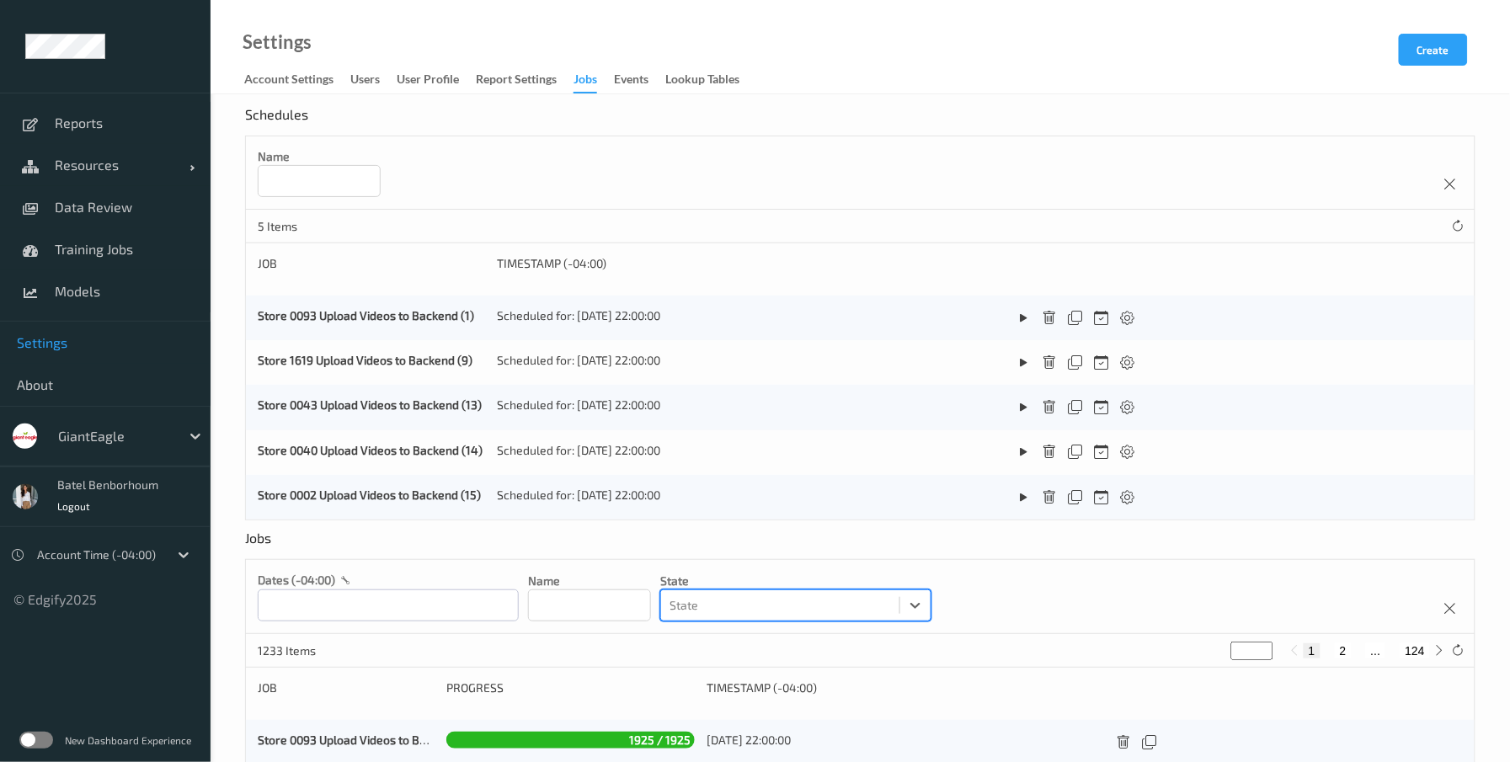
click at [733, 610] on div at bounding box center [779, 605] width 221 height 20
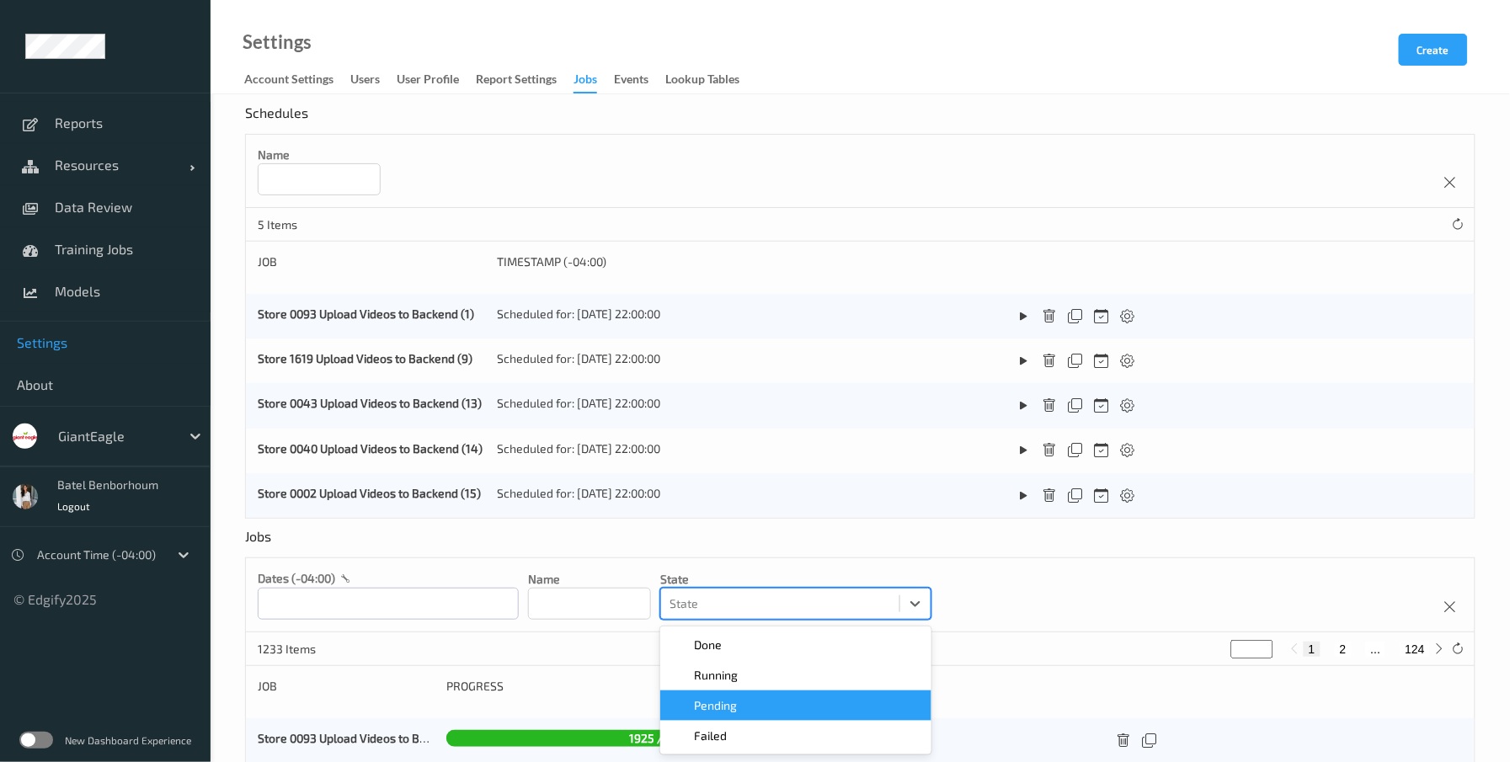
click at [756, 707] on div "Pending" at bounding box center [795, 706] width 271 height 30
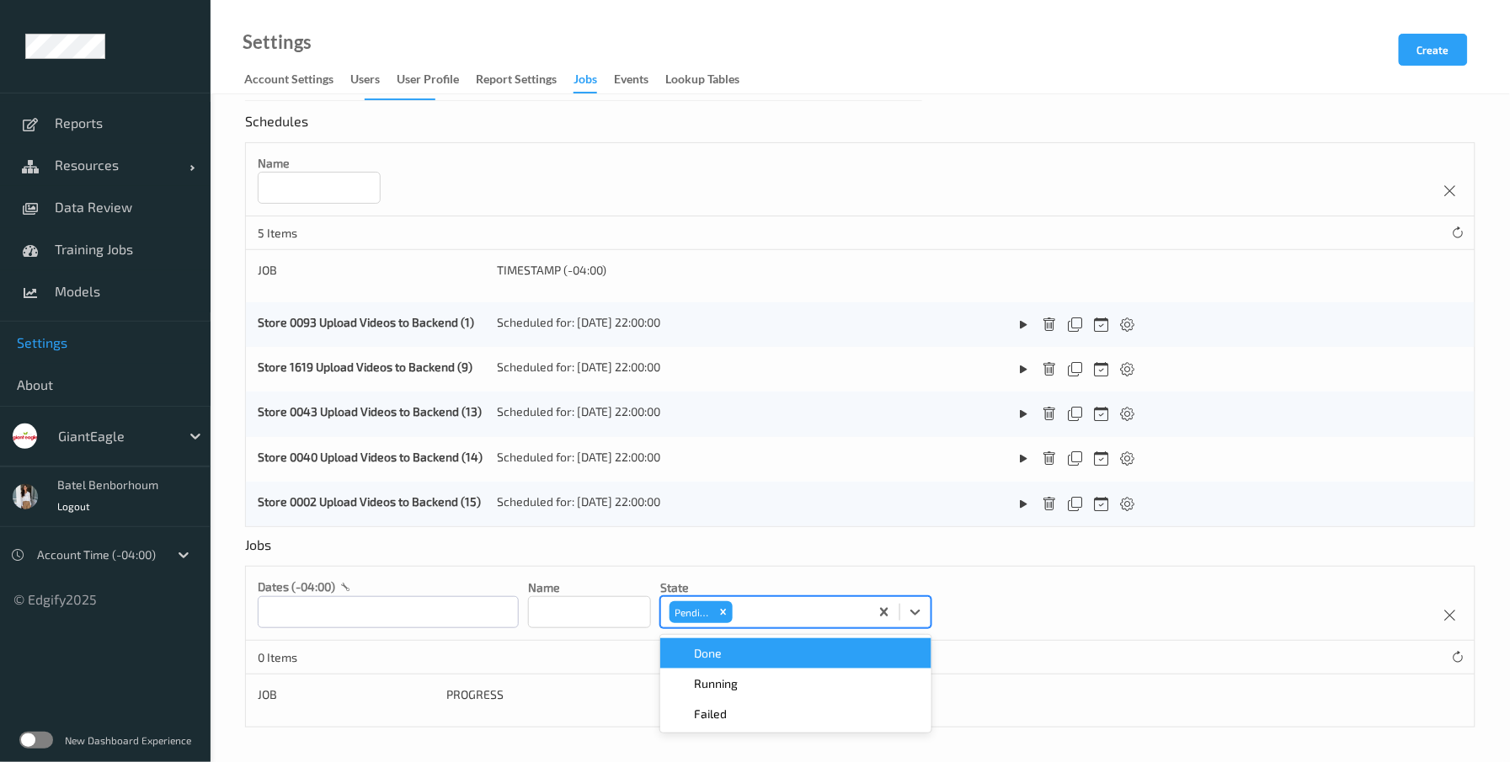
scroll to position [23, 0]
click at [729, 615] on icon "Remove Pending" at bounding box center [723, 612] width 12 height 12
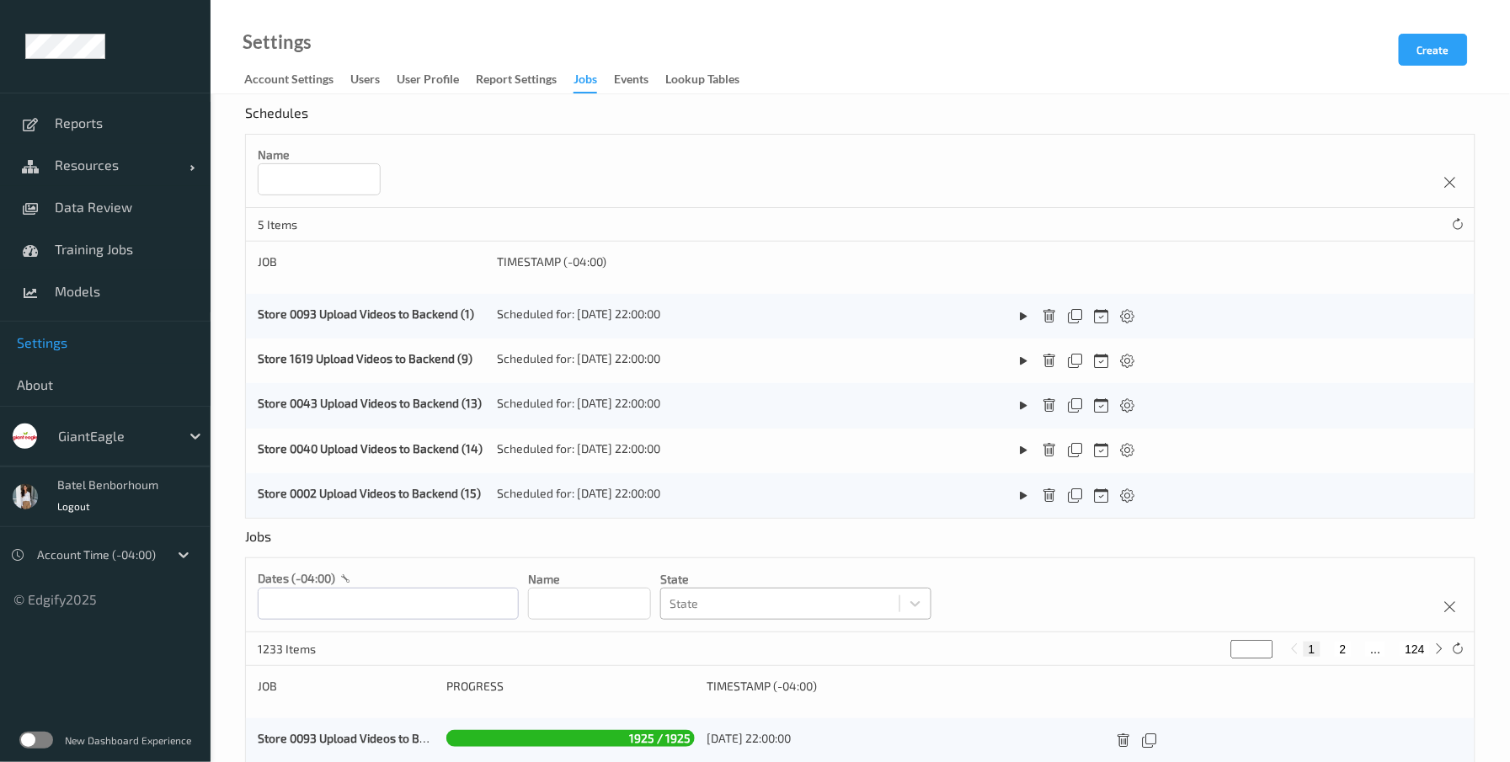
click at [1049, 595] on div "dates (-04:00) Name State State" at bounding box center [860, 595] width 1229 height 74
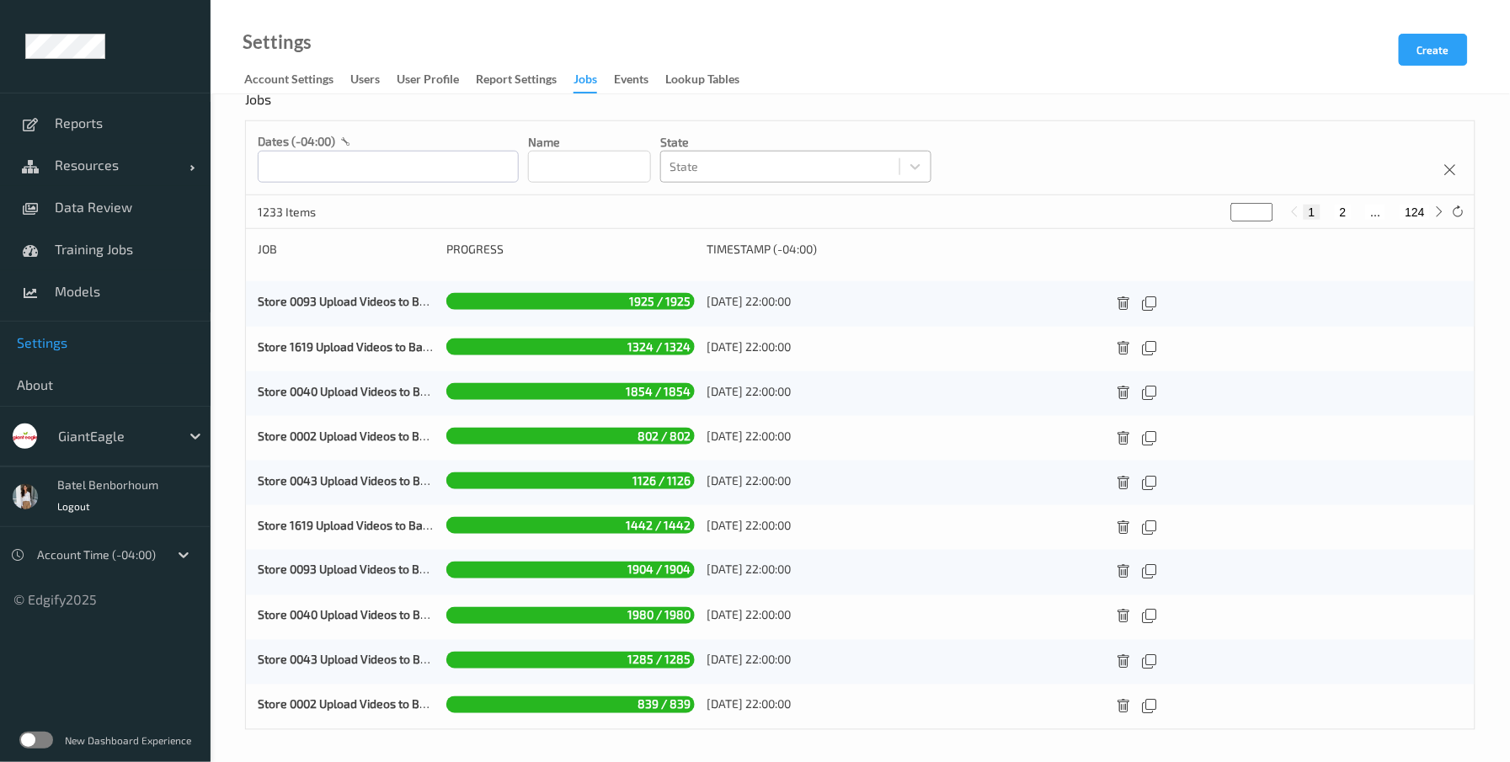
scroll to position [472, 0]
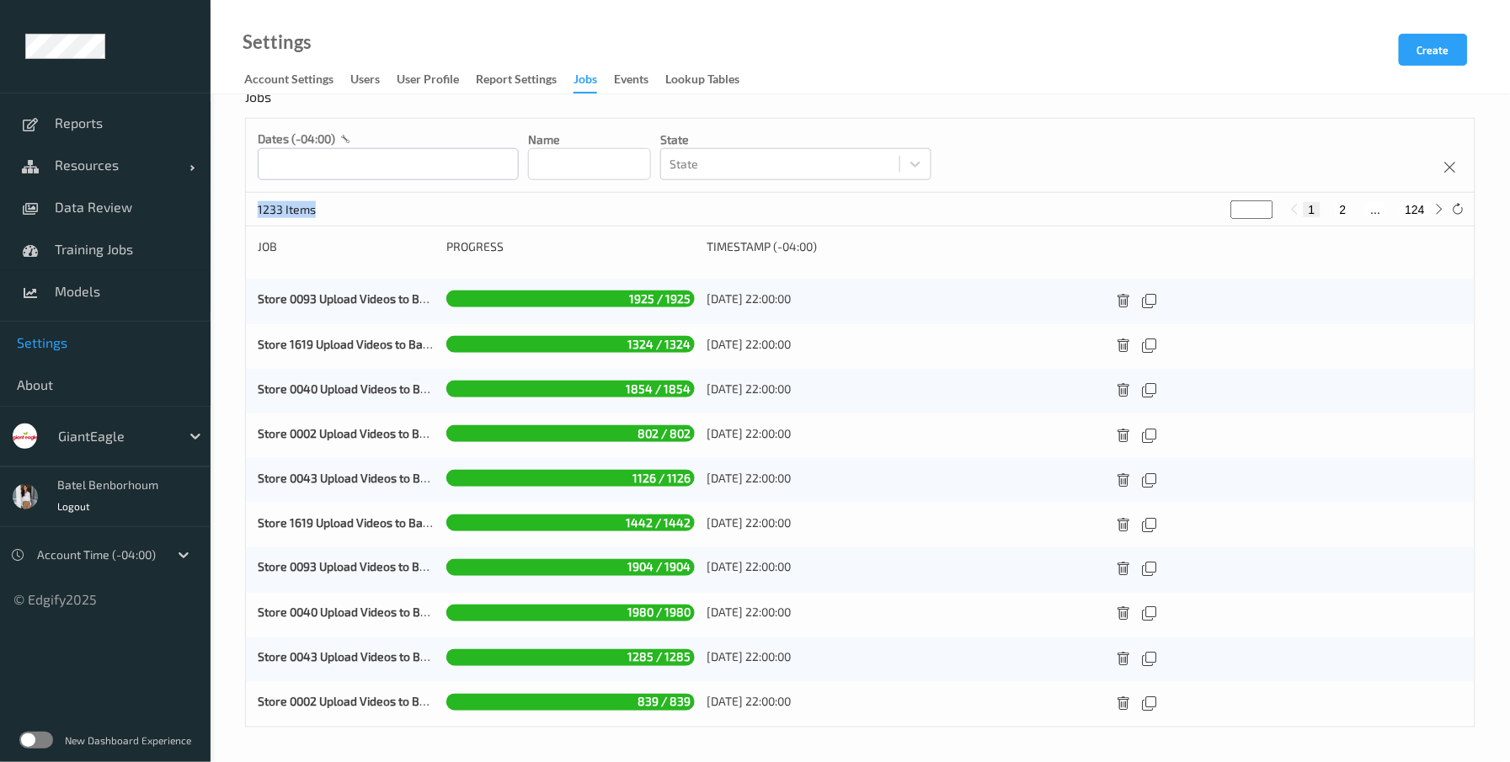
drag, startPoint x: 320, startPoint y: 213, endPoint x: 245, endPoint y: 208, distance: 75.1
click at [246, 208] on div "1233 Items * 1 2 ... 124" at bounding box center [860, 210] width 1229 height 34
click at [417, 208] on div "1233 Items * 1 2 ... 124" at bounding box center [860, 210] width 1229 height 34
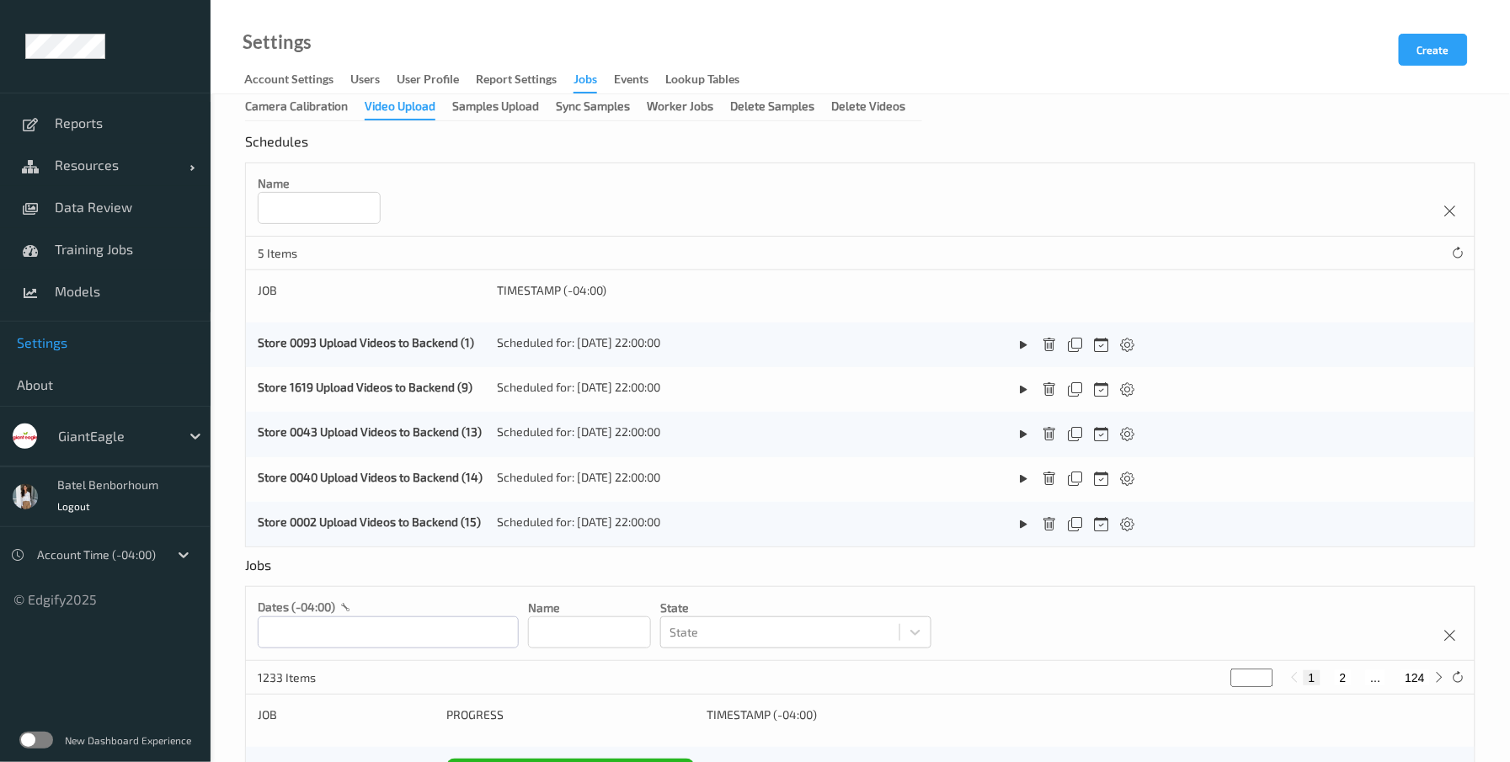
scroll to position [0, 0]
click at [114, 261] on link "Training Jobs" at bounding box center [105, 249] width 211 height 42
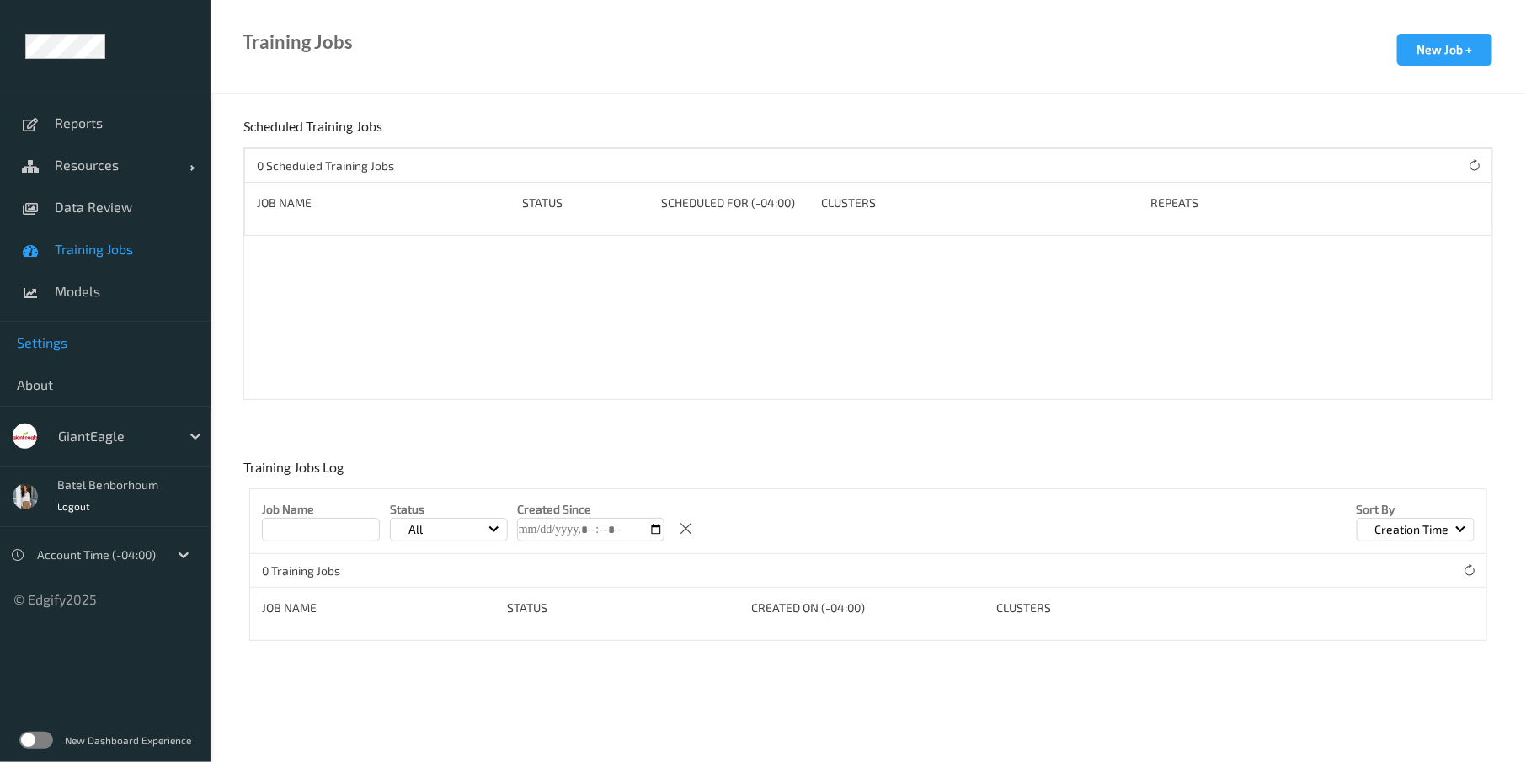
click at [62, 340] on span "Settings" at bounding box center [105, 342] width 177 height 17
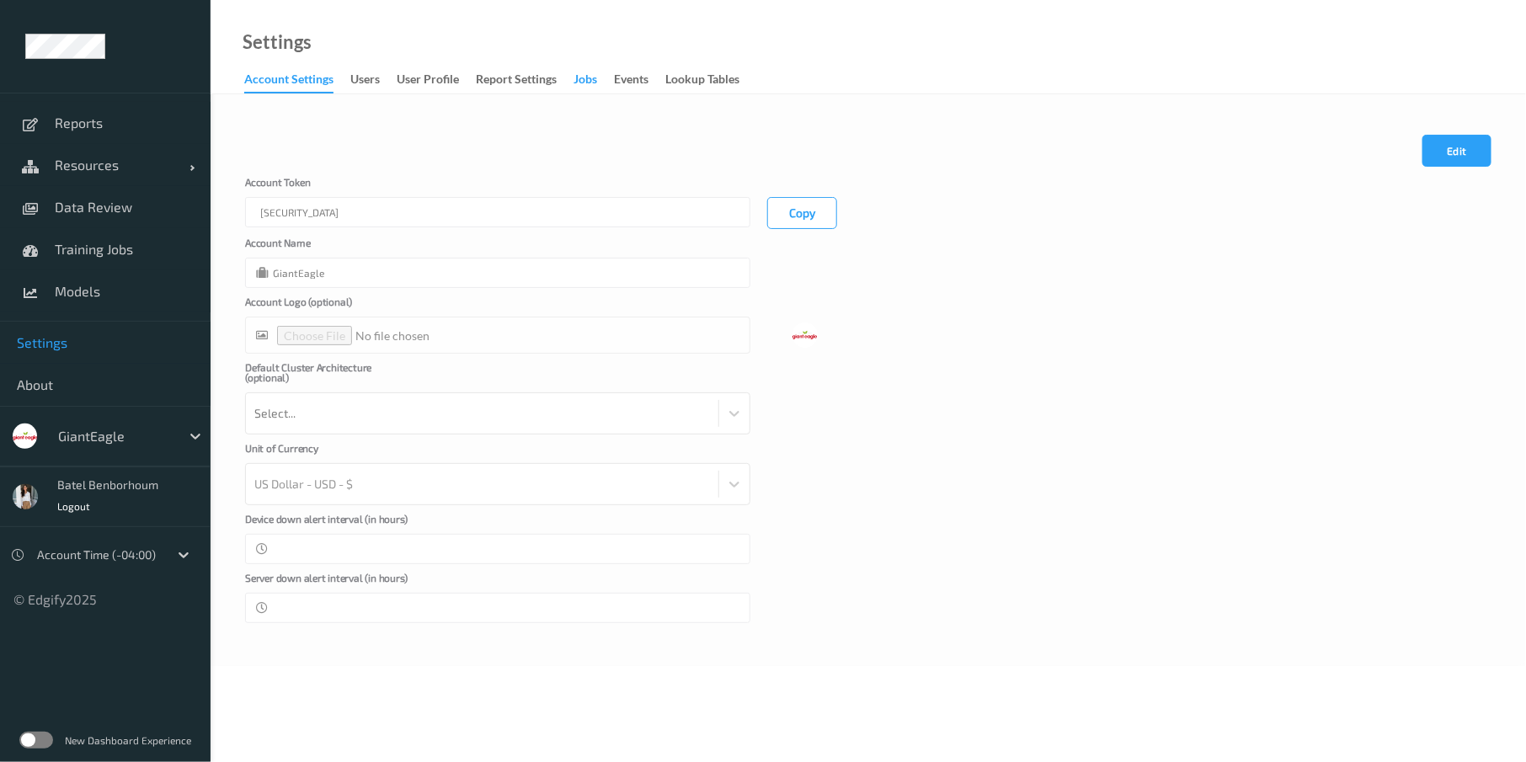
click at [592, 83] on div "Jobs" at bounding box center [585, 81] width 24 height 21
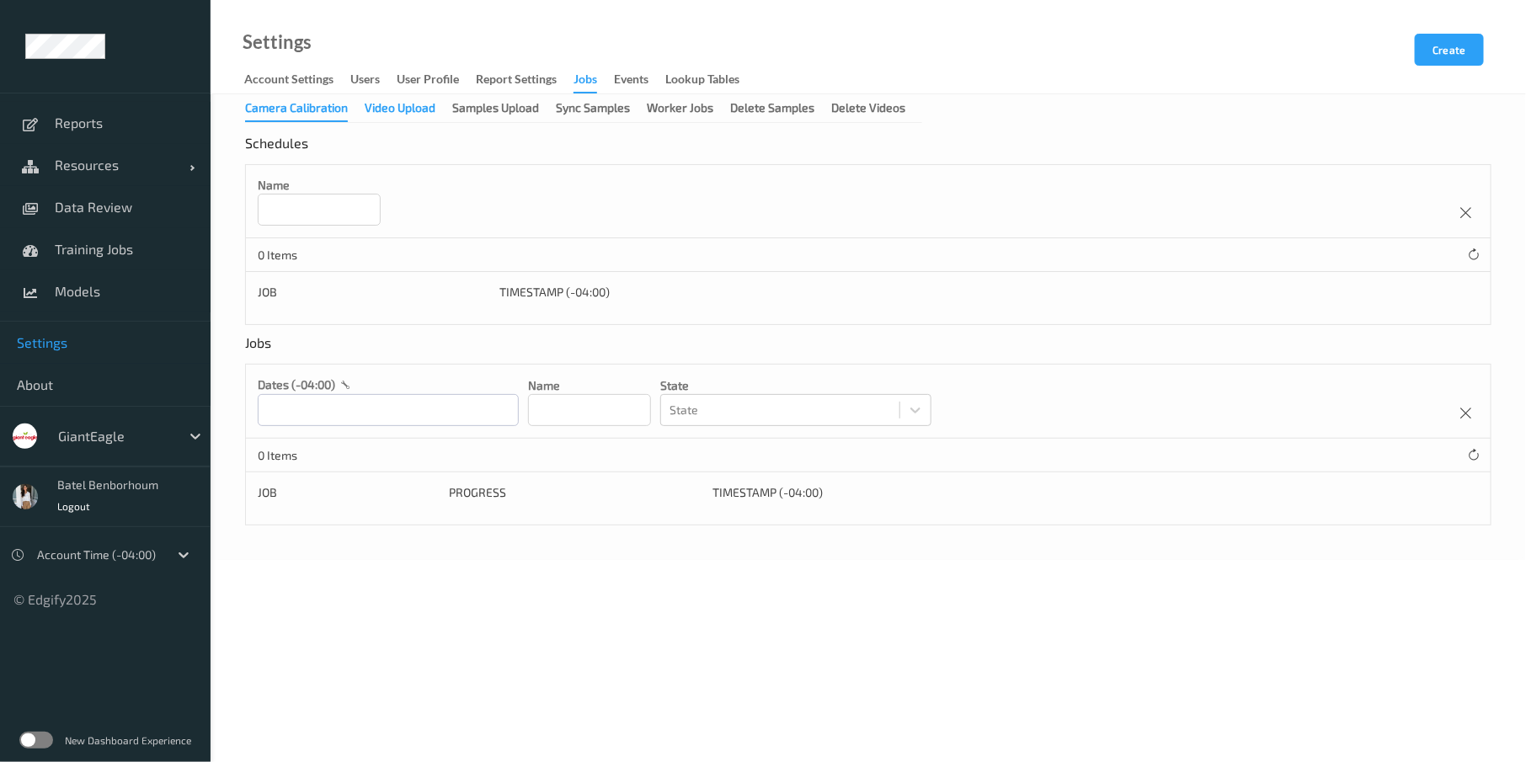
click at [416, 115] on div "Video Upload" at bounding box center [400, 109] width 71 height 21
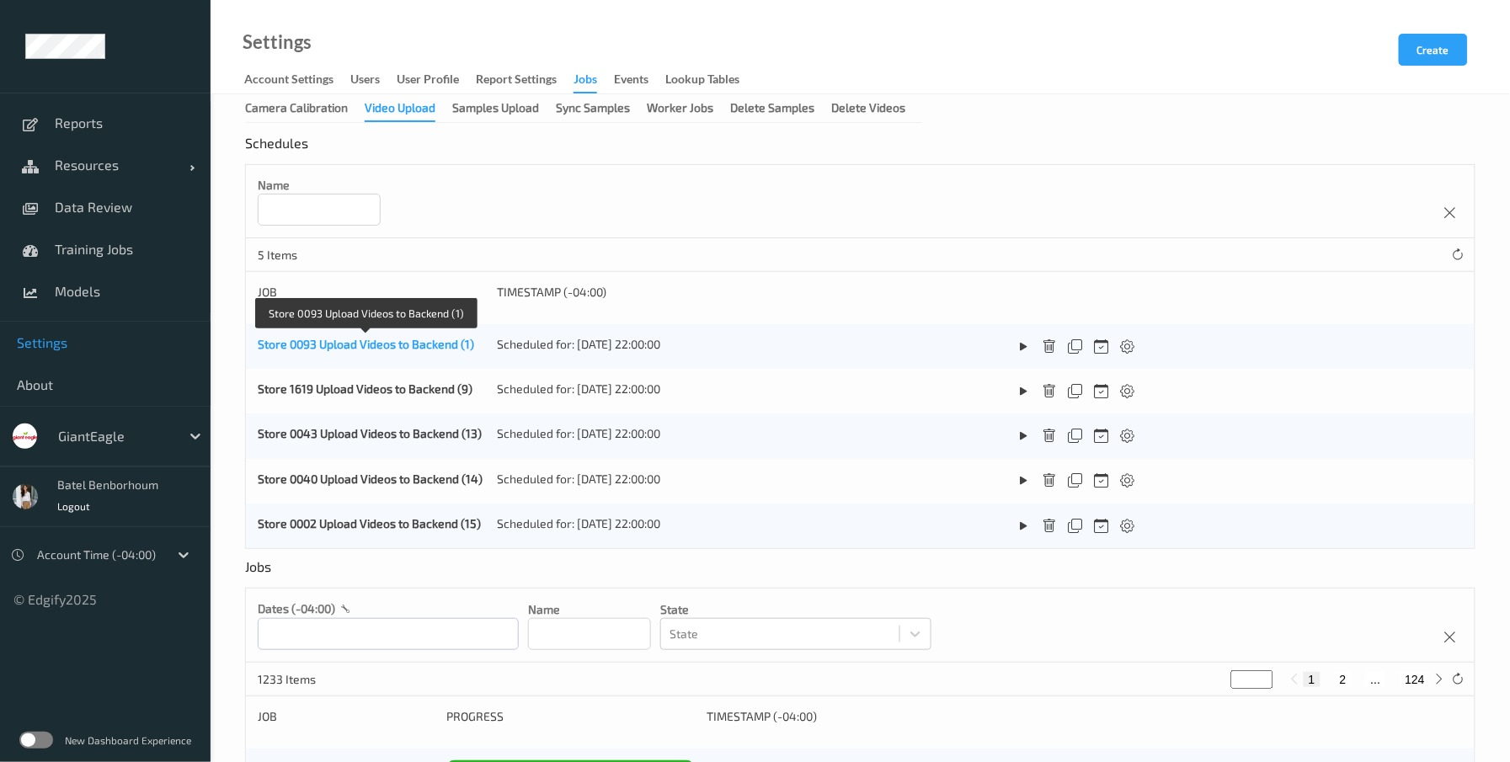
click at [306, 346] on link "Store 0093 Upload Videos to Backend (1)" at bounding box center [366, 344] width 216 height 14
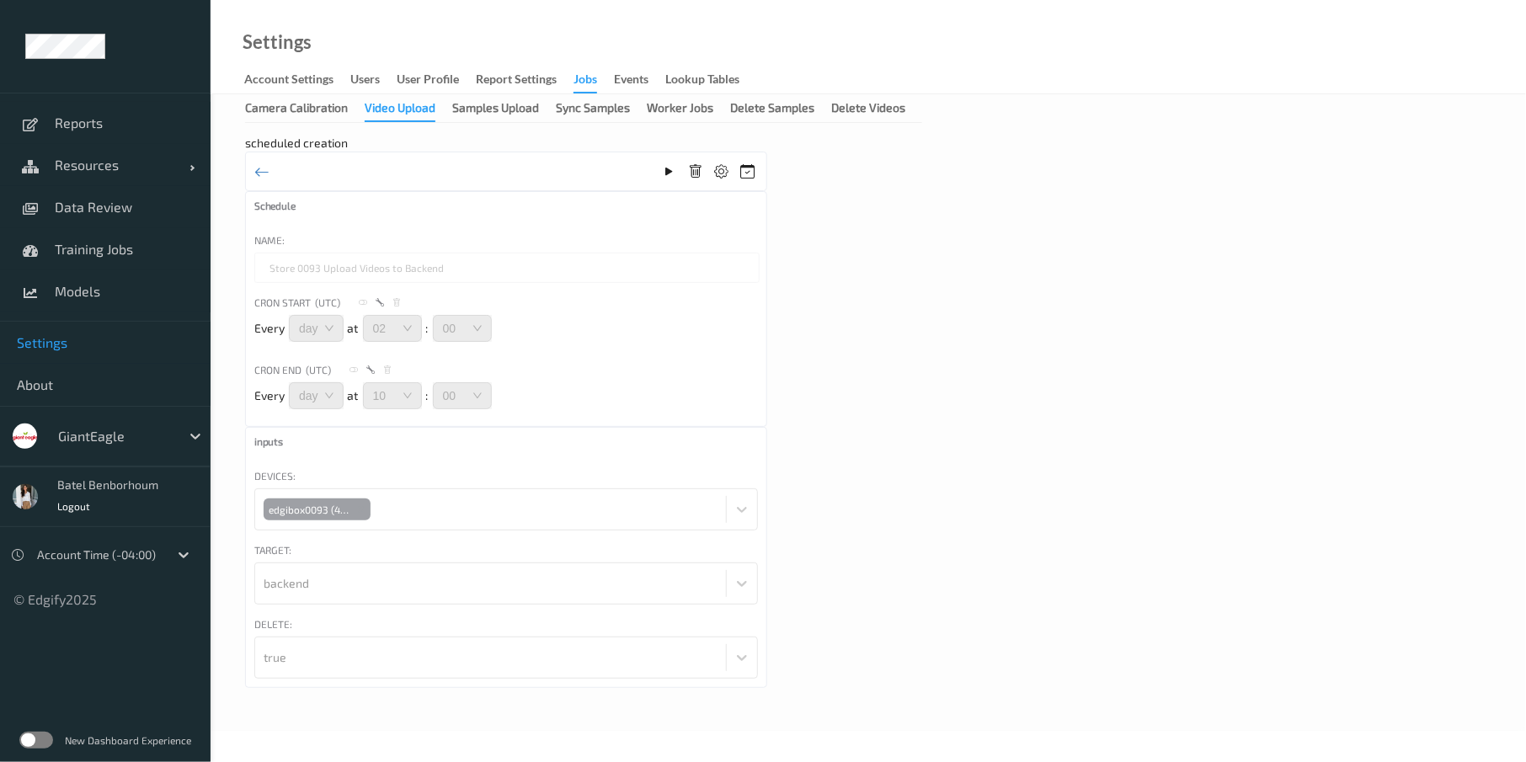
click at [402, 111] on div "Video Upload" at bounding box center [400, 110] width 71 height 23
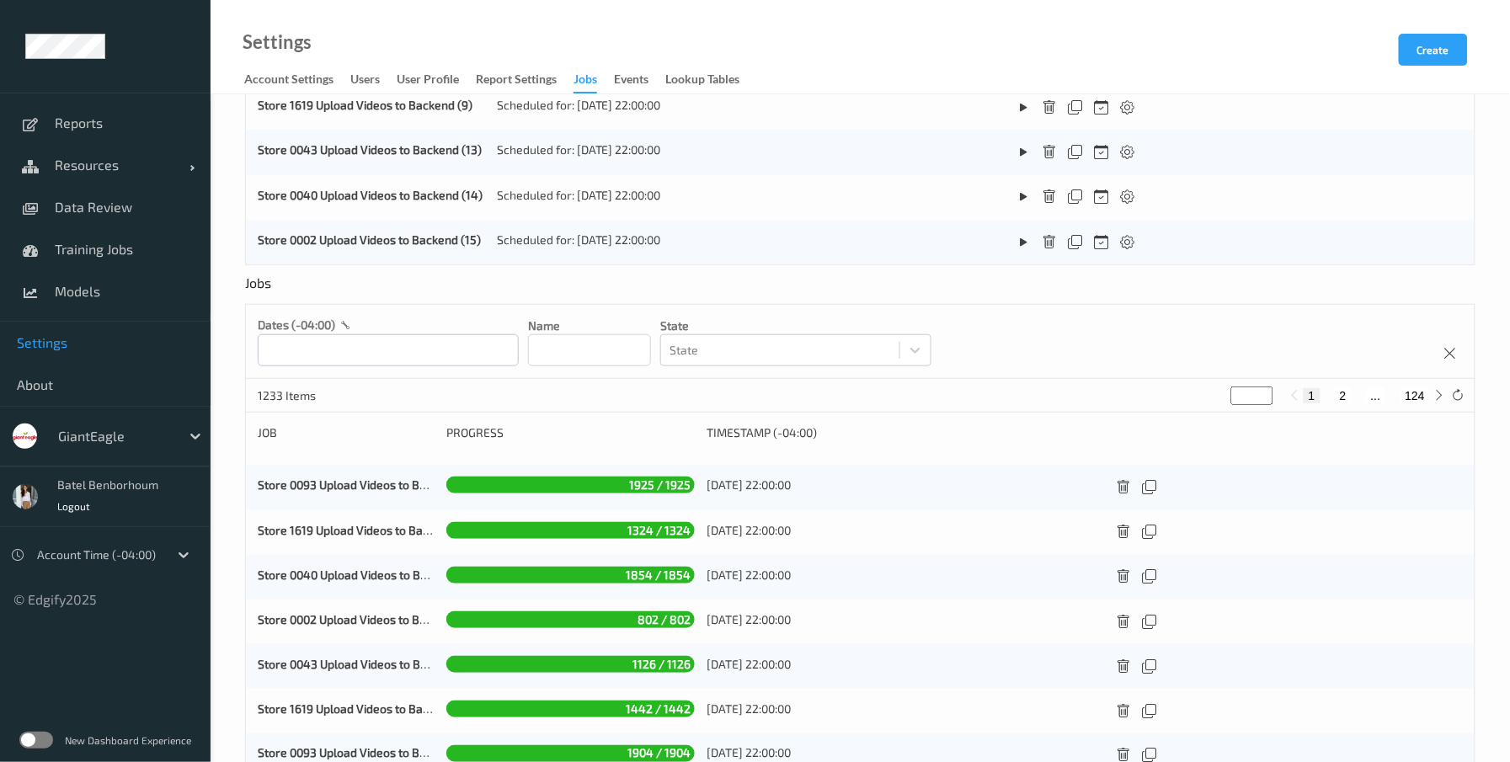
scroll to position [334, 0]
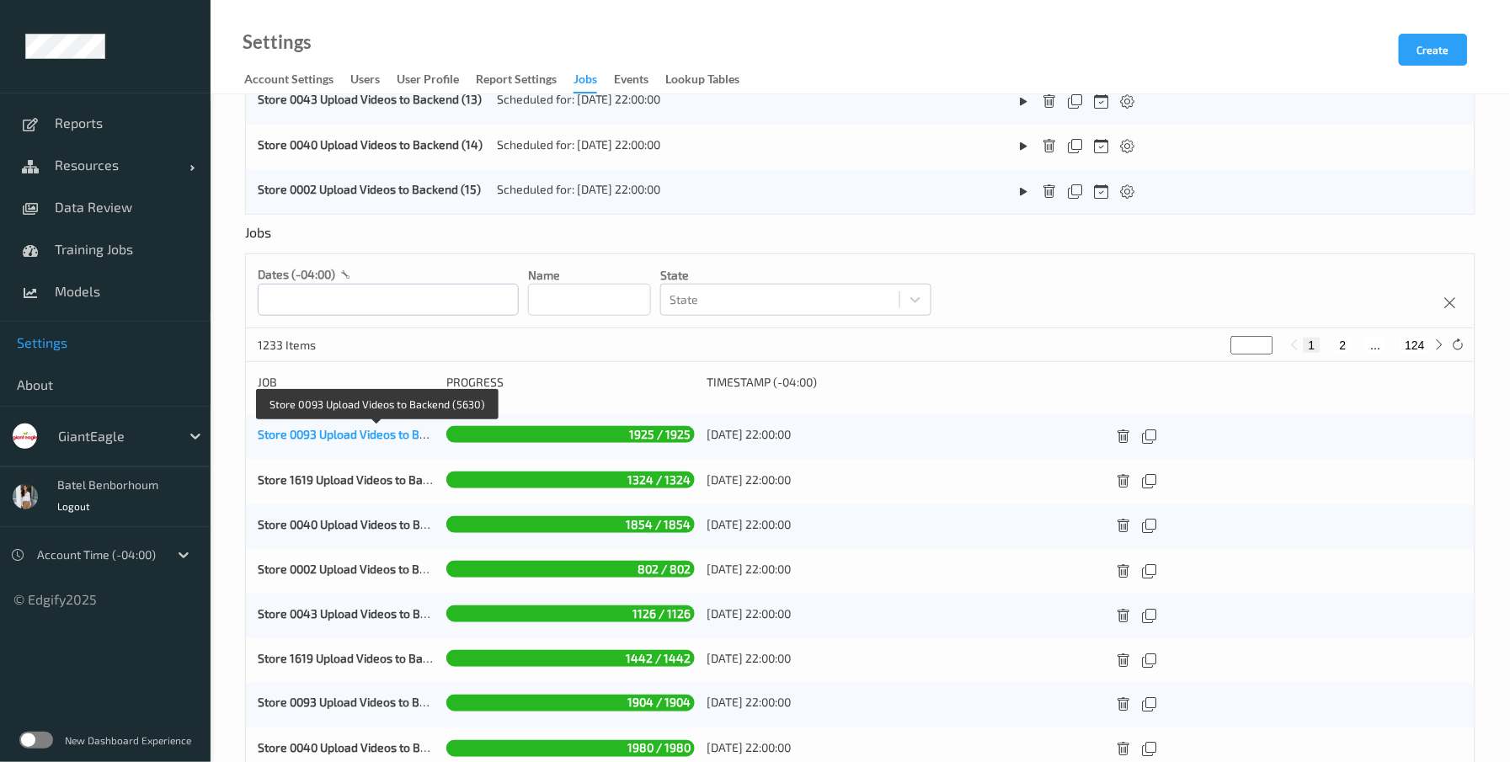
click at [353, 435] on link "Store 0093 Upload Videos to Backend (5630)" at bounding box center [377, 434] width 238 height 14
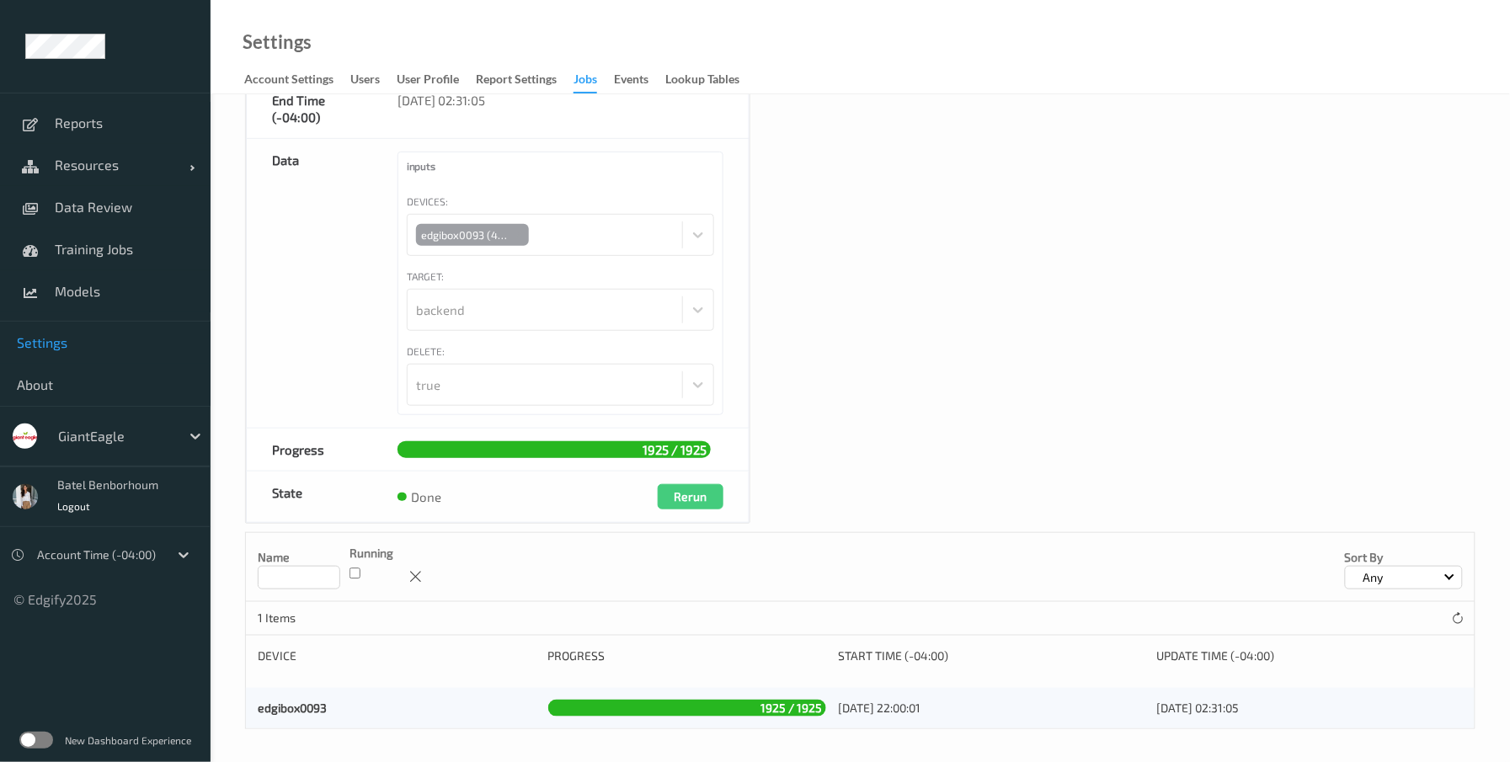
scroll to position [184, 0]
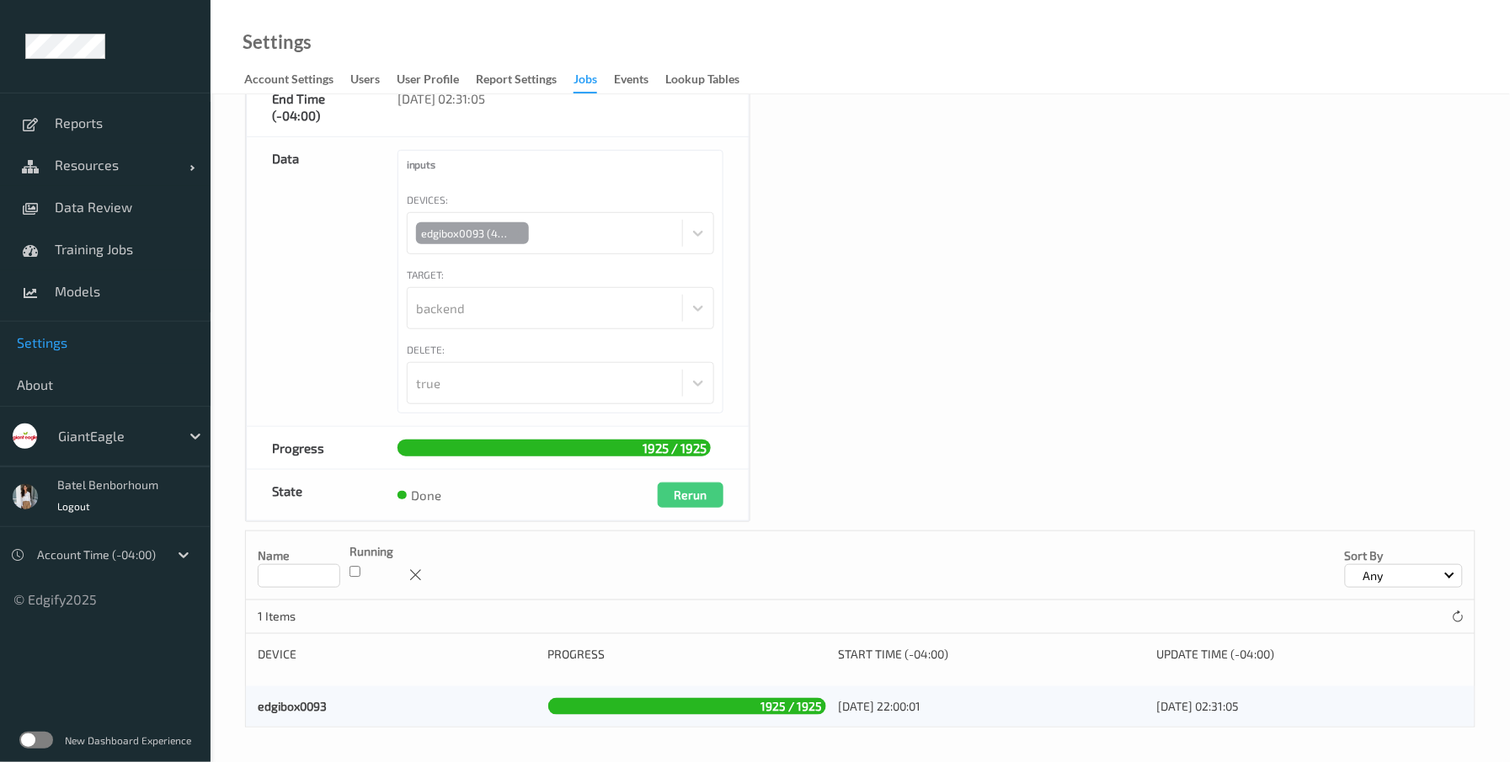
click at [97, 444] on div at bounding box center [115, 436] width 114 height 20
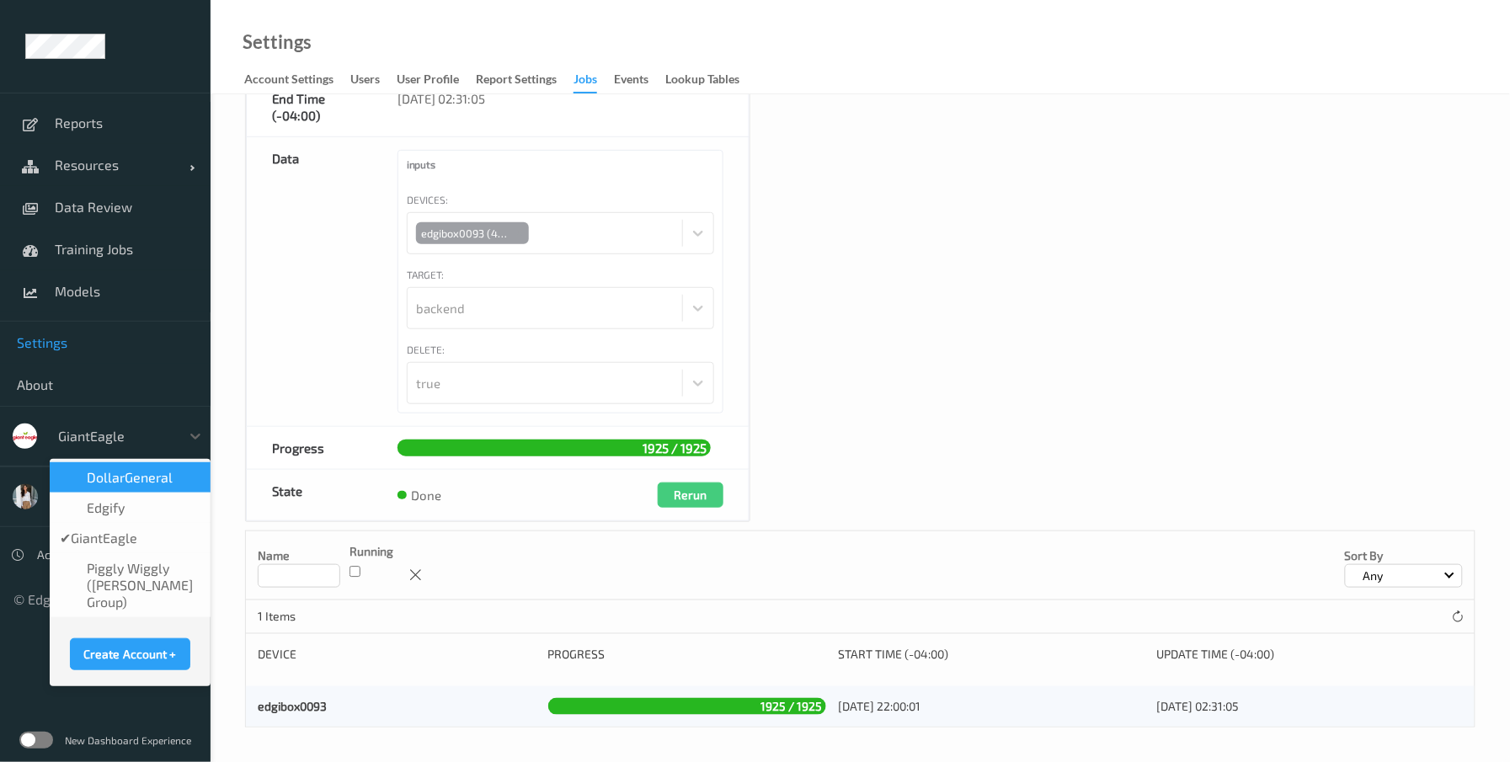
click at [146, 477] on span "DollarGeneral" at bounding box center [130, 477] width 86 height 17
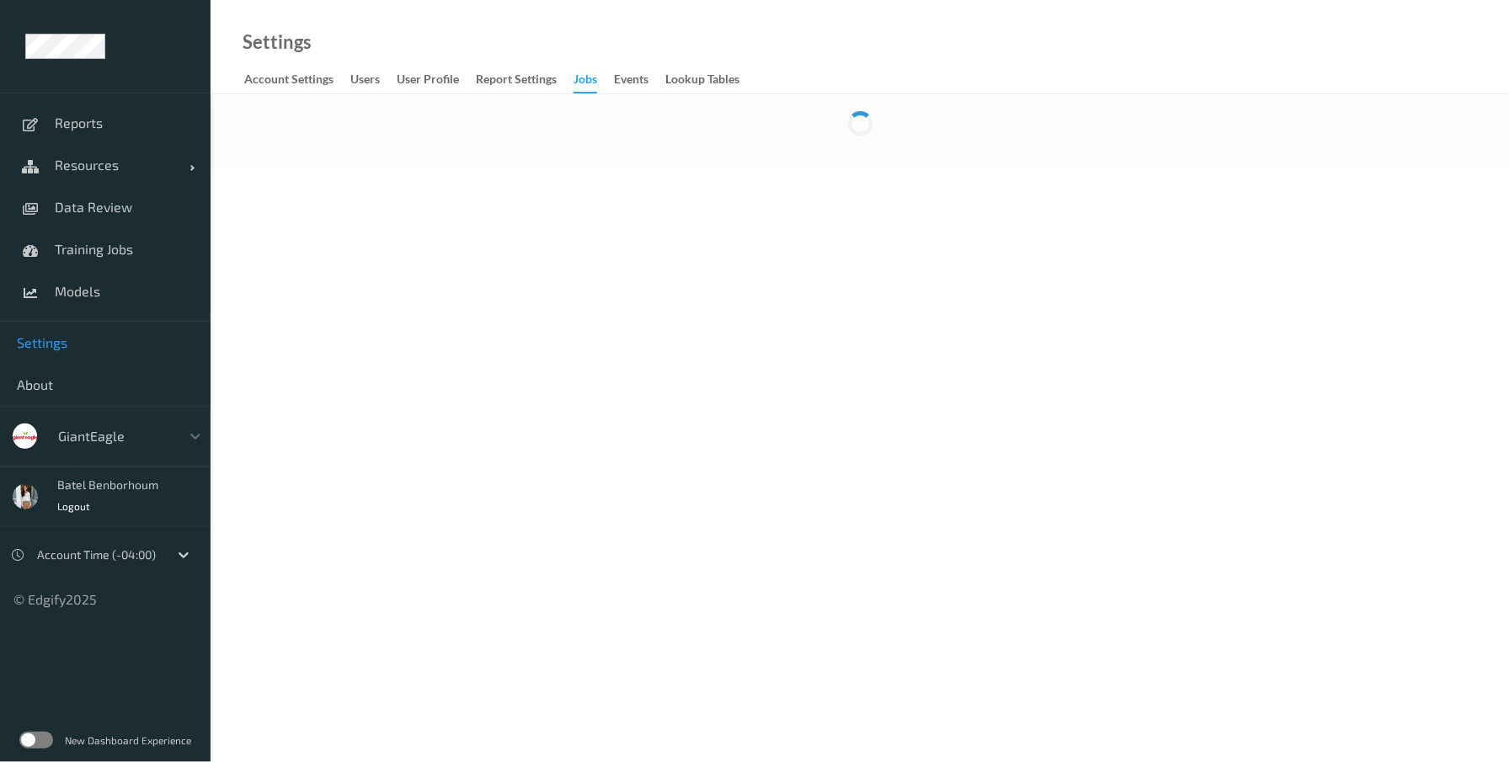
scroll to position [0, 0]
